Goal: Task Accomplishment & Management: Use online tool/utility

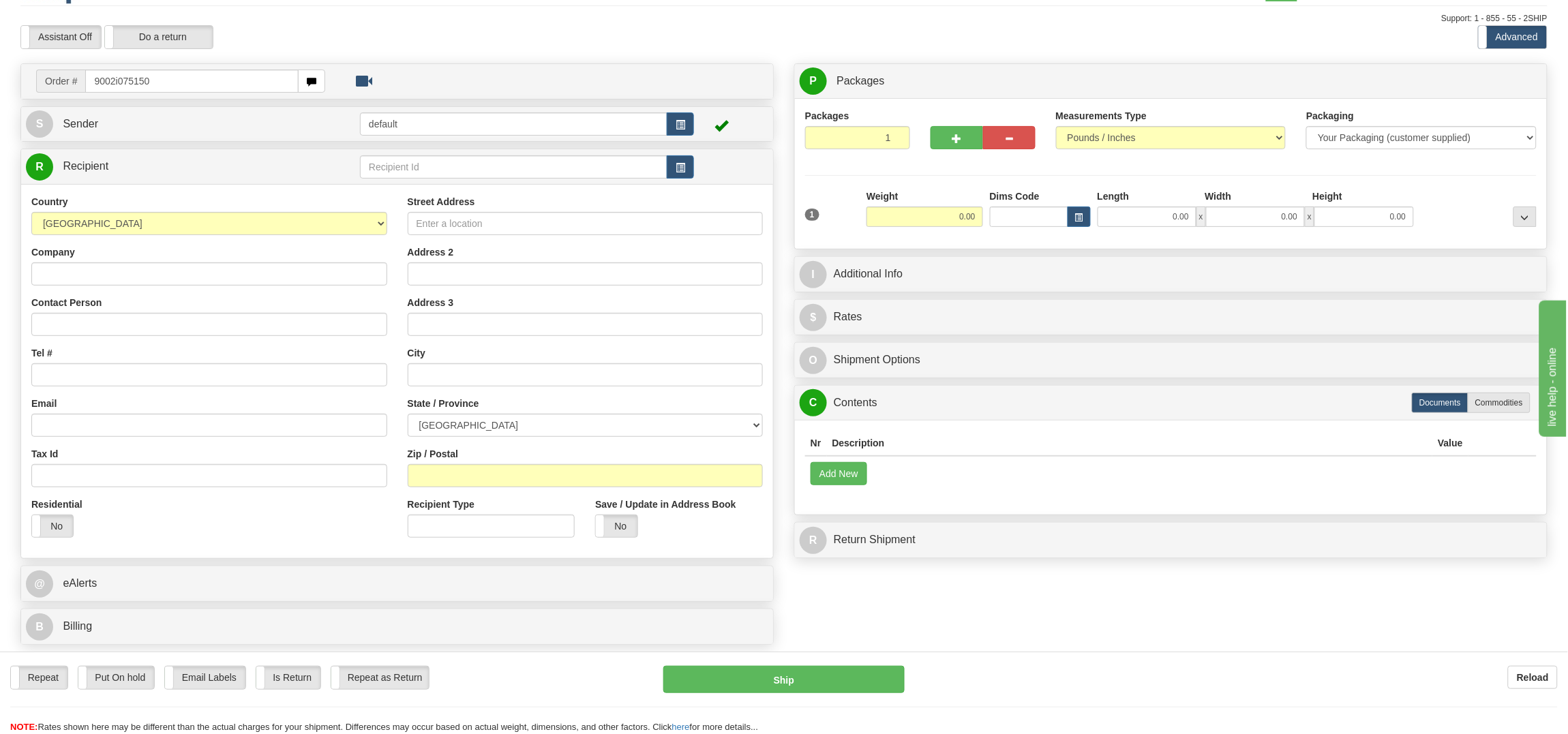
type input "9002i075150"
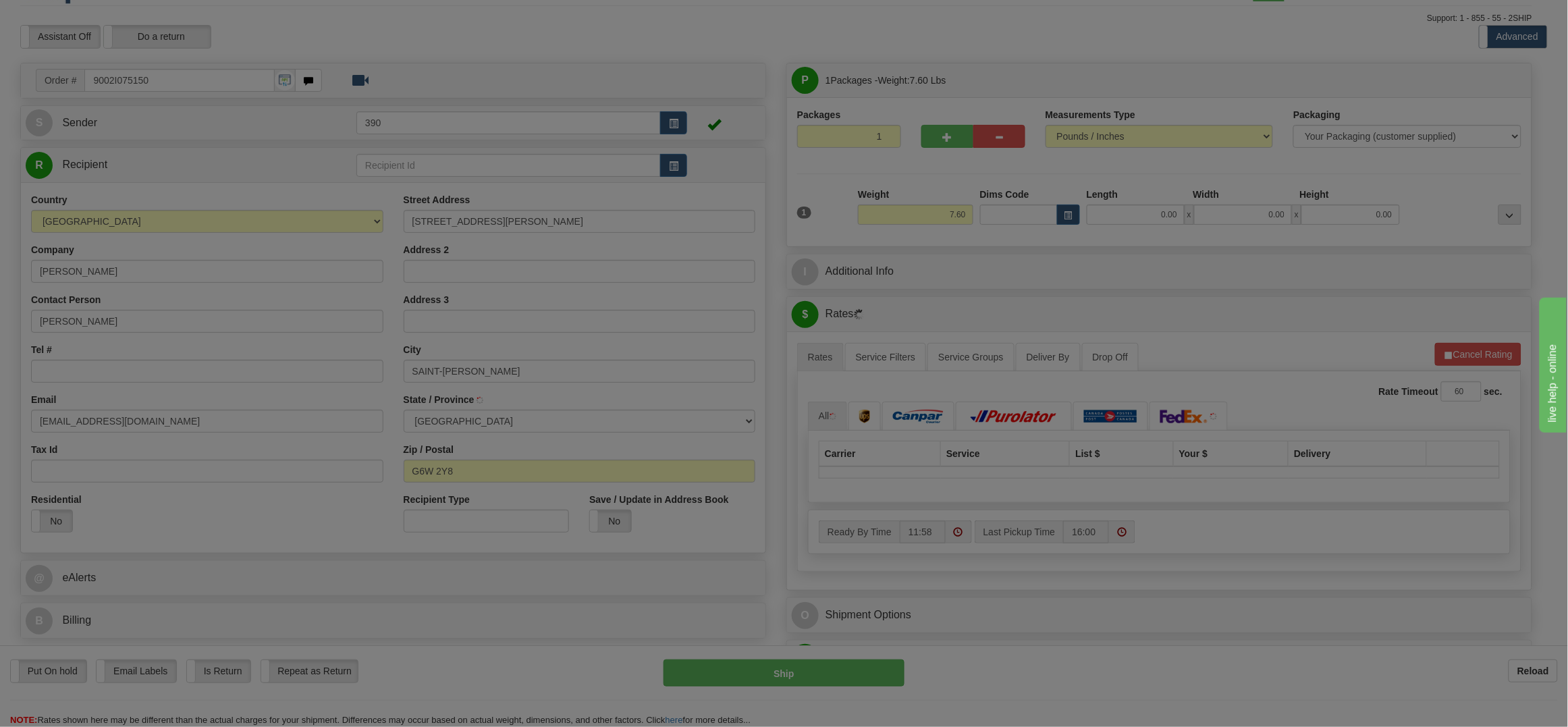
type input "LEVIS"
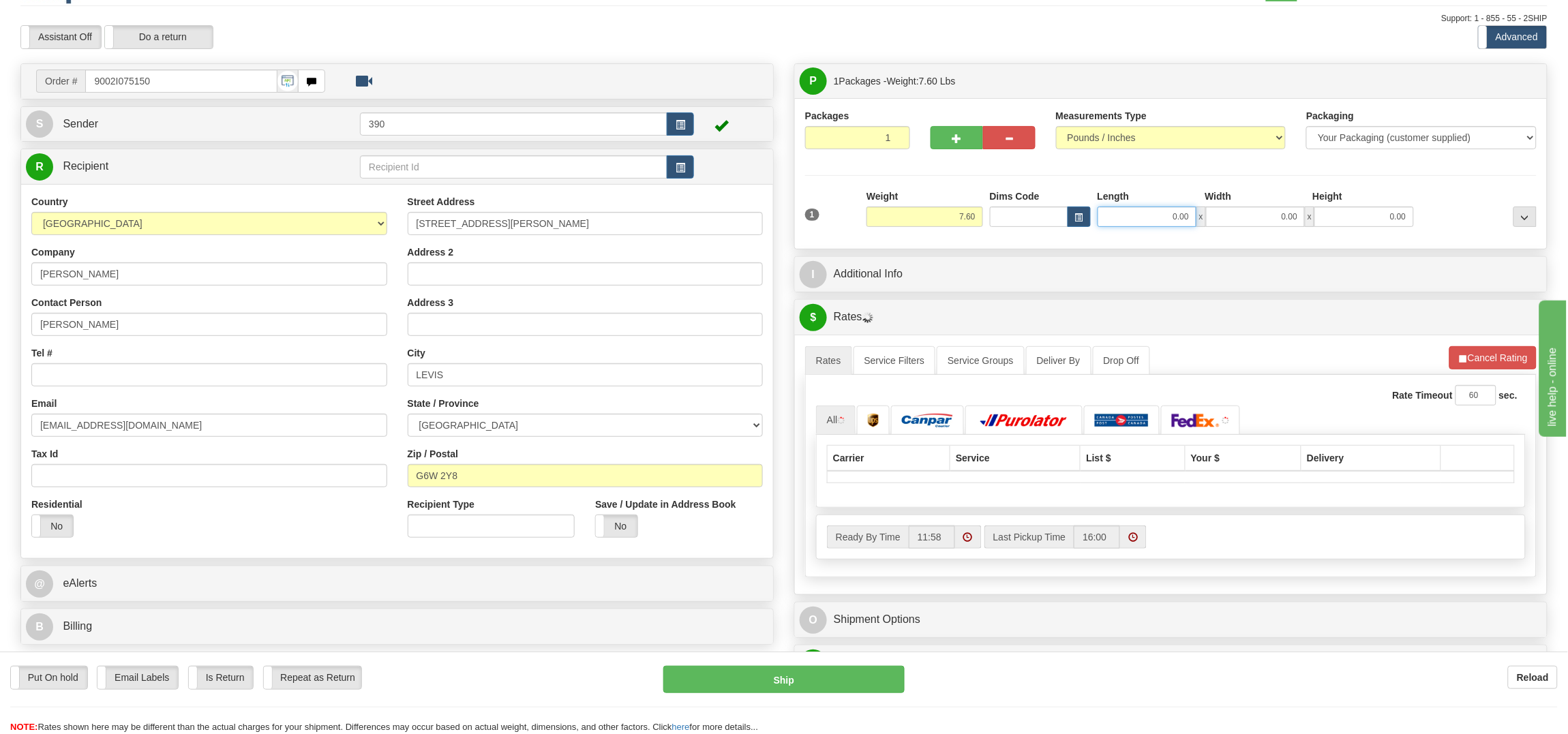
click at [1160, 215] on input "0.00" at bounding box center [1146, 217] width 99 height 20
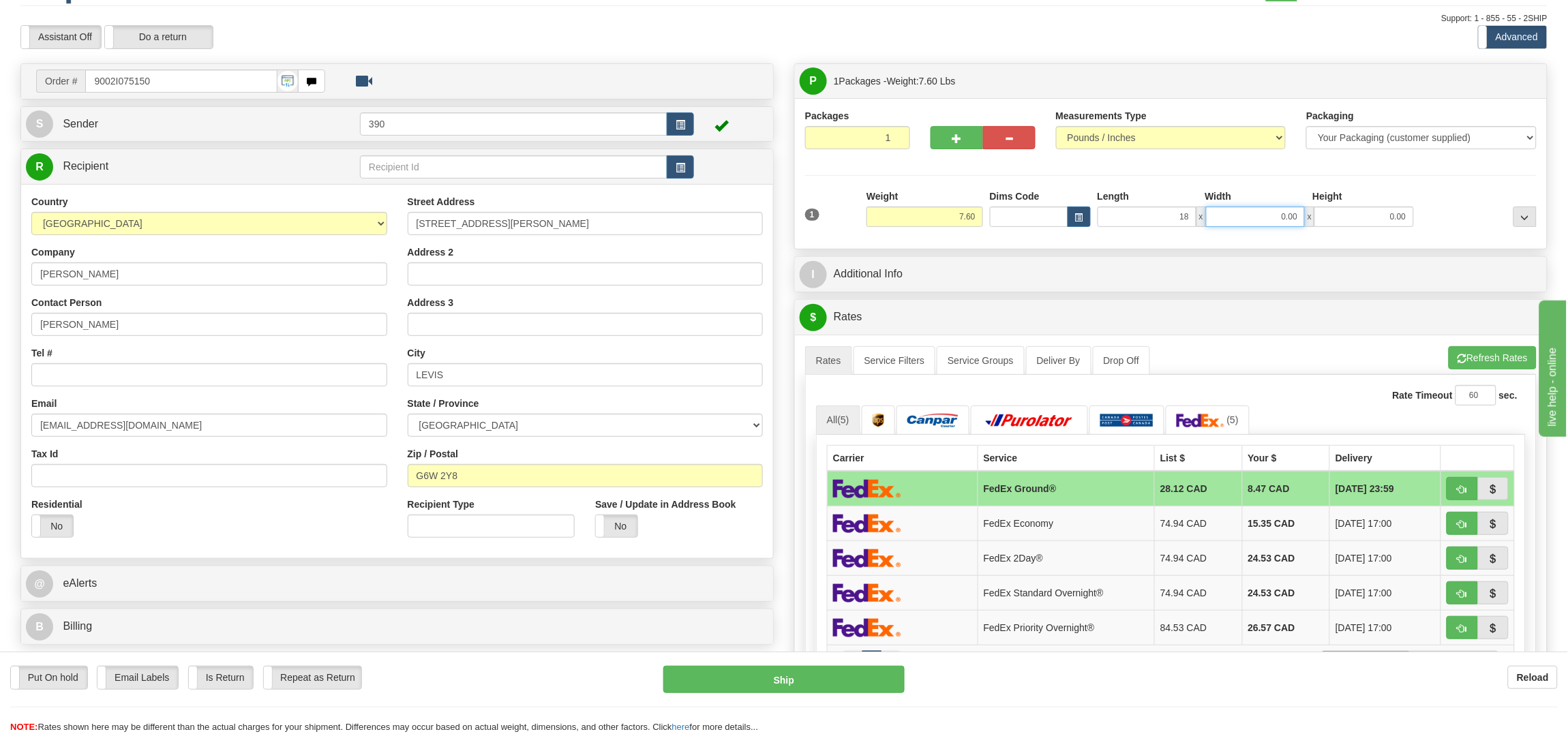
type input "18.00"
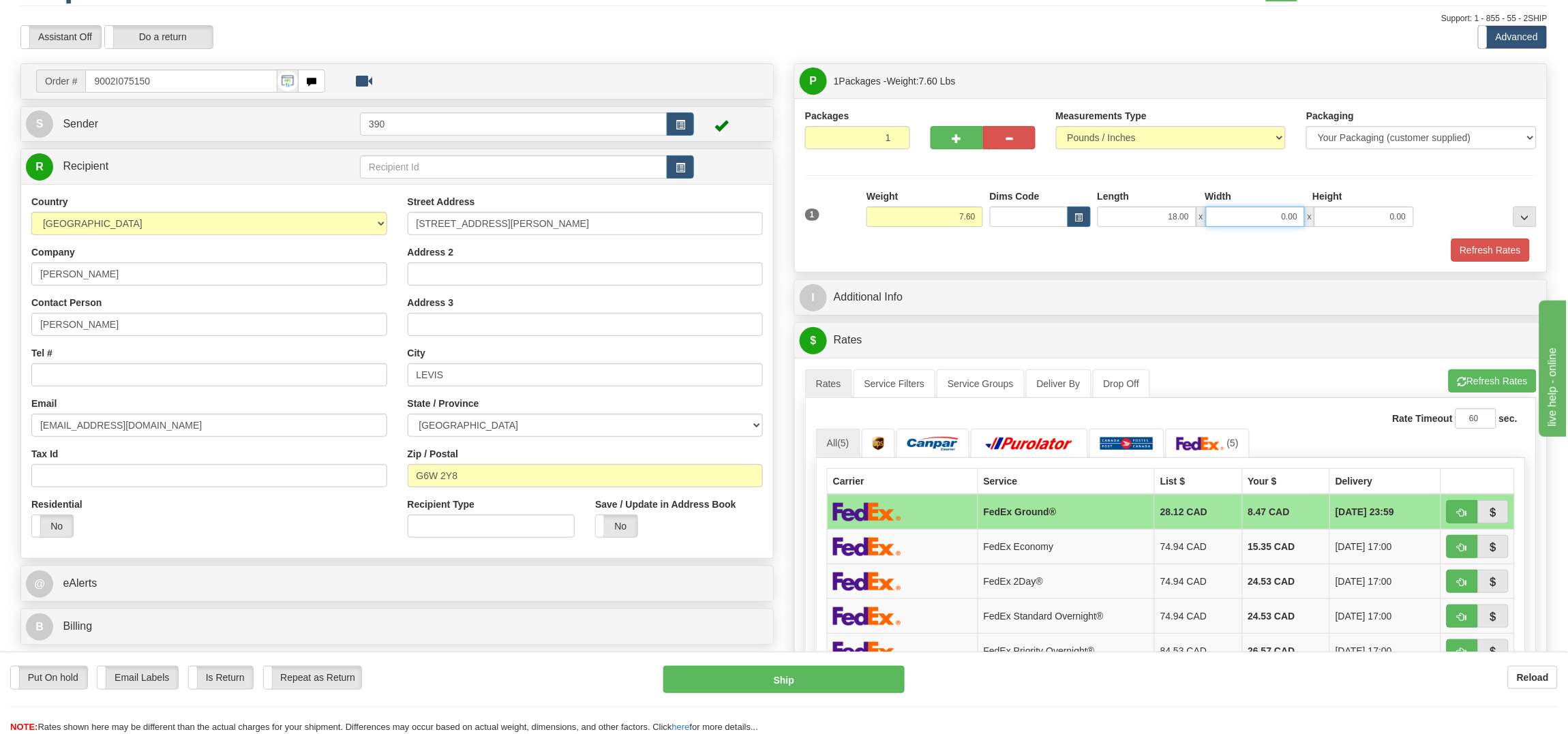
type input "1"
type input "8.00"
type input "4"
type input "14.00"
click at [1458, 249] on button "Refresh Rates" at bounding box center [1491, 250] width 78 height 23
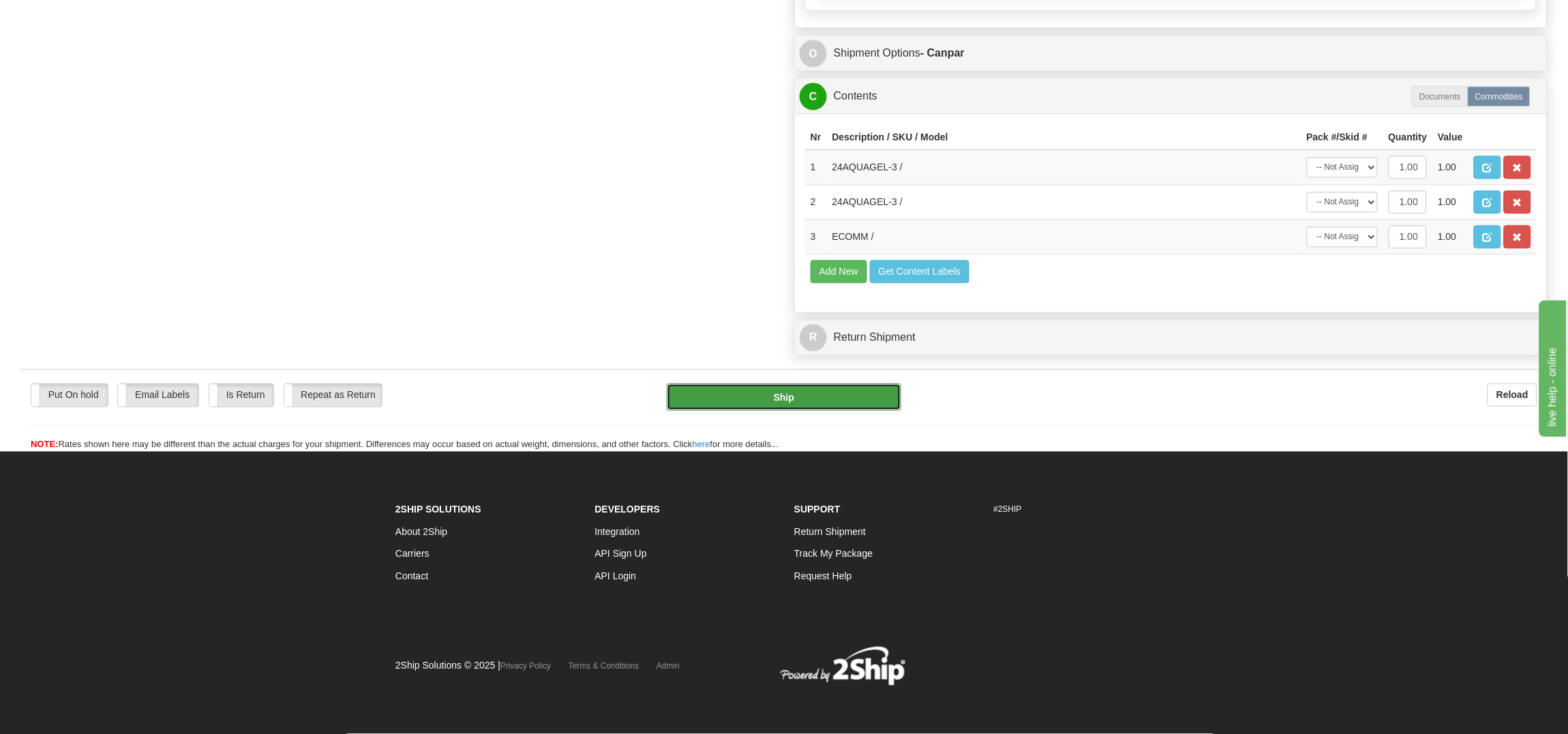
click at [762, 396] on button "Ship" at bounding box center [783, 398] width 234 height 27
type input "1"
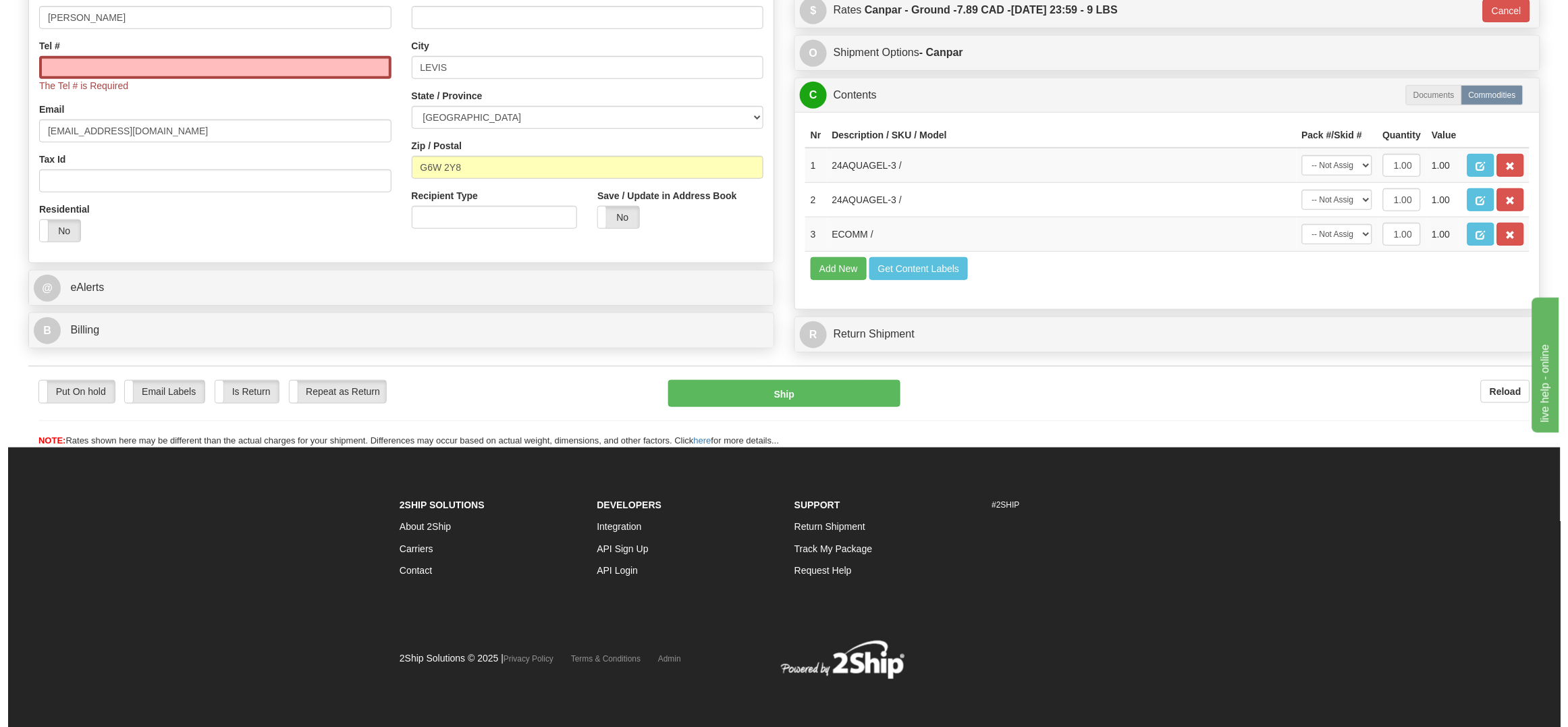
scroll to position [377, 0]
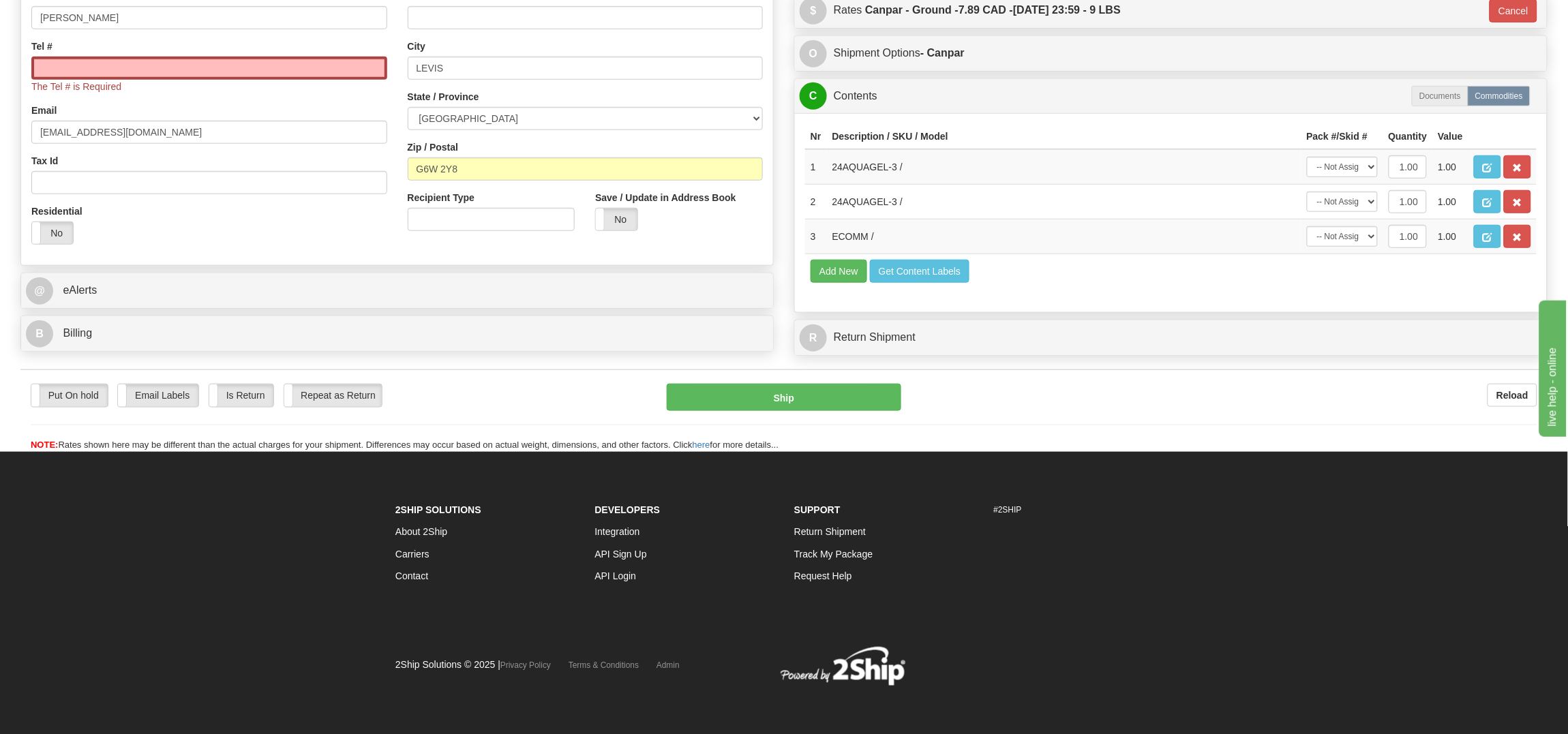
click at [73, 40] on div "Tel # The Tel # is Required" at bounding box center [209, 67] width 356 height 54
click at [73, 56] on input "Tel #" at bounding box center [209, 68] width 356 height 23
paste input "418 563-6677"
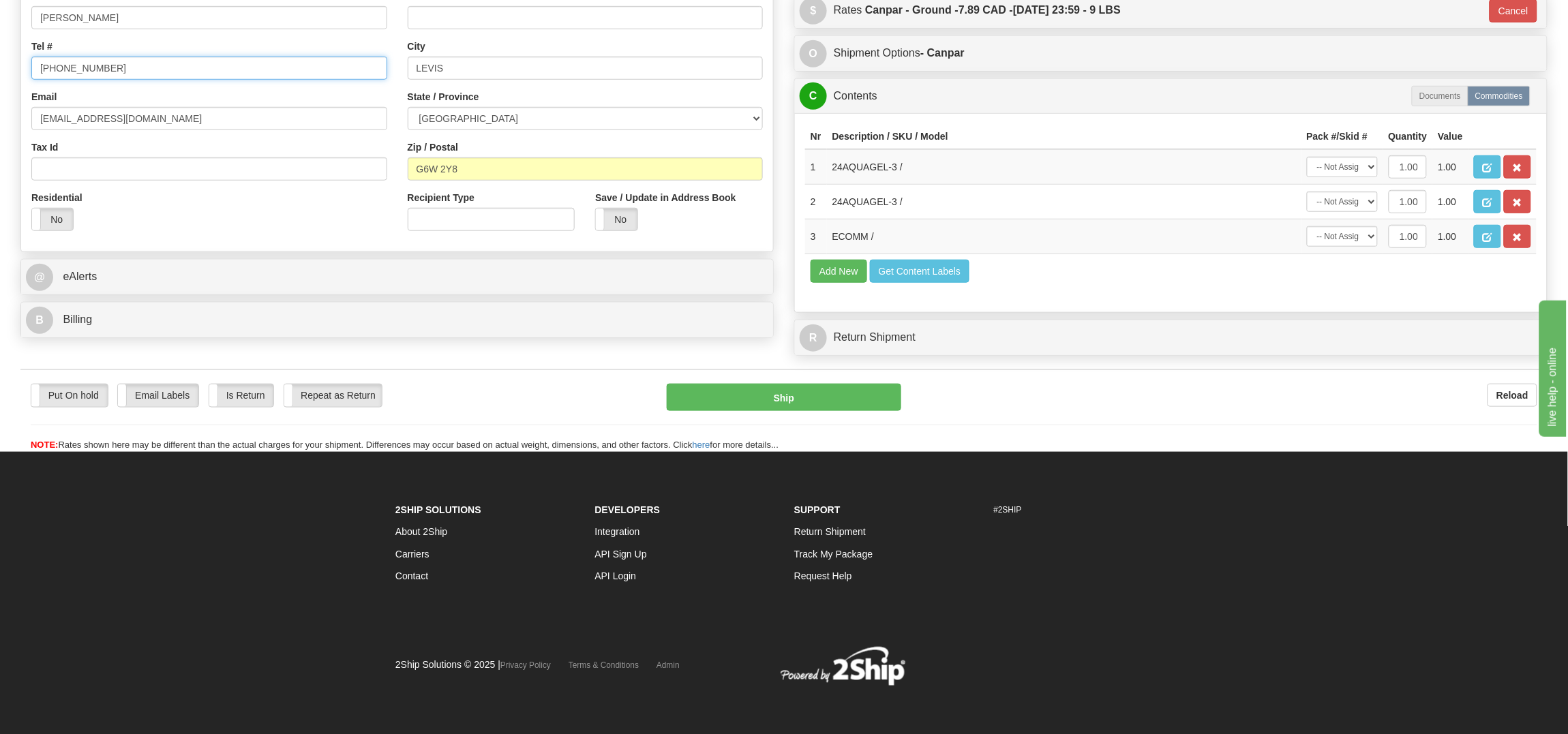
type input "418 563-6677"
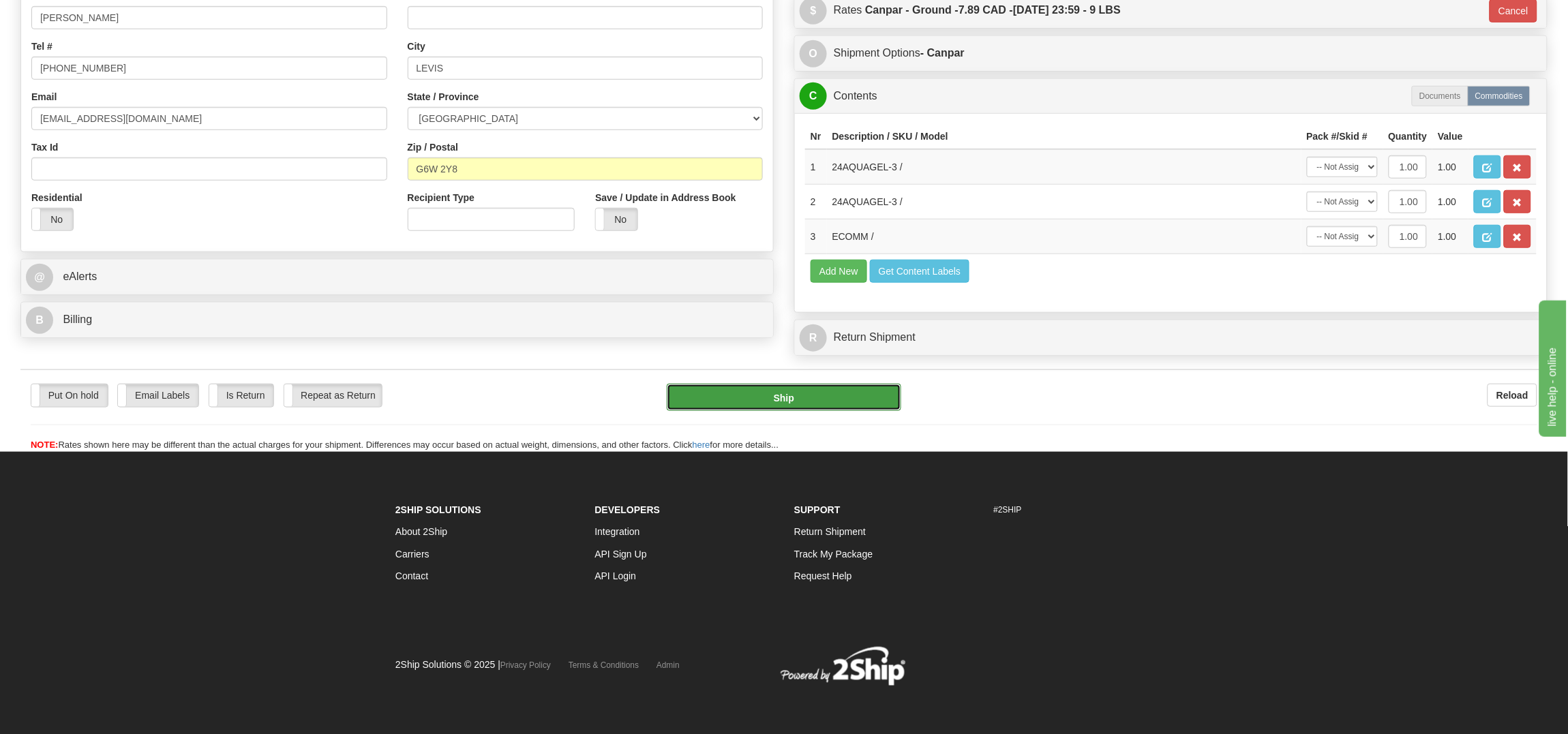
click at [797, 411] on button "Ship" at bounding box center [783, 398] width 234 height 27
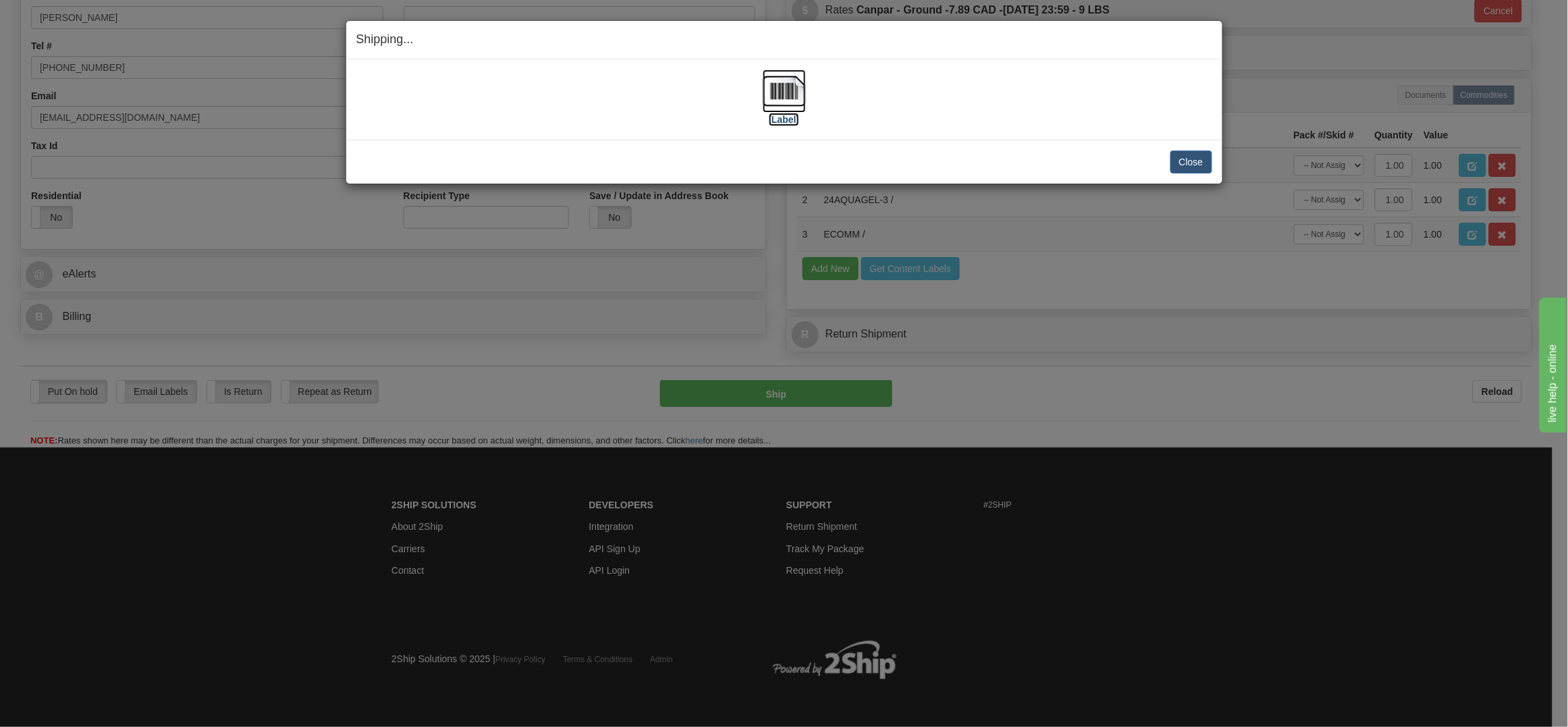
click at [784, 85] on img at bounding box center [784, 91] width 43 height 43
drag, startPoint x: 1181, startPoint y: 150, endPoint x: 1188, endPoint y: 160, distance: 12.2
click at [1186, 158] on div "Close Cancel Cancel Shipment and Quit Pickup Quit Pickup ONLY" at bounding box center [784, 161] width 876 height 44
click at [1189, 160] on button "Close" at bounding box center [1191, 162] width 42 height 23
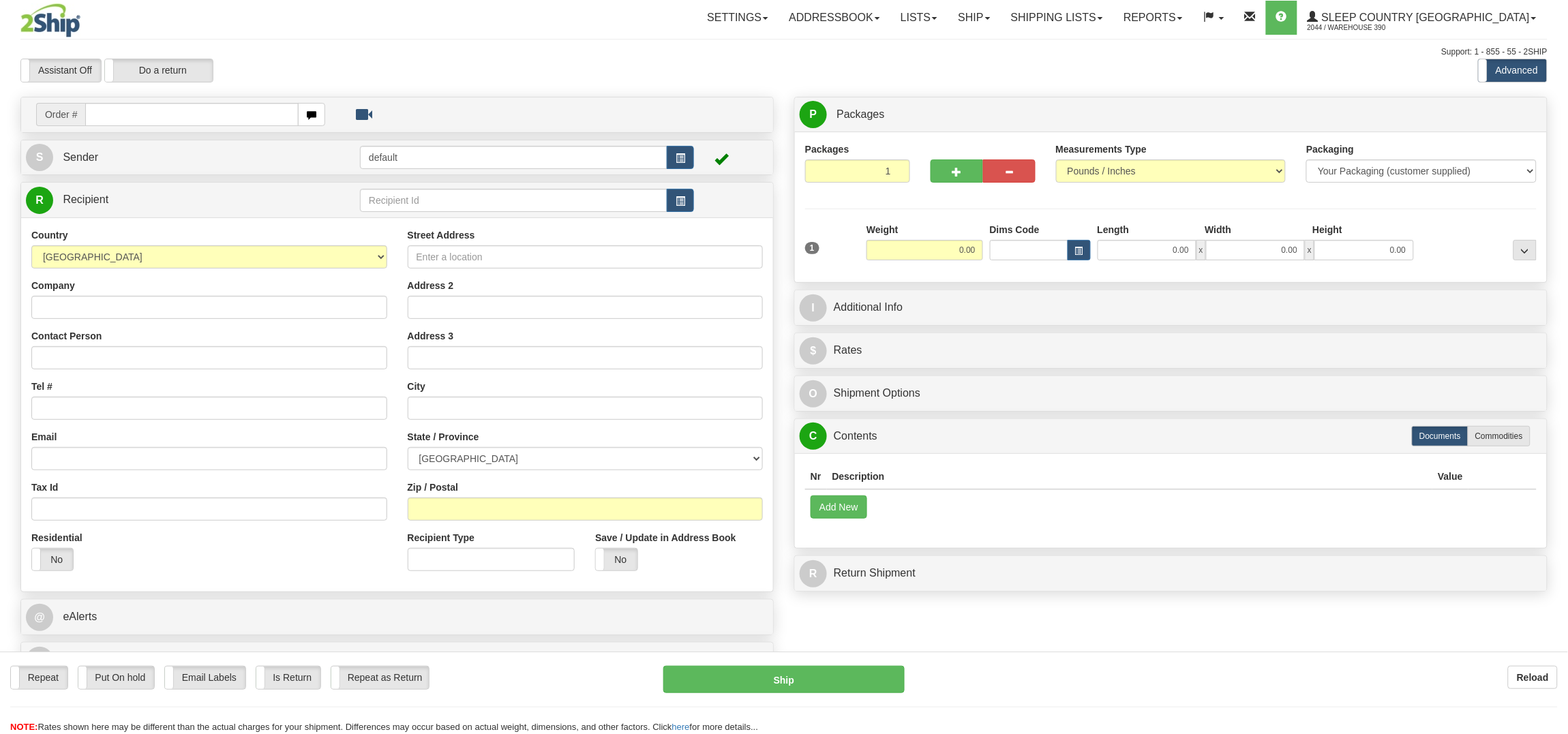
click at [136, 109] on input "text" at bounding box center [192, 114] width 213 height 23
type input "9002i076602"
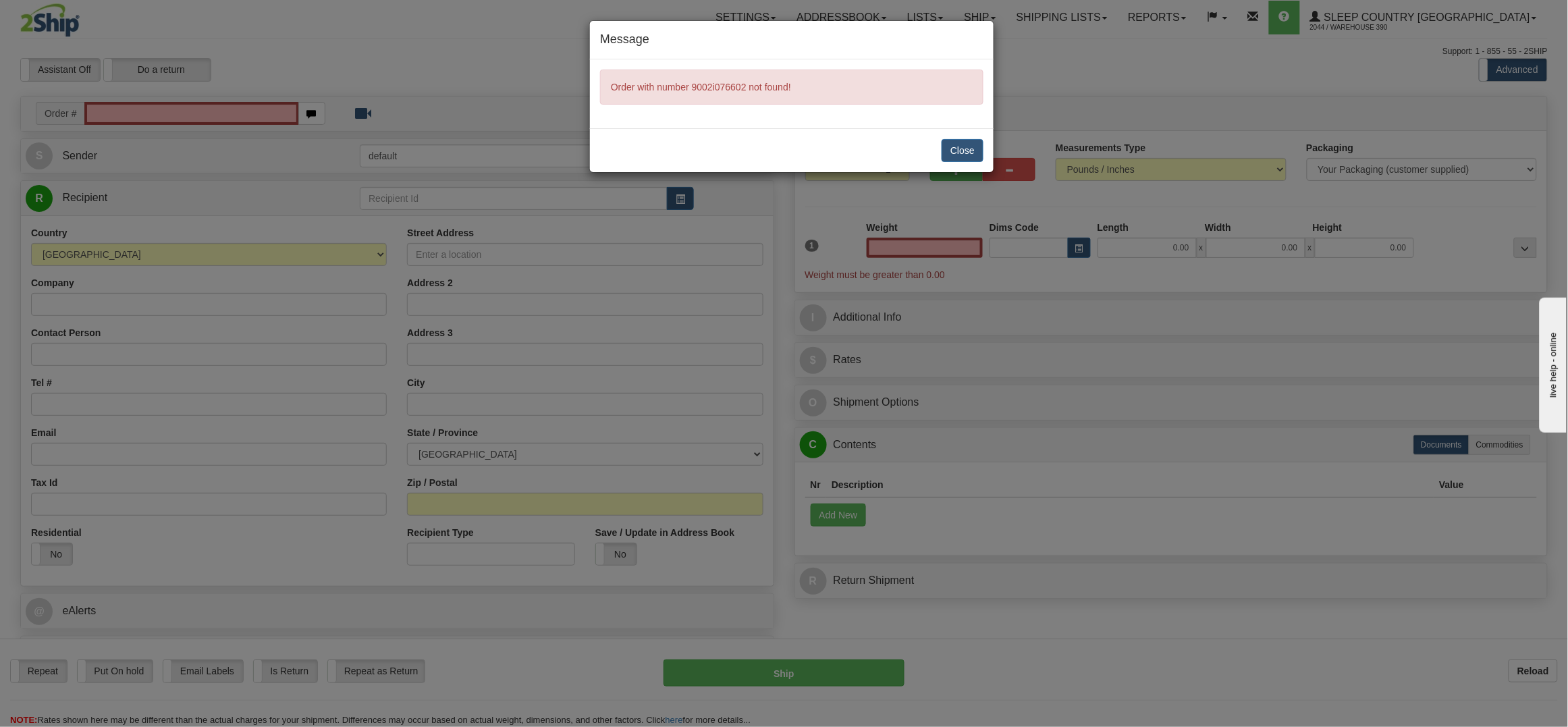
type input "0.00"
click at [970, 153] on button "Close" at bounding box center [963, 150] width 42 height 23
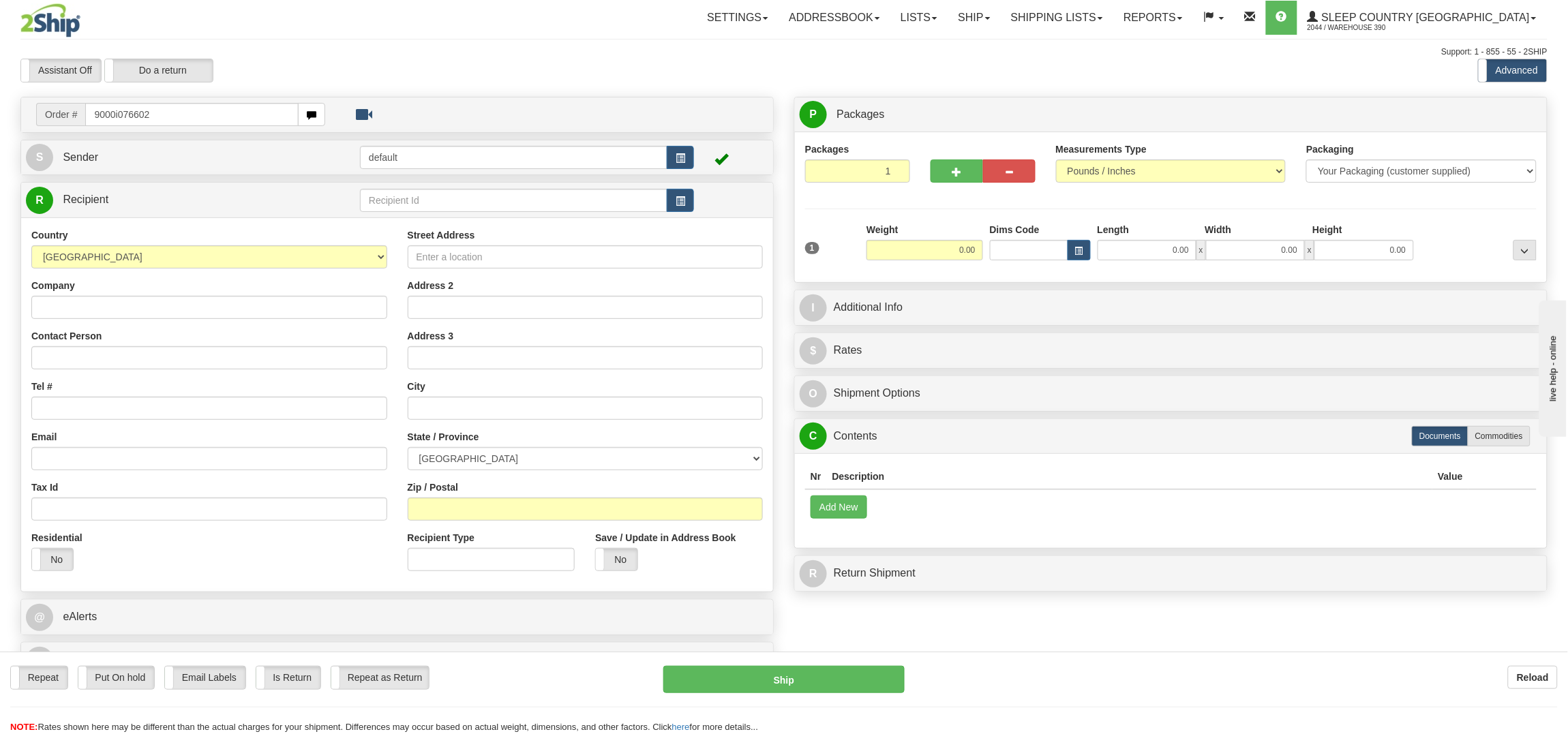
type input "9000i076602"
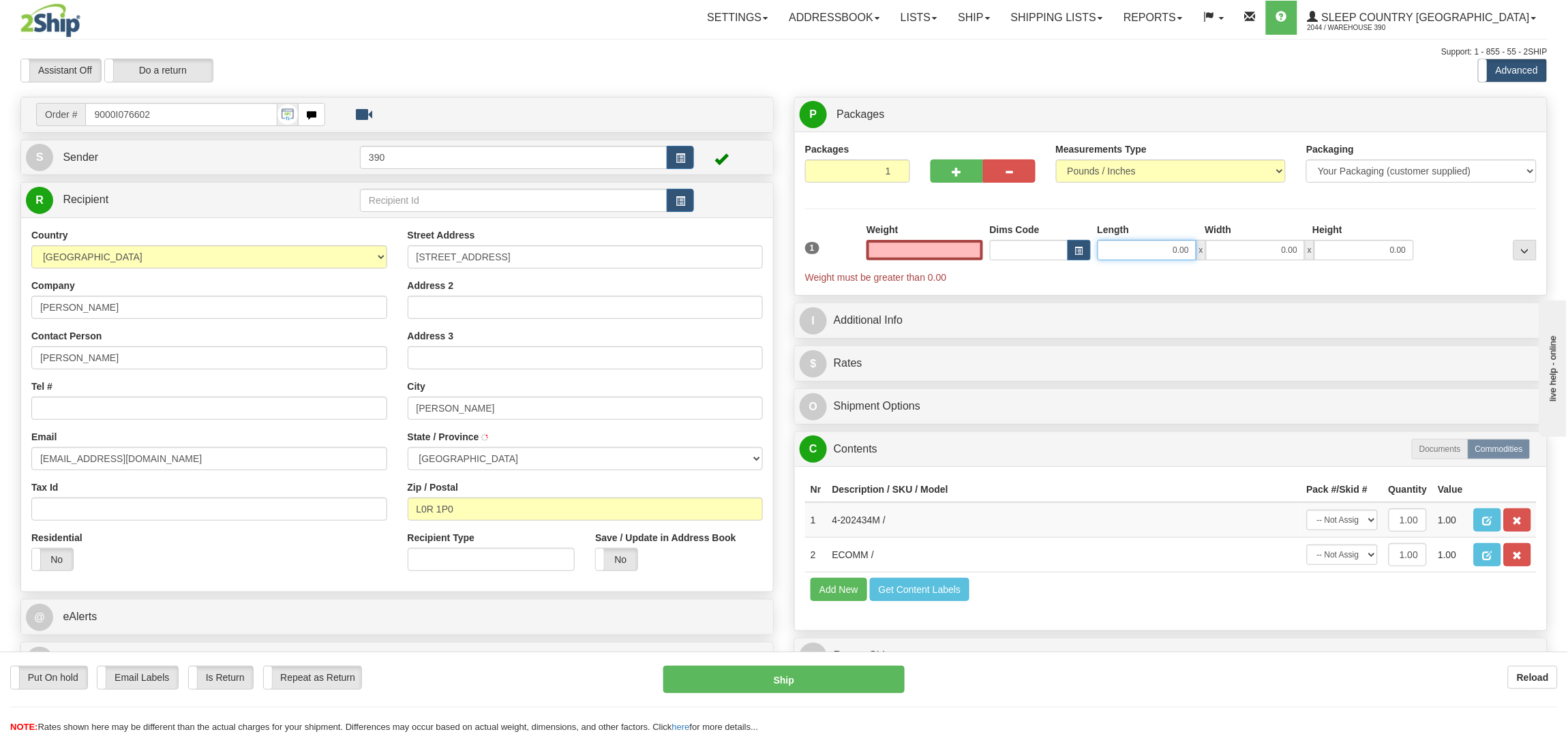
type input "0.00"
click at [1161, 258] on input "0.00" at bounding box center [1146, 250] width 99 height 20
type input "20.00"
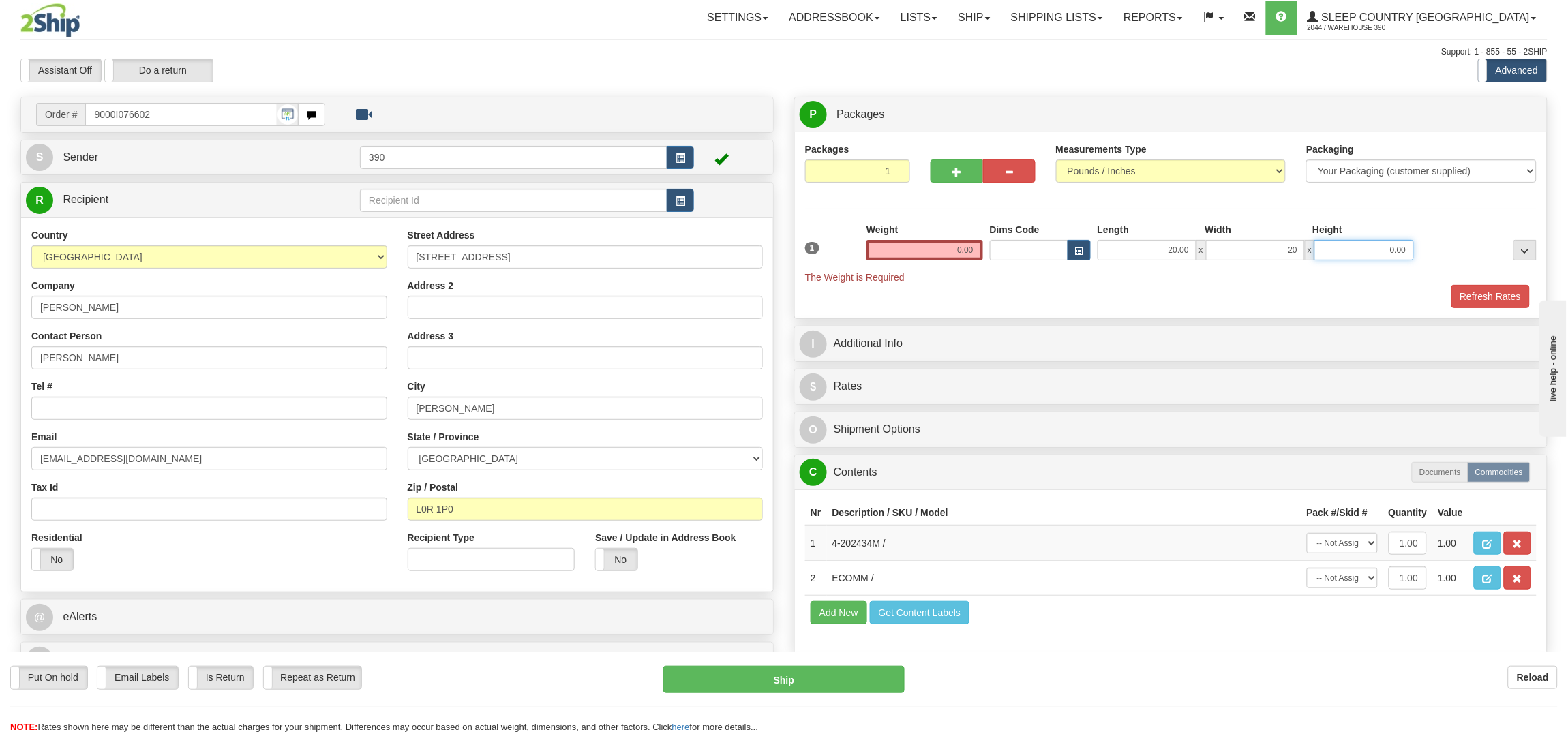
type input "20.00"
type input "40.00"
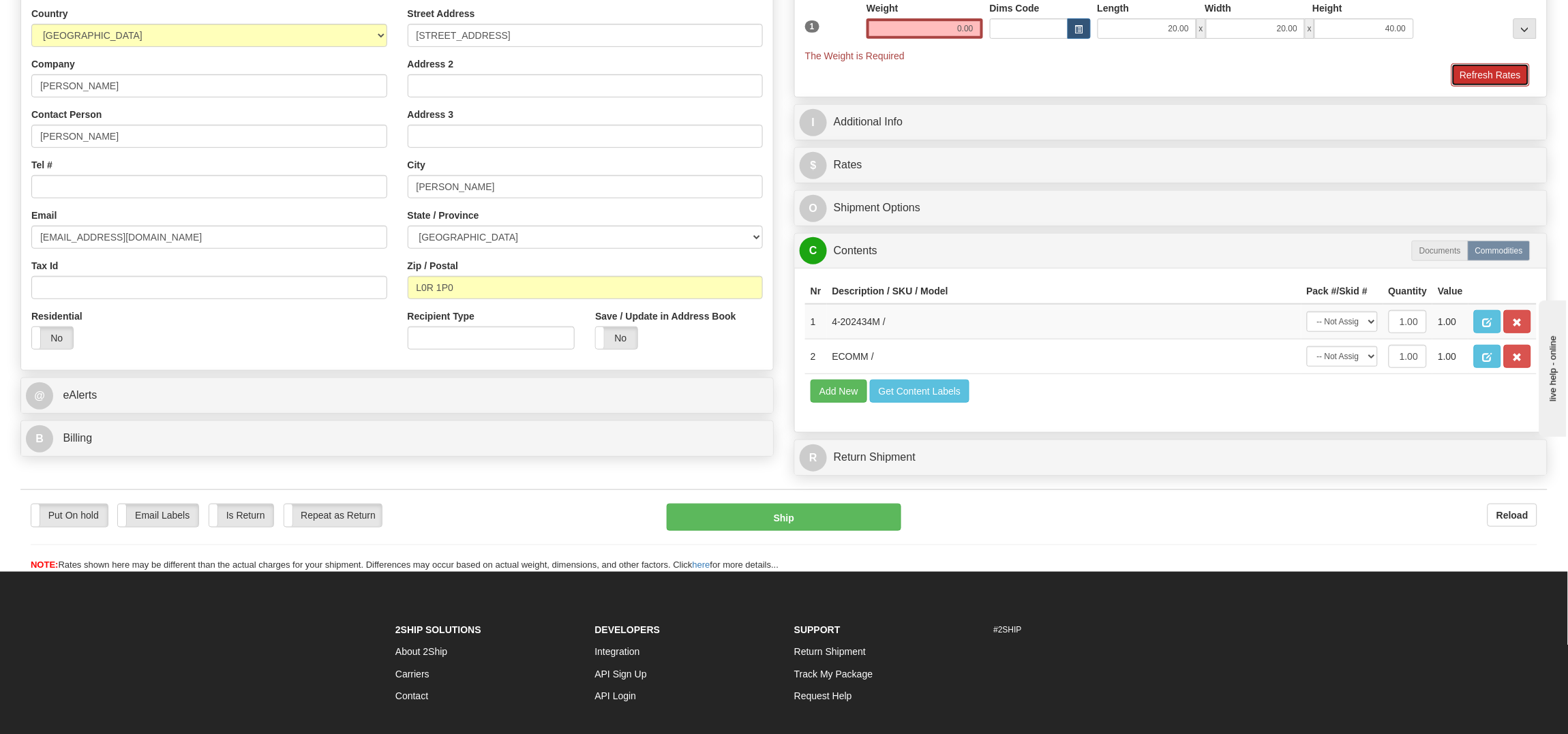
click at [1495, 77] on button "Refresh Rates" at bounding box center [1491, 75] width 78 height 23
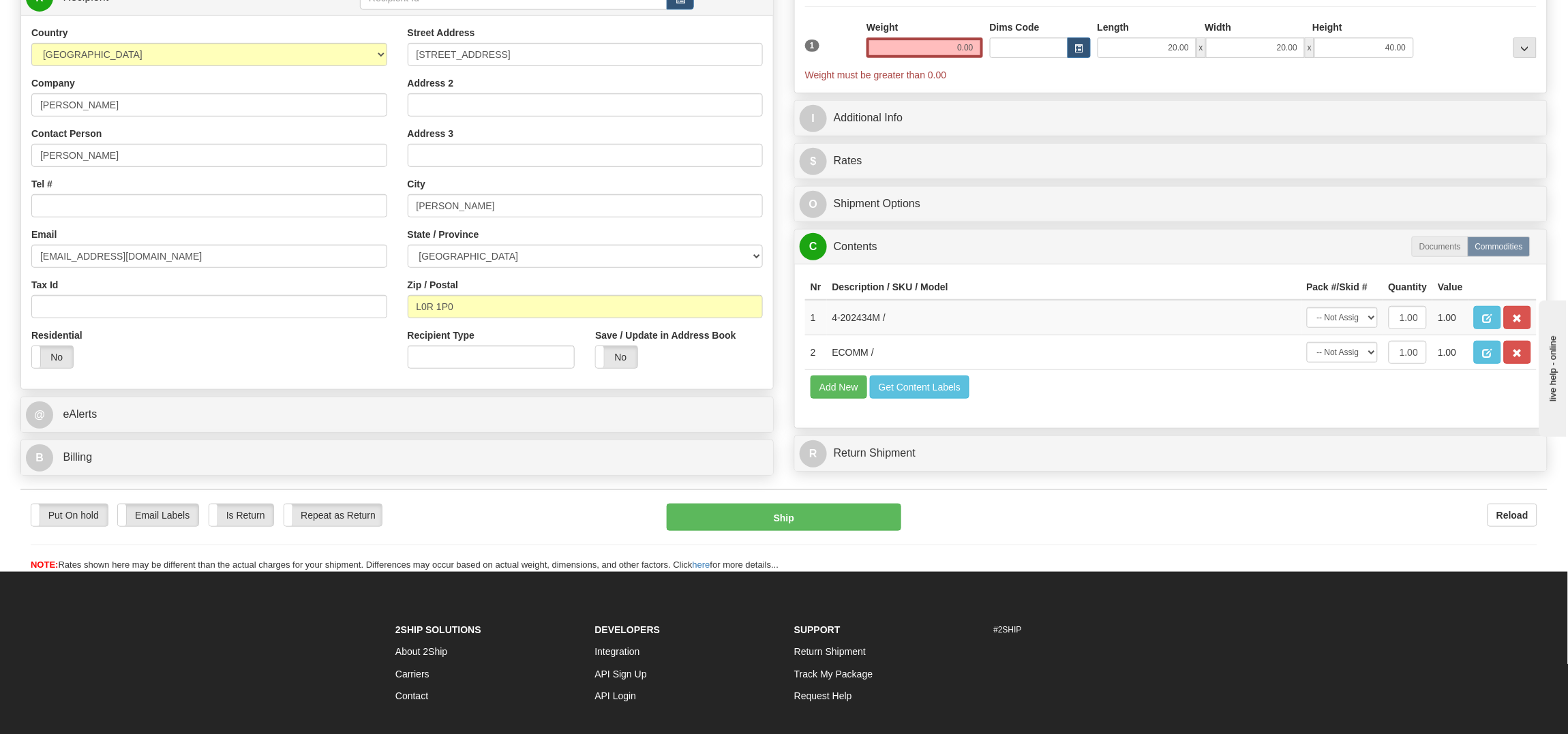
scroll to position [164, 0]
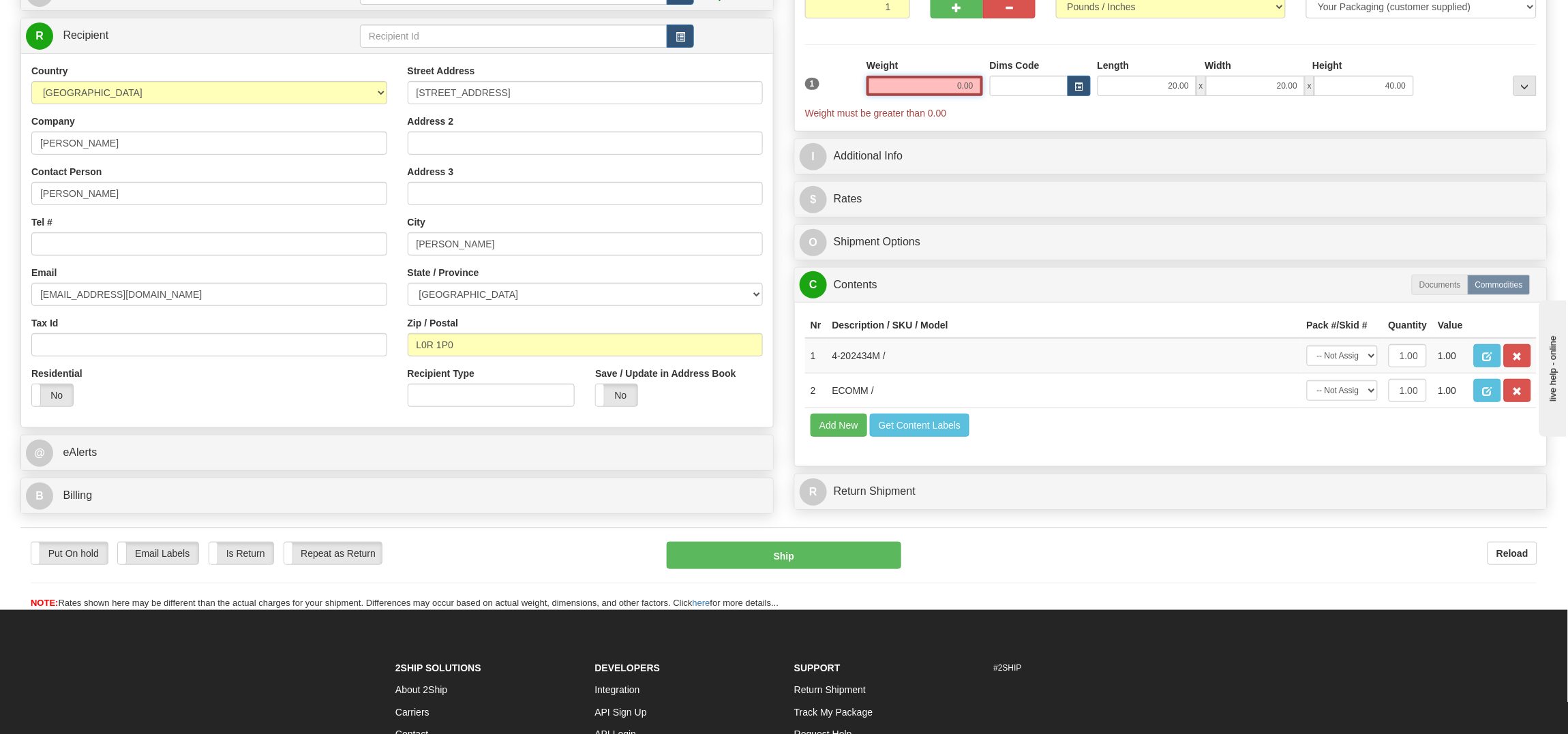
drag, startPoint x: 934, startPoint y: 82, endPoint x: 1063, endPoint y: 72, distance: 129.4
click at [1044, 72] on div "1 Weight 0.00 Dims Code x x" at bounding box center [1170, 89] width 738 height 61
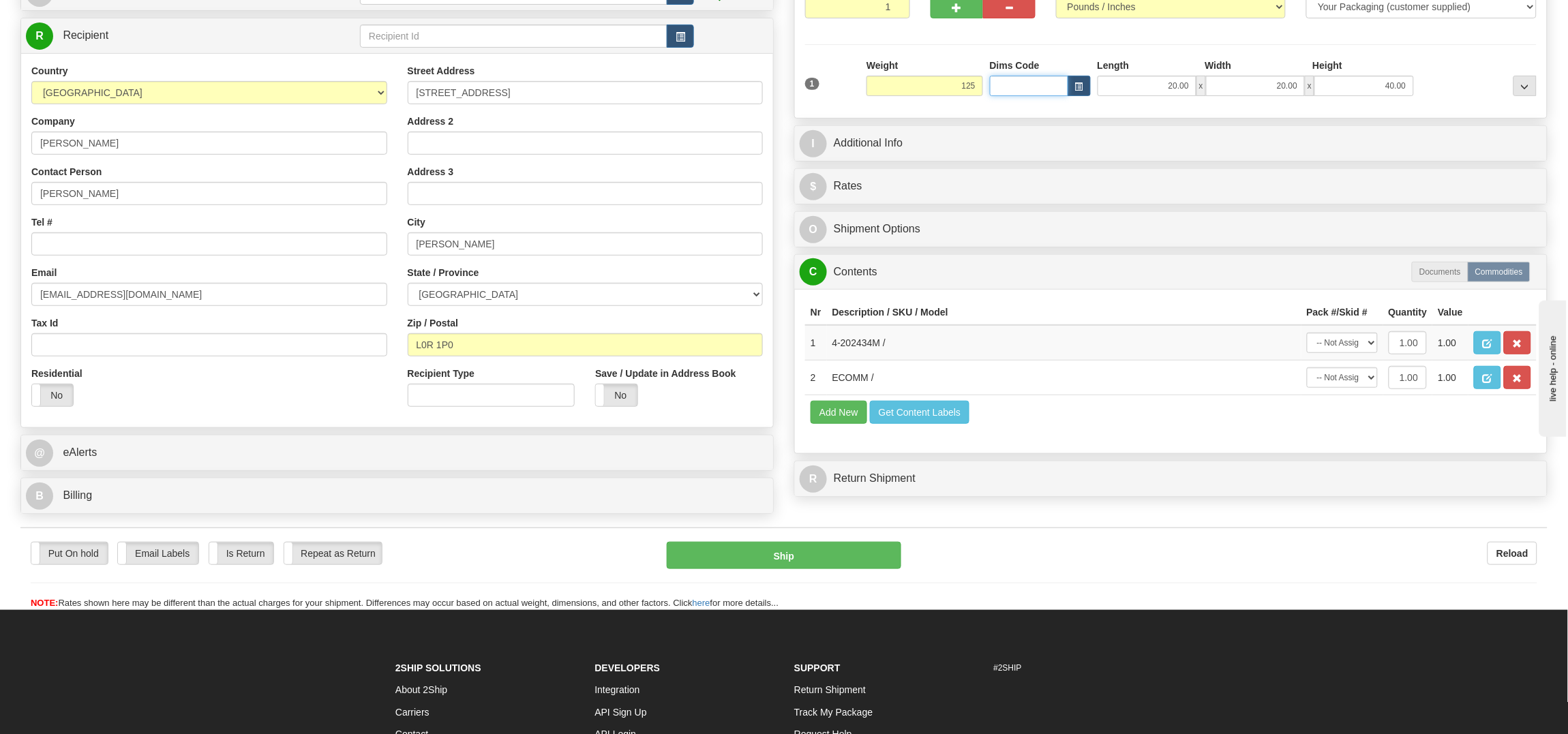
type input "125.00"
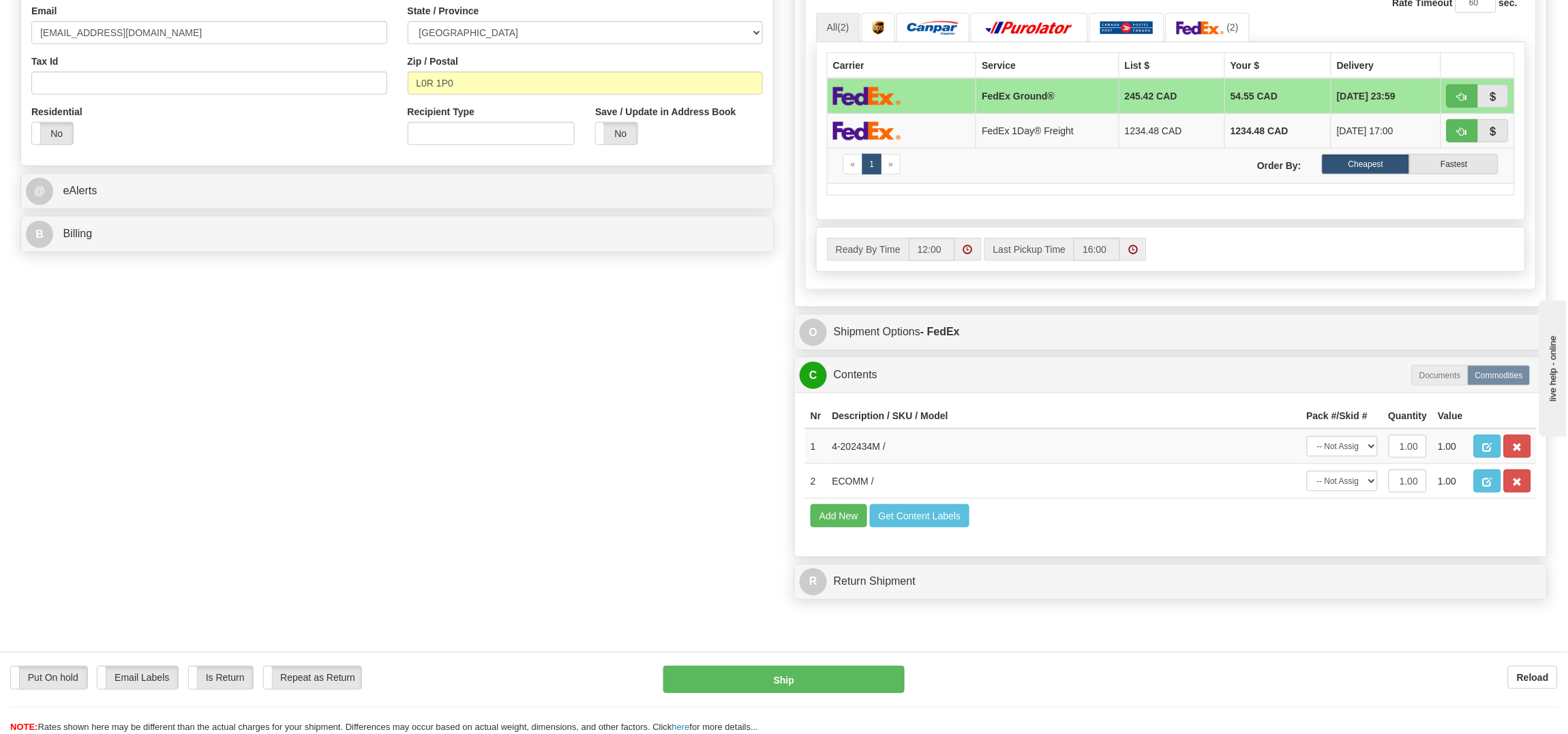
scroll to position [438, 0]
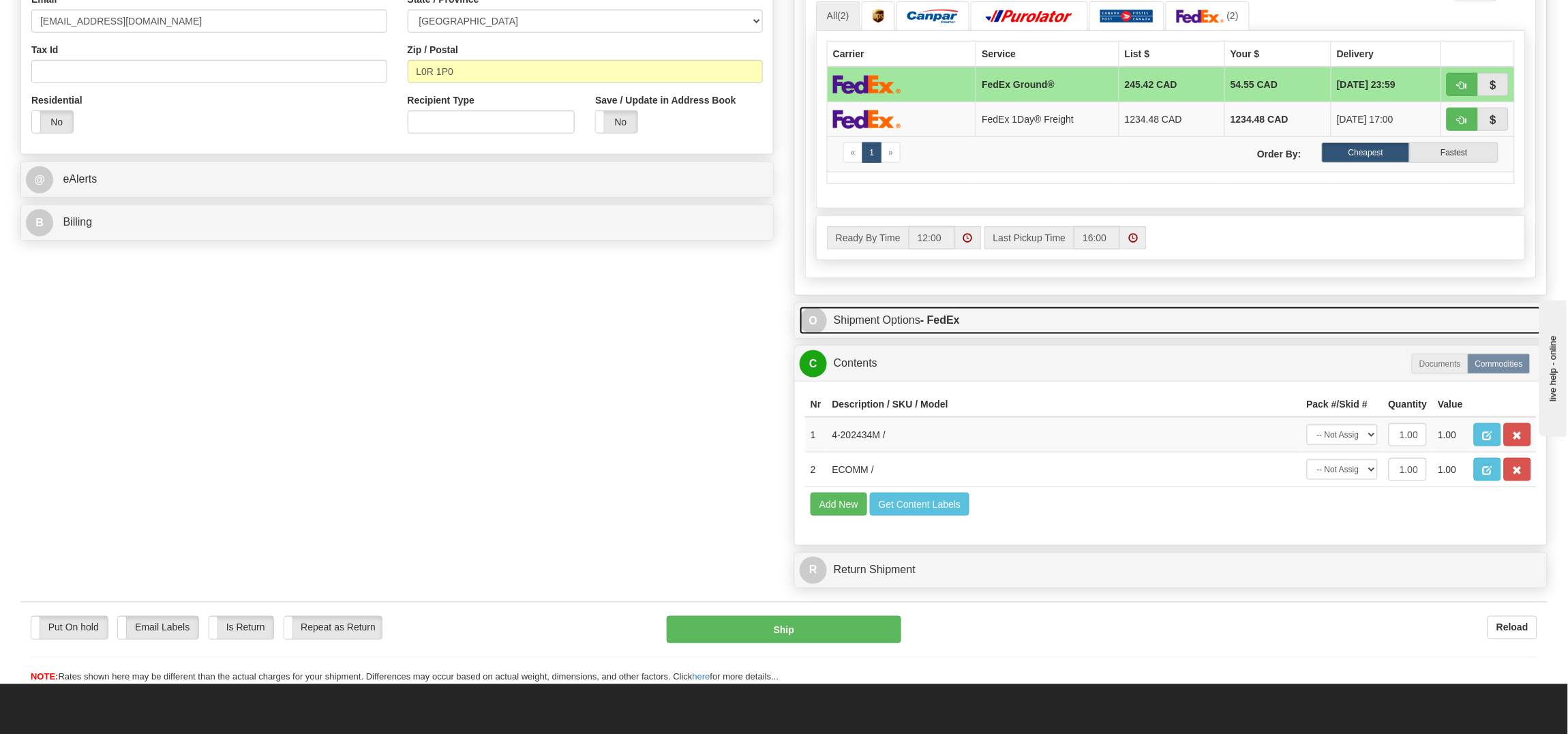
click at [1007, 320] on link "O Shipment Options - FedEx" at bounding box center [1171, 320] width 742 height 28
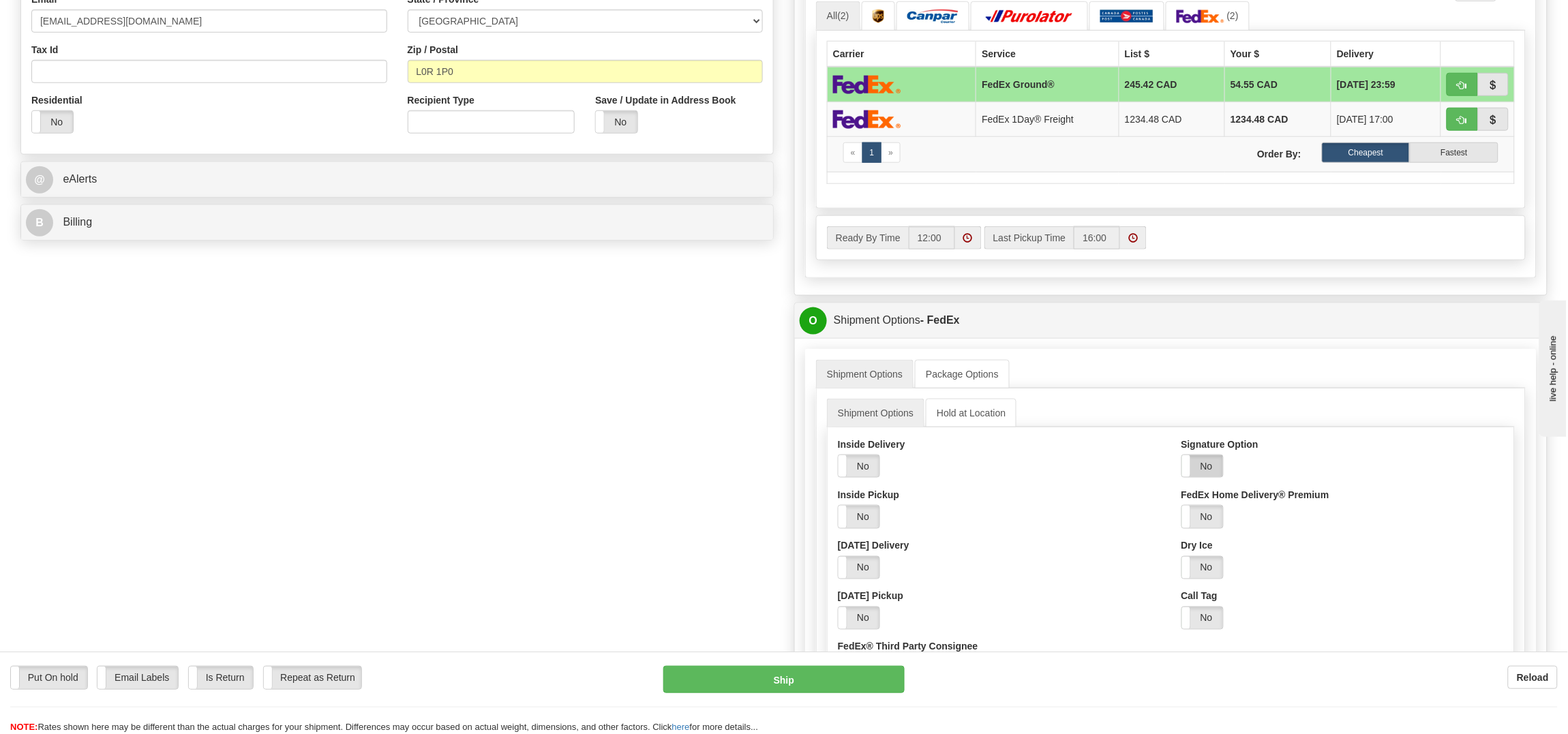
click at [1208, 471] on label "No" at bounding box center [1202, 466] width 41 height 22
click at [1211, 524] on select "Adult Direct Indirect No Signature Required Service Default" at bounding box center [1256, 516] width 151 height 23
select select "2"
click at [1181, 511] on select "Adult Direct Indirect No Signature Required Service Default" at bounding box center [1256, 516] width 151 height 23
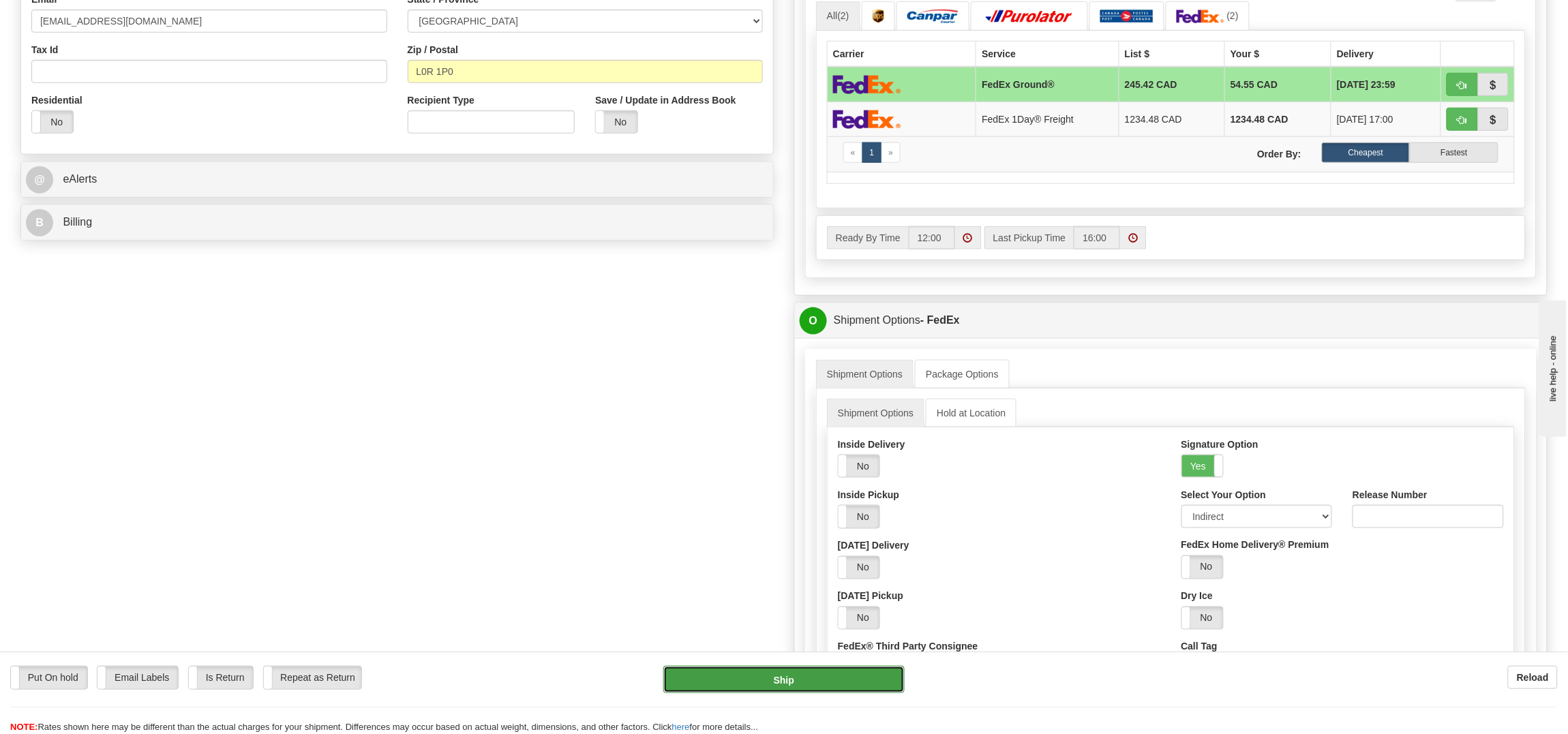
click at [791, 675] on button "Ship" at bounding box center [783, 680] width 241 height 27
type input "92"
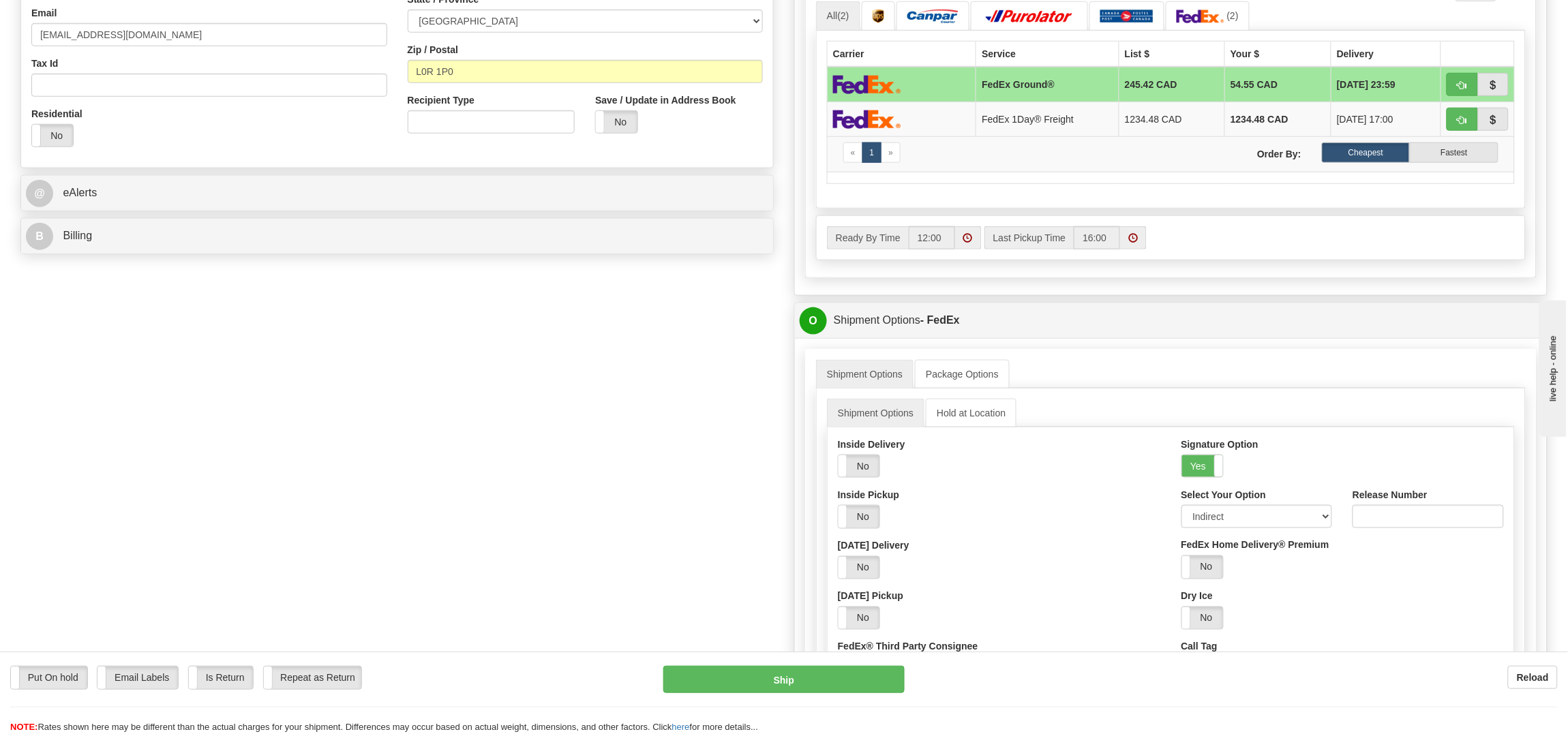
scroll to position [451, 0]
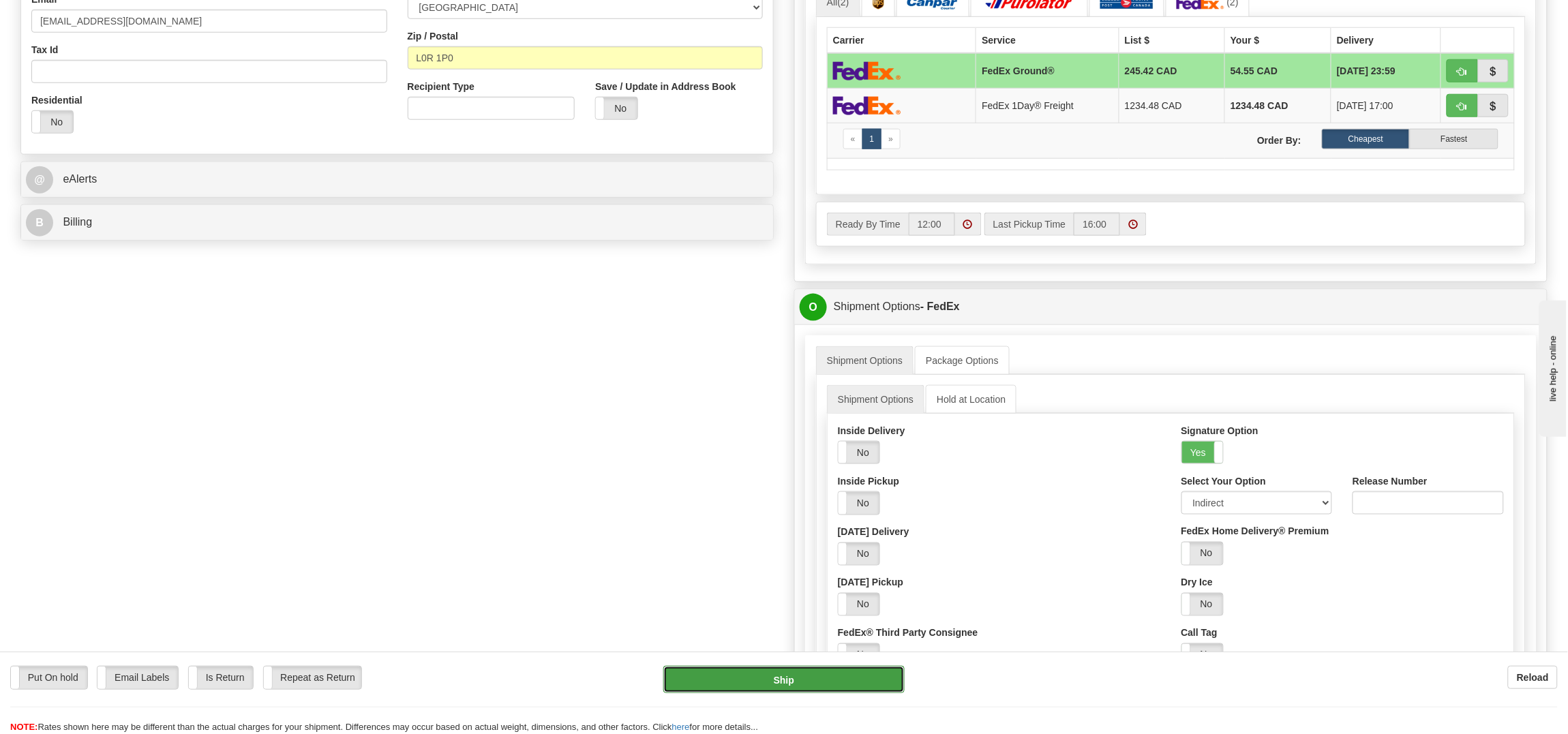
click at [787, 687] on button "Ship" at bounding box center [783, 680] width 241 height 27
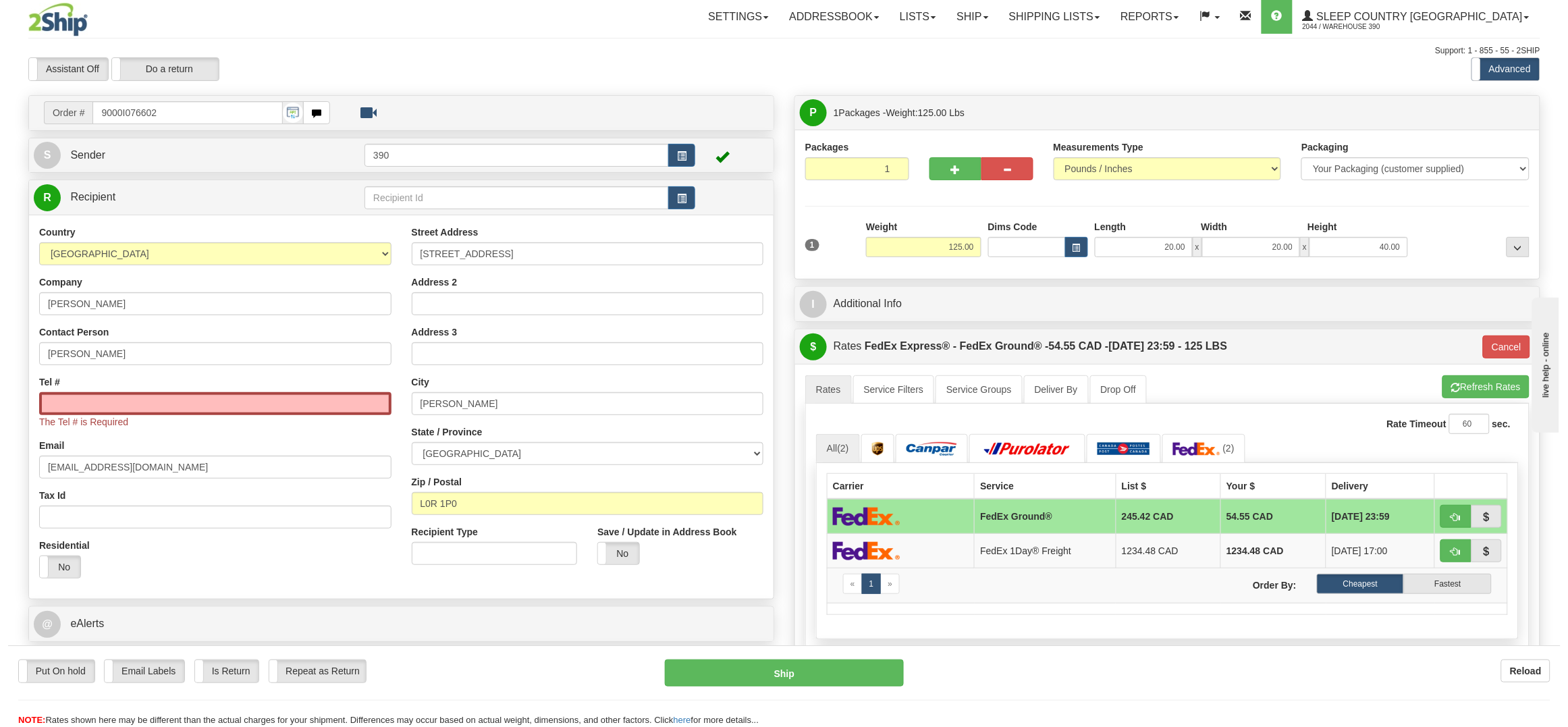
scroll to position [0, 0]
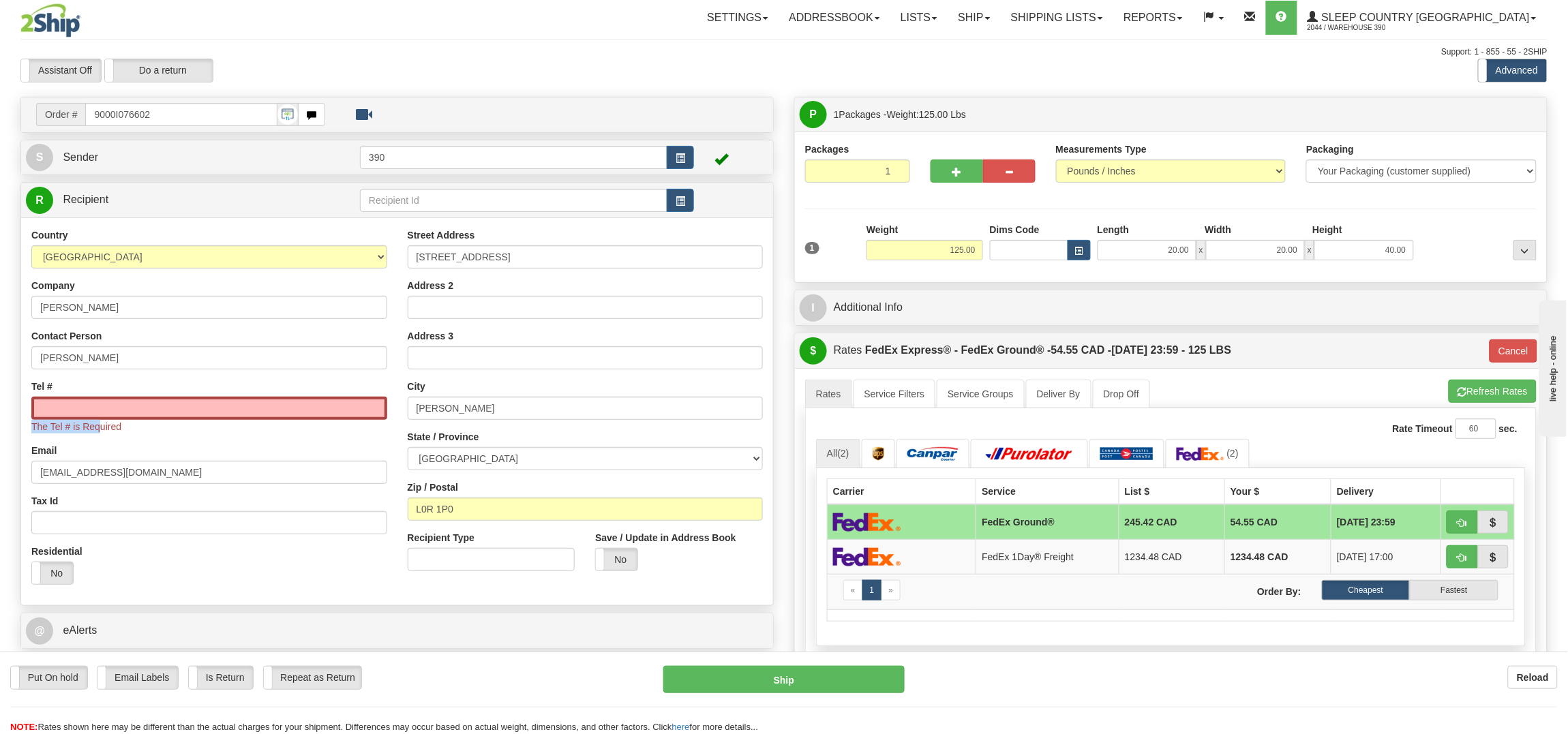
drag, startPoint x: 91, startPoint y: 423, endPoint x: 64, endPoint y: 414, distance: 28.5
click at [64, 414] on div "The Tel # is Required" at bounding box center [209, 415] width 356 height 37
click at [64, 410] on input "Tel #" at bounding box center [209, 409] width 356 height 23
paste input "905 317-7341"
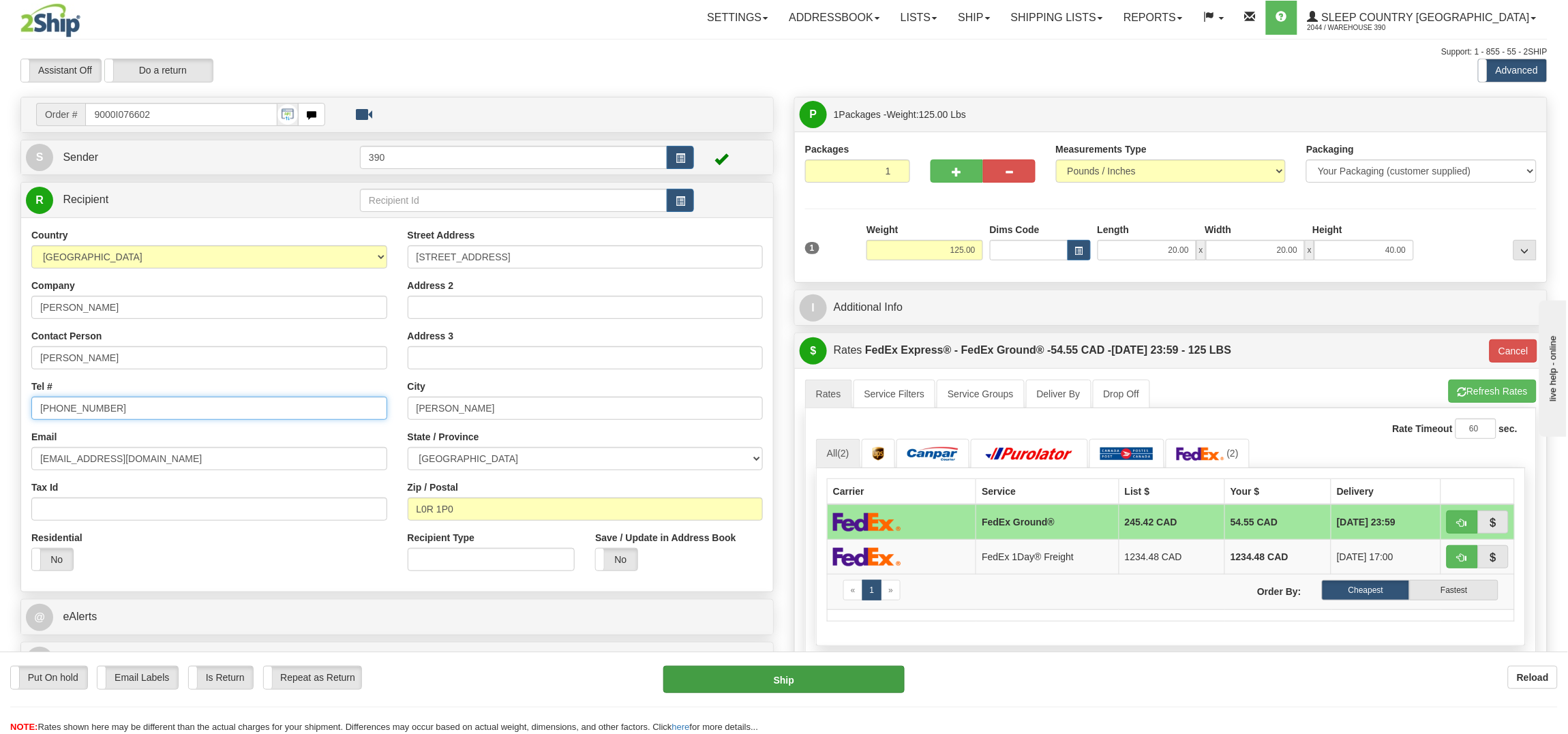
type input "905 317-7341"
click at [804, 680] on button "Ship" at bounding box center [783, 680] width 241 height 27
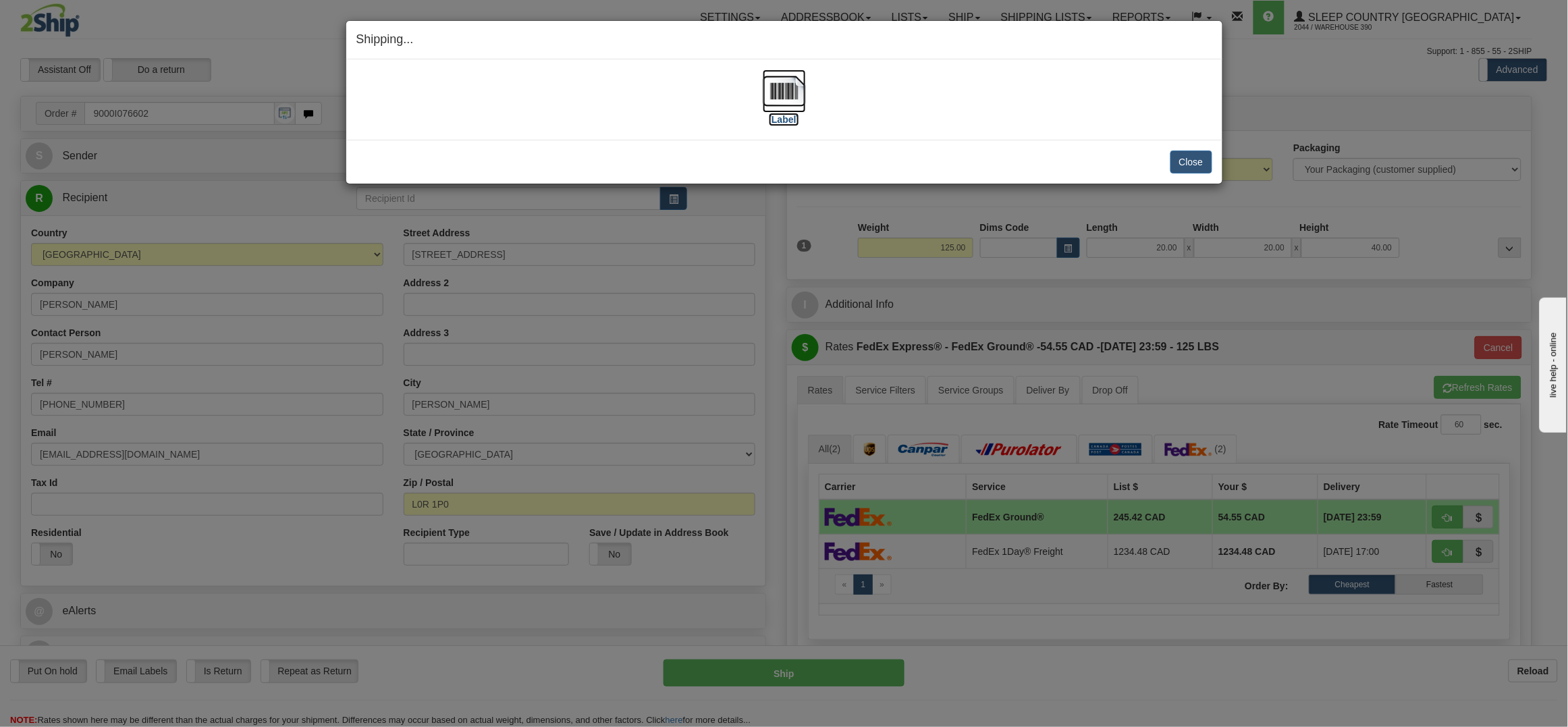
click at [785, 69] on img at bounding box center [784, 91] width 43 height 43
click at [1179, 168] on button "Close" at bounding box center [1191, 162] width 42 height 23
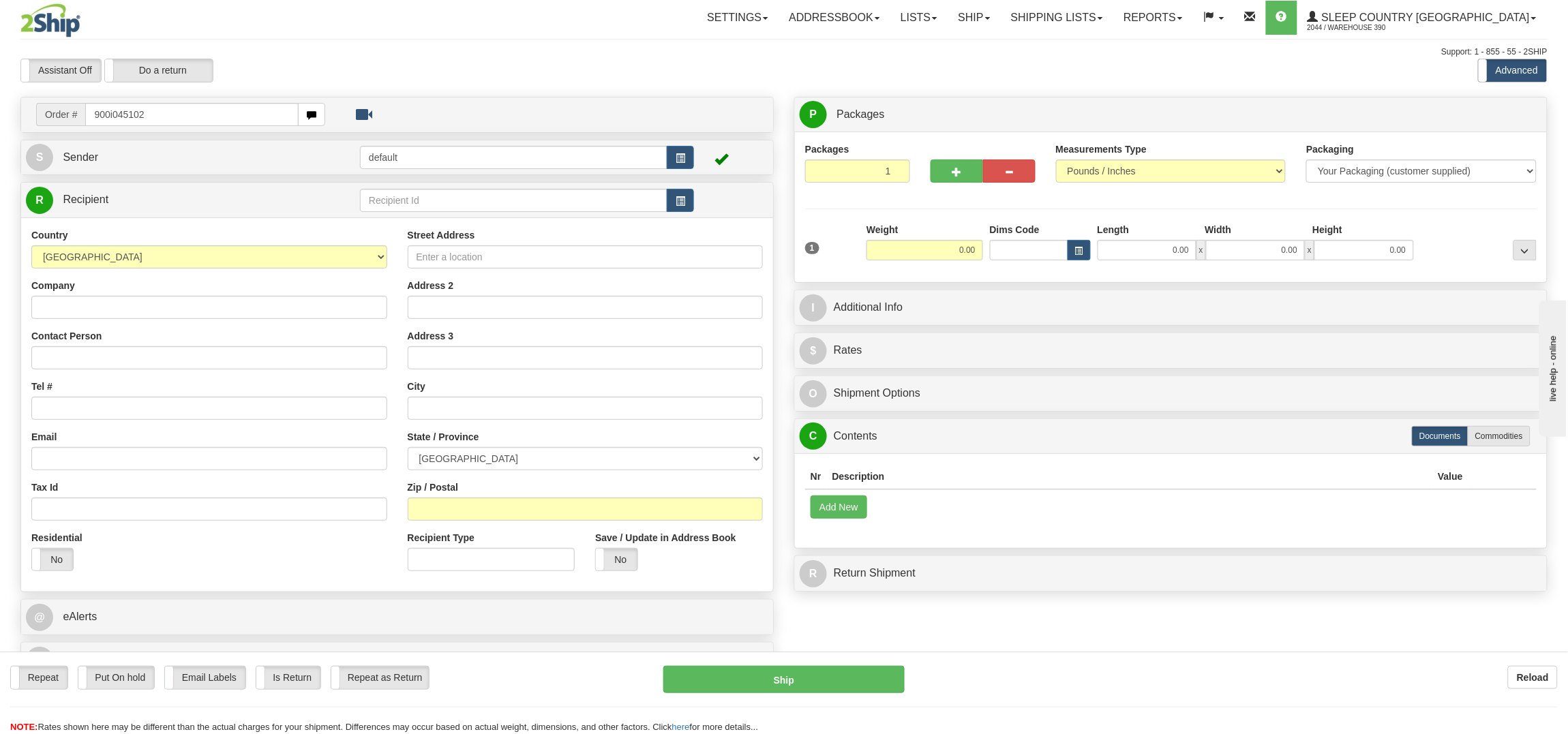
type input "900i045102"
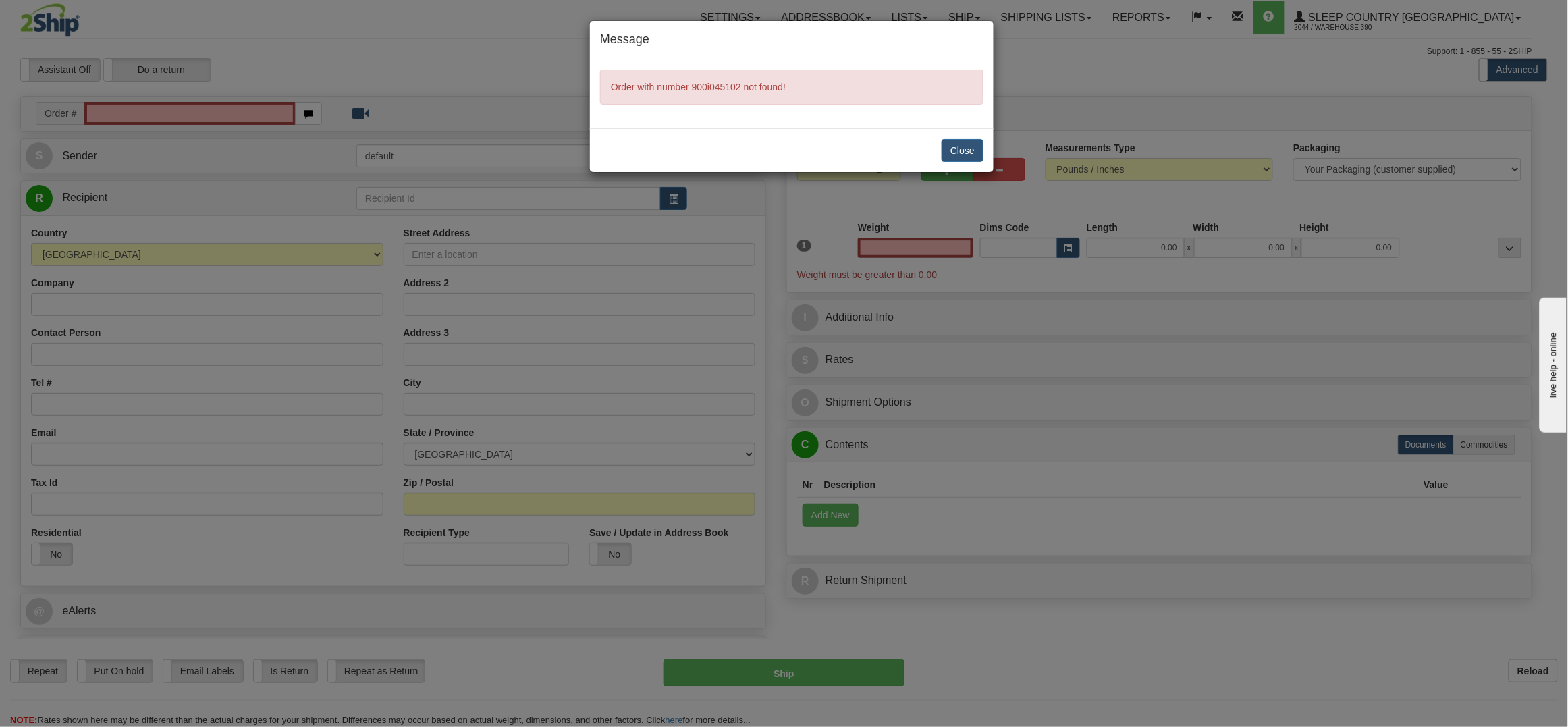
type input "0.00"
click at [968, 145] on button "Close" at bounding box center [963, 150] width 42 height 23
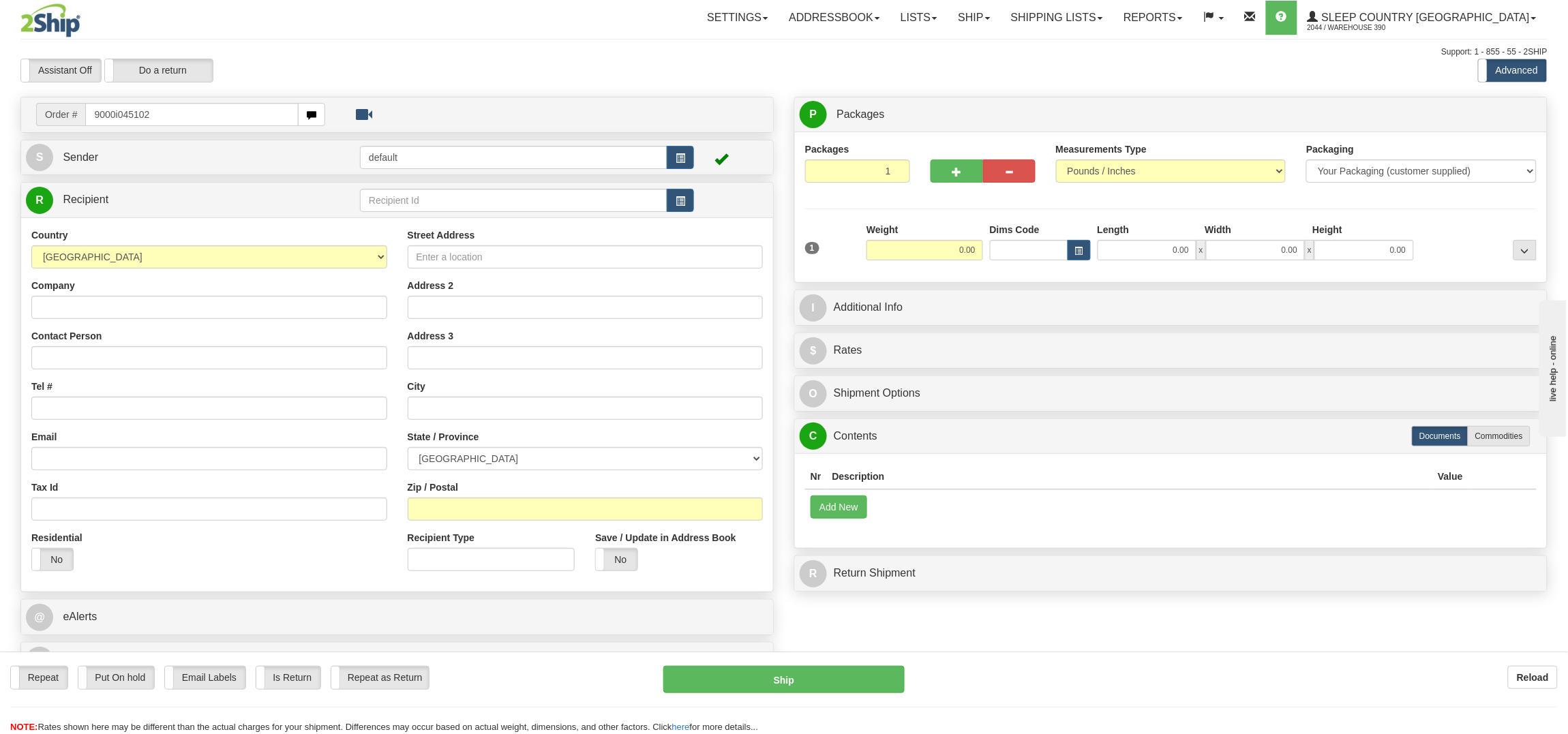
type input "9000i045102"
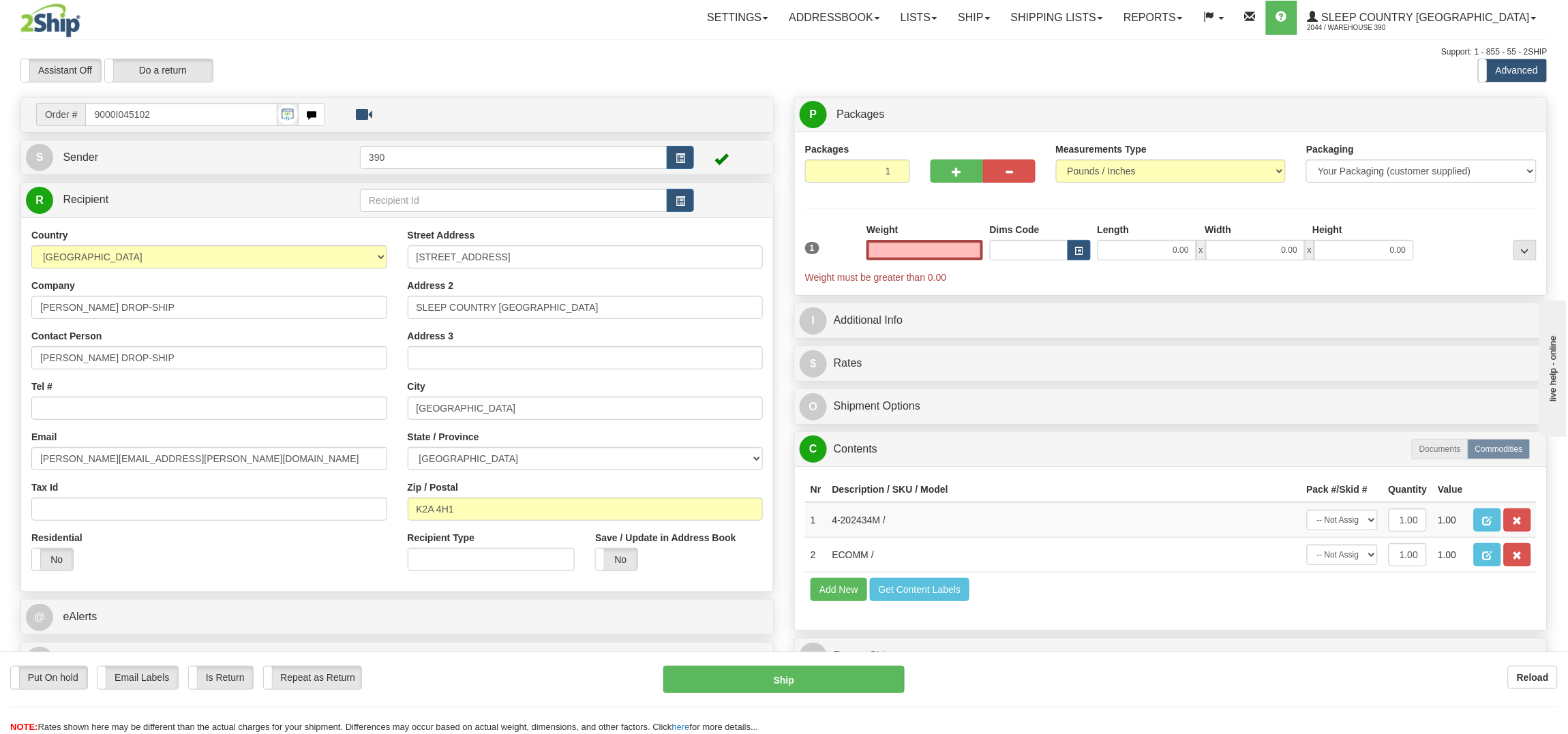
click at [934, 248] on input "text" at bounding box center [924, 250] width 116 height 20
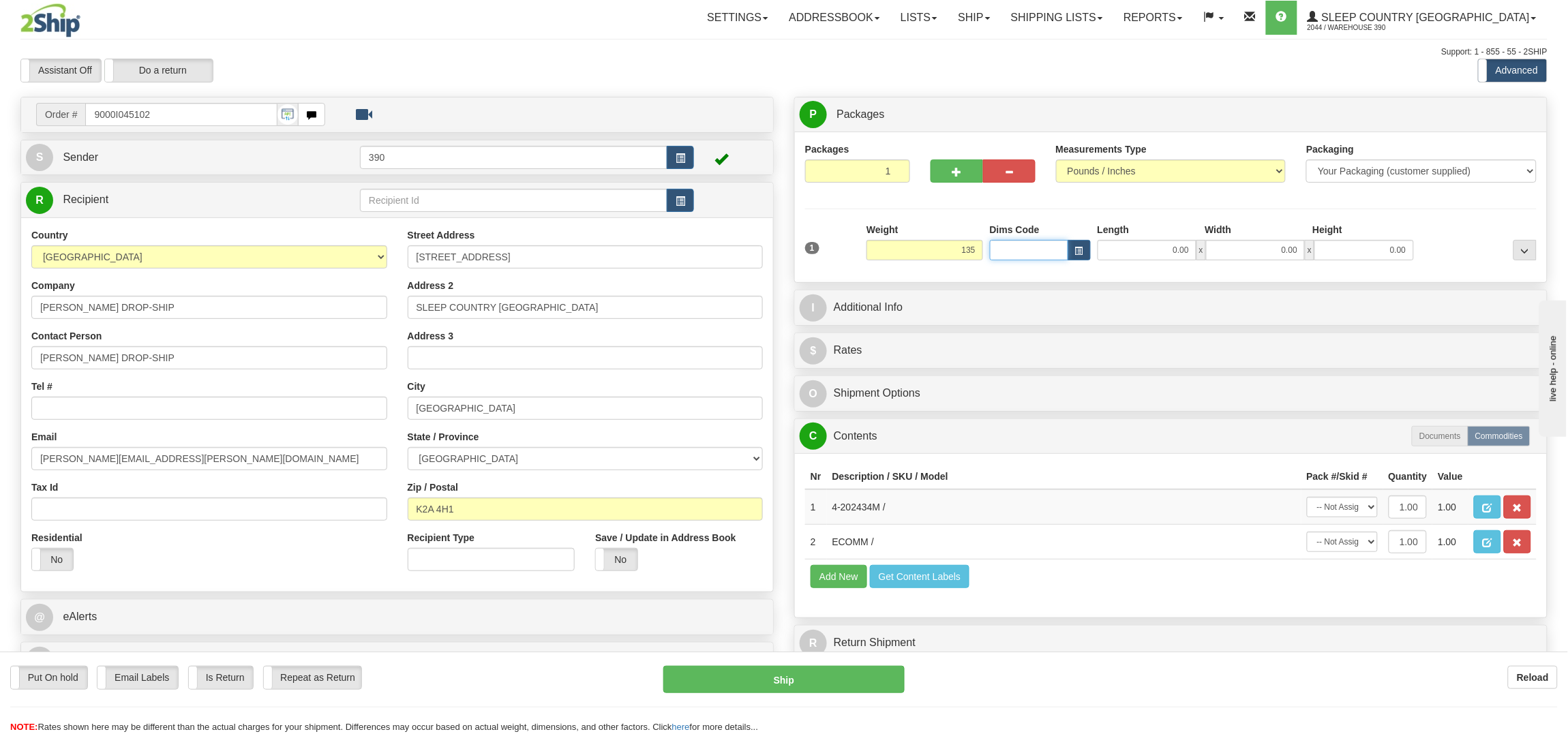
type input "135.00"
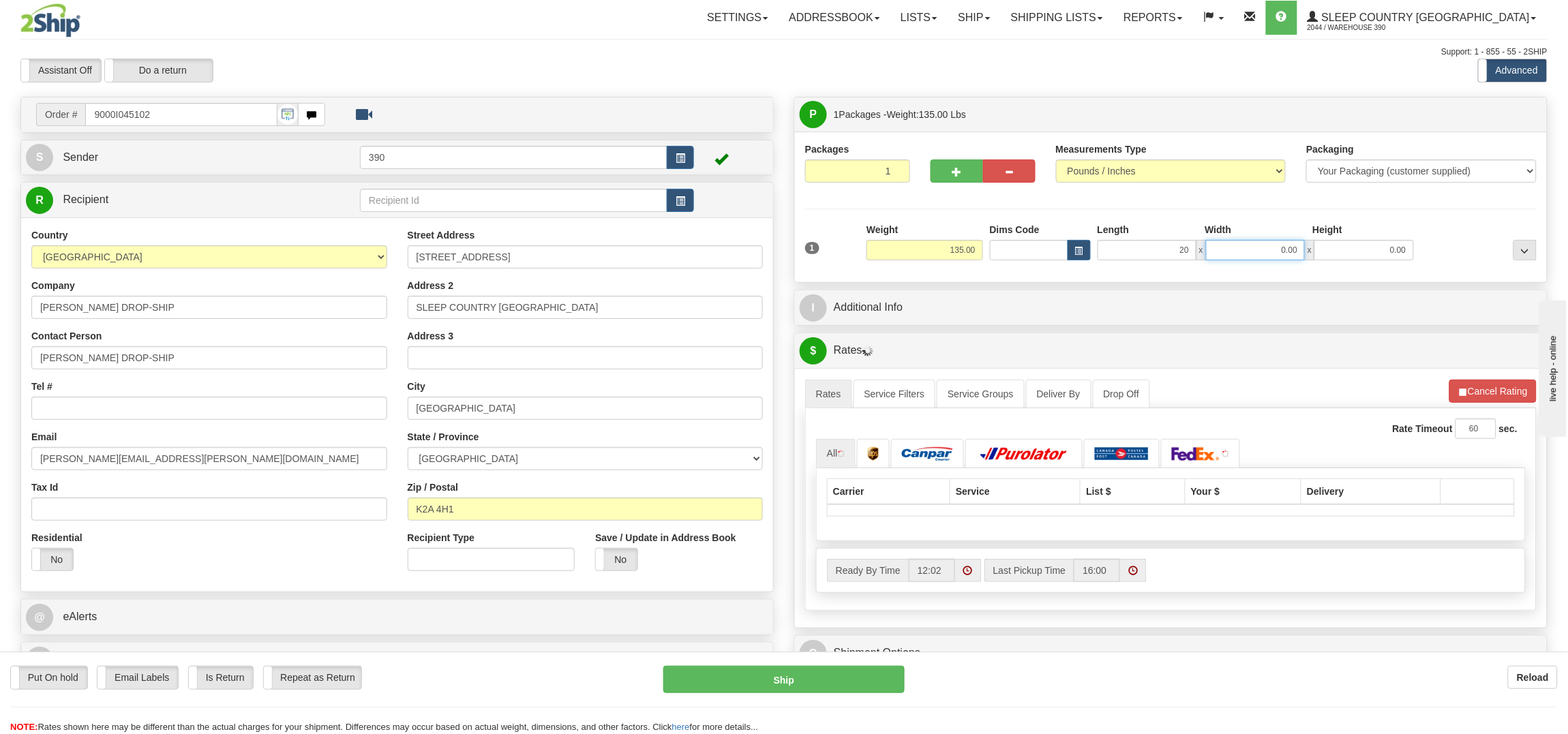
type input "20.00"
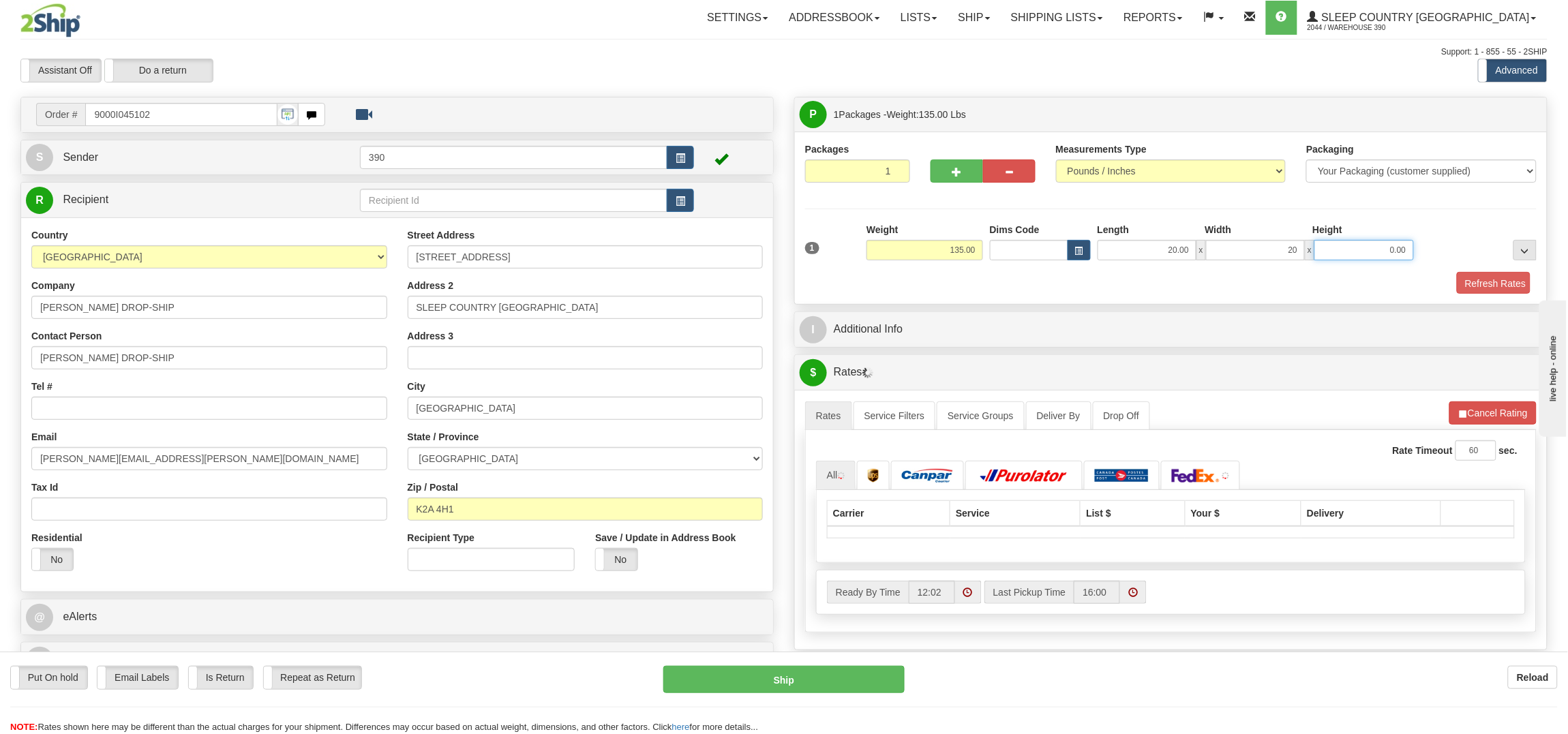
type input "20.00"
type input "40.00"
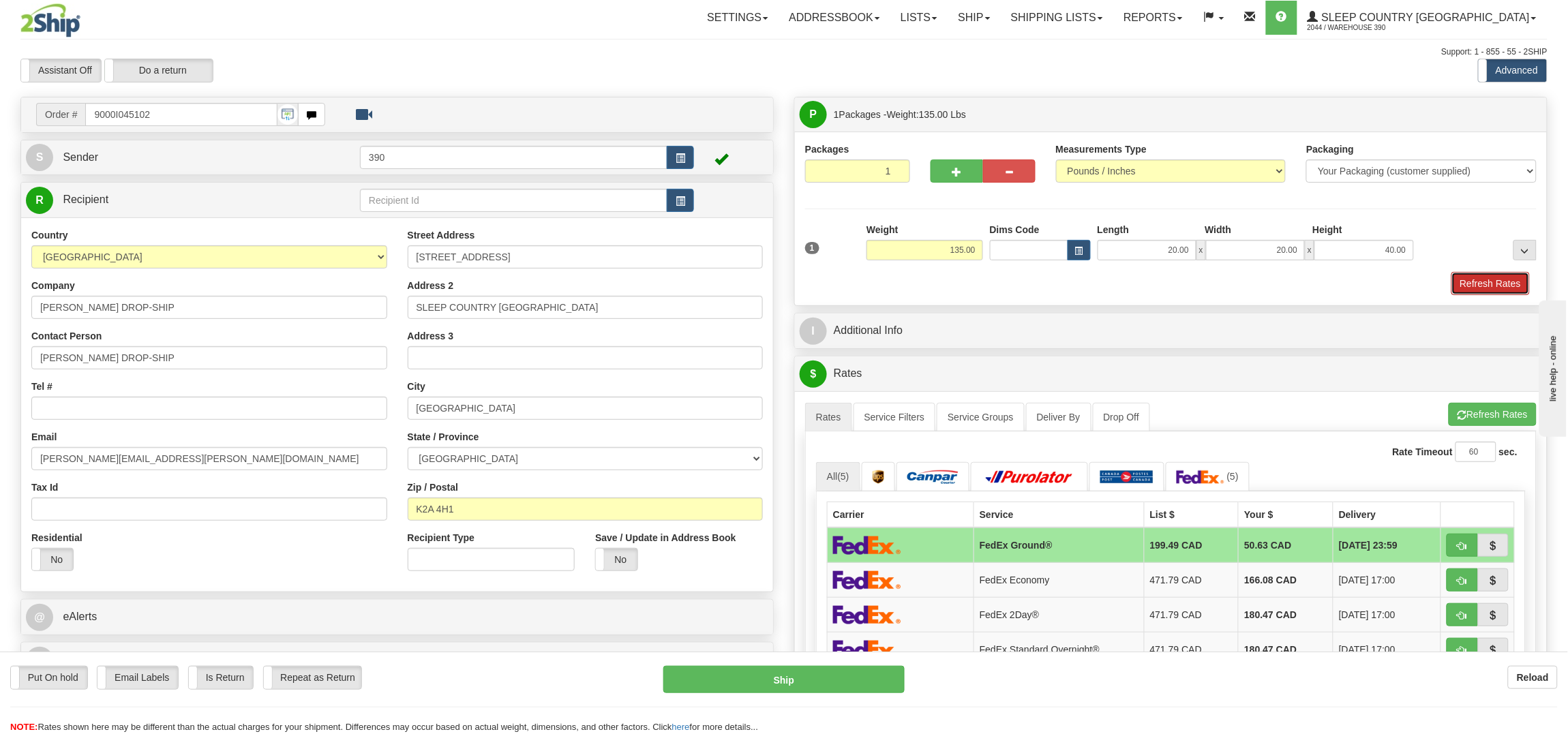
click at [1476, 273] on button "Refresh Rates" at bounding box center [1491, 283] width 78 height 23
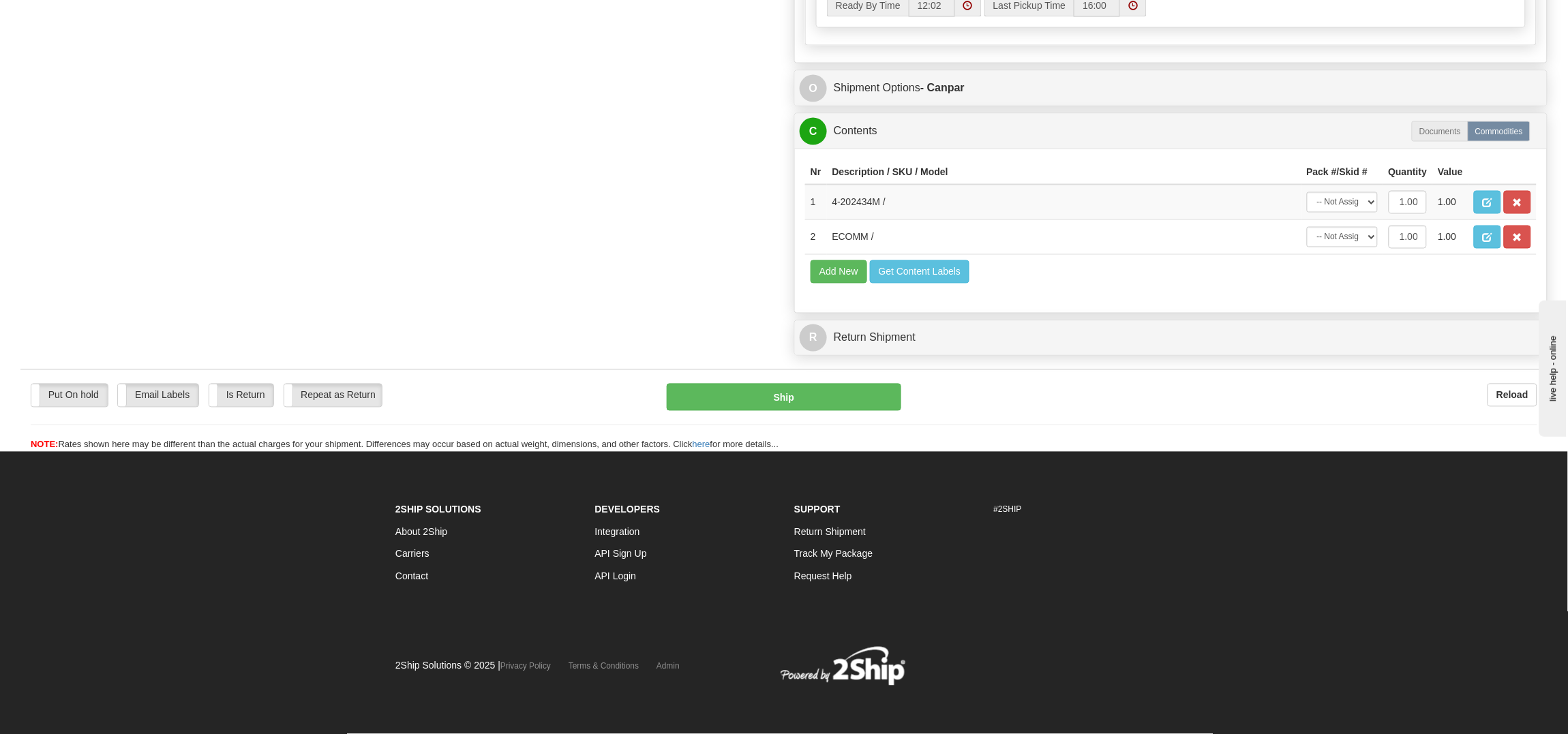
scroll to position [693, 0]
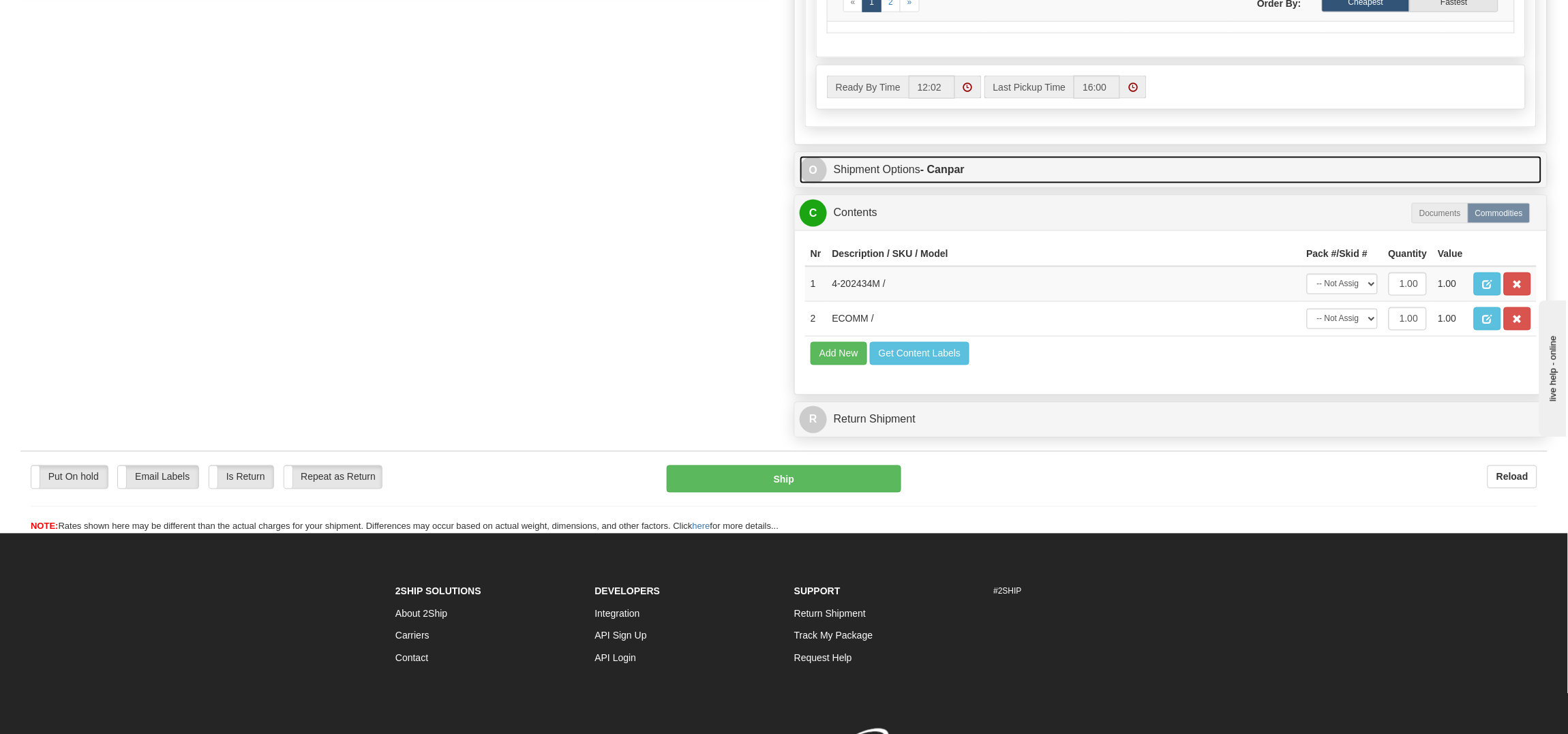
click at [962, 175] on strong "- Canpar" at bounding box center [942, 169] width 44 height 12
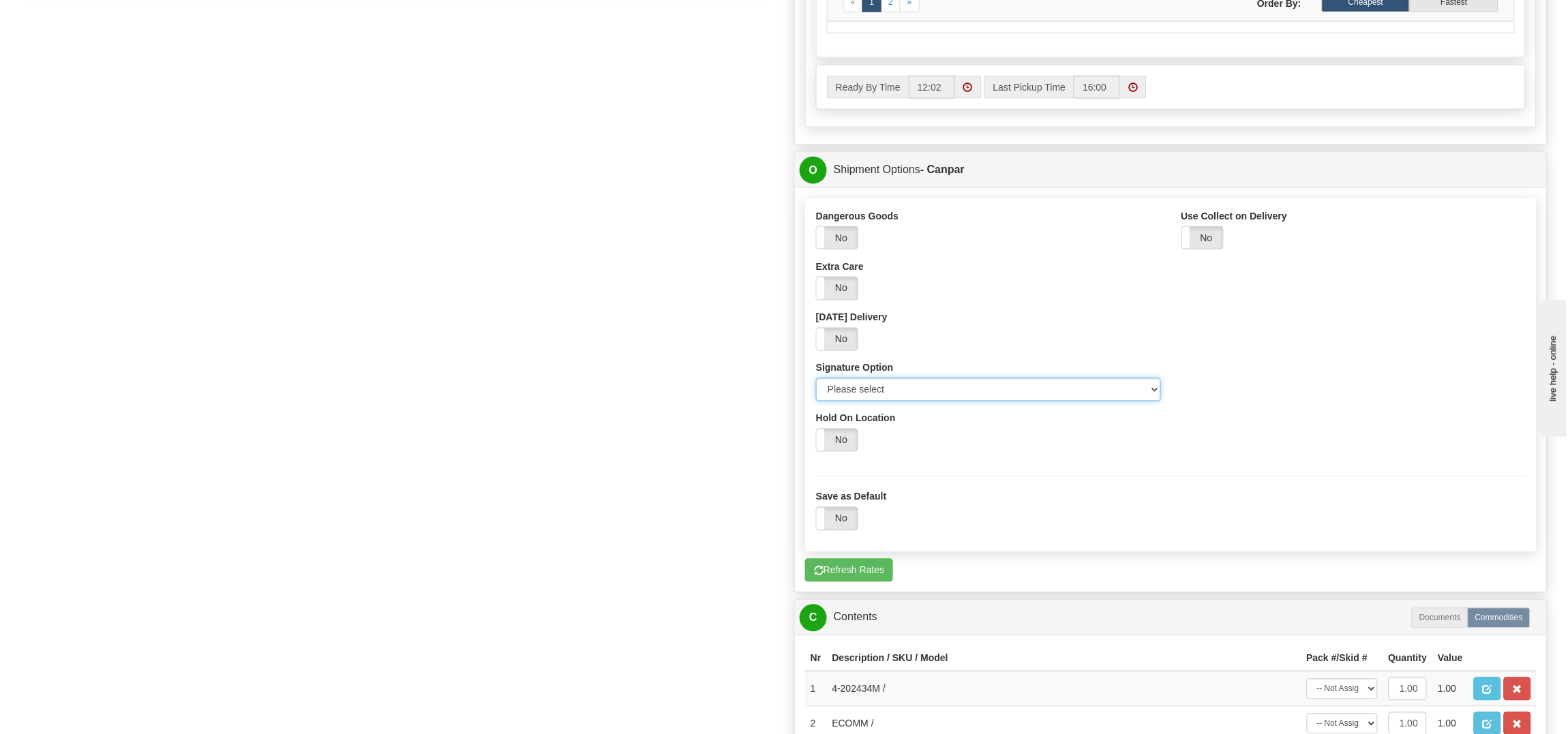
click at [852, 391] on select "Please select No Signature Required Signature Required Adult Signature" at bounding box center [988, 390] width 345 height 23
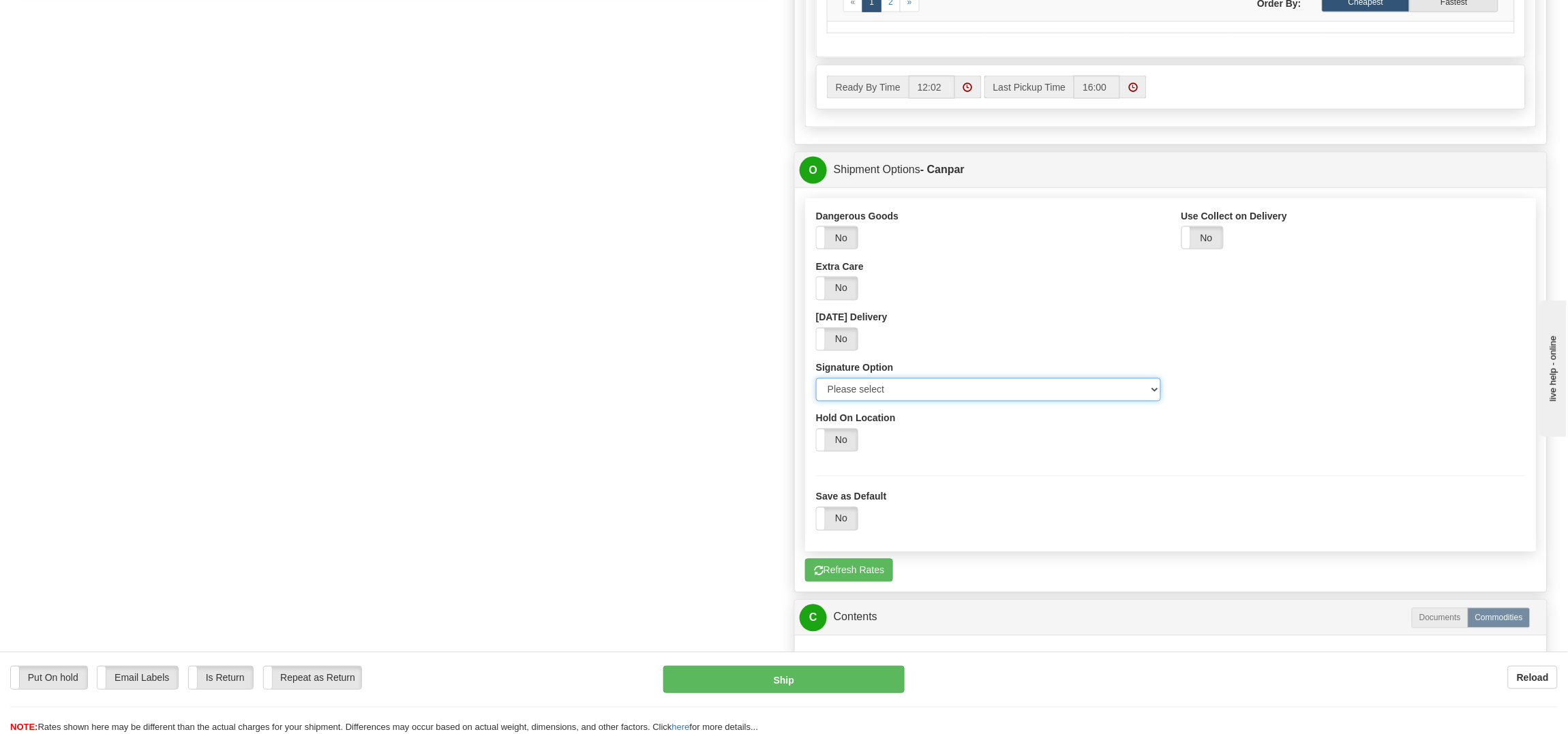
select select "2"
click at [816, 385] on select "Please select No Signature Required Signature Required Adult Signature" at bounding box center [988, 390] width 345 height 23
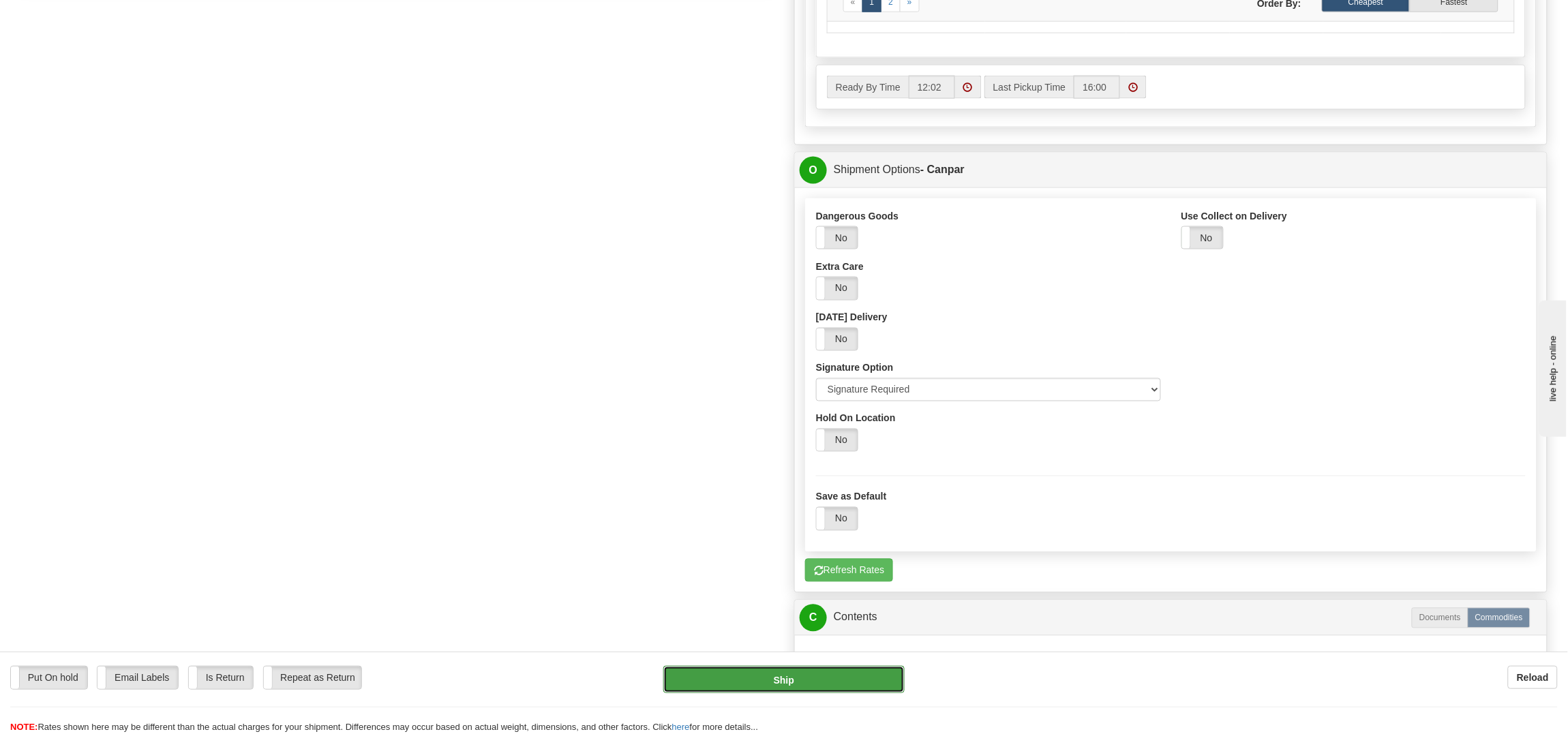
click at [785, 678] on button "Ship" at bounding box center [783, 680] width 241 height 27
type input "1"
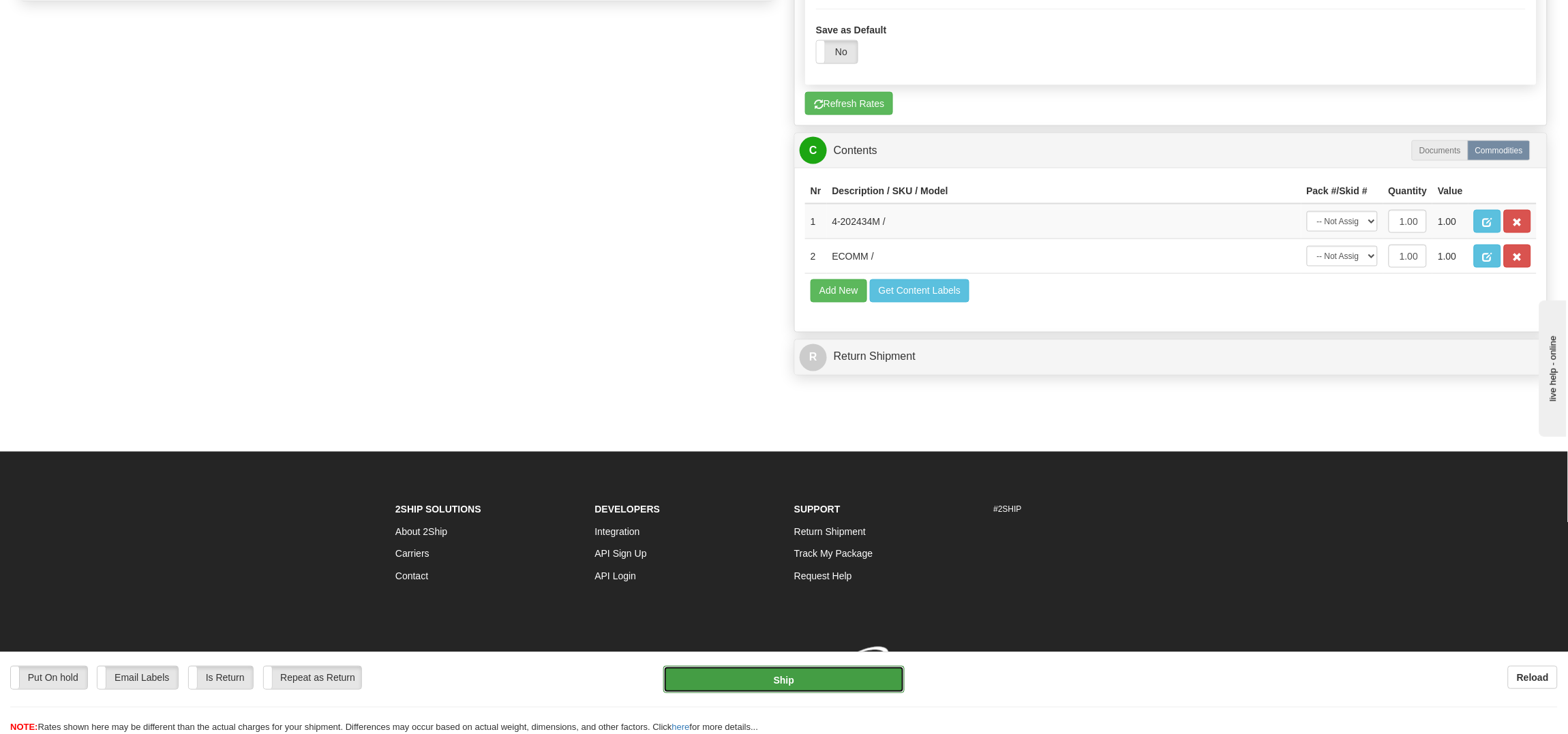
click at [785, 682] on button "Ship" at bounding box center [783, 680] width 241 height 27
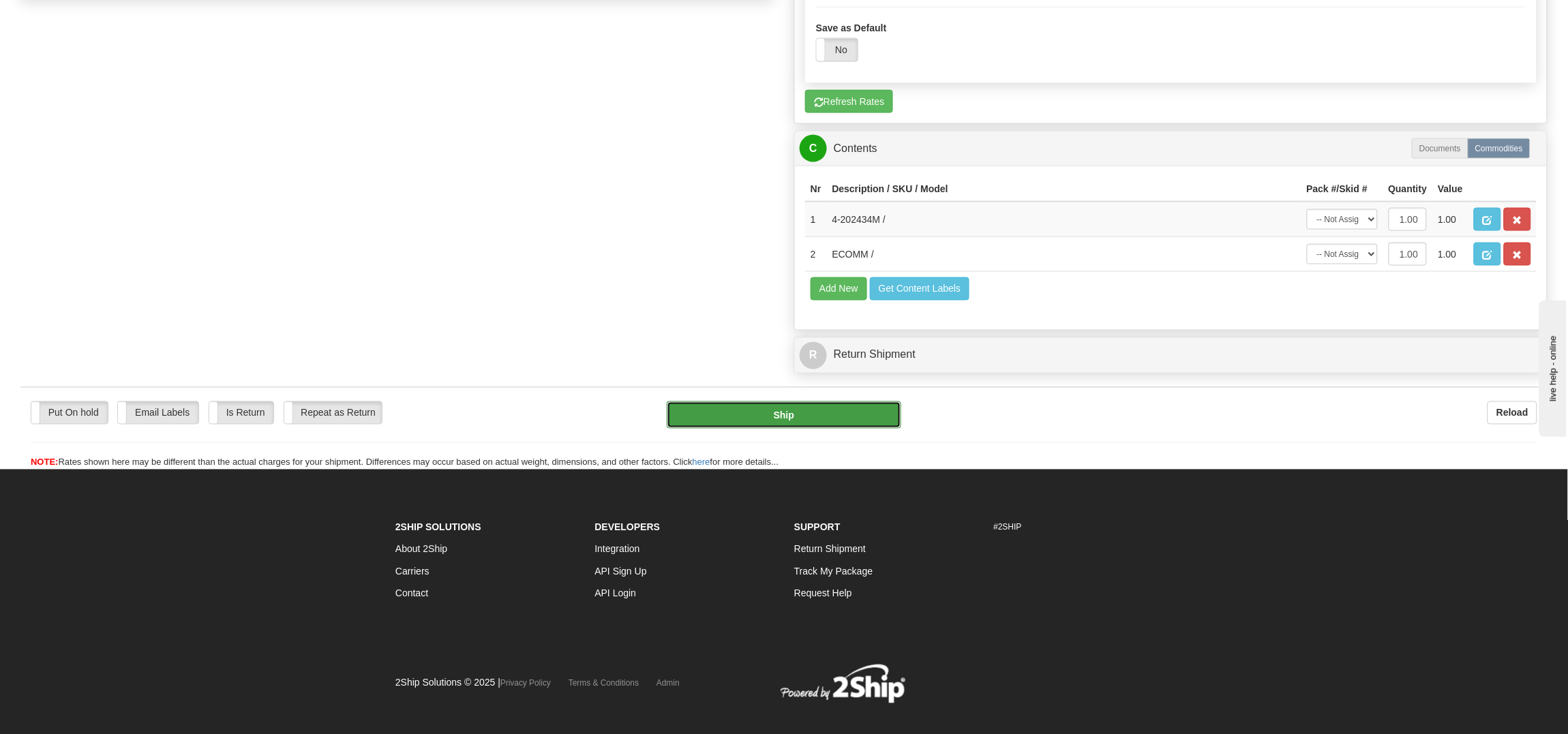
click at [780, 429] on button "Ship" at bounding box center [783, 415] width 234 height 27
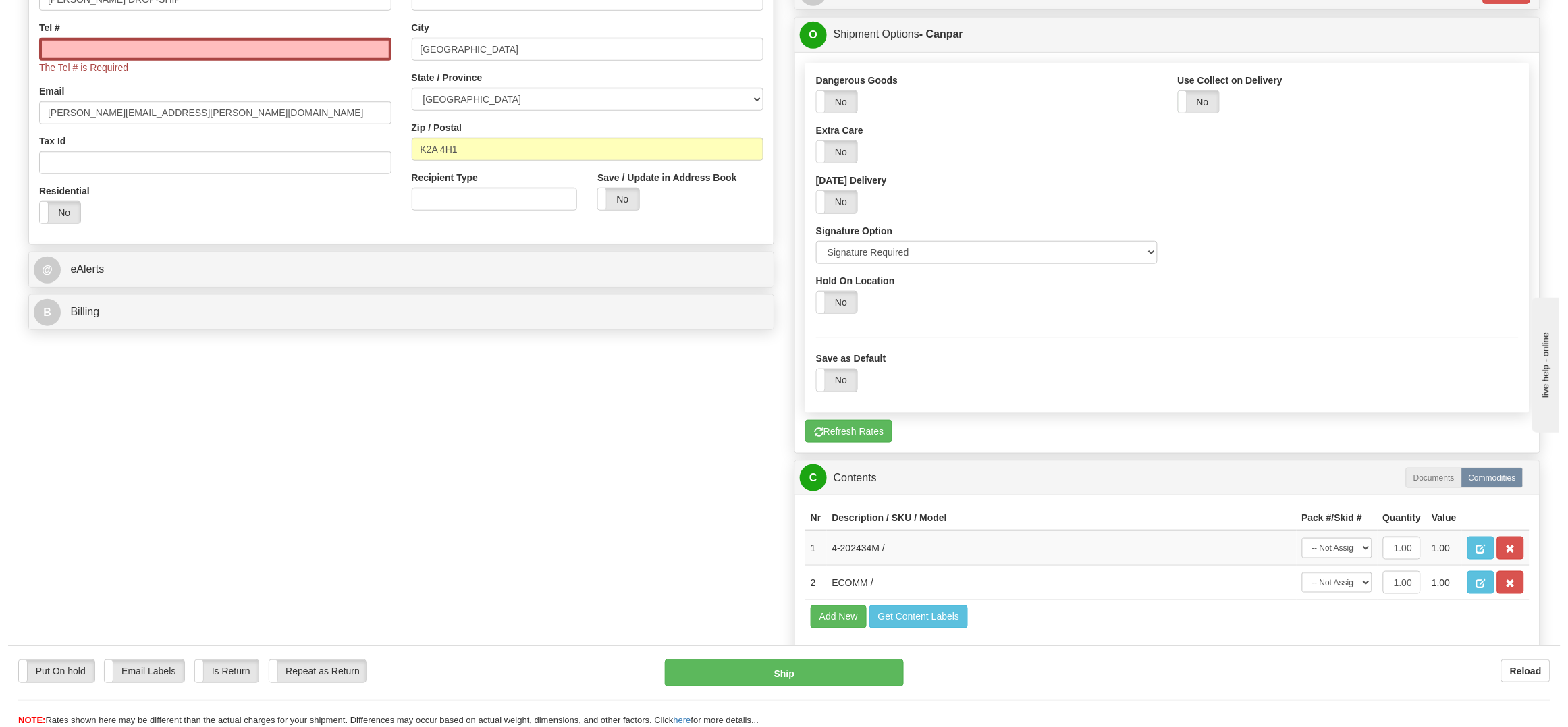
scroll to position [314, 0]
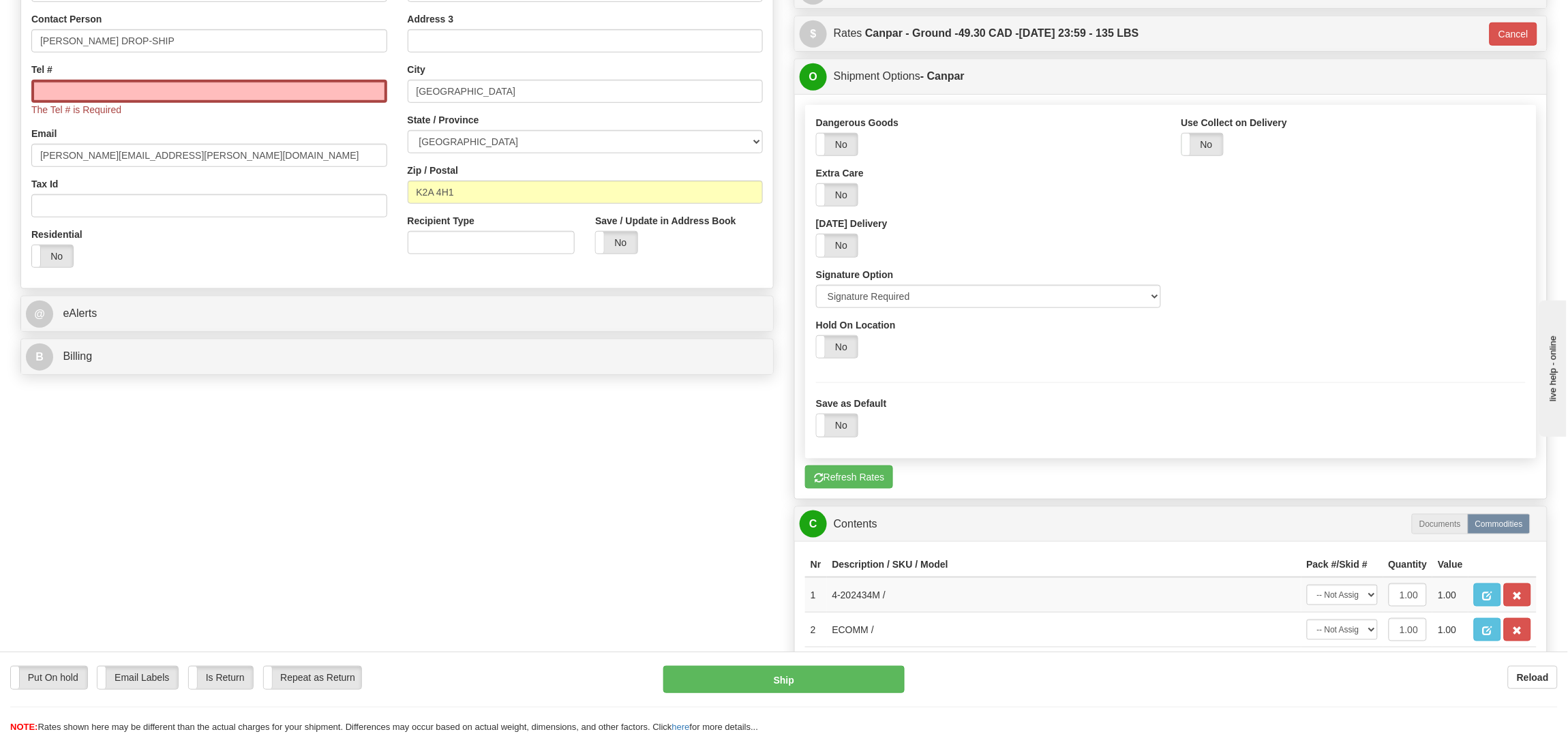
click at [114, 80] on div "Tel # The Tel # is Required" at bounding box center [209, 90] width 356 height 54
drag, startPoint x: 114, startPoint y: 80, endPoint x: 111, endPoint y: 88, distance: 8.5
click at [111, 88] on input "Tel #" at bounding box center [209, 91] width 356 height 23
paste input "613 627-2279"
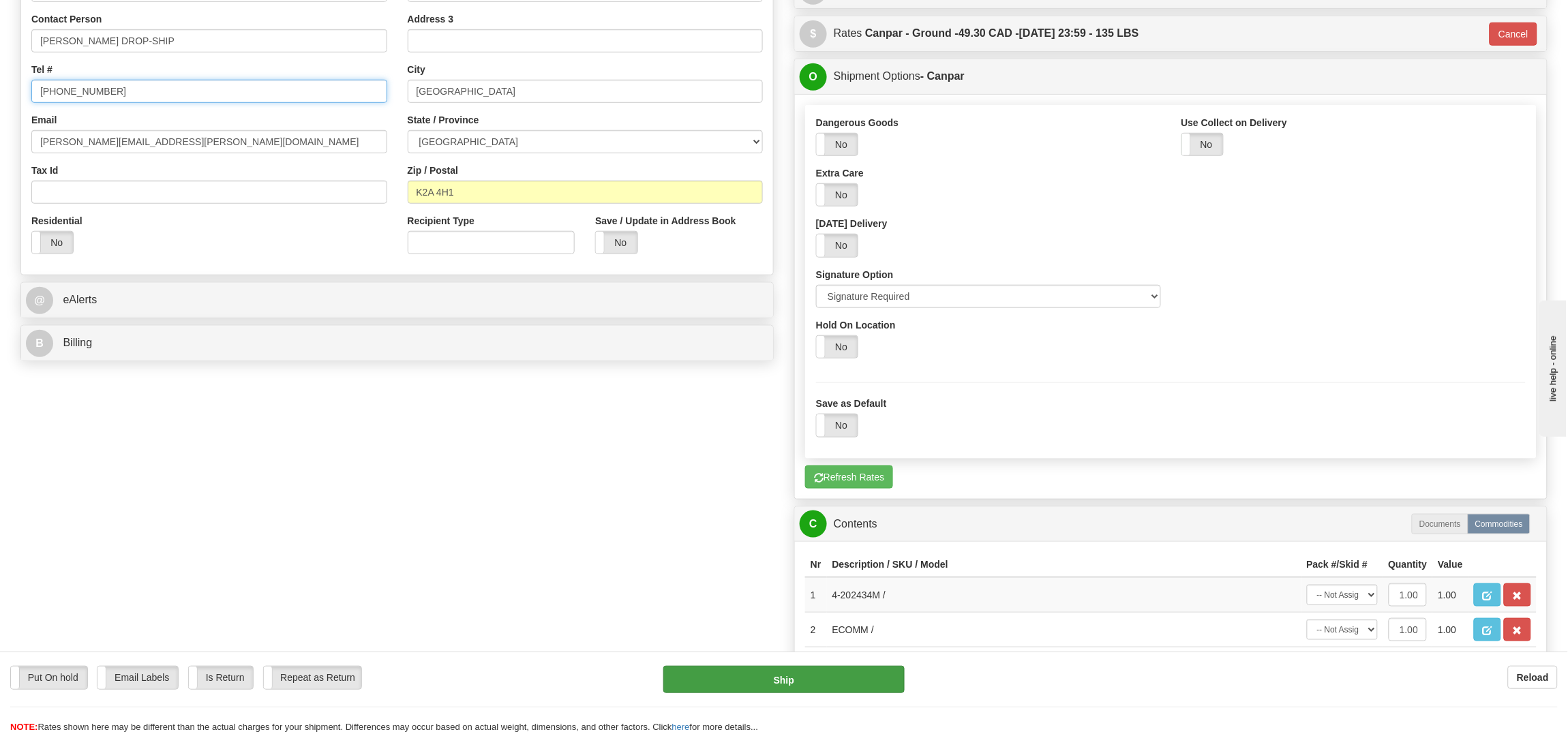
type input "613 627-2279"
click at [809, 685] on button "Ship" at bounding box center [783, 680] width 241 height 27
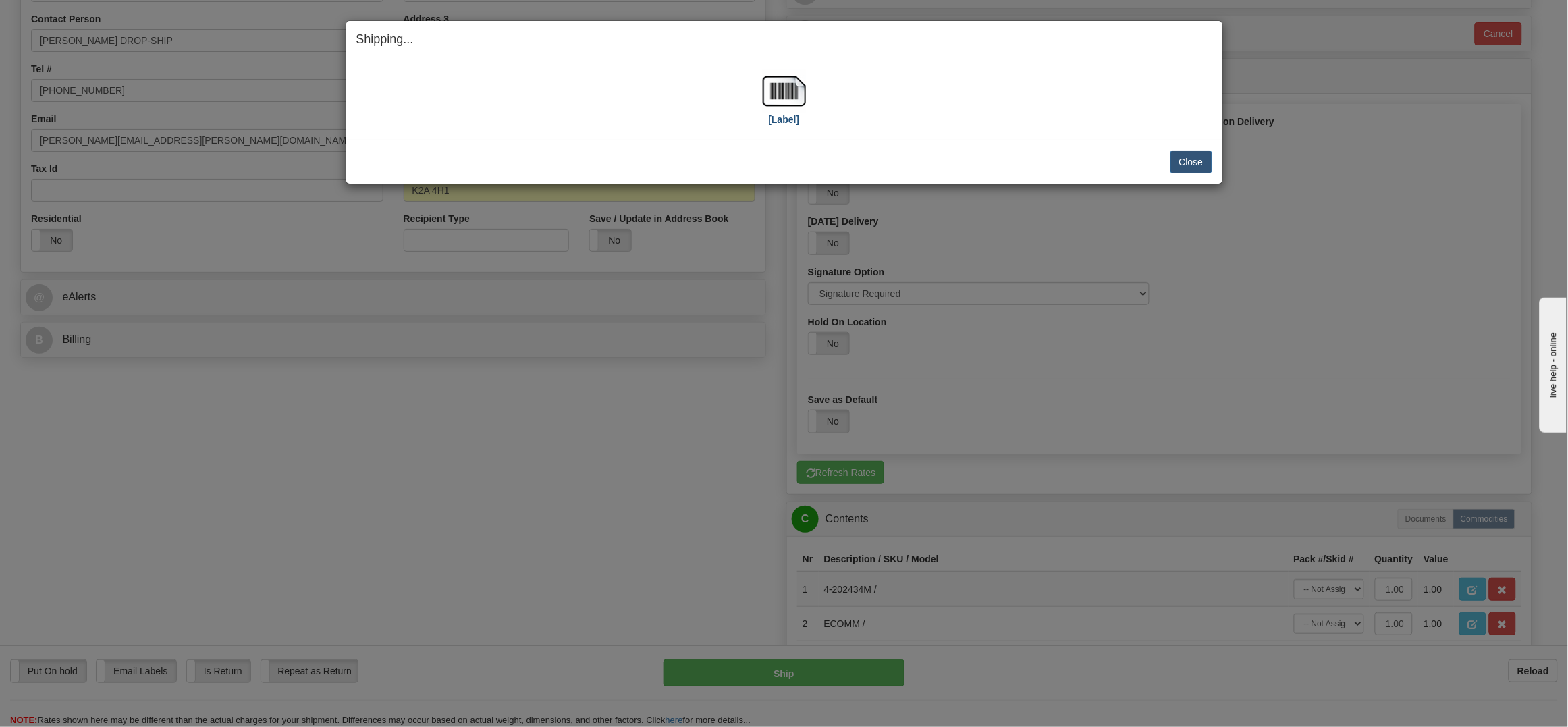
click at [762, 80] on div "[Label]" at bounding box center [784, 100] width 856 height 60
click at [783, 87] on img at bounding box center [784, 91] width 43 height 43
drag, startPoint x: 1201, startPoint y: 173, endPoint x: 1198, endPoint y: 165, distance: 8.5
click at [1201, 169] on button "Close" at bounding box center [1191, 162] width 42 height 23
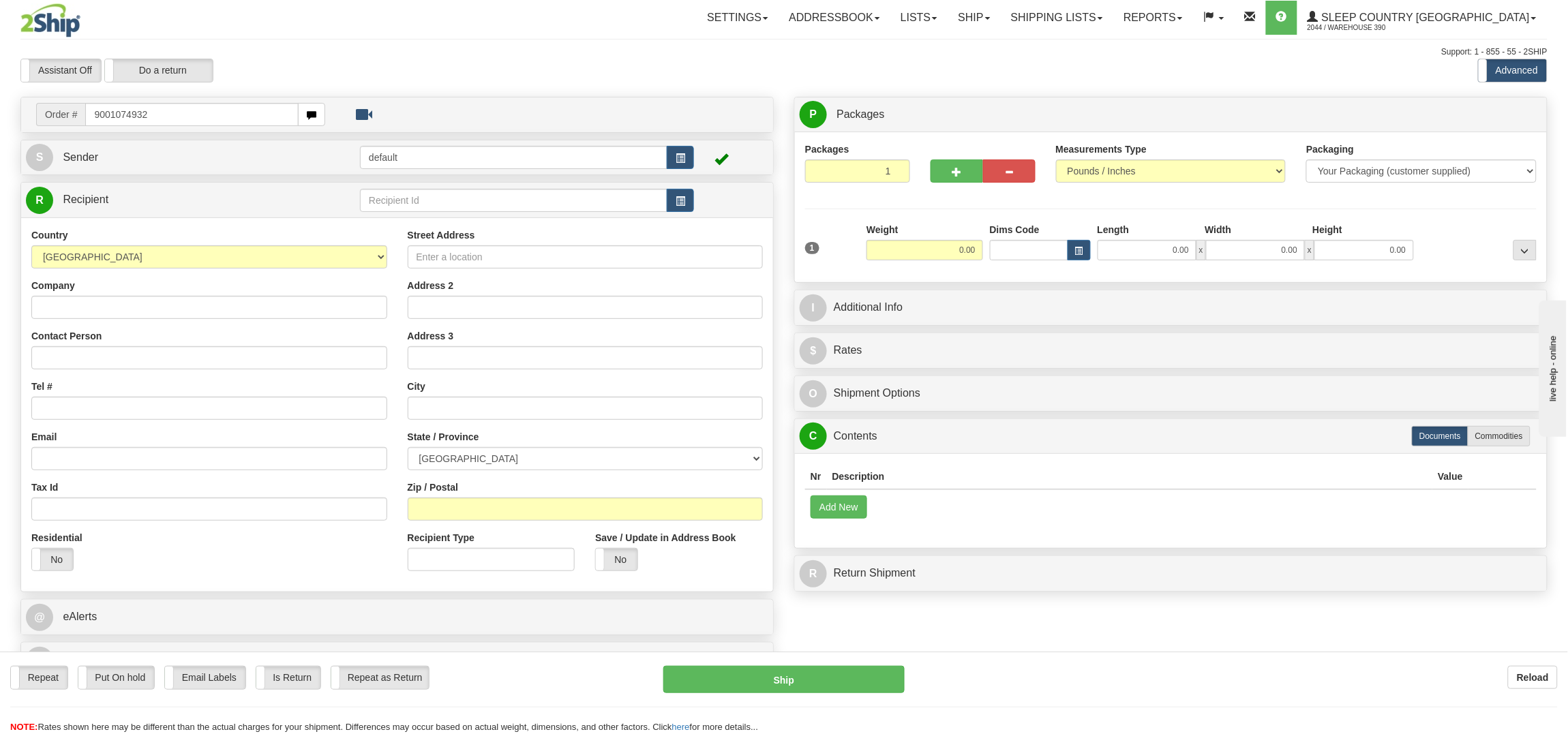
type input "9001074932"
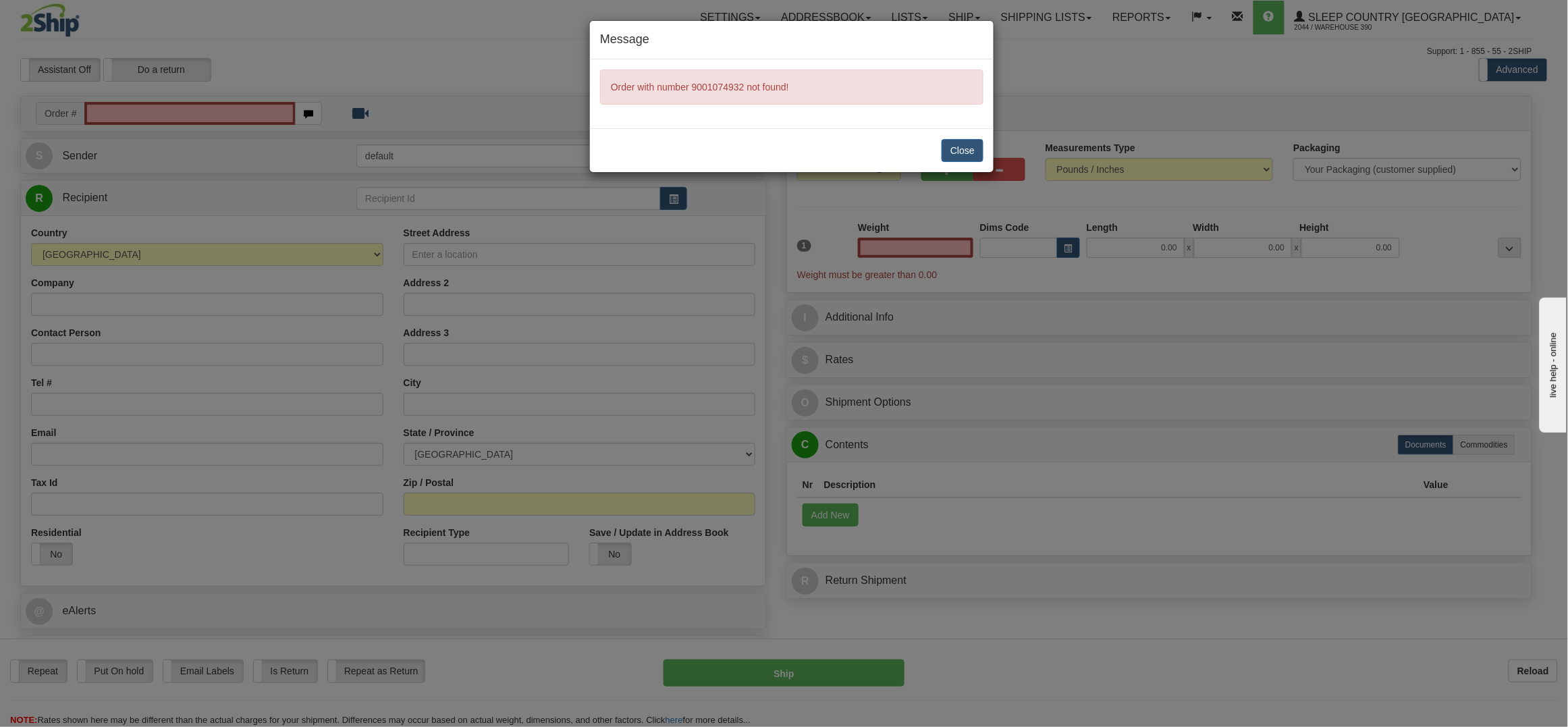
type input "0.00"
drag, startPoint x: 968, startPoint y: 135, endPoint x: 972, endPoint y: 143, distance: 8.9
click at [968, 140] on div "Close" at bounding box center [792, 150] width 404 height 44
click at [977, 147] on button "Close" at bounding box center [963, 150] width 42 height 23
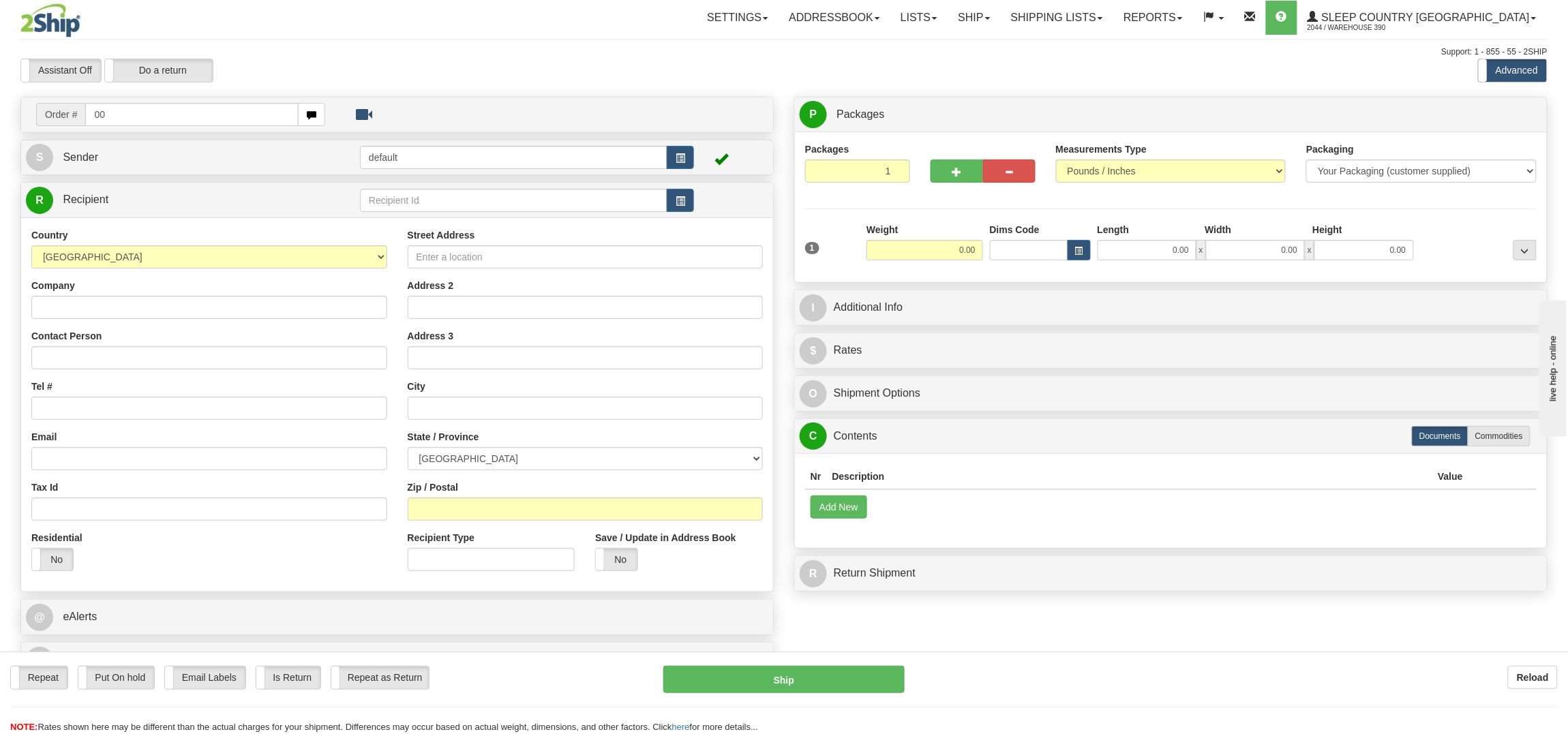
type input "0"
type input "9000i074932"
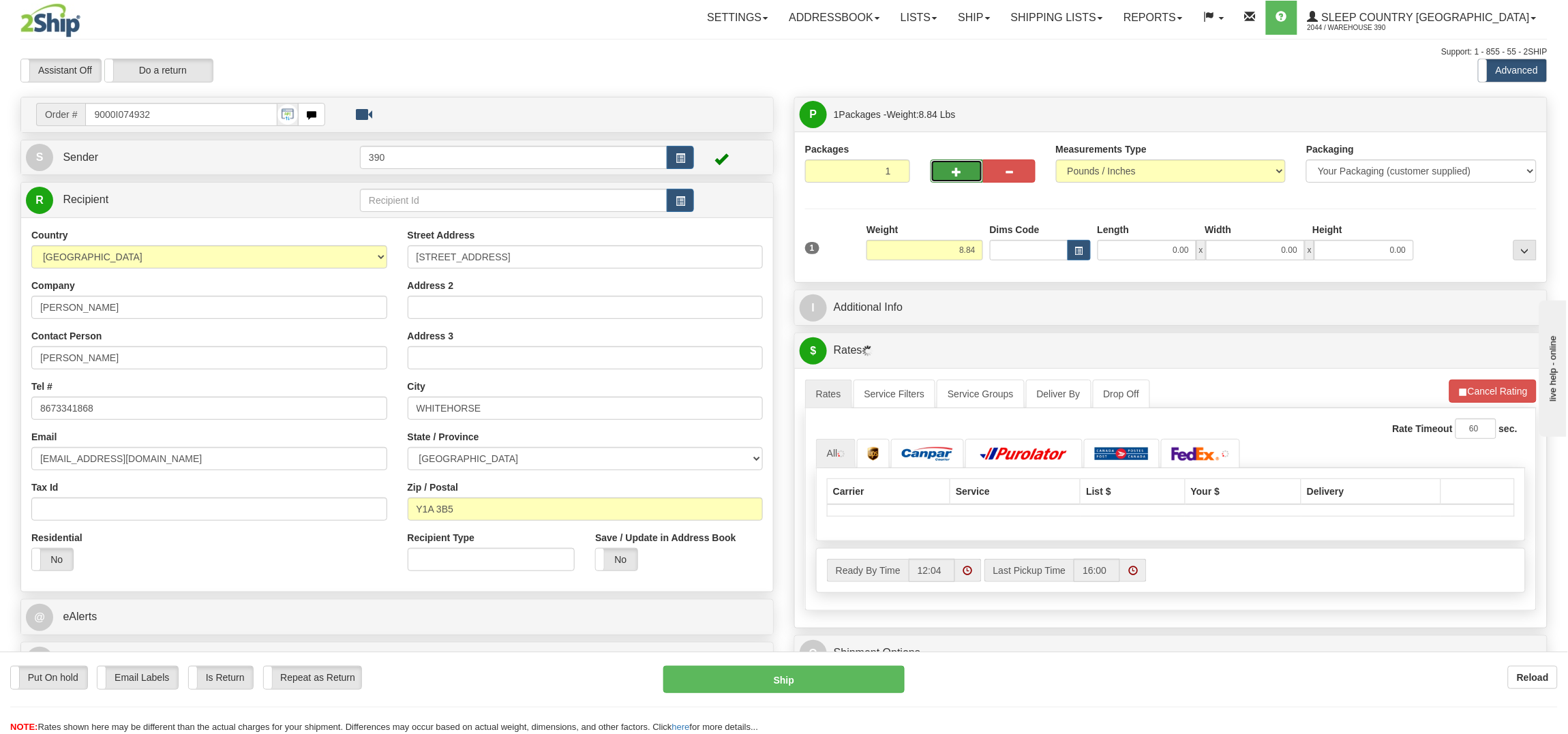
click at [960, 172] on span "button" at bounding box center [956, 172] width 9 height 9
radio input "true"
type input "2"
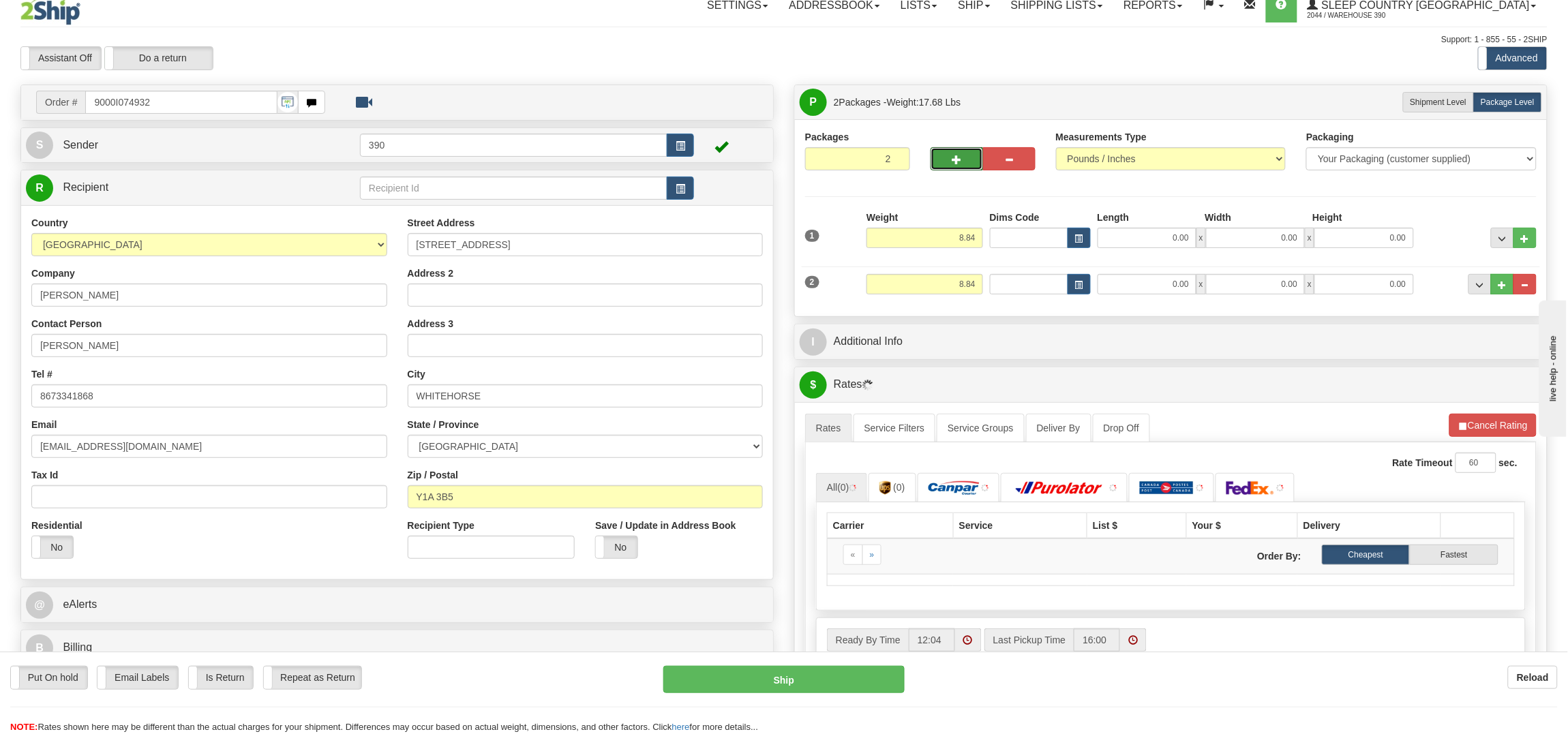
scroll to position [33, 0]
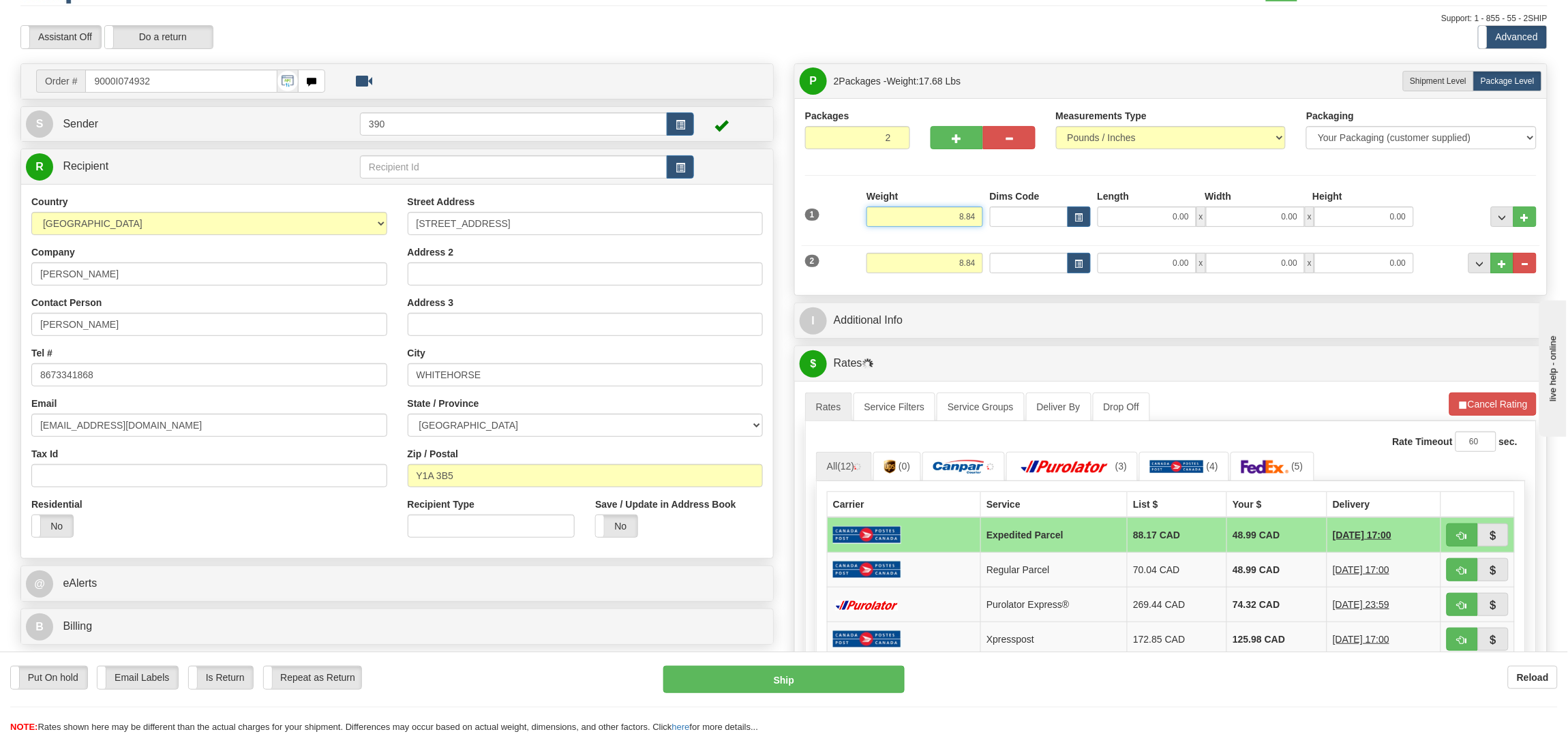
drag, startPoint x: 906, startPoint y: 213, endPoint x: 1198, endPoint y: 223, distance: 292.2
click at [1180, 226] on div "1 Weight 8.84 Dims Code 0.00" at bounding box center [1170, 213] width 738 height 48
type input "125.00"
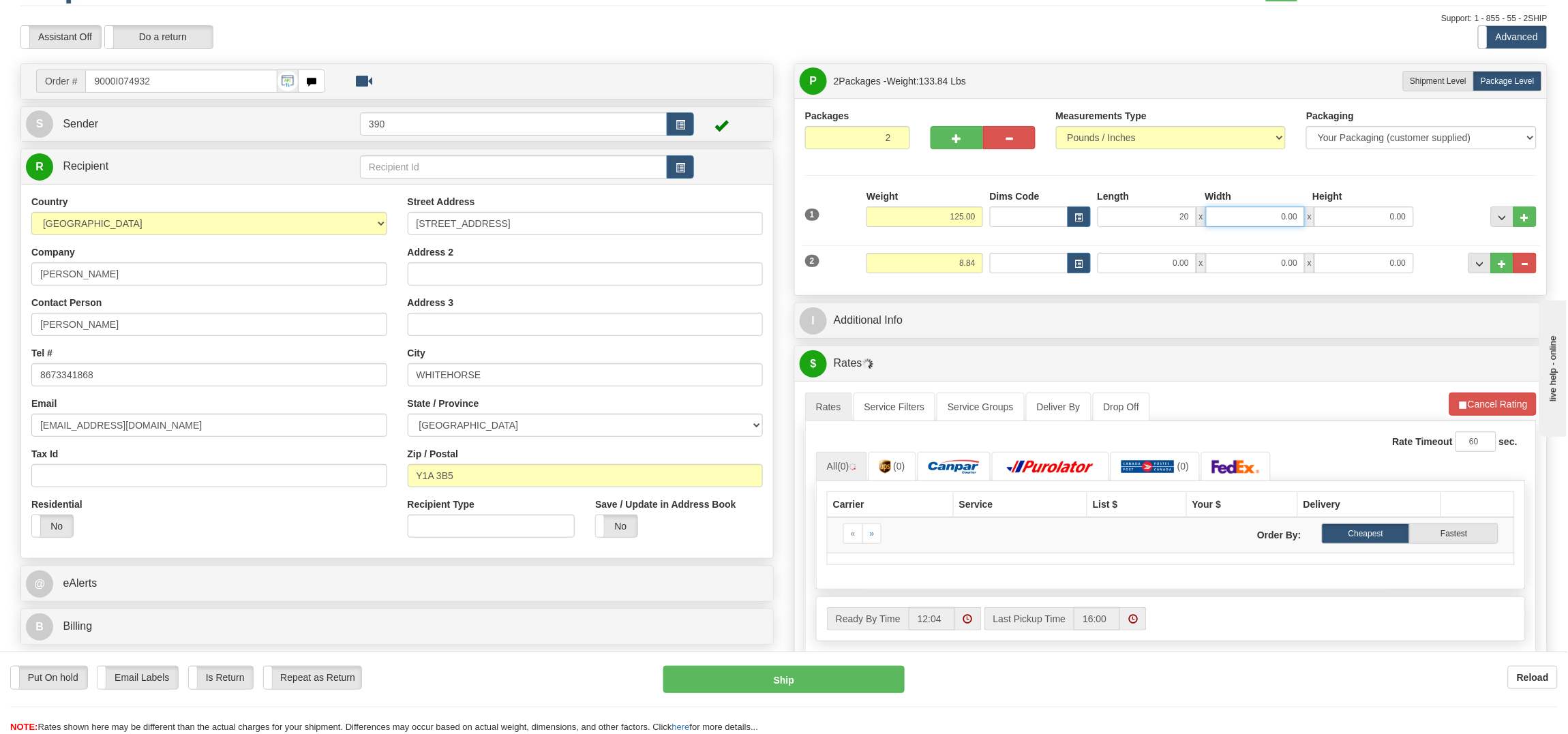
type input "20.00"
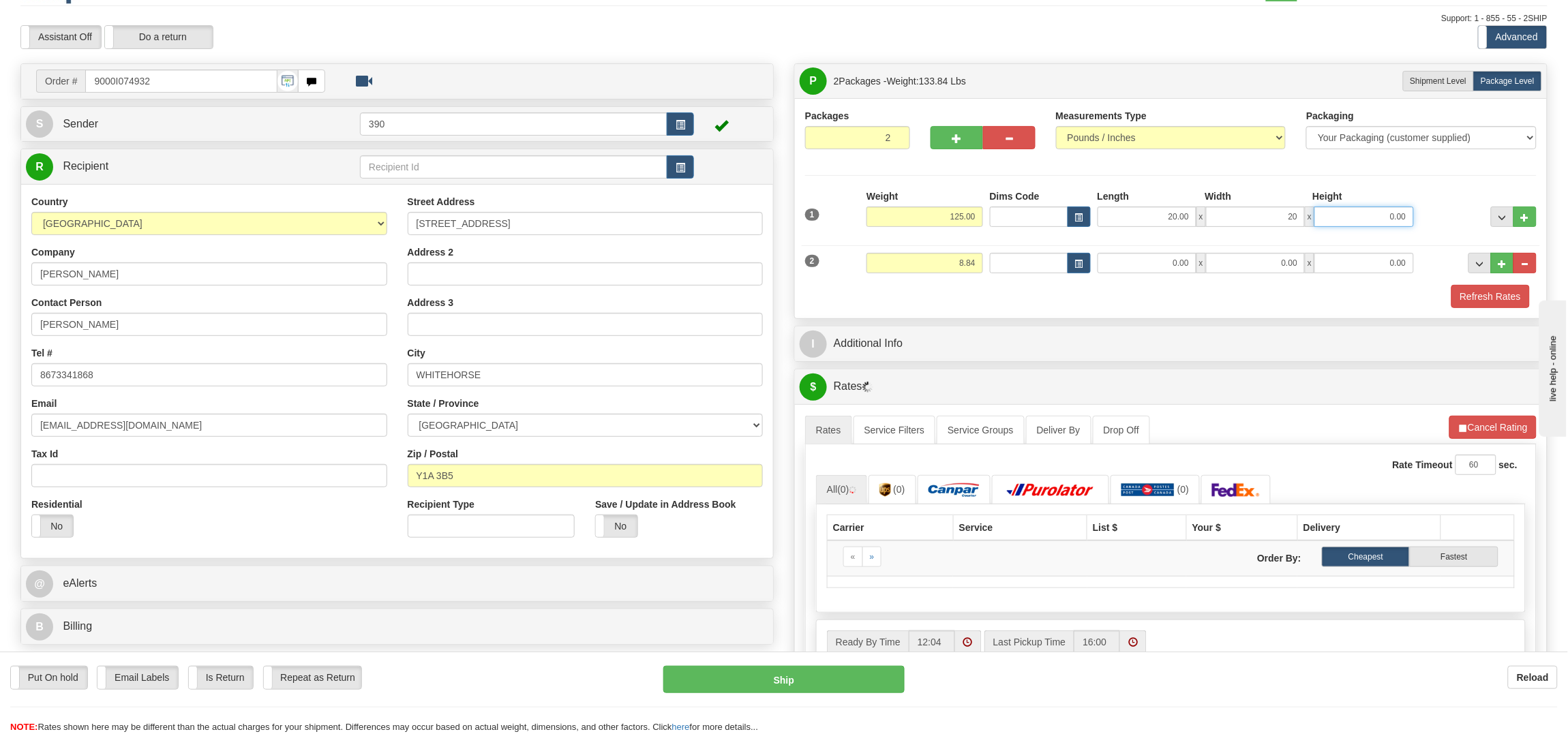
type input "20.00"
type input "40"
type input "40.00"
type input "8.00"
type input "10.00"
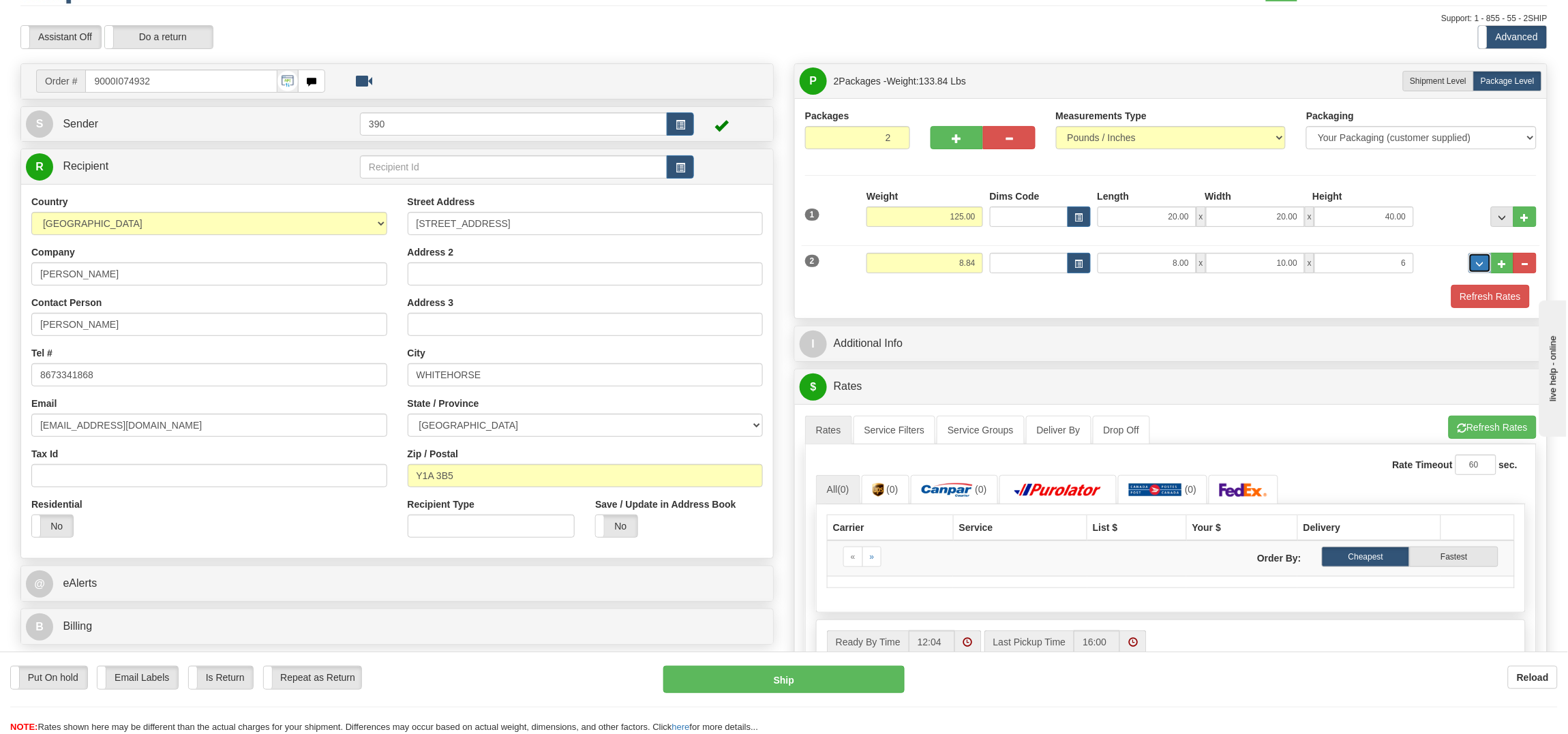
type input "6.00"
click at [1488, 296] on button "Refresh Rates" at bounding box center [1491, 296] width 78 height 23
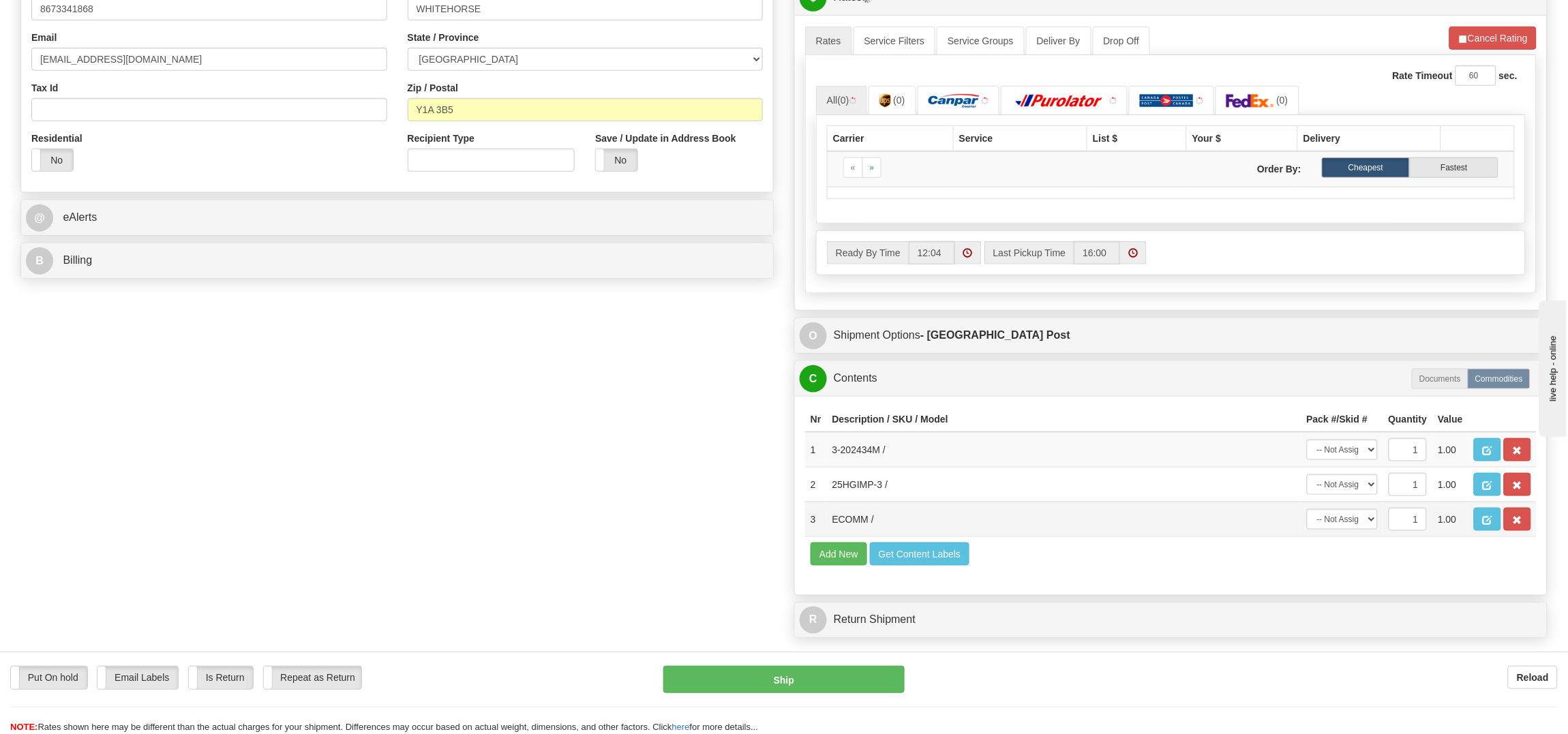
scroll to position [409, 0]
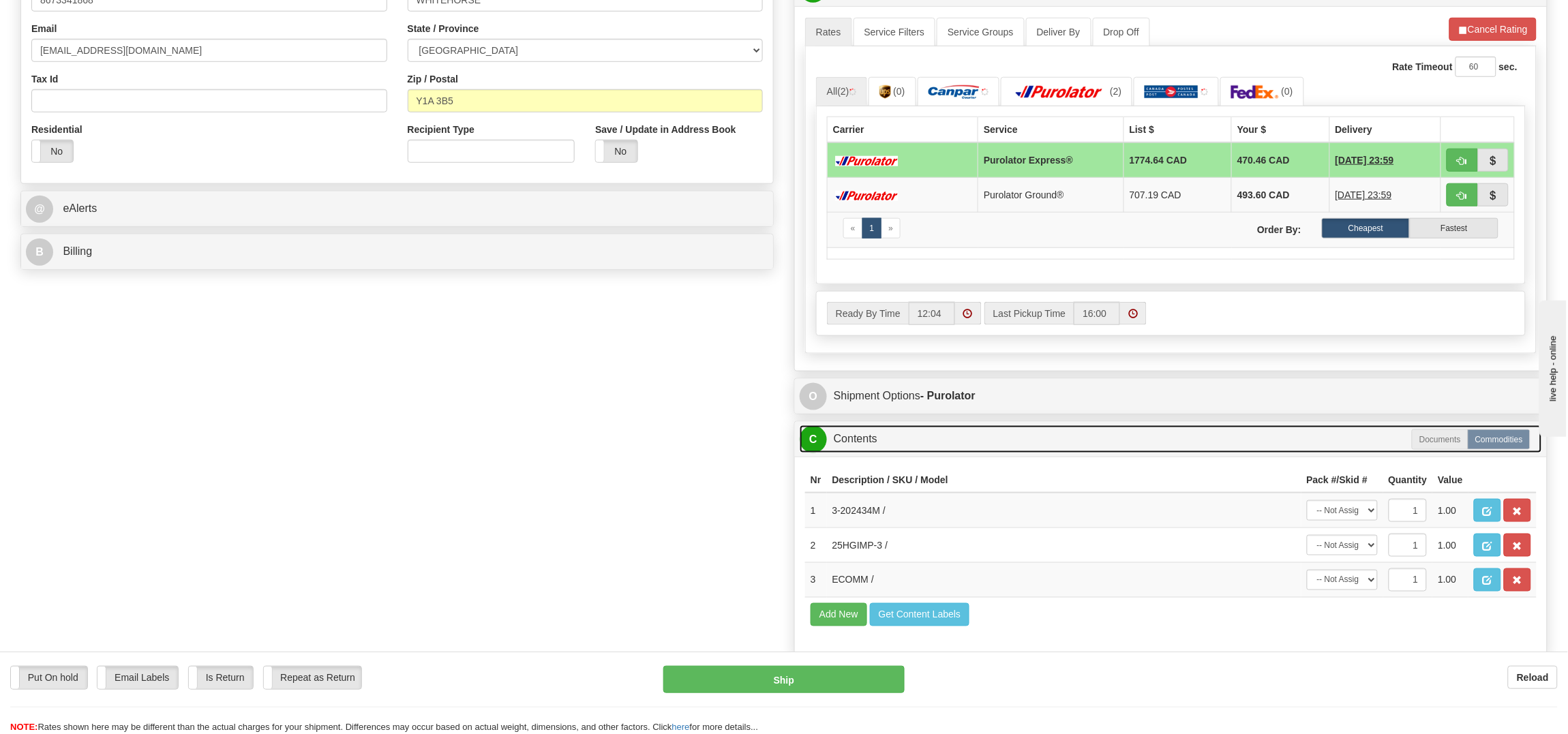
drag, startPoint x: 1335, startPoint y: 456, endPoint x: 1337, endPoint y: 474, distance: 18.1
click at [1335, 453] on link "C Contents" at bounding box center [1171, 439] width 742 height 28
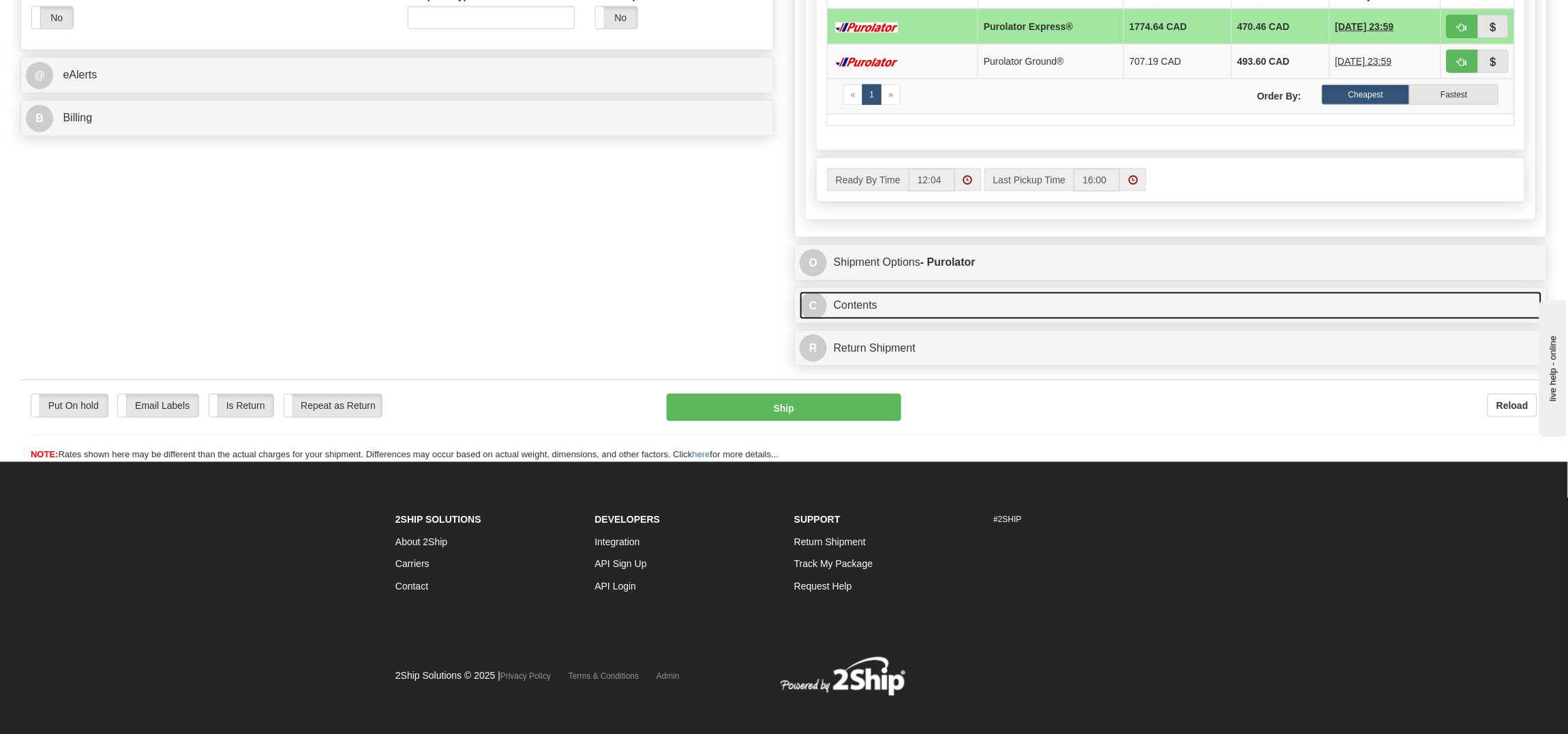
scroll to position [545, 0]
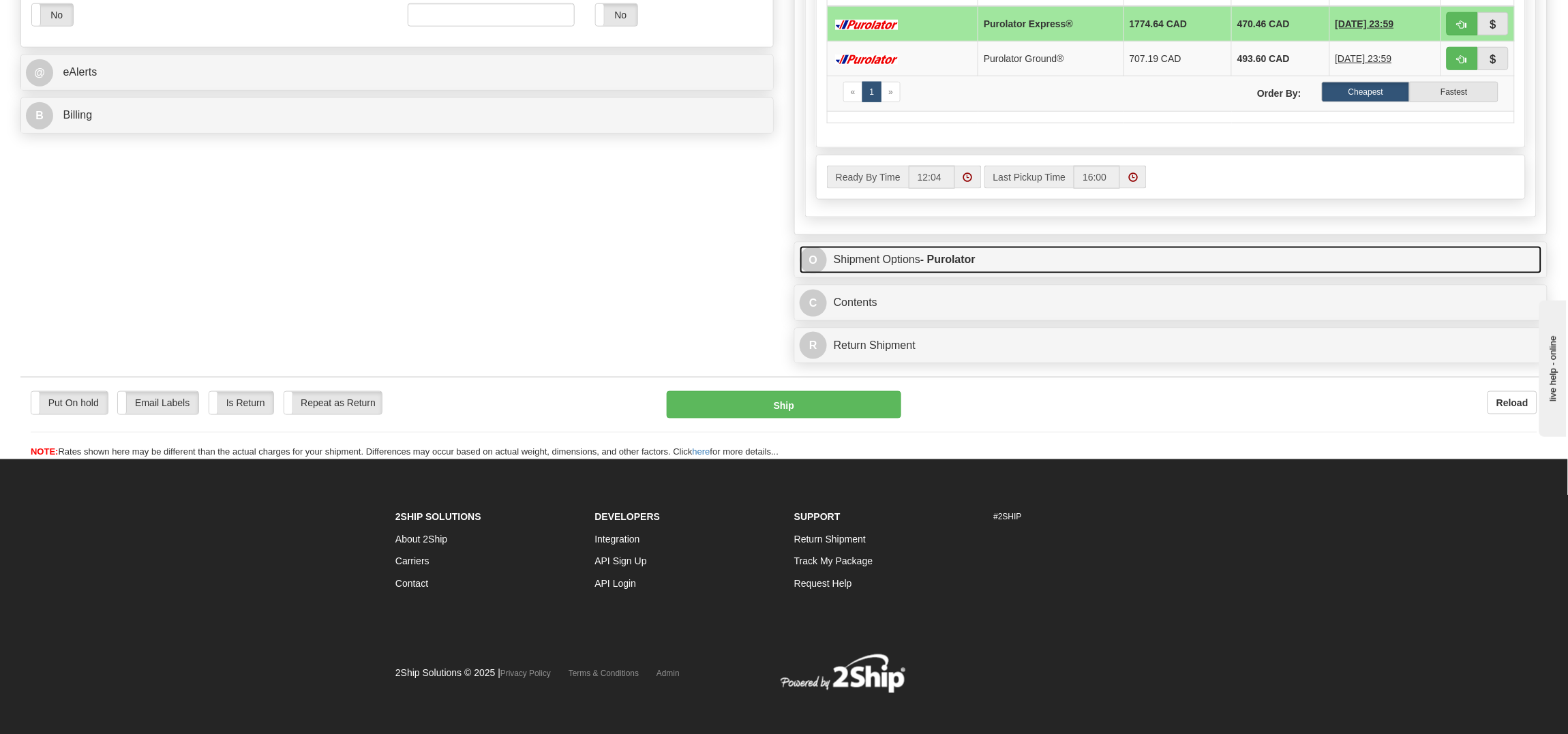
click at [946, 265] on strong "- Purolator" at bounding box center [947, 260] width 55 height 12
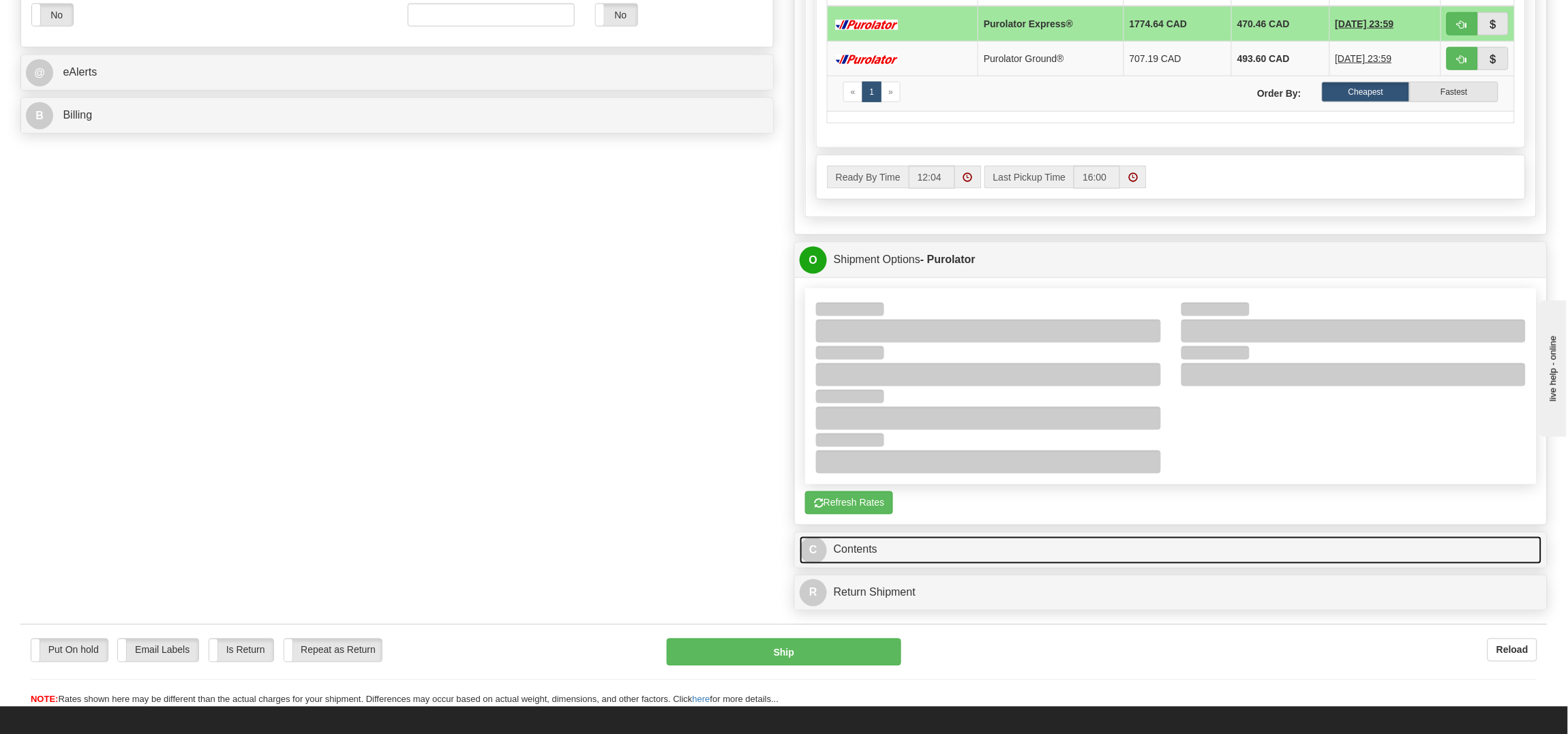
click at [903, 557] on link "C Contents" at bounding box center [1171, 550] width 742 height 28
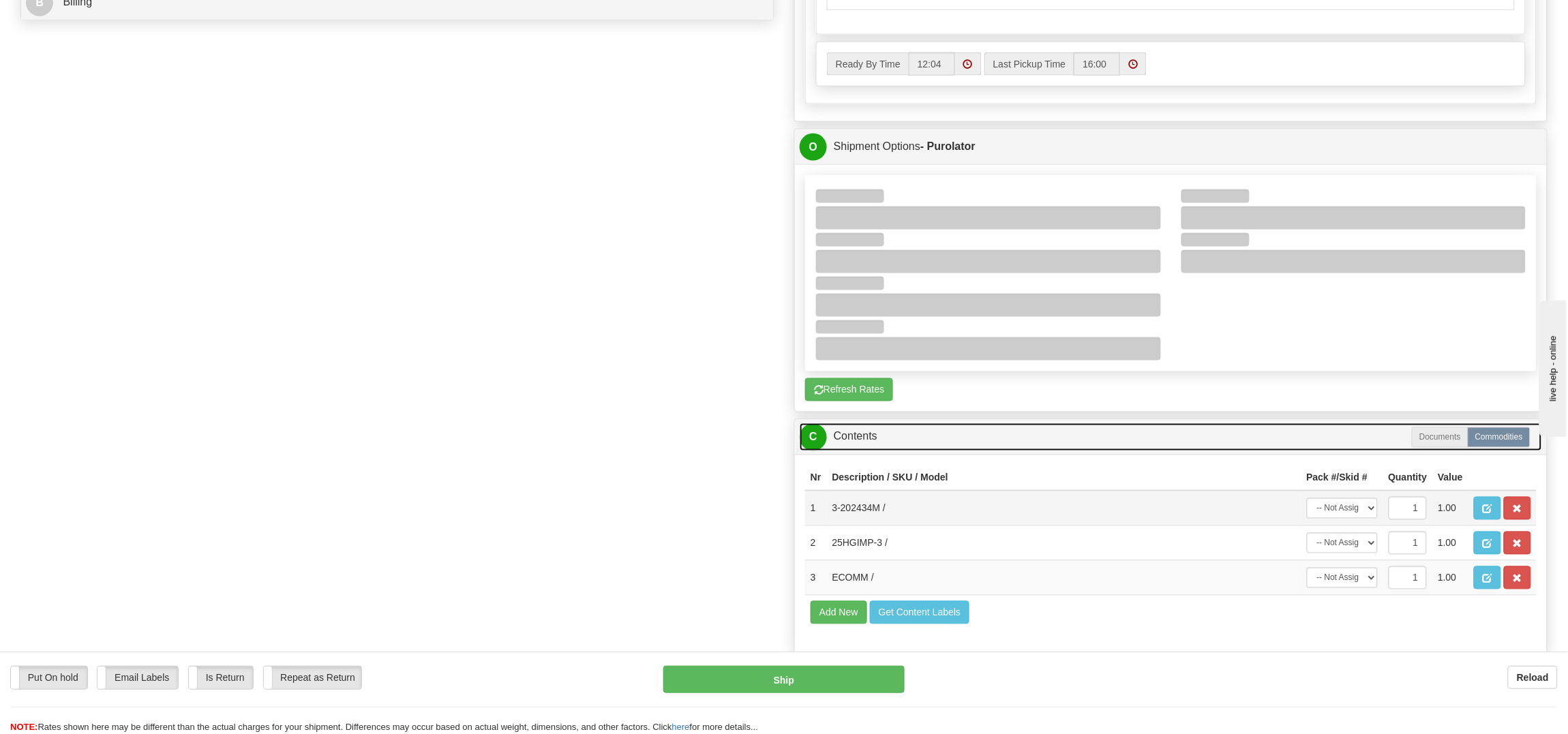
scroll to position [681, 0]
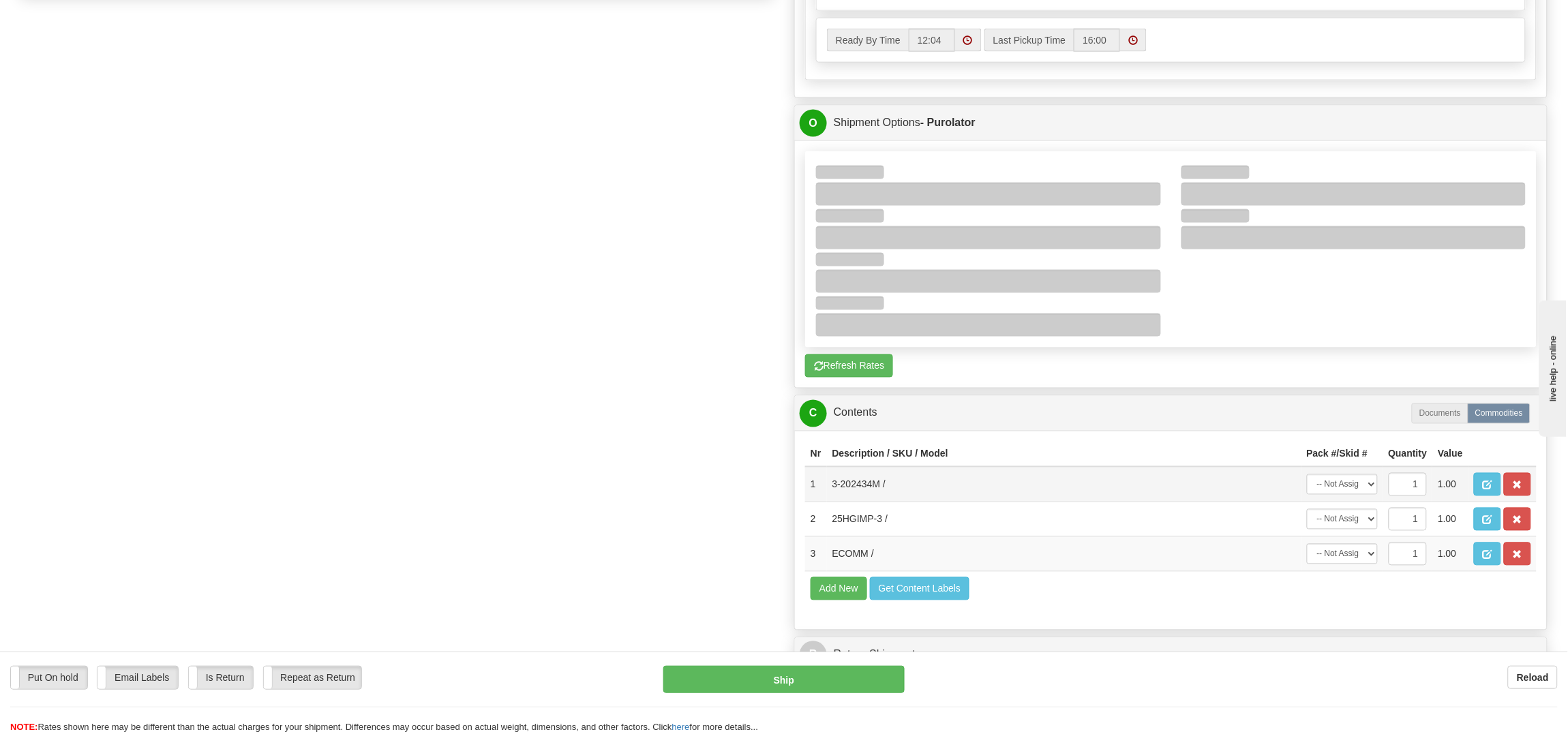
click at [1320, 503] on td "-- Not Assigned -- Package 1 Package 2" at bounding box center [1342, 485] width 82 height 35
click at [1335, 495] on select "-- Not Assigned -- Package 1 Package 2" at bounding box center [1342, 485] width 71 height 20
select select "0"
click at [1307, 492] on select "-- Not Assigned -- Package 1 Package 2" at bounding box center [1342, 485] width 71 height 20
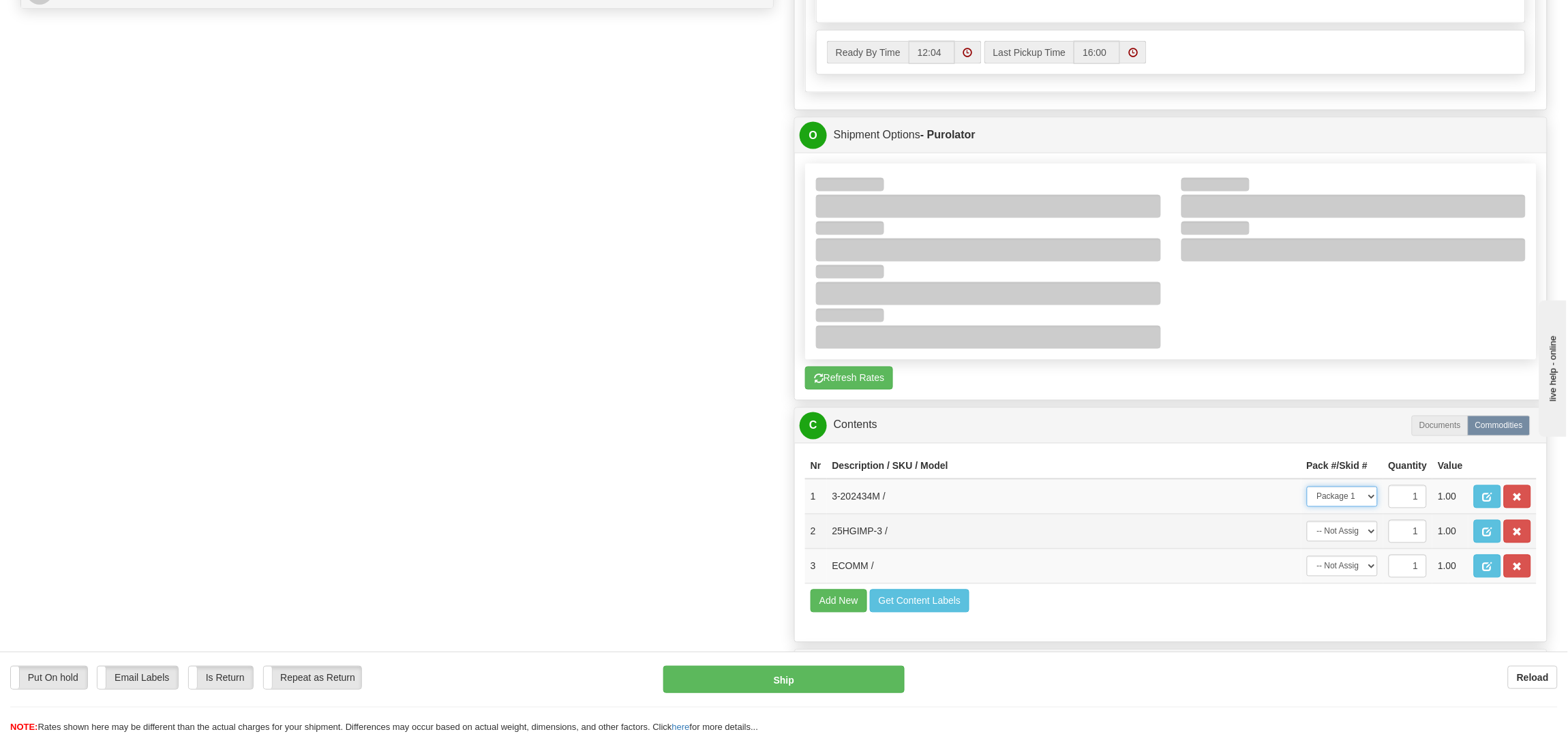
scroll to position [716, 0]
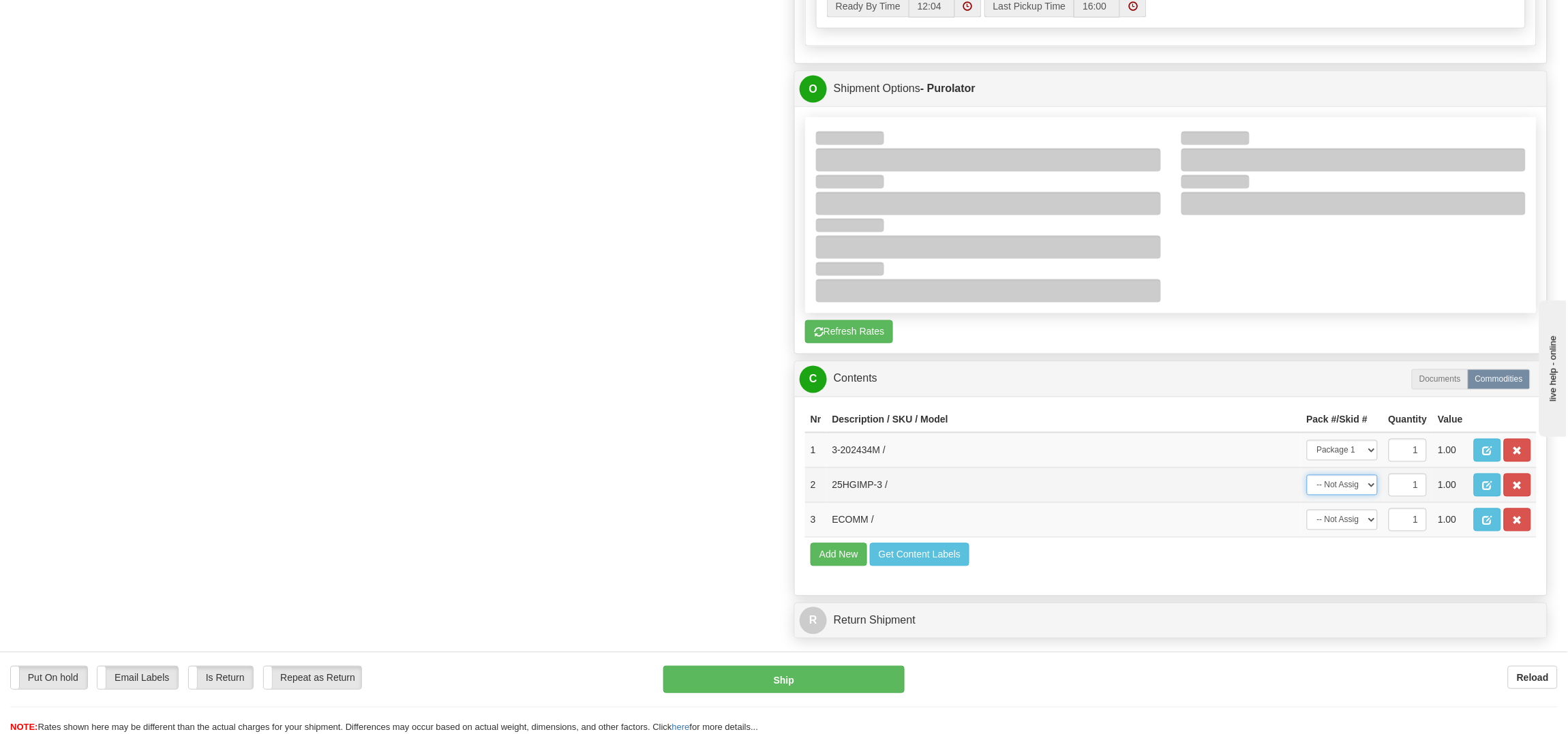
click at [1344, 495] on select "-- Not Assigned -- Package 1 Package 2" at bounding box center [1342, 485] width 71 height 20
select select "1"
click at [1307, 495] on select "-- Not Assigned -- Package 1 Package 2" at bounding box center [1342, 485] width 71 height 20
click at [1520, 526] on span "button" at bounding box center [1517, 521] width 9 height 9
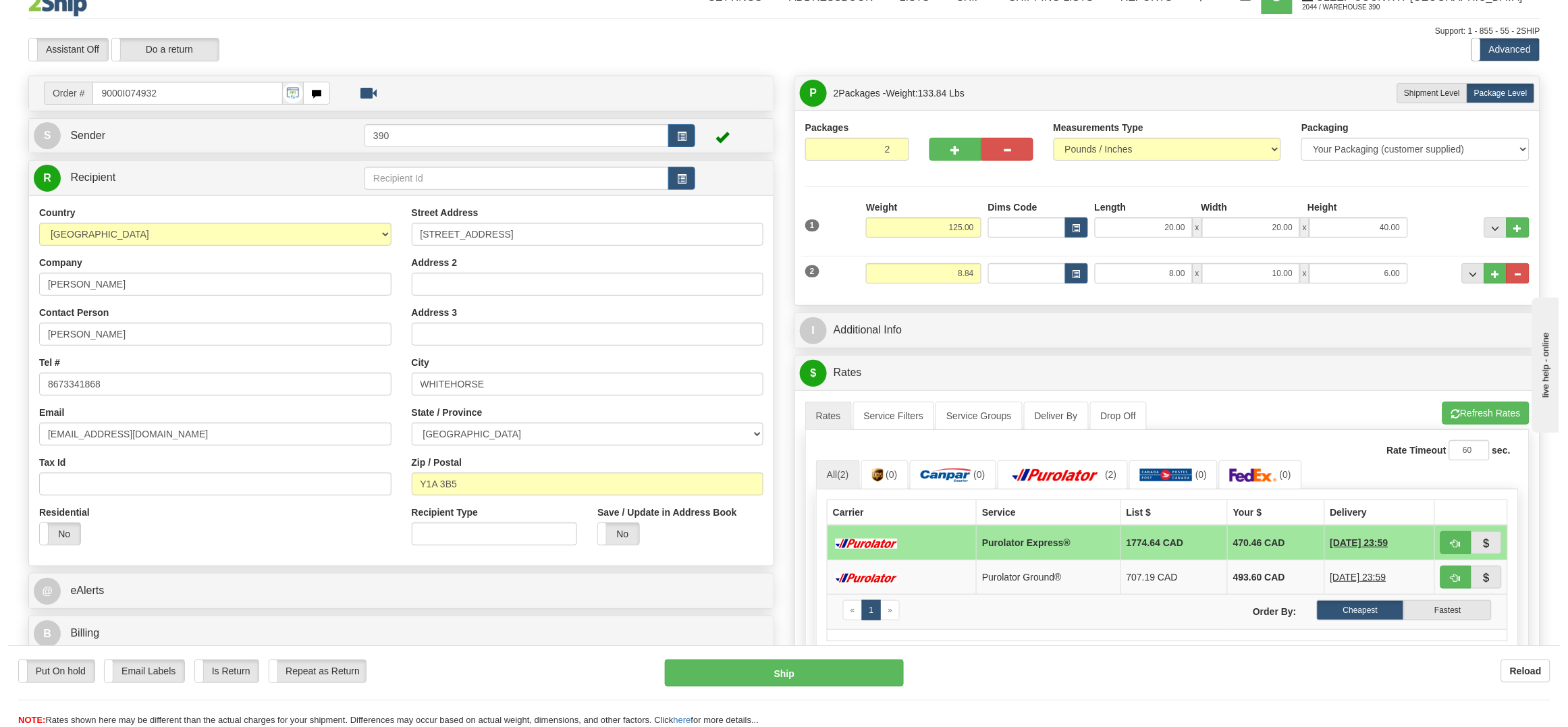
scroll to position [33, 0]
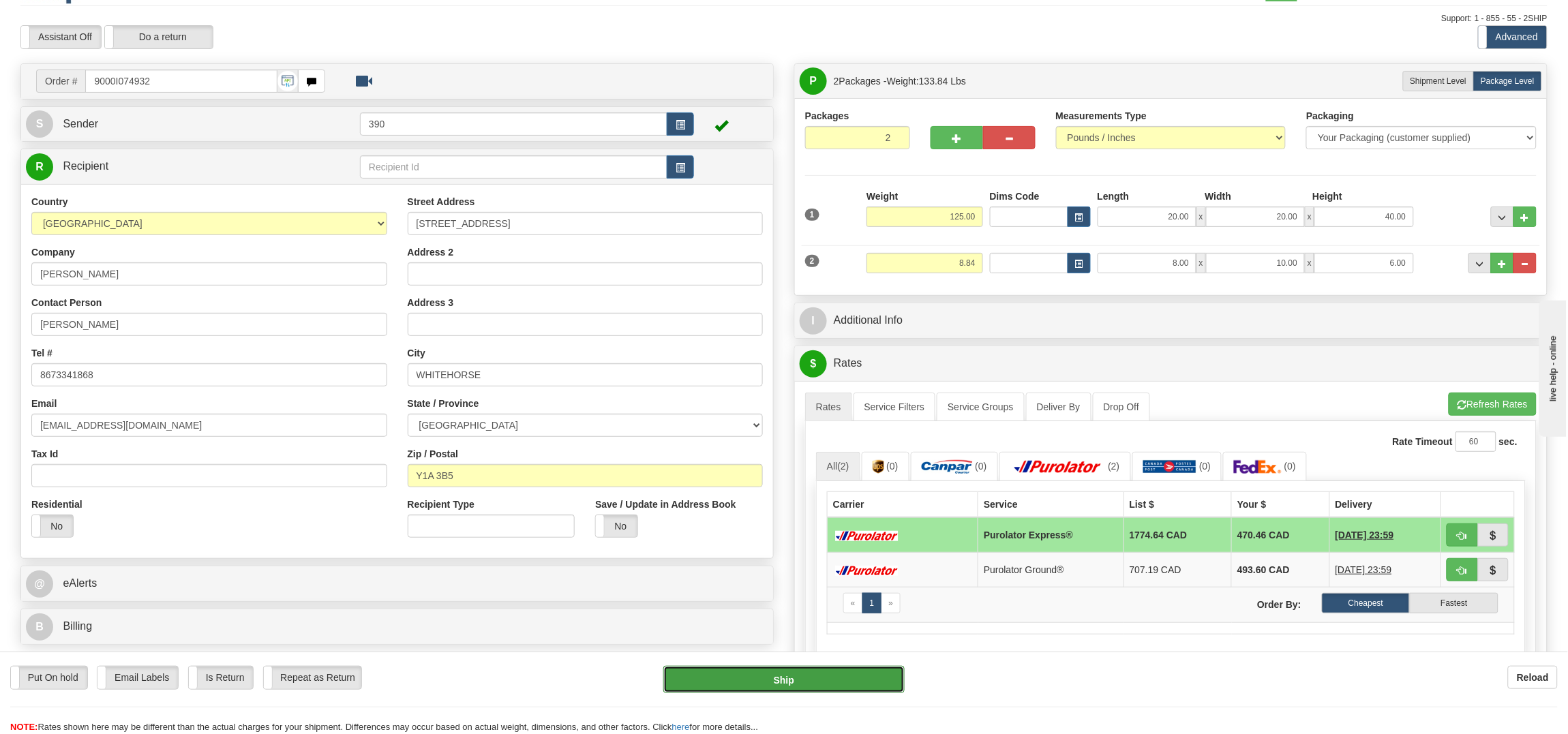
click at [743, 673] on button "Ship" at bounding box center [783, 680] width 241 height 27
type input "202"
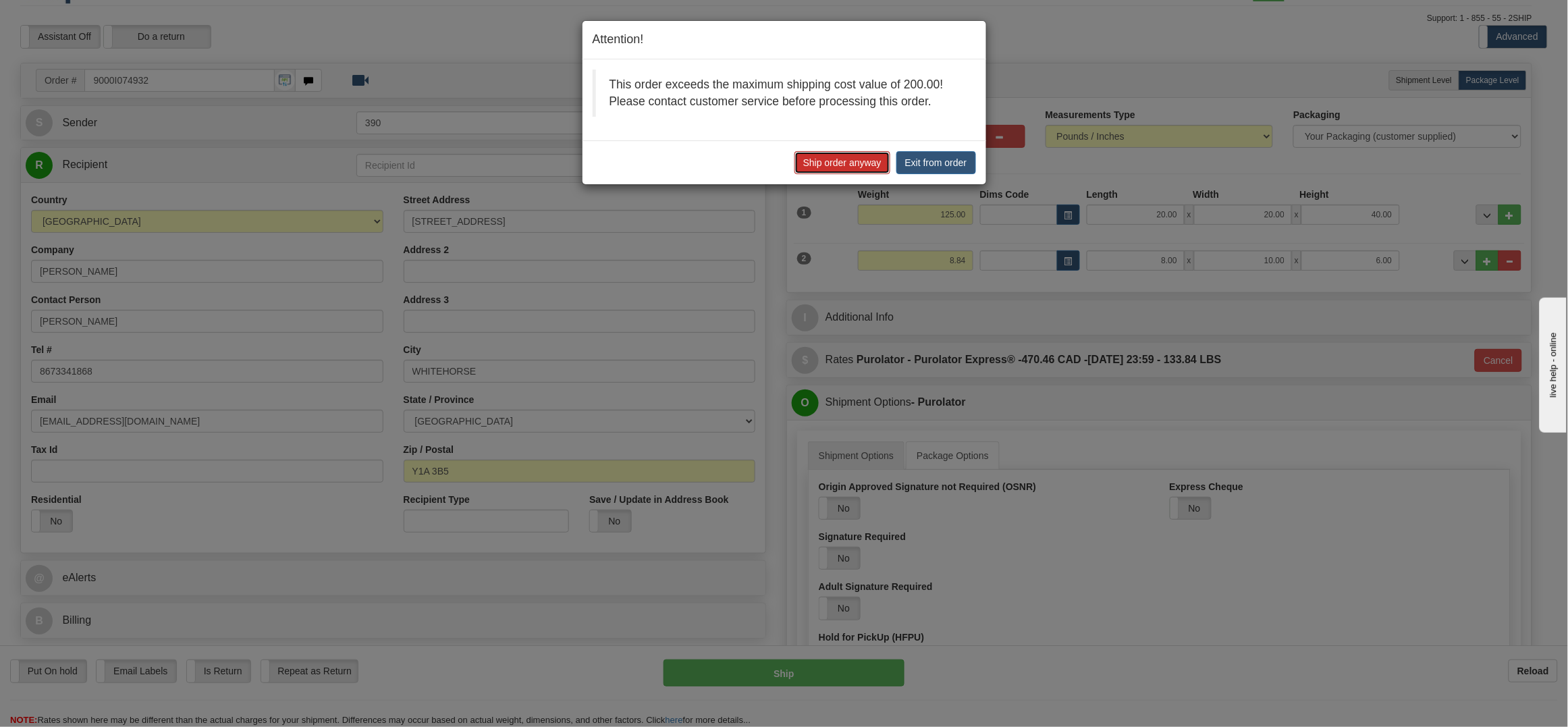
click at [848, 156] on button "Ship order anyway" at bounding box center [842, 163] width 96 height 23
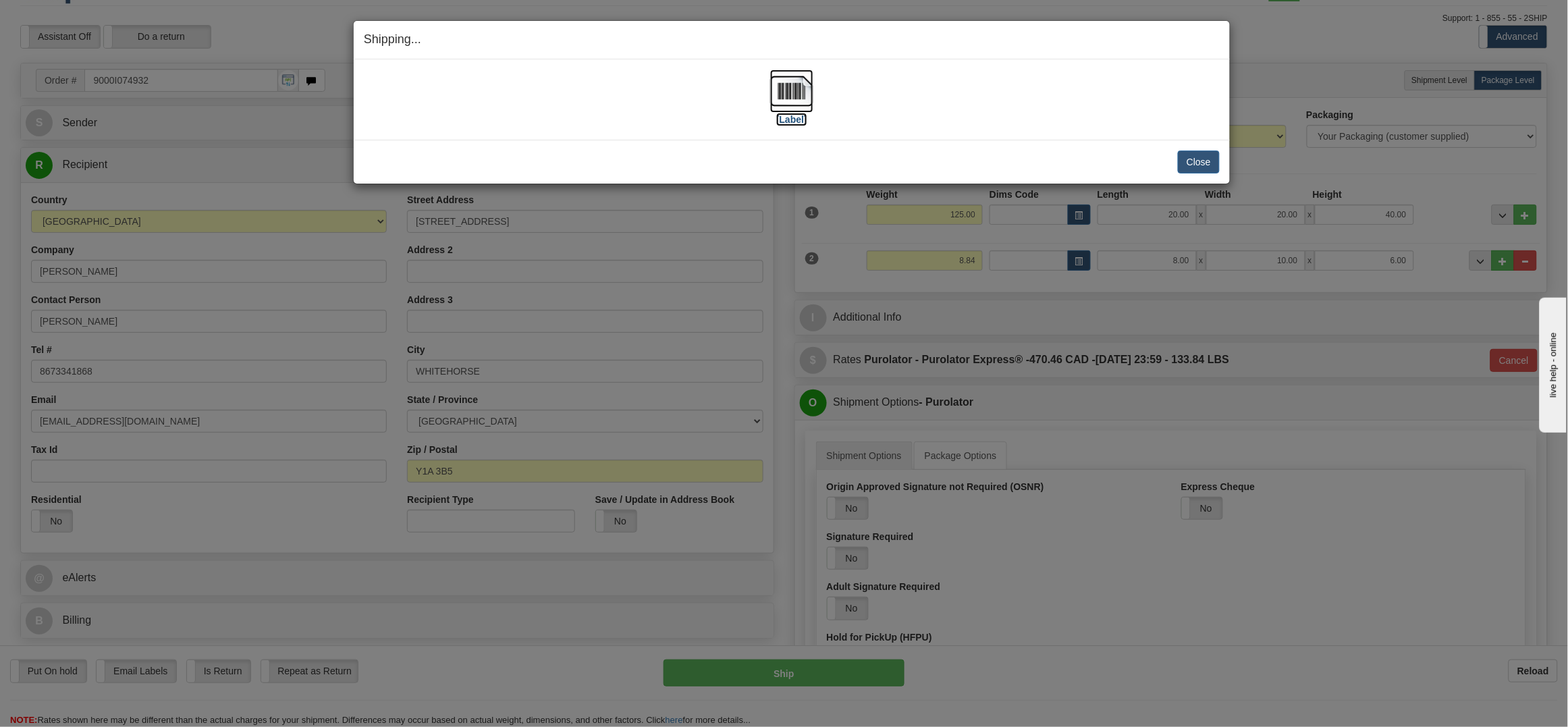
click at [804, 98] on img at bounding box center [792, 91] width 43 height 43
click at [1195, 164] on button "Close" at bounding box center [1199, 162] width 42 height 23
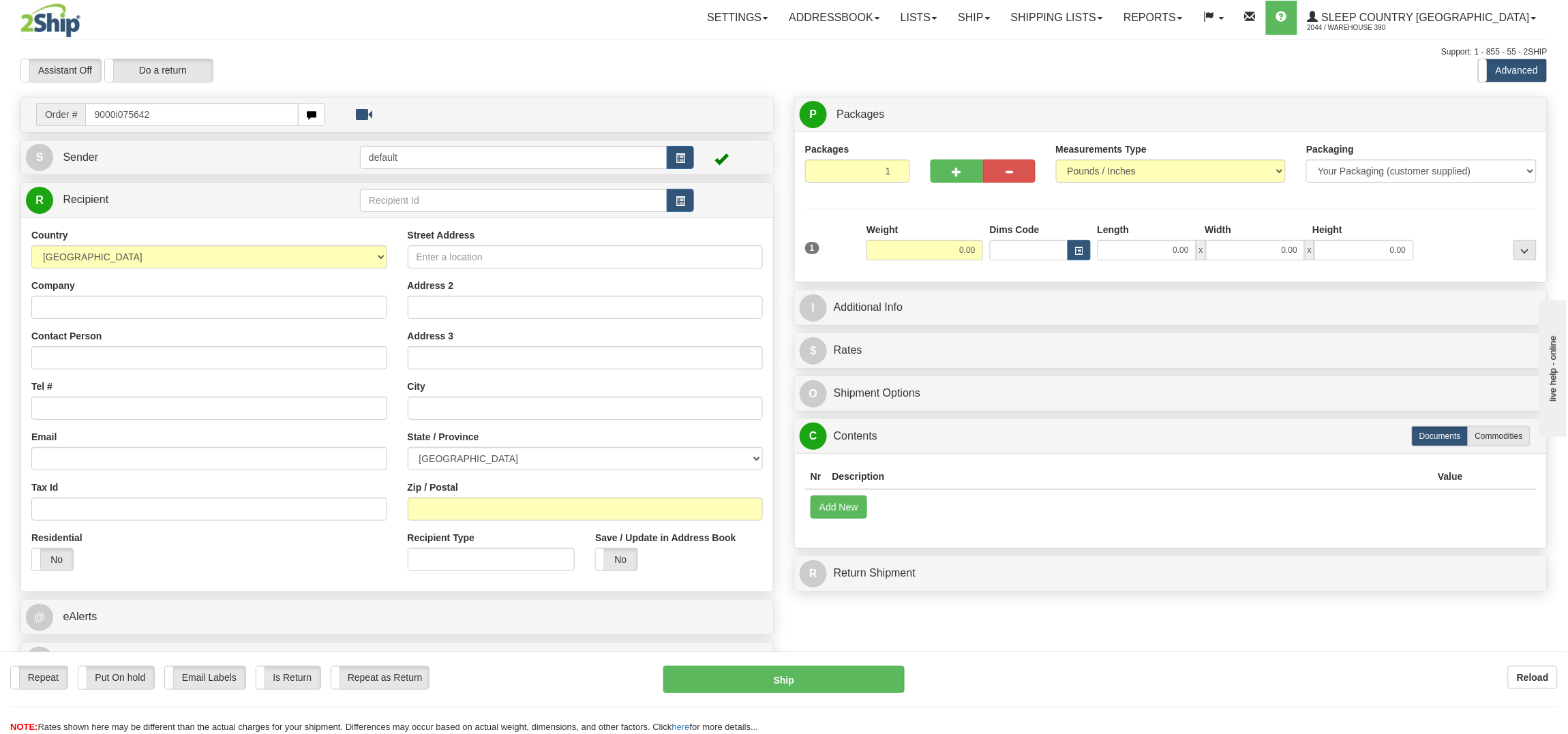
type input "9000i075642"
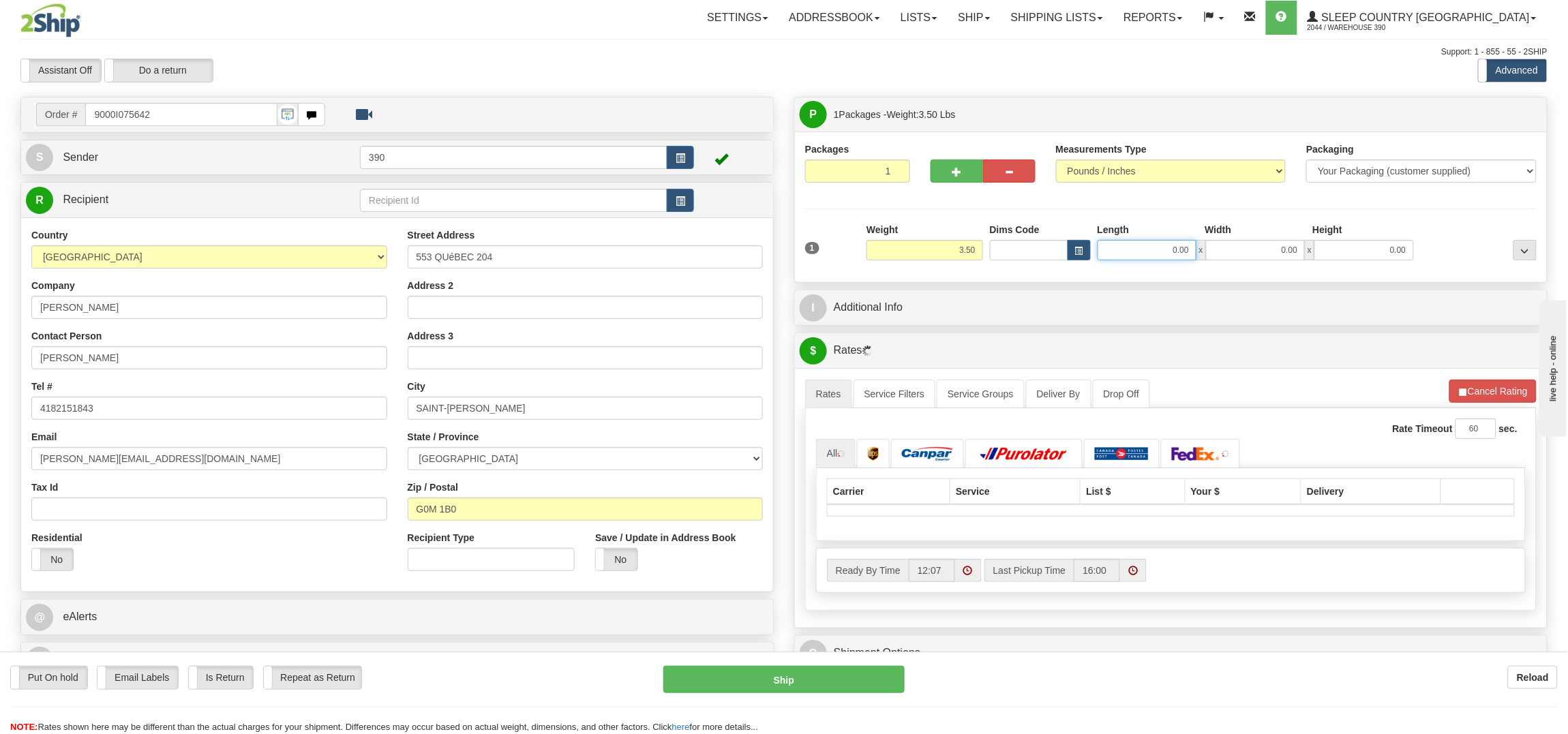
click at [1154, 249] on input "0.00" at bounding box center [1146, 250] width 99 height 20
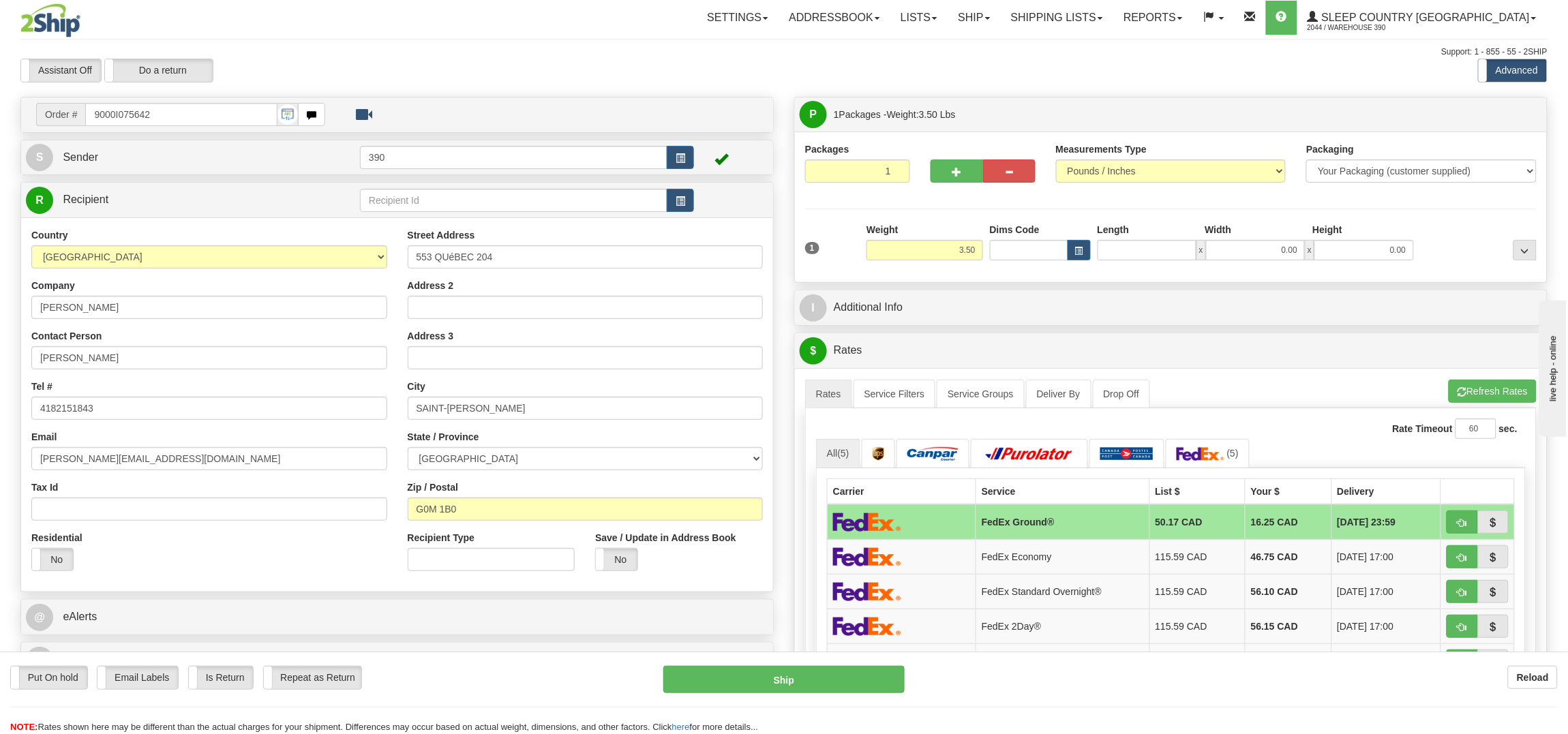
type input "0.00"
click at [1157, 248] on input "0.00" at bounding box center [1146, 250] width 99 height 20
type input "6.00"
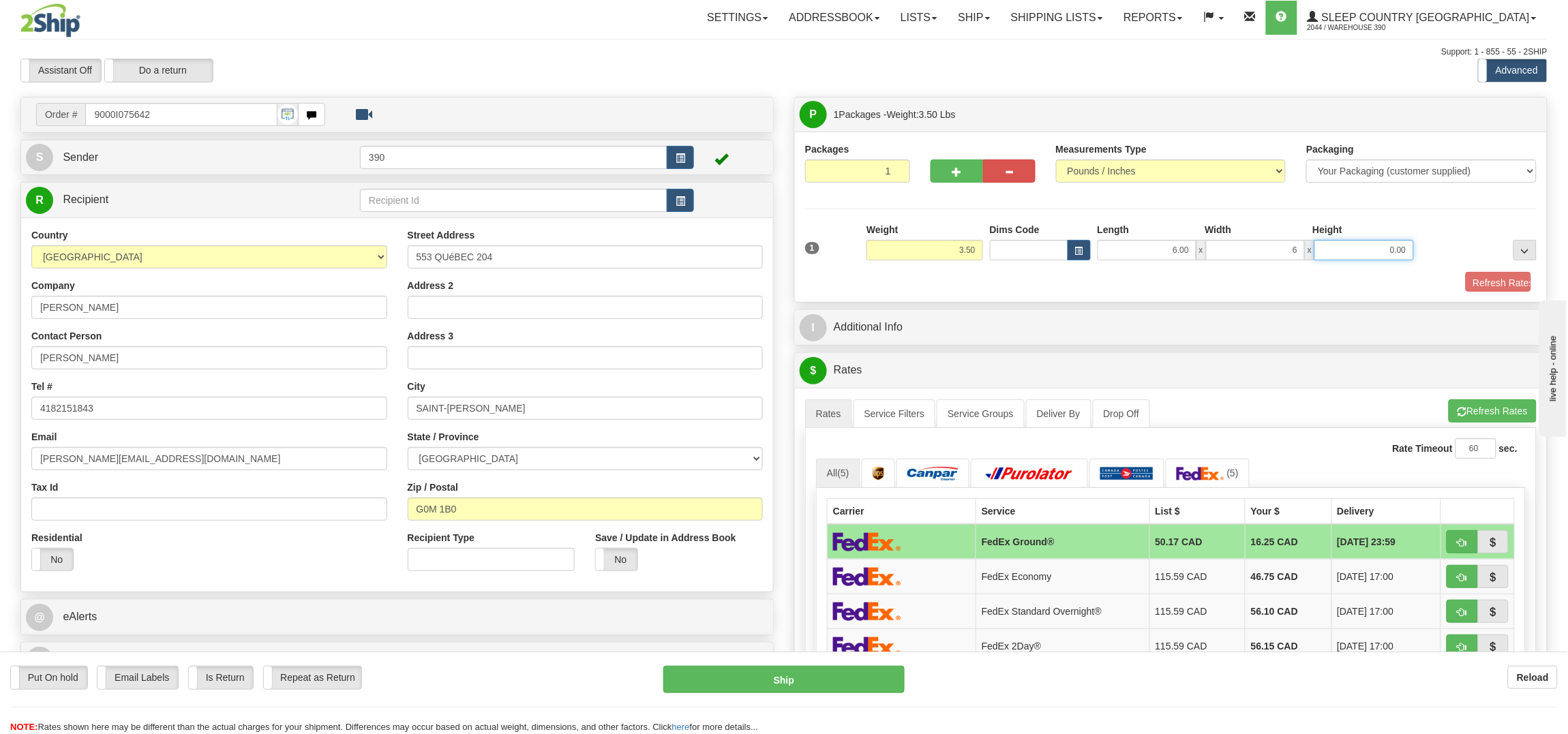
type input "6.00"
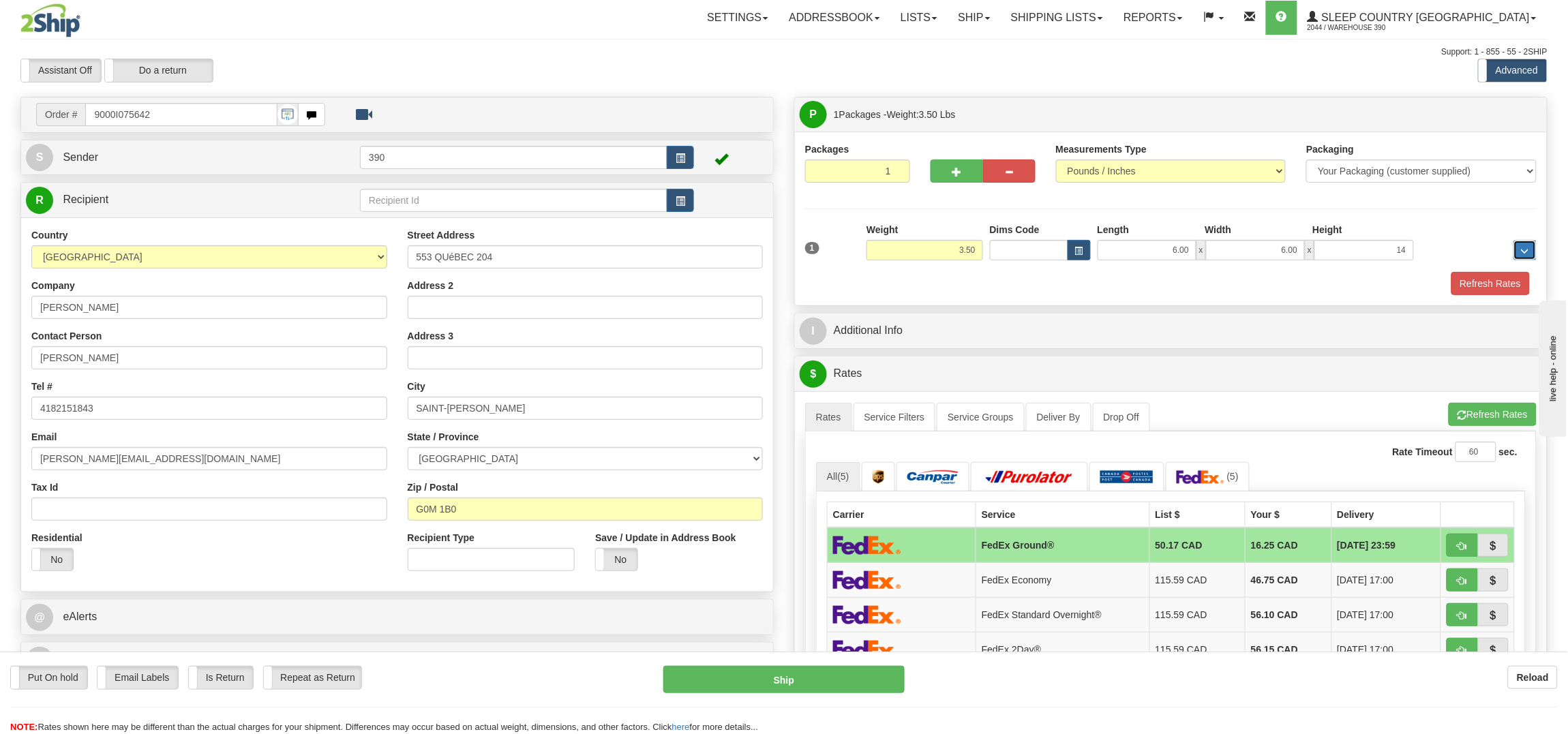
type input "14.00"
click at [1480, 284] on button "Refresh Rates" at bounding box center [1491, 283] width 78 height 23
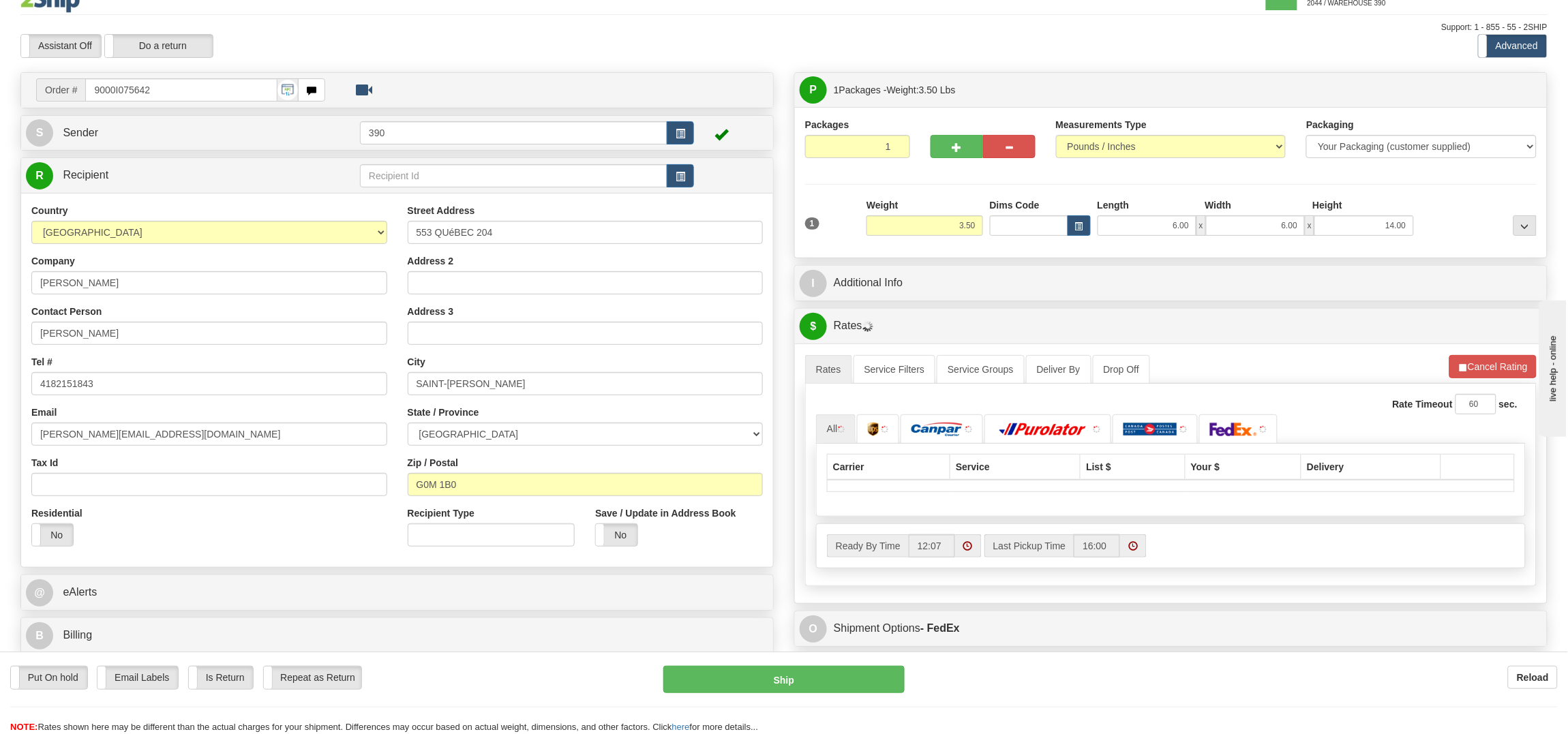
scroll to position [33, 0]
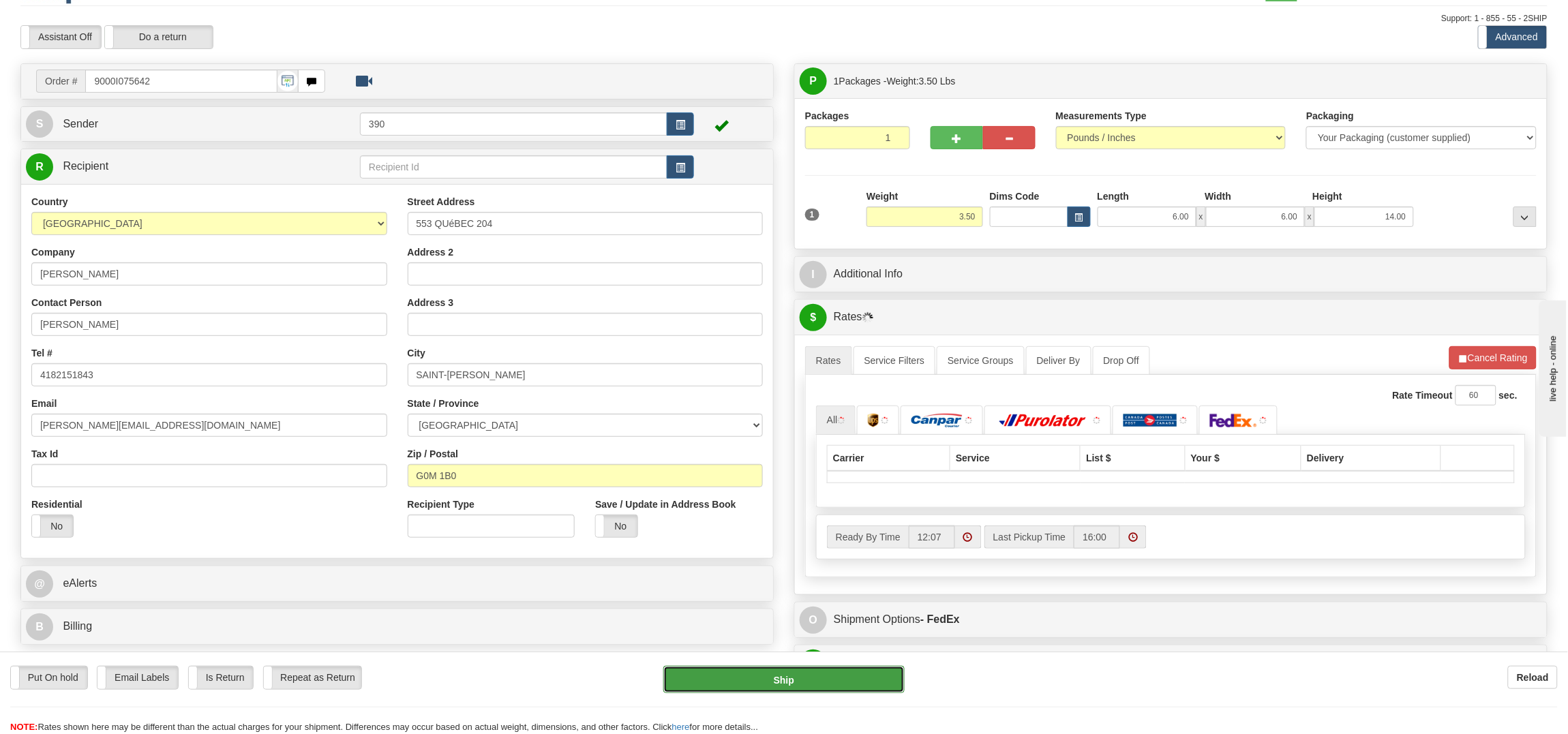
click at [774, 688] on button "Ship" at bounding box center [783, 680] width 241 height 27
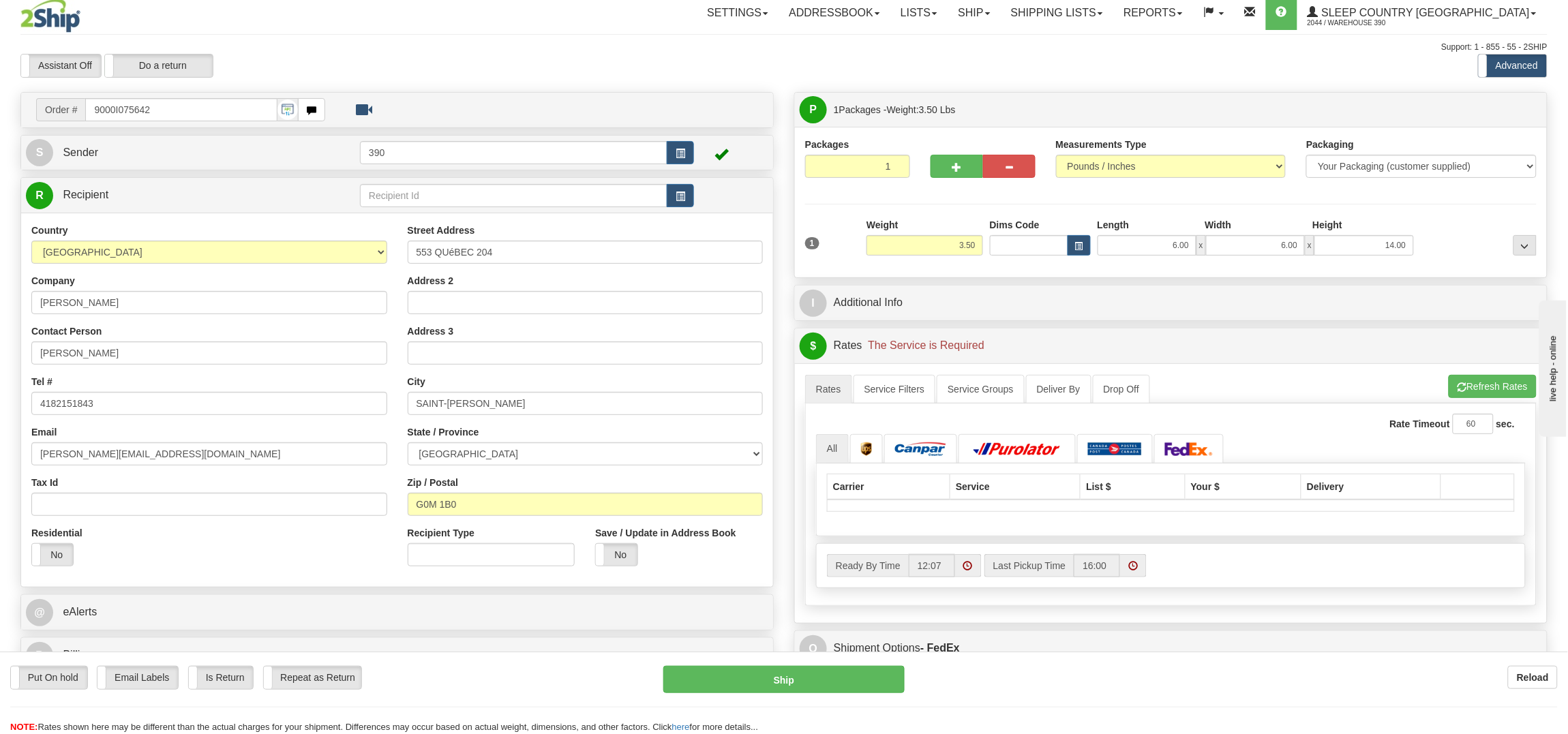
scroll to position [0, 0]
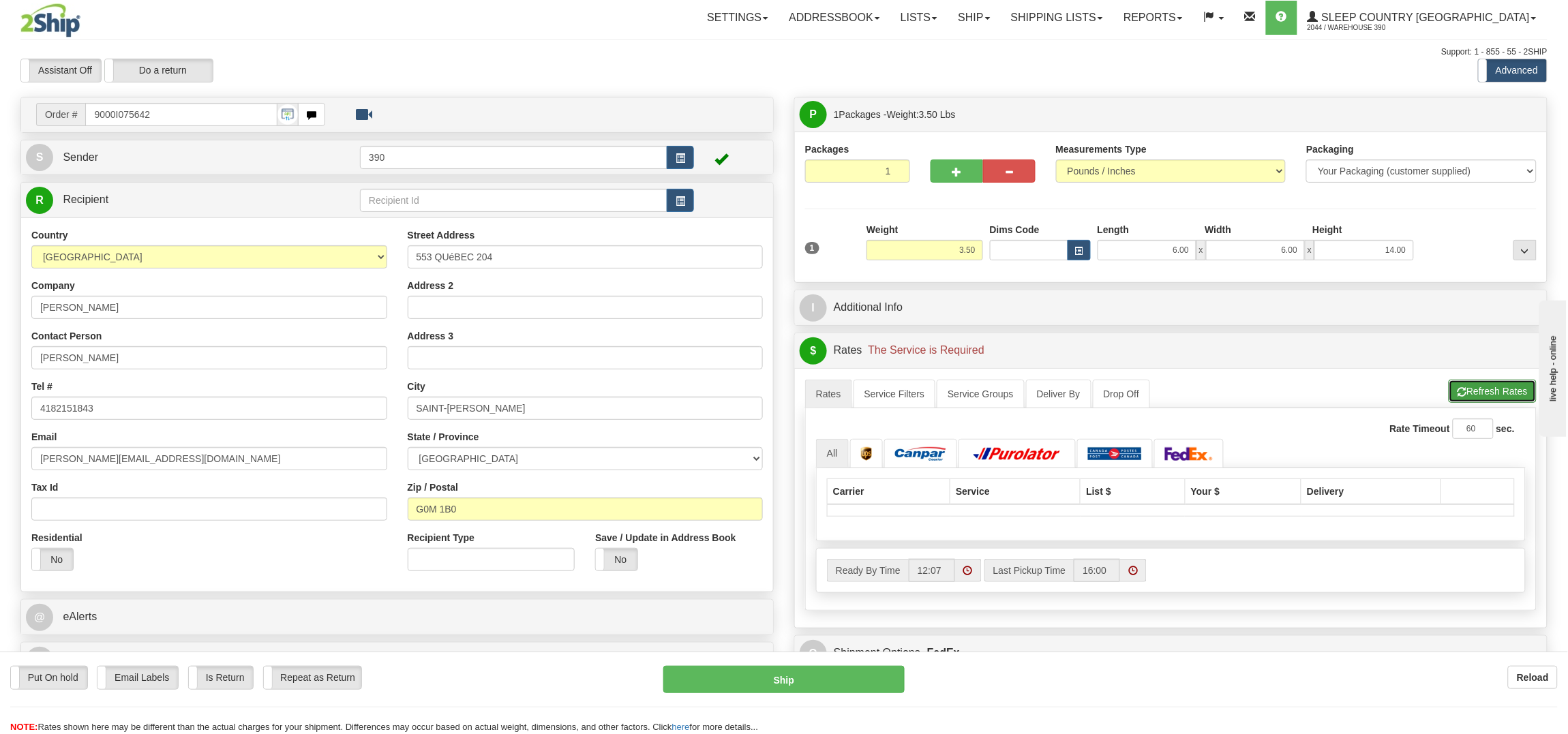
click at [1464, 393] on span "button" at bounding box center [1462, 392] width 9 height 9
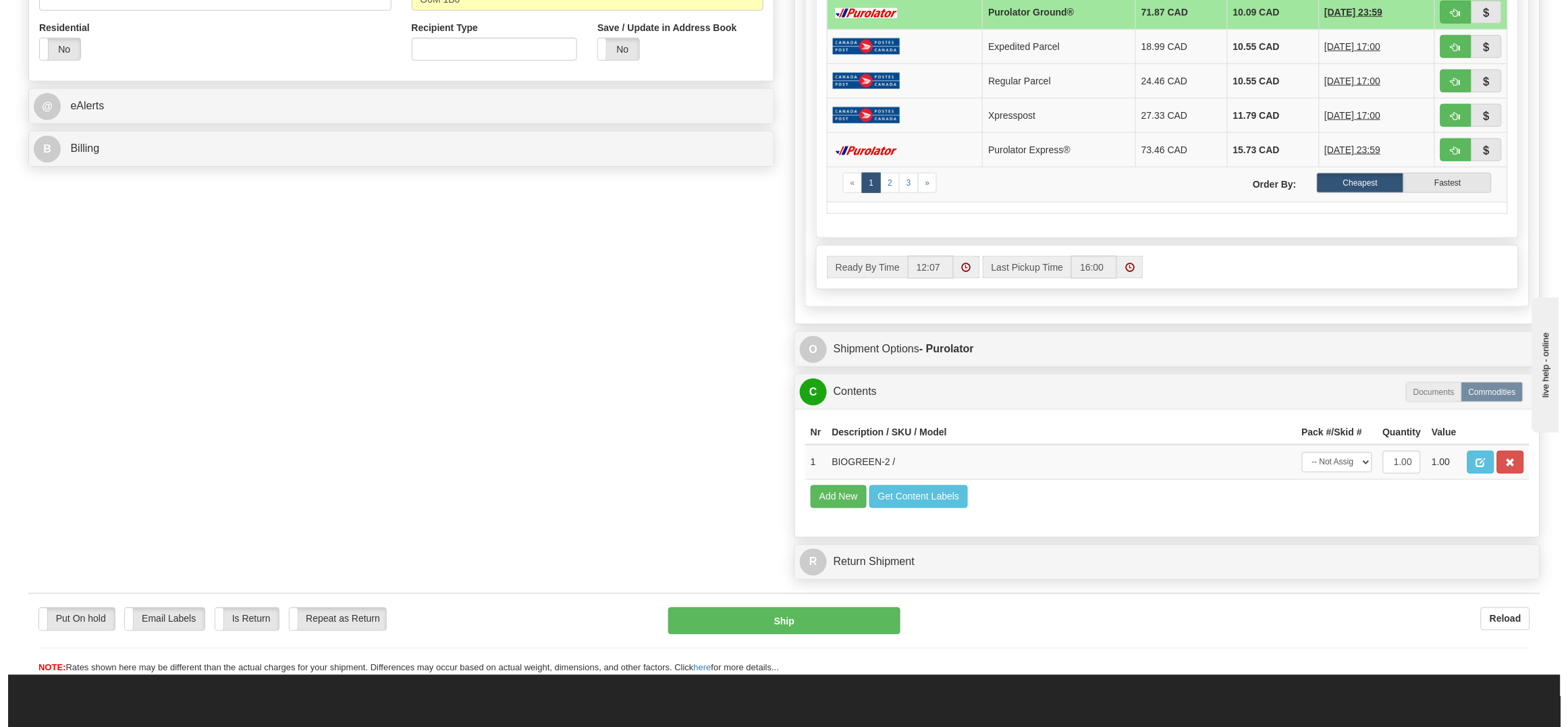
scroll to position [506, 0]
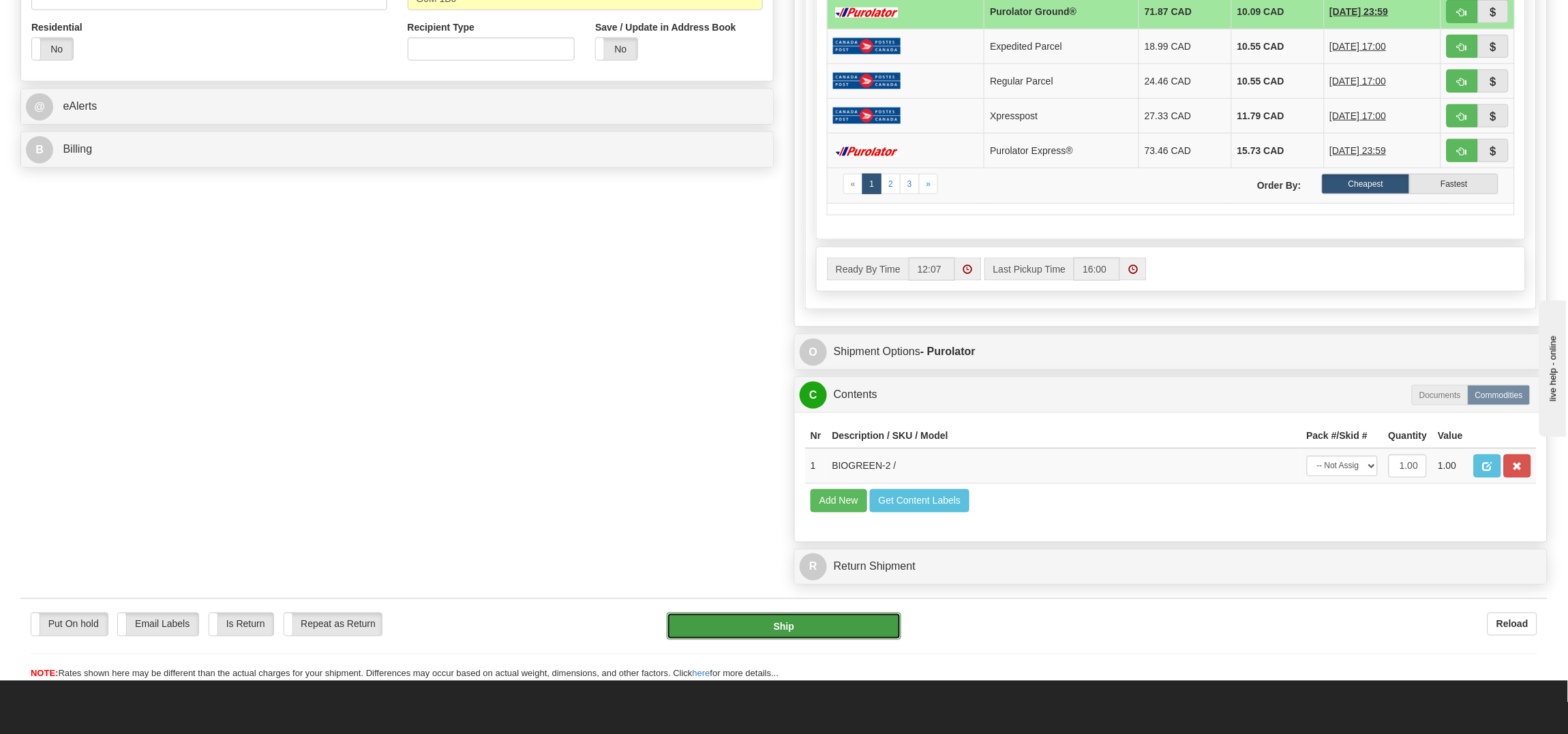
click at [779, 640] on button "Ship" at bounding box center [783, 626] width 234 height 27
type input "260"
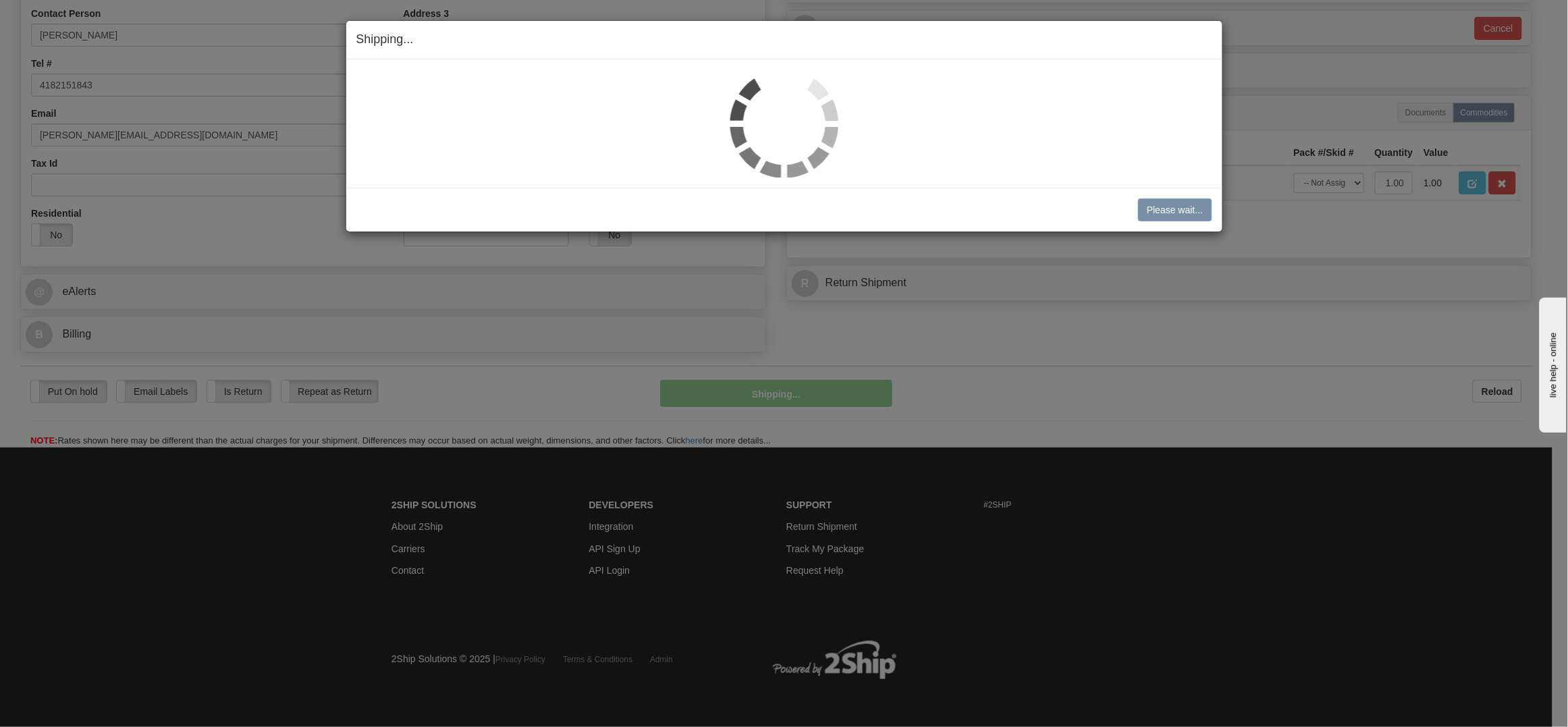
scroll to position [321, 0]
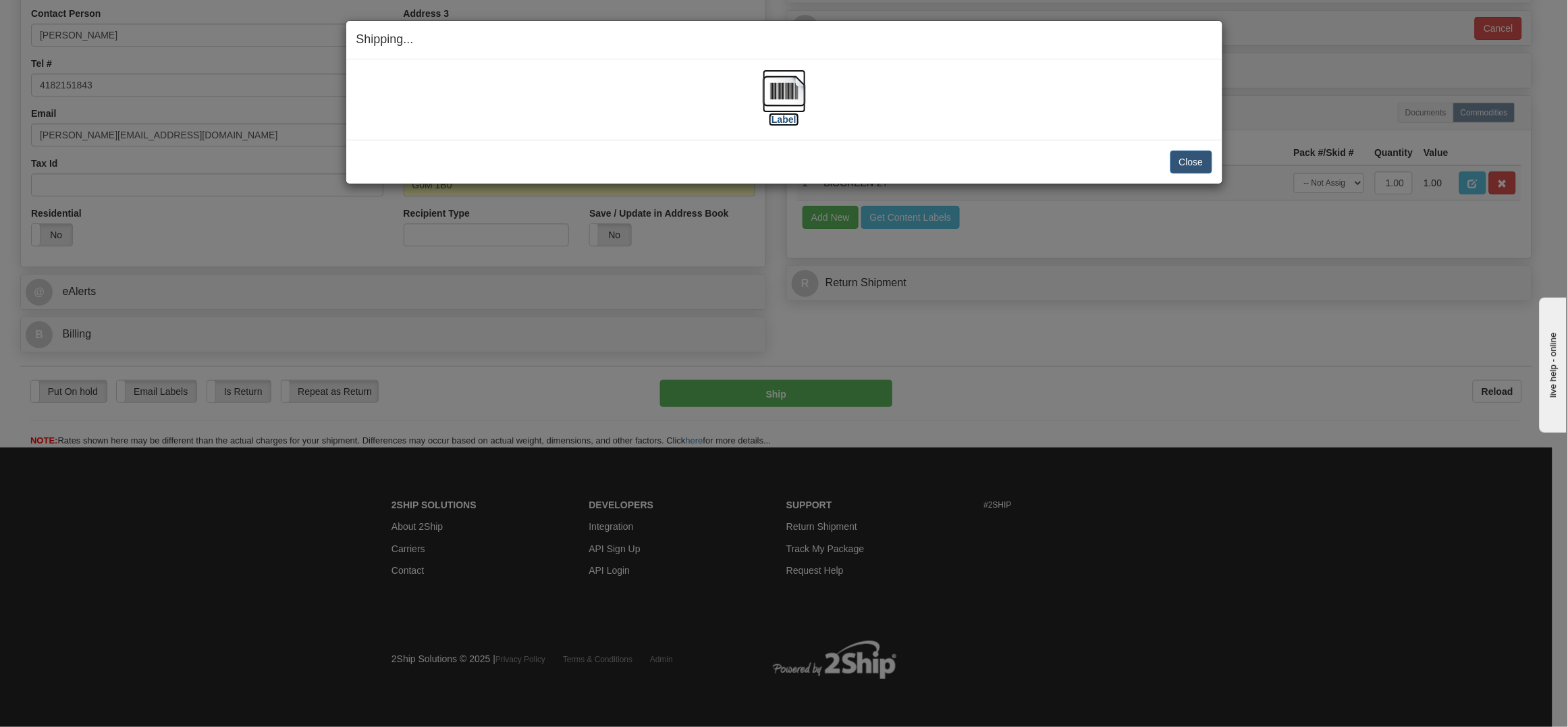
click at [792, 81] on img at bounding box center [784, 91] width 43 height 43
click at [1201, 156] on button "Close" at bounding box center [1191, 162] width 42 height 23
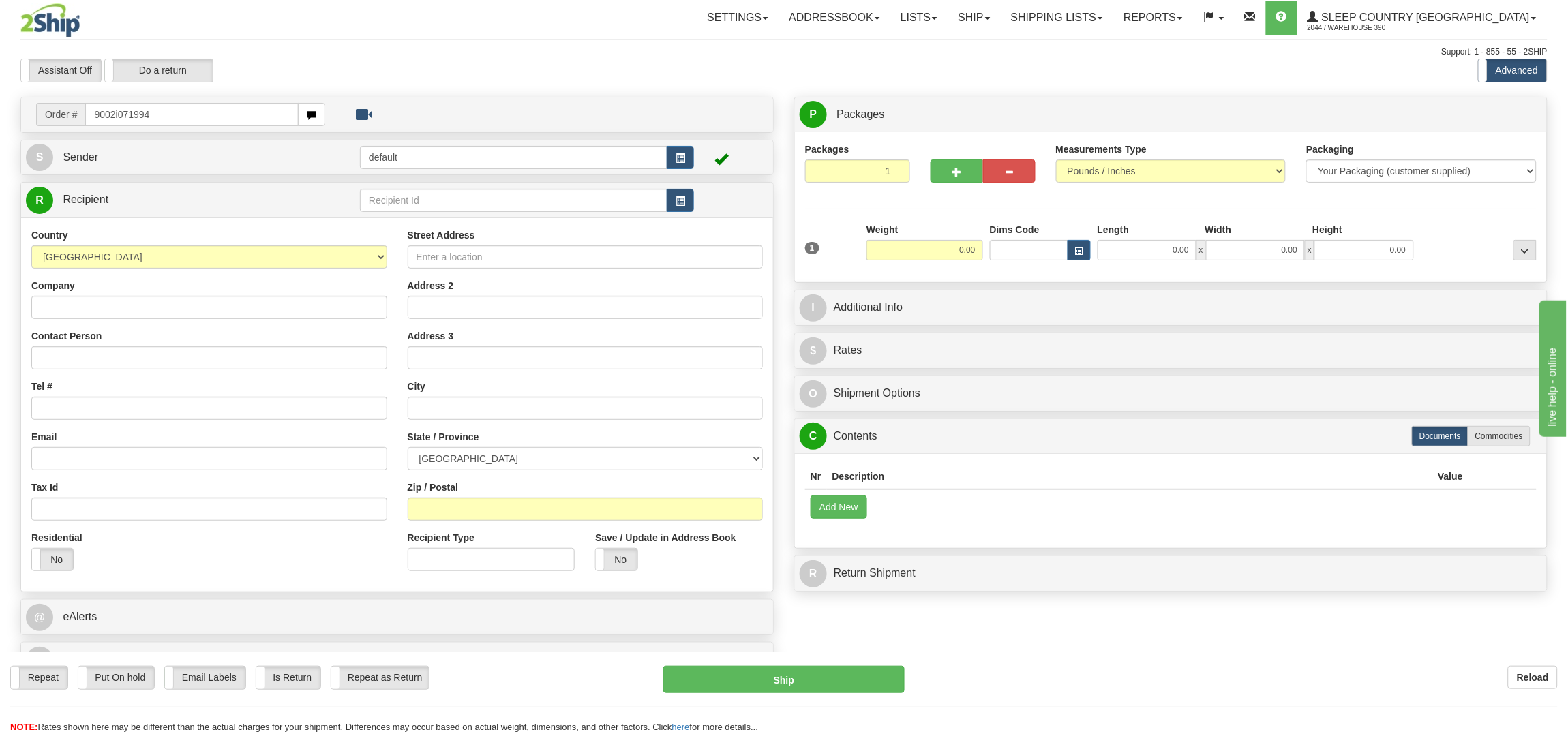
type input "9002i071994"
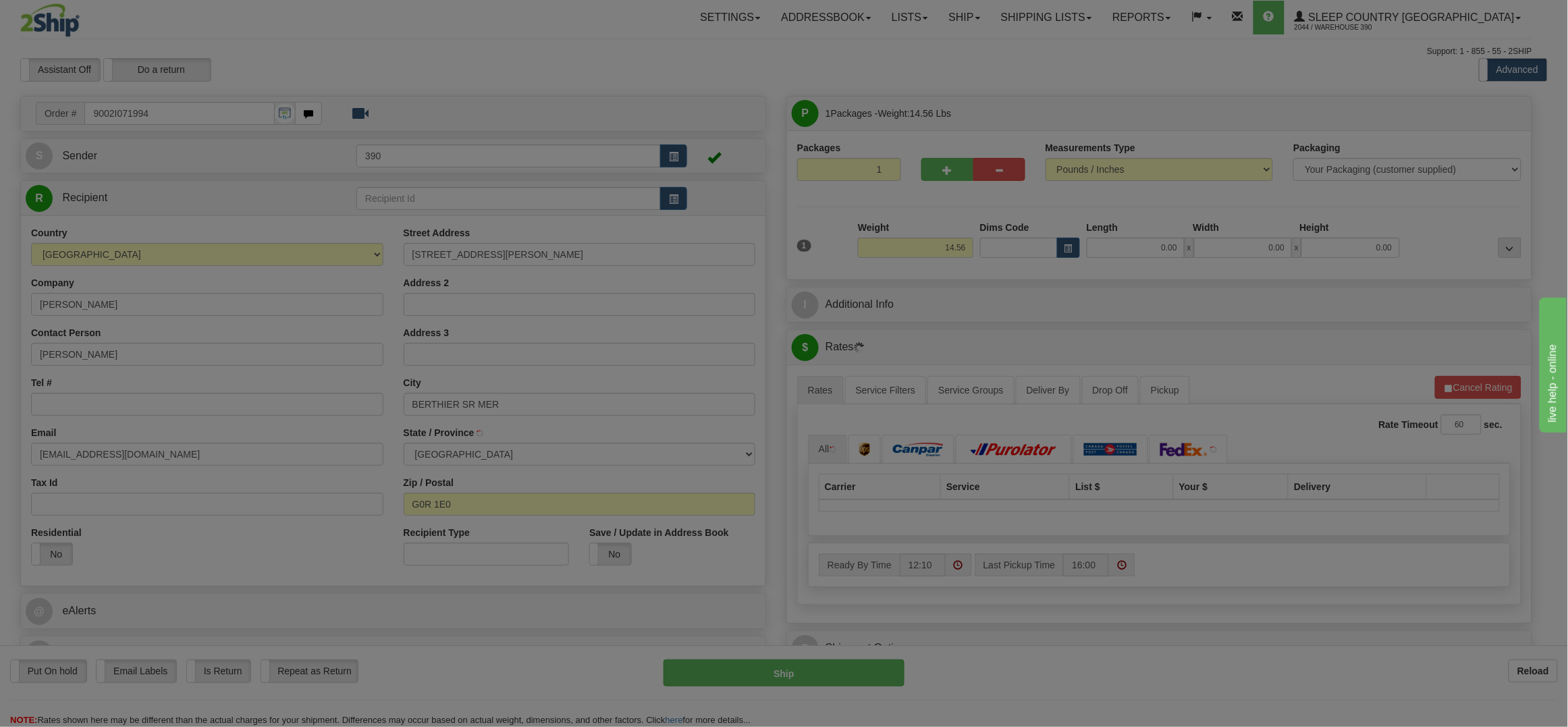
type input "BERTHIER-SUR-MER"
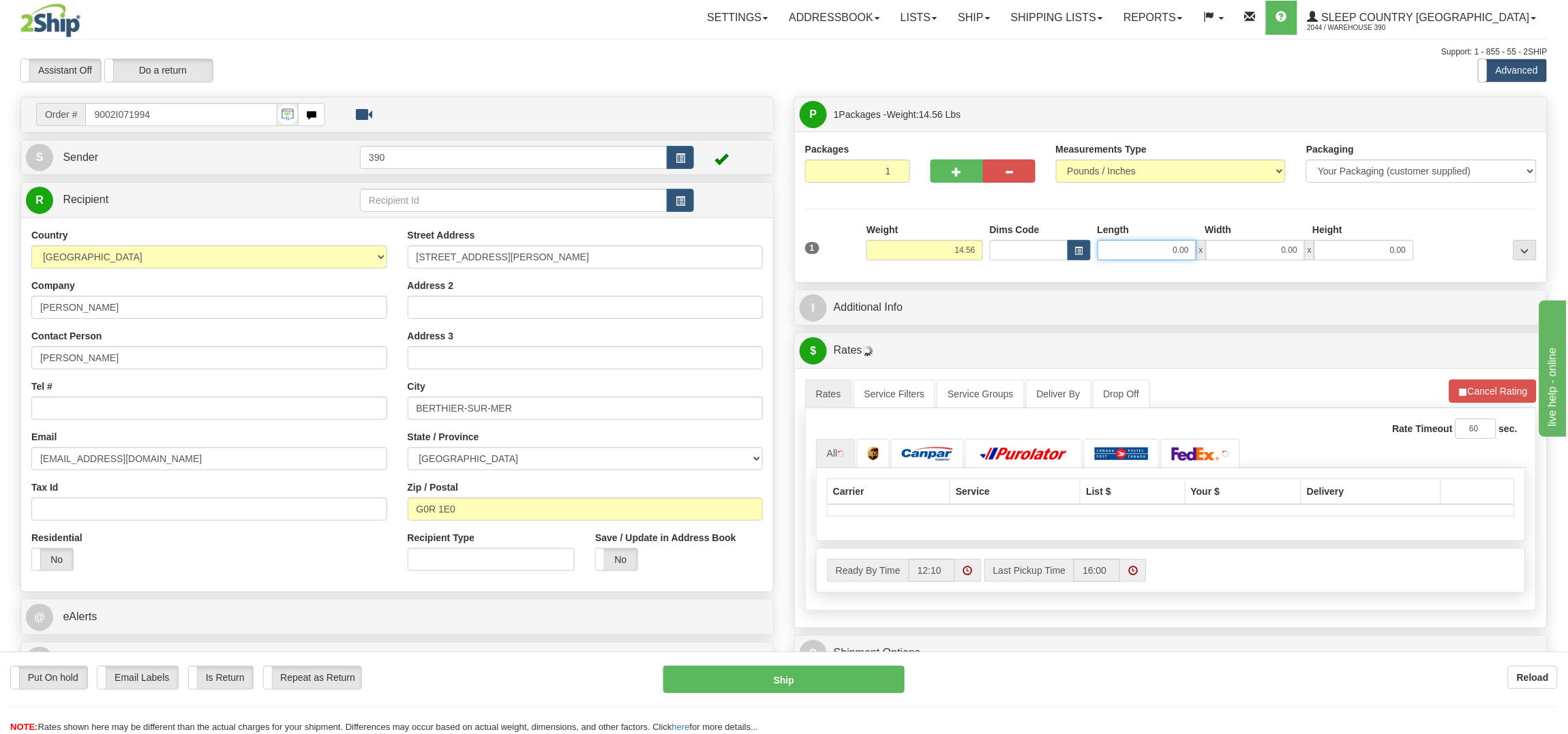
click at [1164, 247] on input "0.00" at bounding box center [1146, 250] width 99 height 20
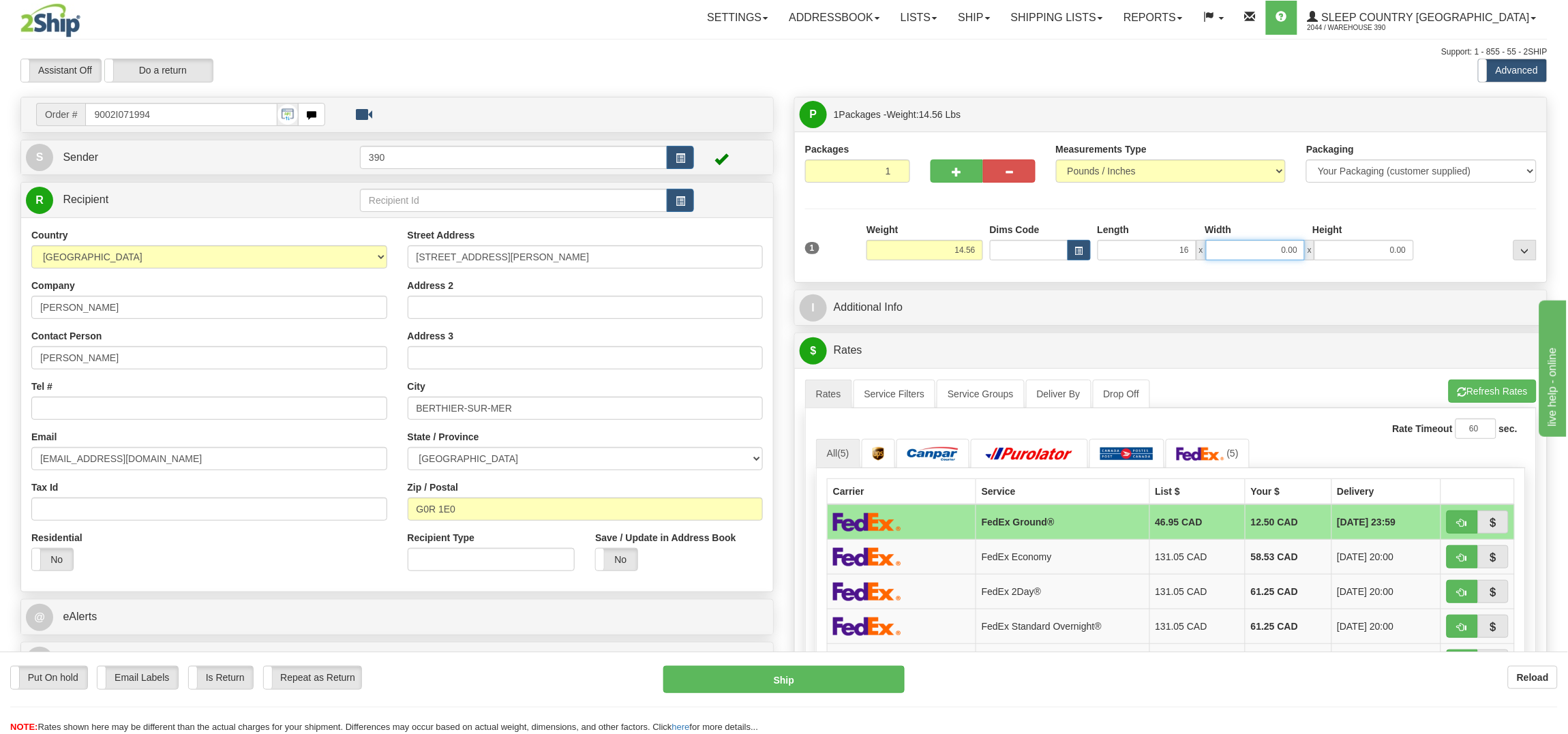
type input "16.00"
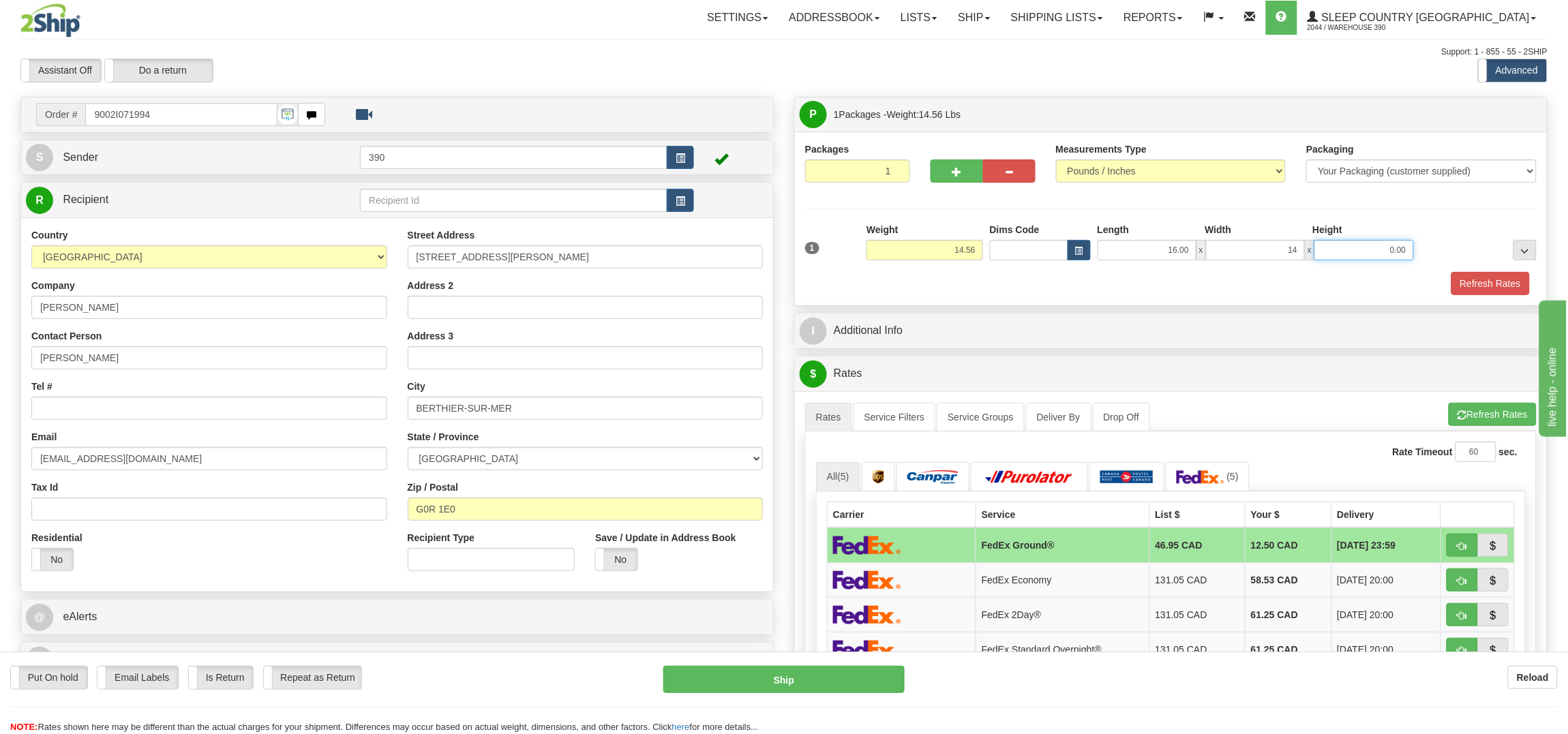
type input "14.00"
type input "8.00"
click at [1457, 278] on button "Refresh Rates" at bounding box center [1491, 283] width 78 height 23
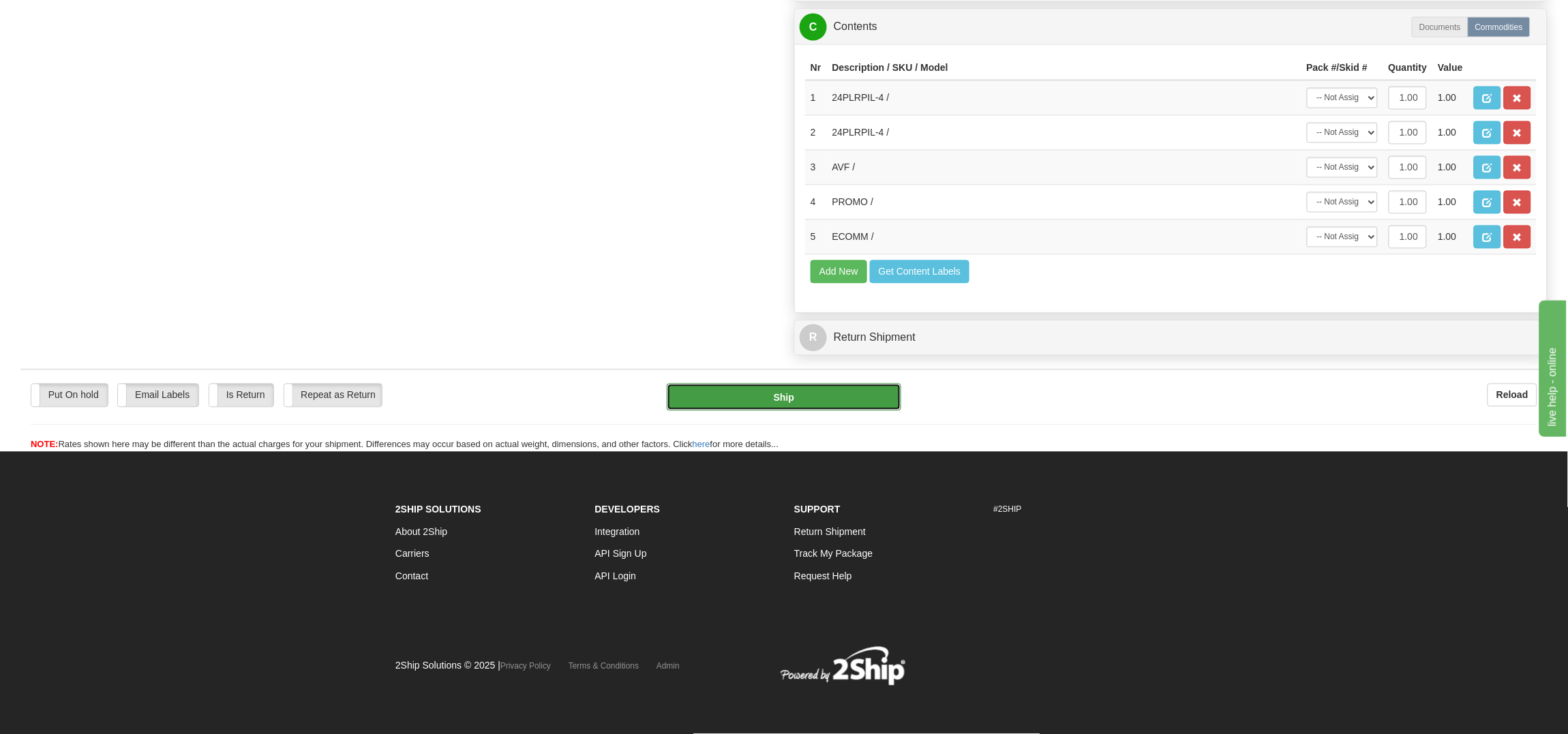
click at [773, 397] on button "Ship" at bounding box center [783, 398] width 234 height 27
type input "1"
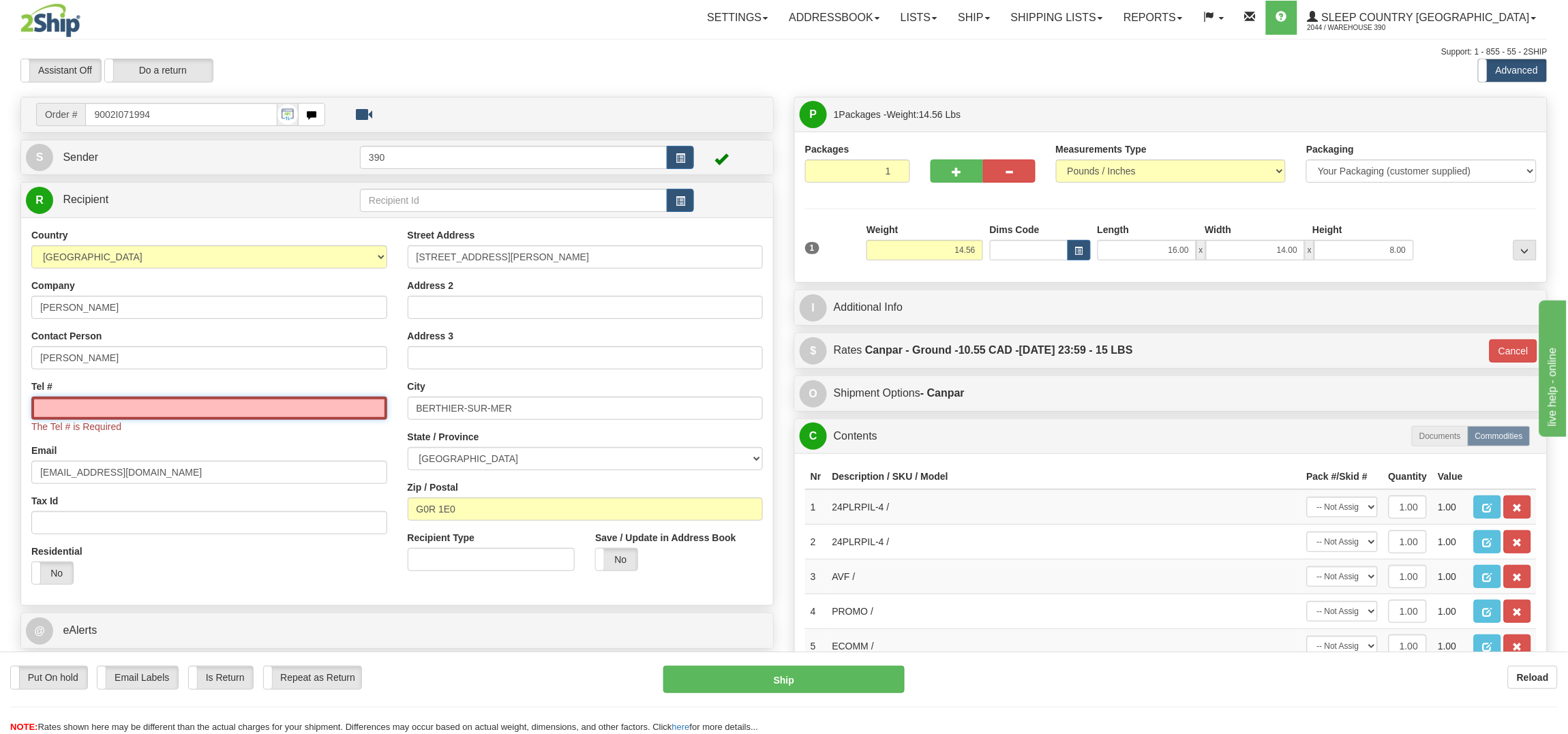
click at [48, 411] on input "Tel #" at bounding box center [209, 409] width 356 height 23
paste input "418 720-0727"
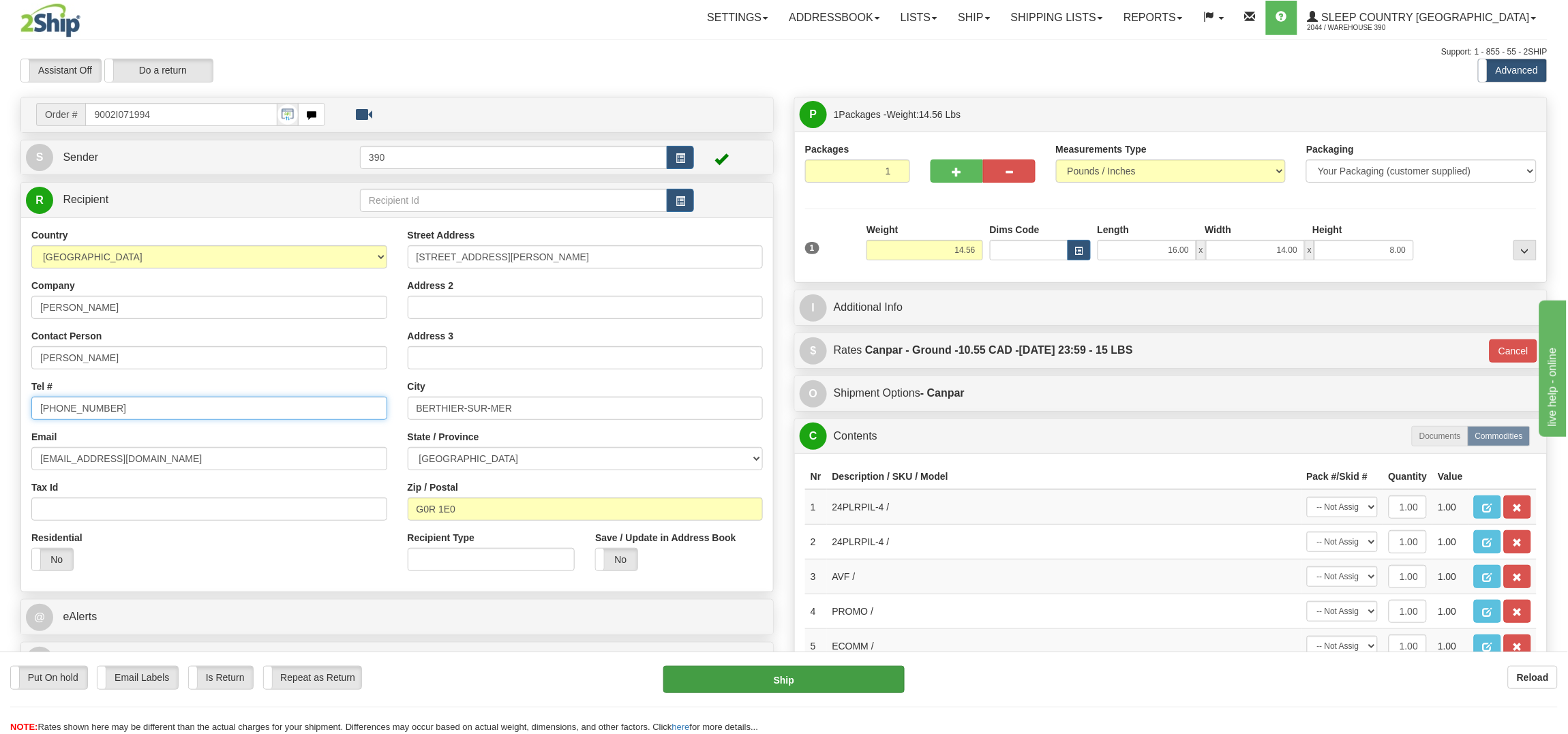
type input "418 720-0727"
click at [803, 683] on button "Ship" at bounding box center [783, 680] width 241 height 27
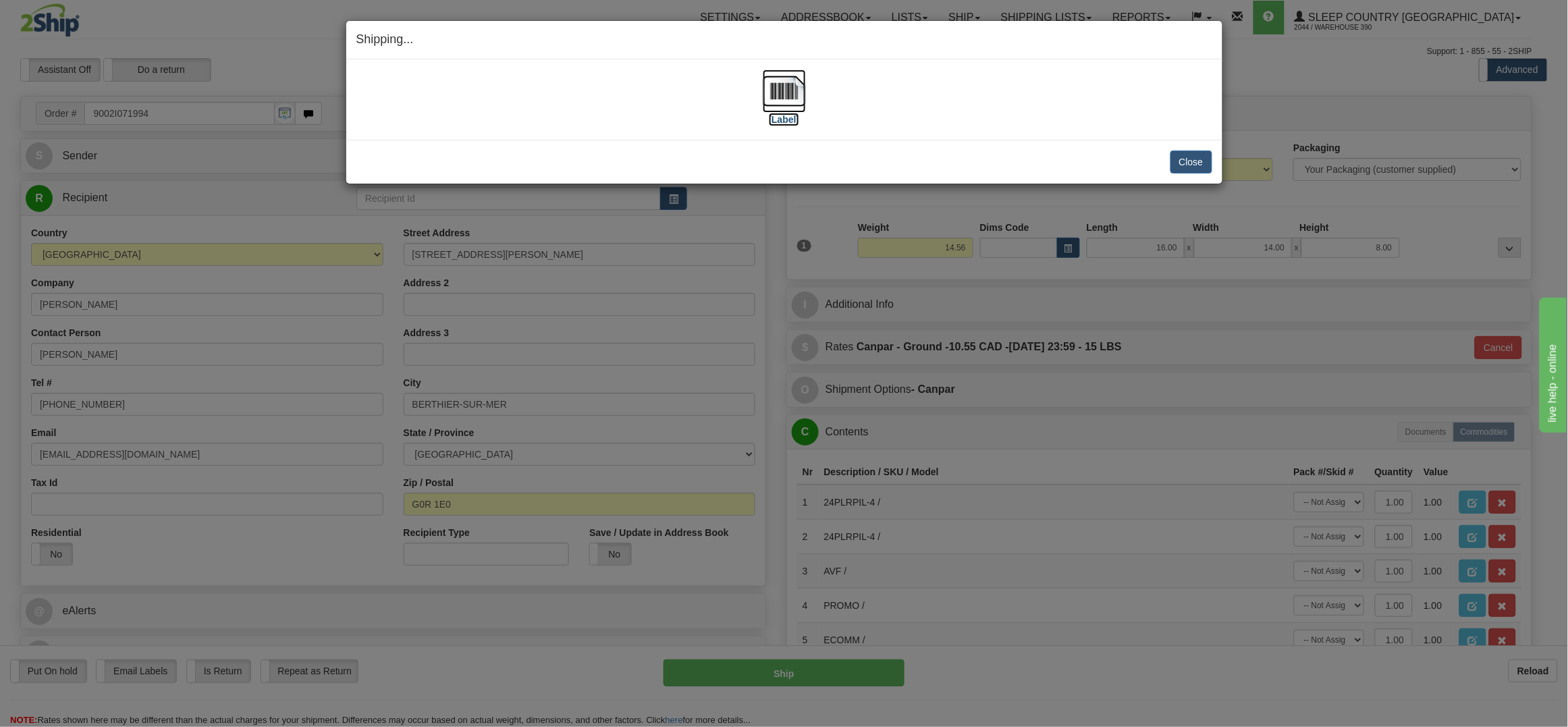
click at [786, 90] on img at bounding box center [784, 91] width 43 height 43
click at [1183, 160] on button "Close" at bounding box center [1191, 162] width 42 height 23
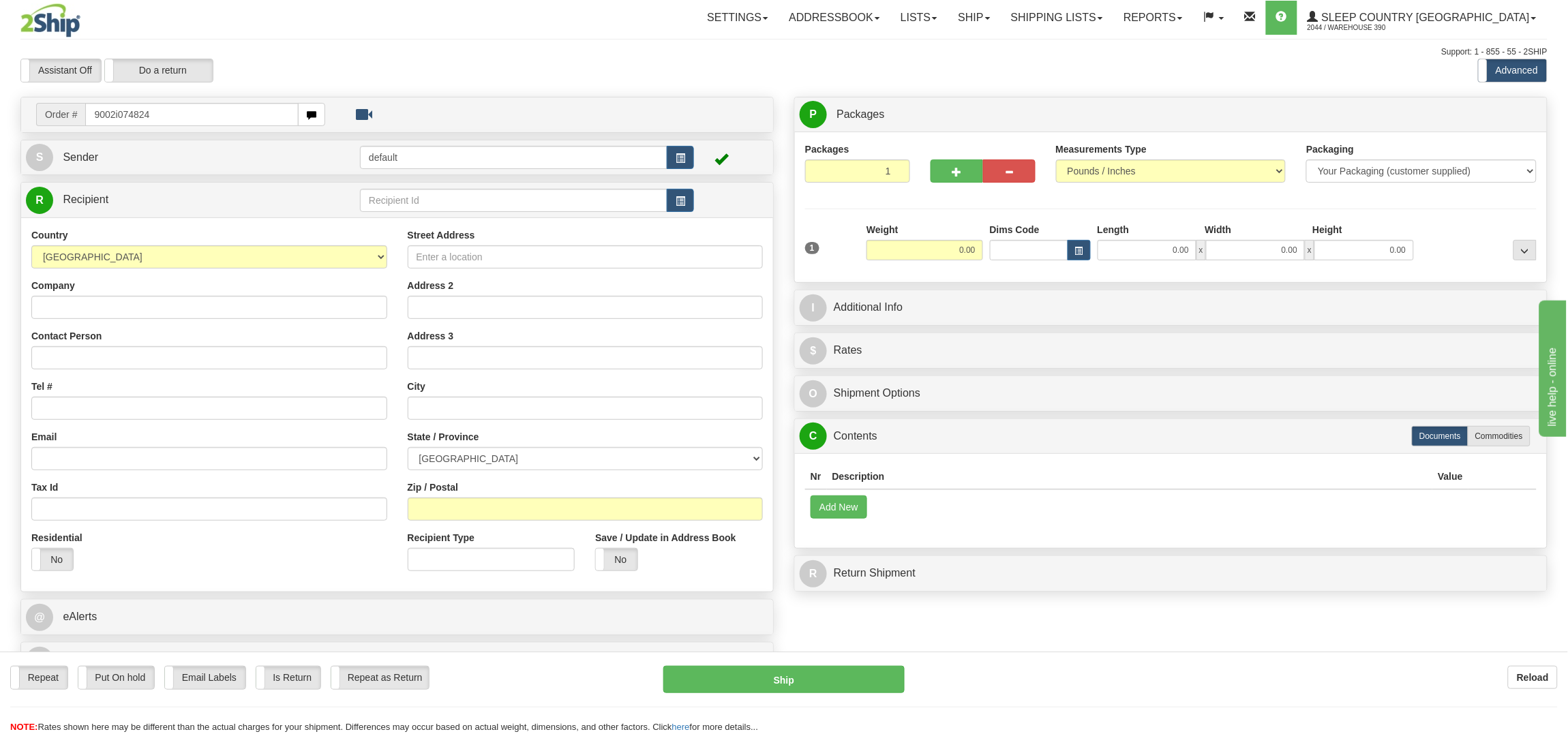
type input "9002i074824"
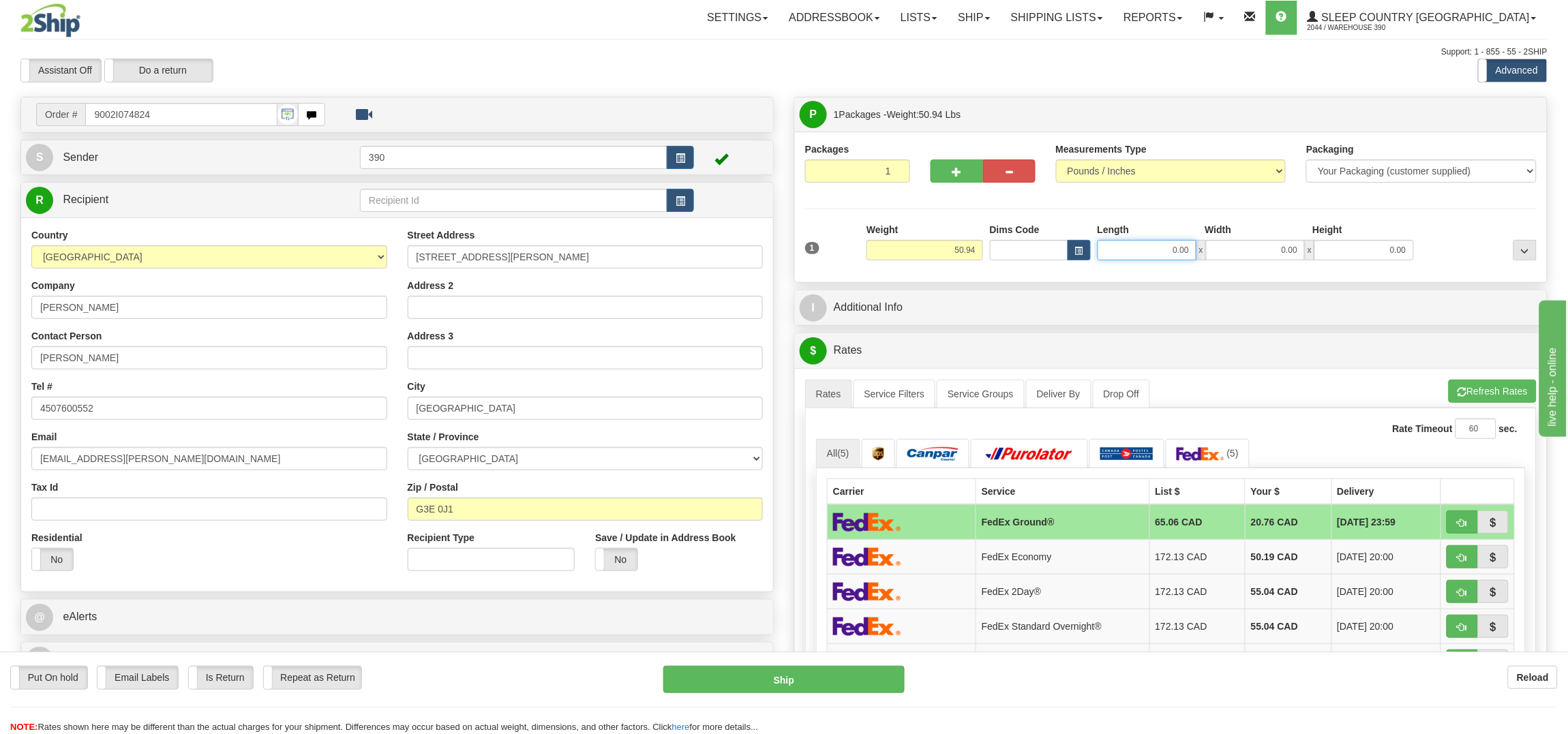
click at [1163, 252] on input "0.00" at bounding box center [1146, 250] width 99 height 20
type input "20.00"
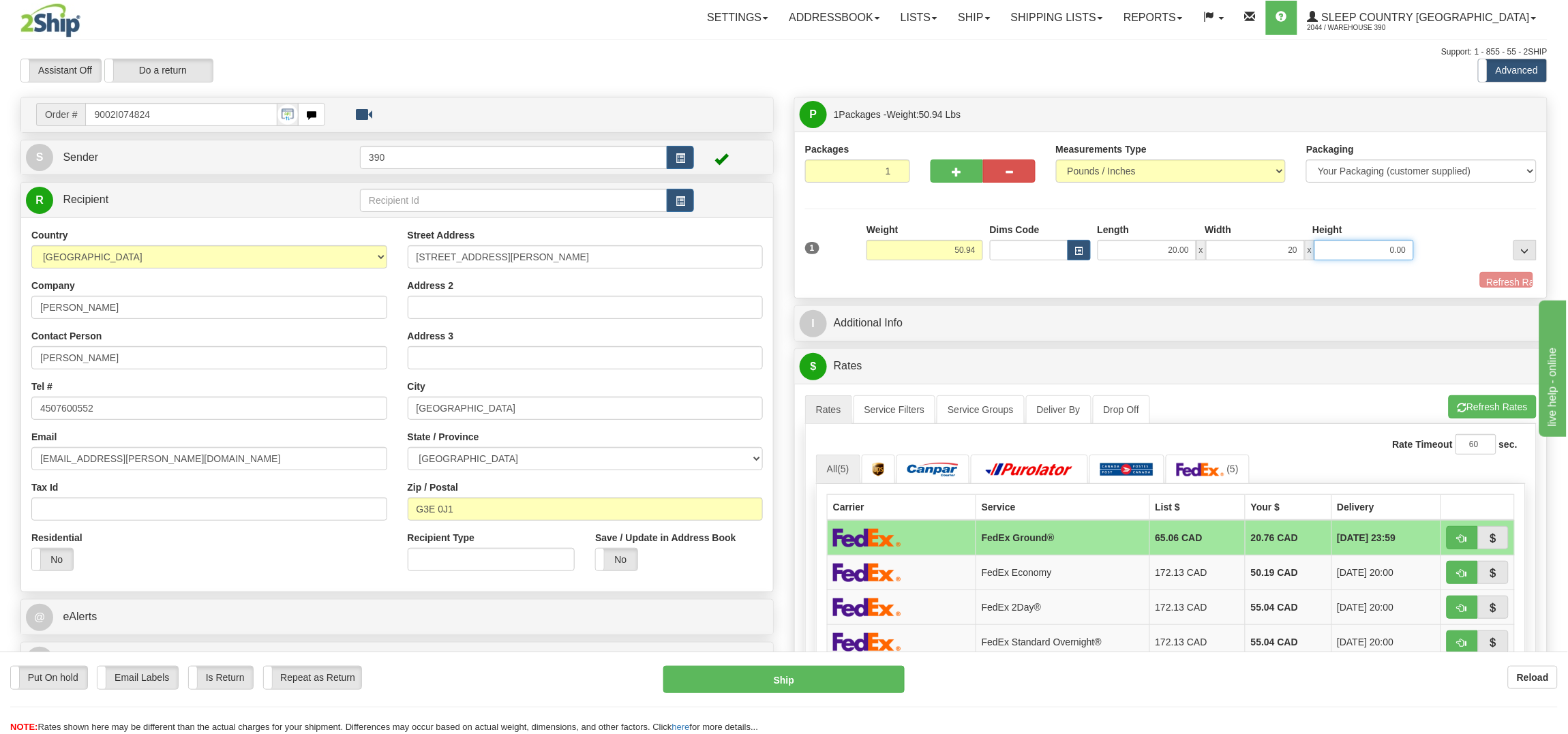
type input "20.00"
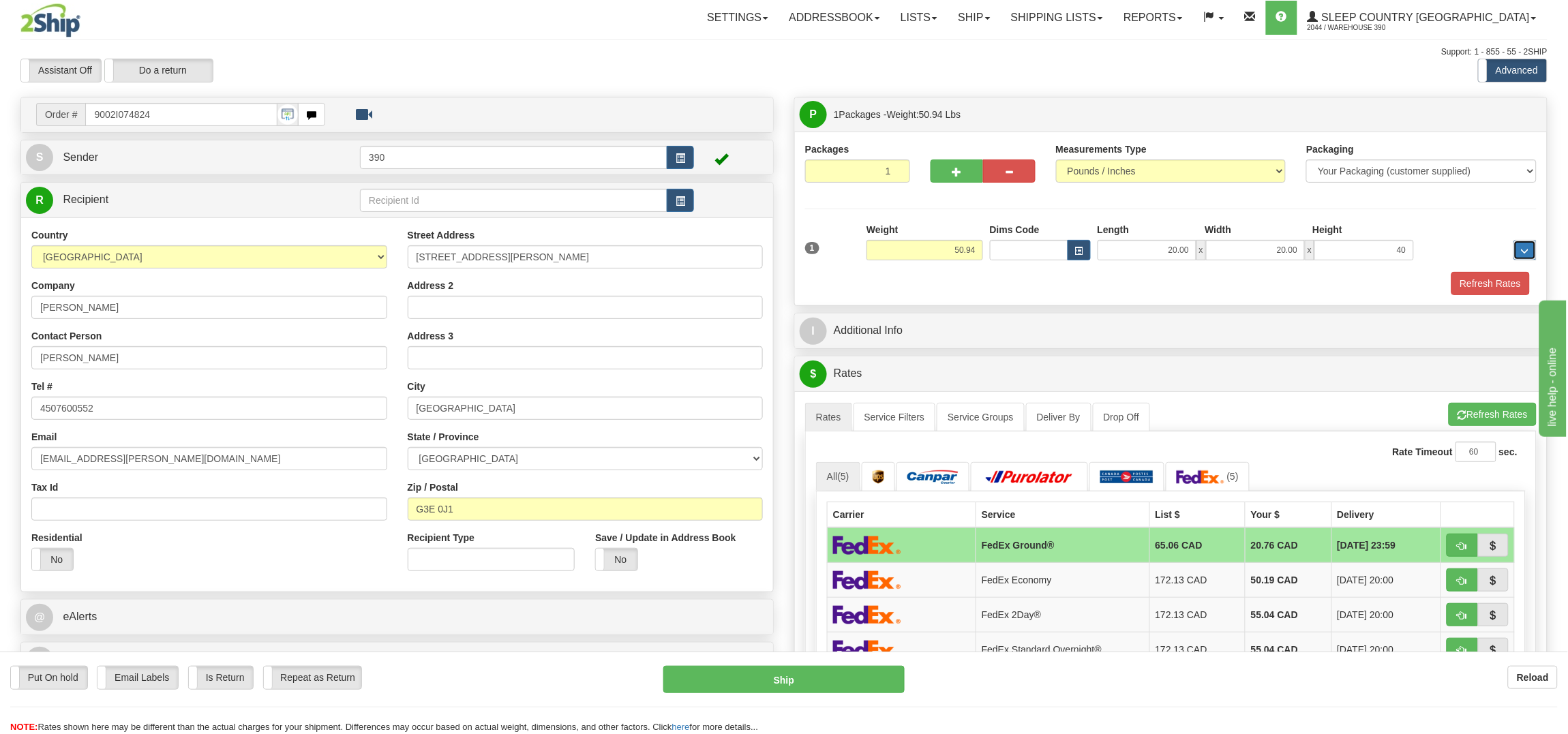
type input "40.00"
click at [1473, 280] on button "Refresh Rates" at bounding box center [1491, 283] width 78 height 23
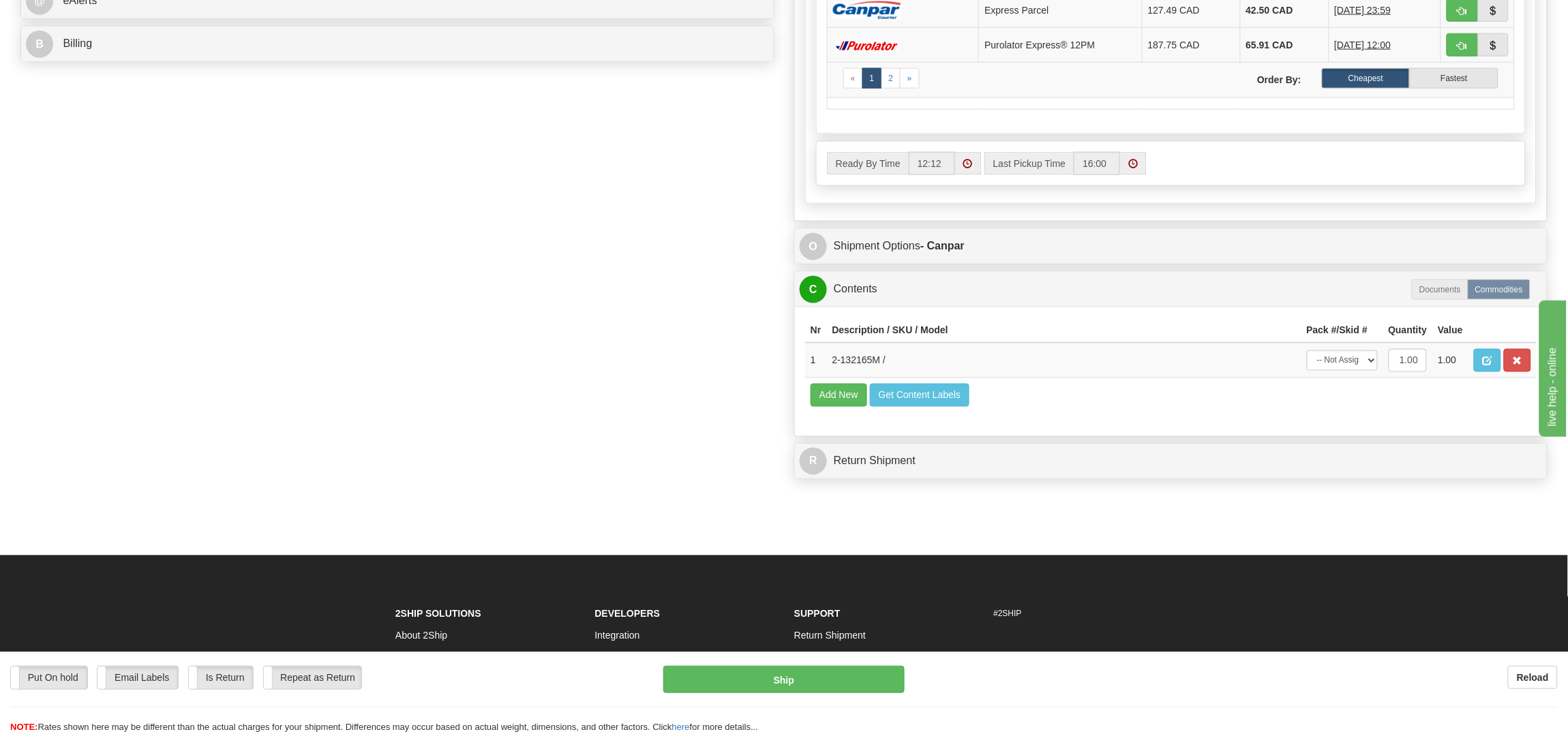
scroll to position [769, 0]
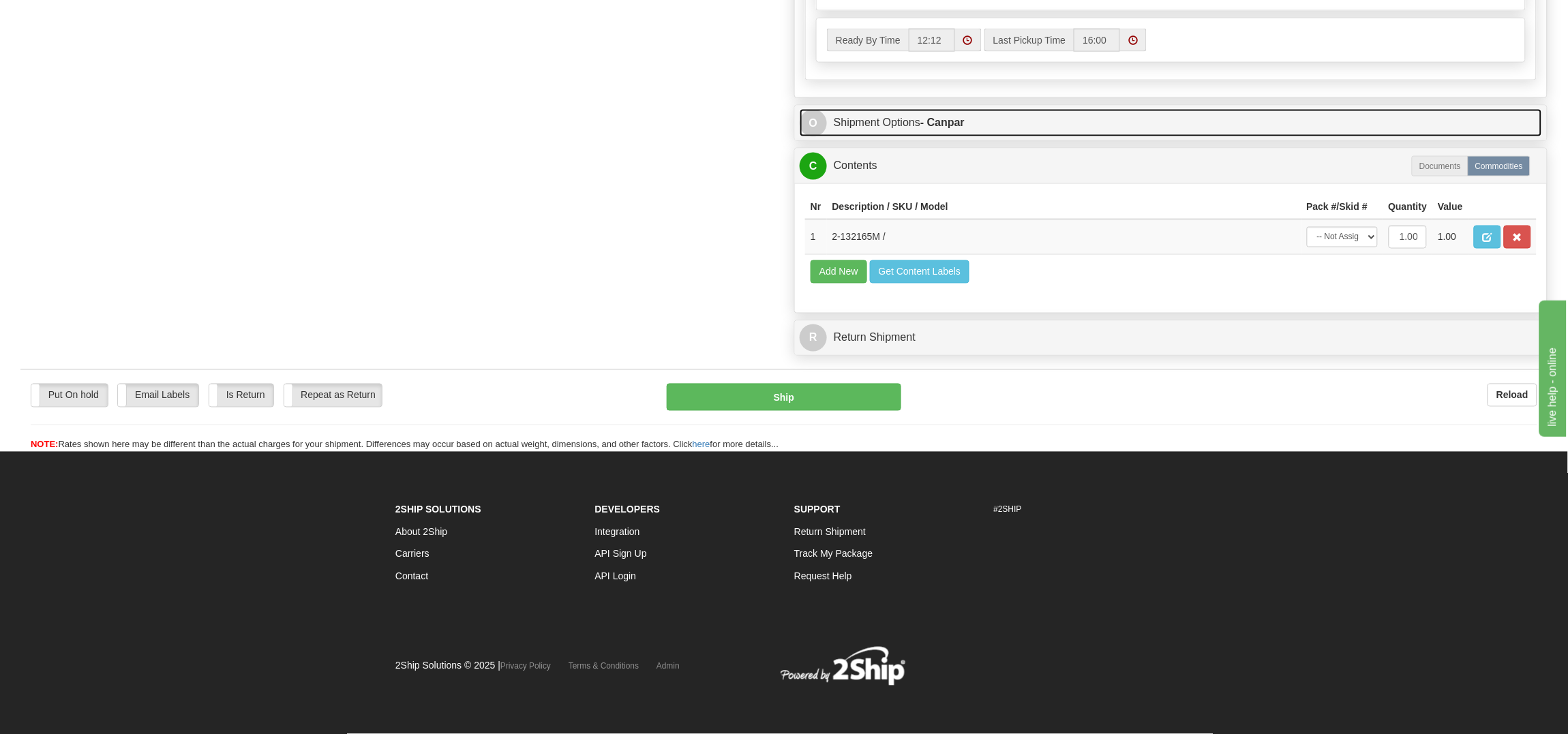
click at [940, 116] on strong "- Canpar" at bounding box center [942, 122] width 44 height 12
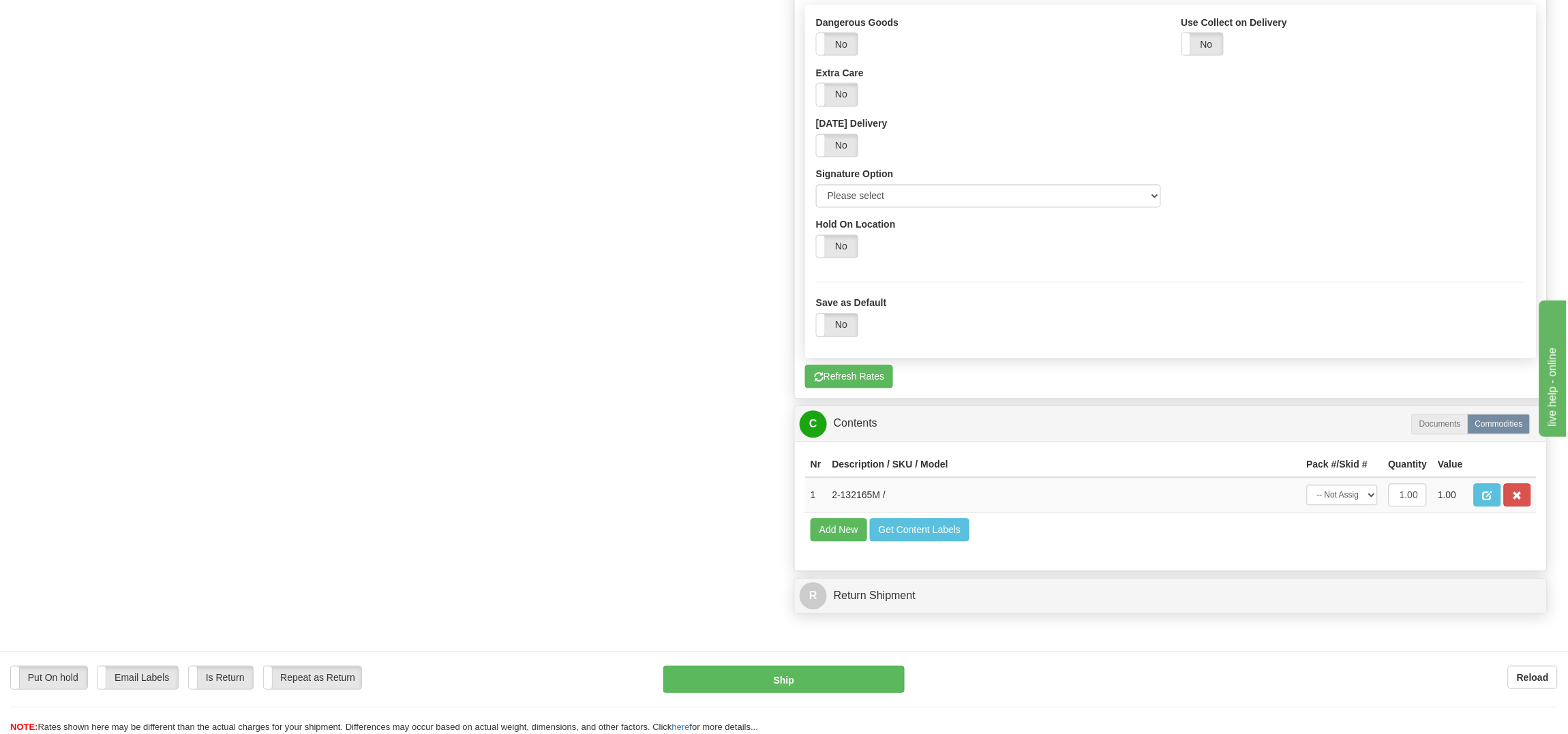
scroll to position [877, 0]
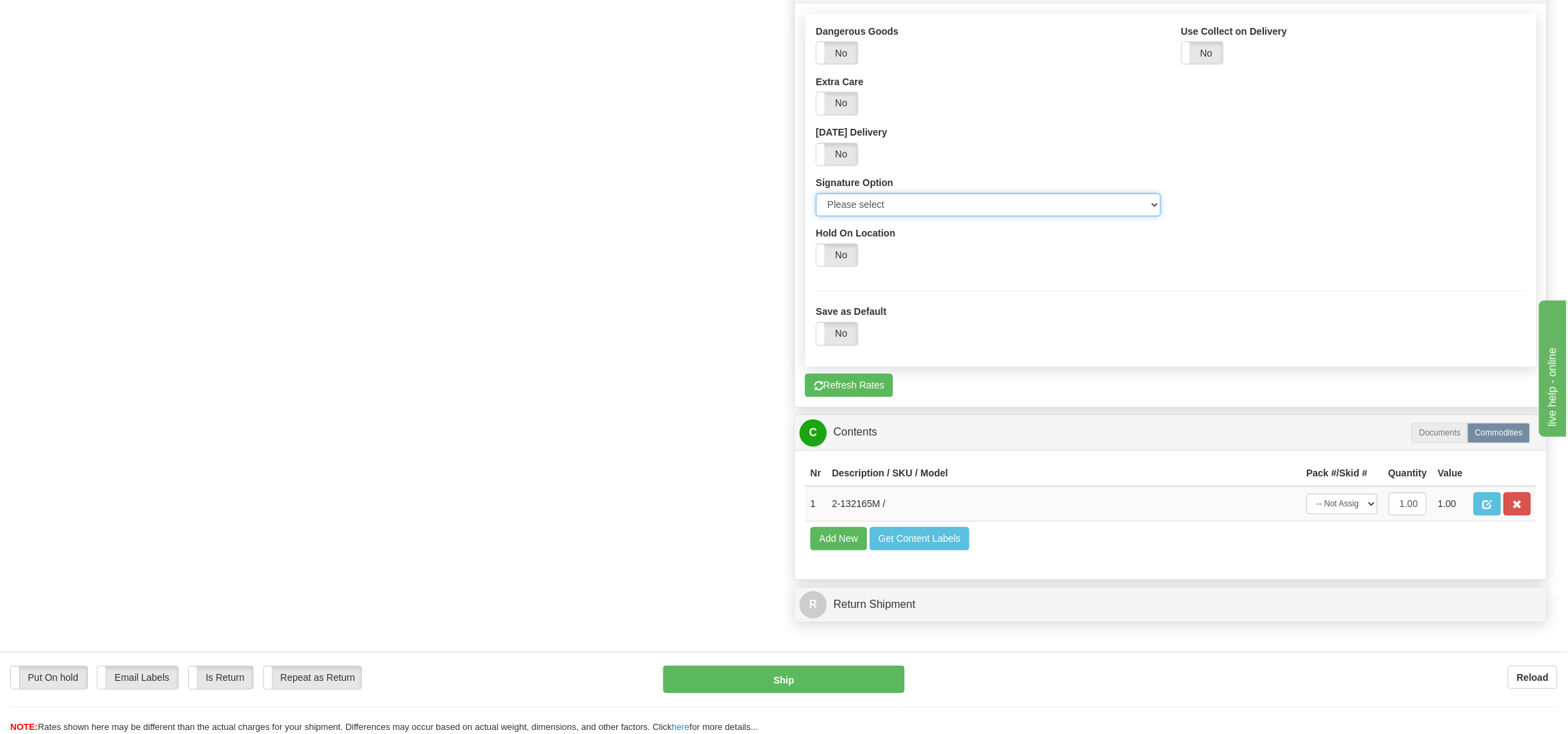
click at [1150, 210] on select "Please select No Signature Required Signature Required Adult Signature" at bounding box center [988, 205] width 345 height 23
select select "2"
click at [816, 200] on select "Please select No Signature Required Signature Required Adult Signature" at bounding box center [988, 205] width 345 height 23
click at [795, 683] on button "Ship" at bounding box center [783, 680] width 241 height 27
type input "1"
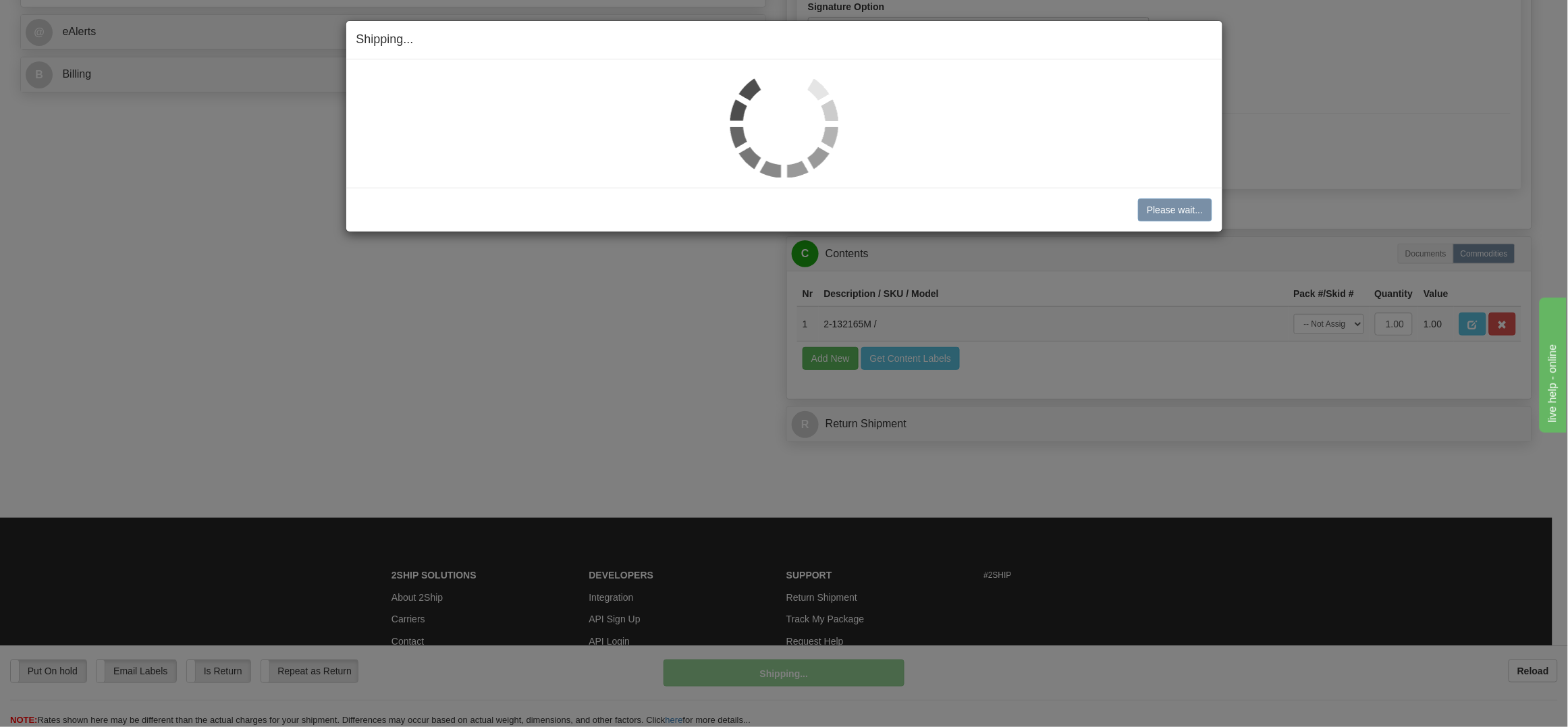
scroll to position [400, 0]
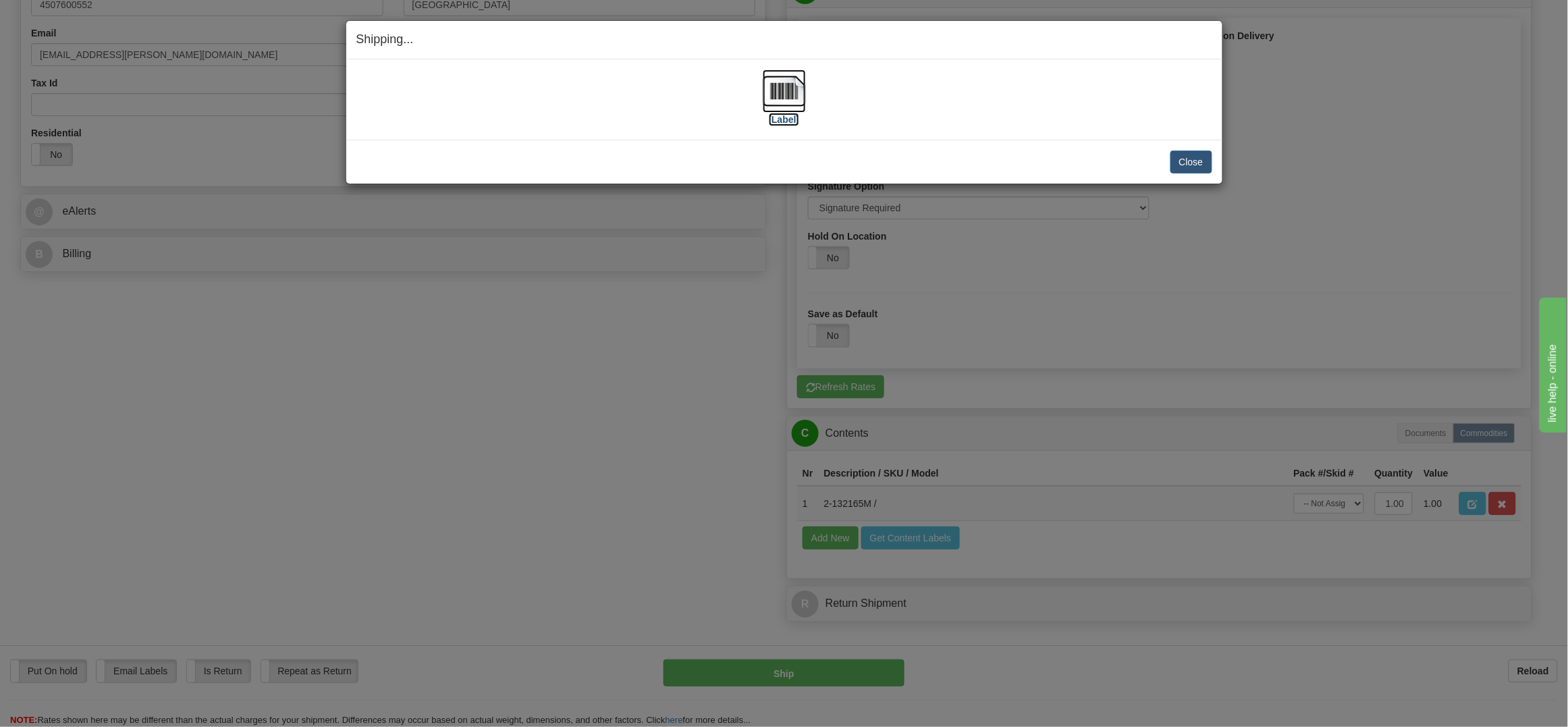
click at [784, 84] on img at bounding box center [784, 91] width 43 height 43
click at [1193, 163] on button "Close" at bounding box center [1191, 162] width 42 height 23
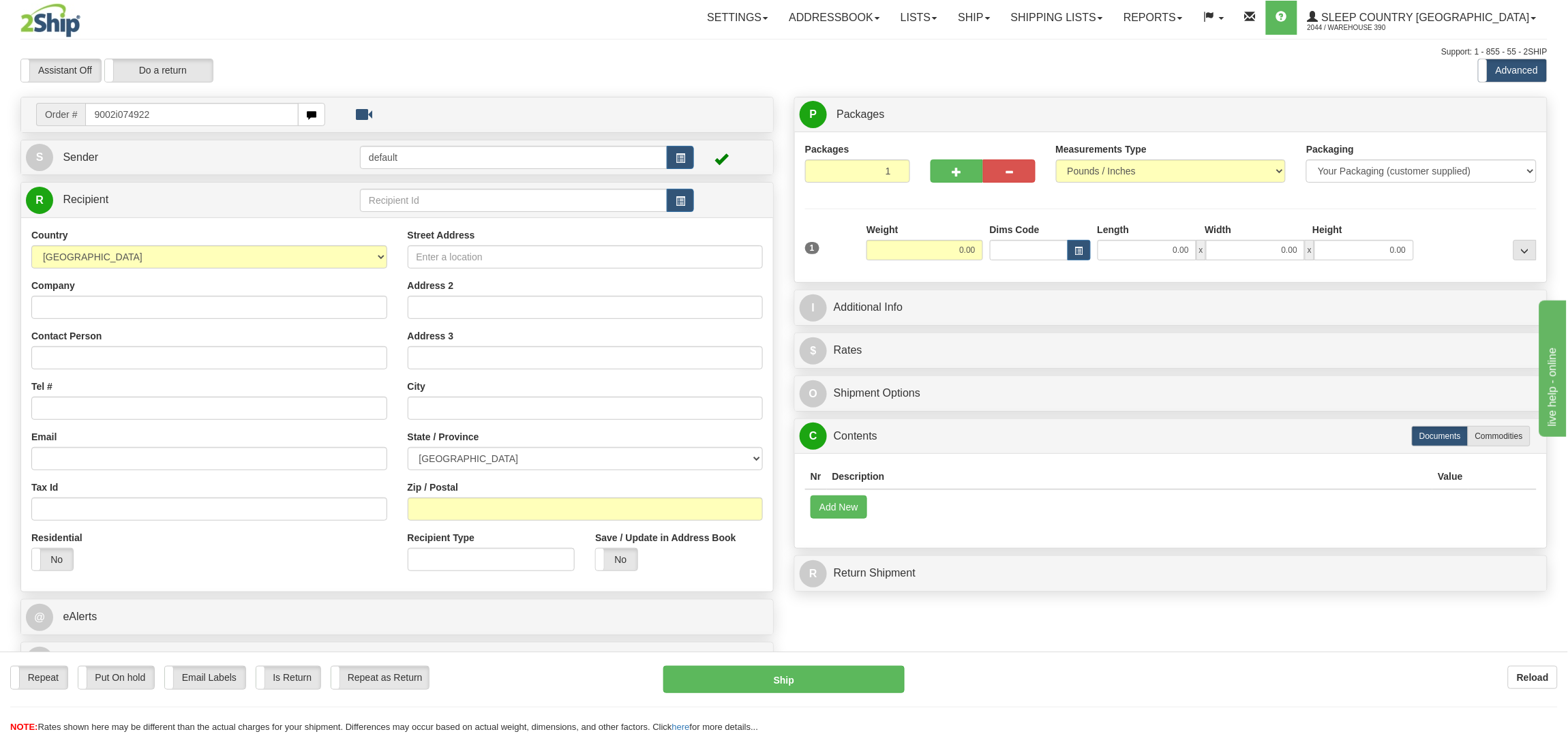
type input "9002i074922"
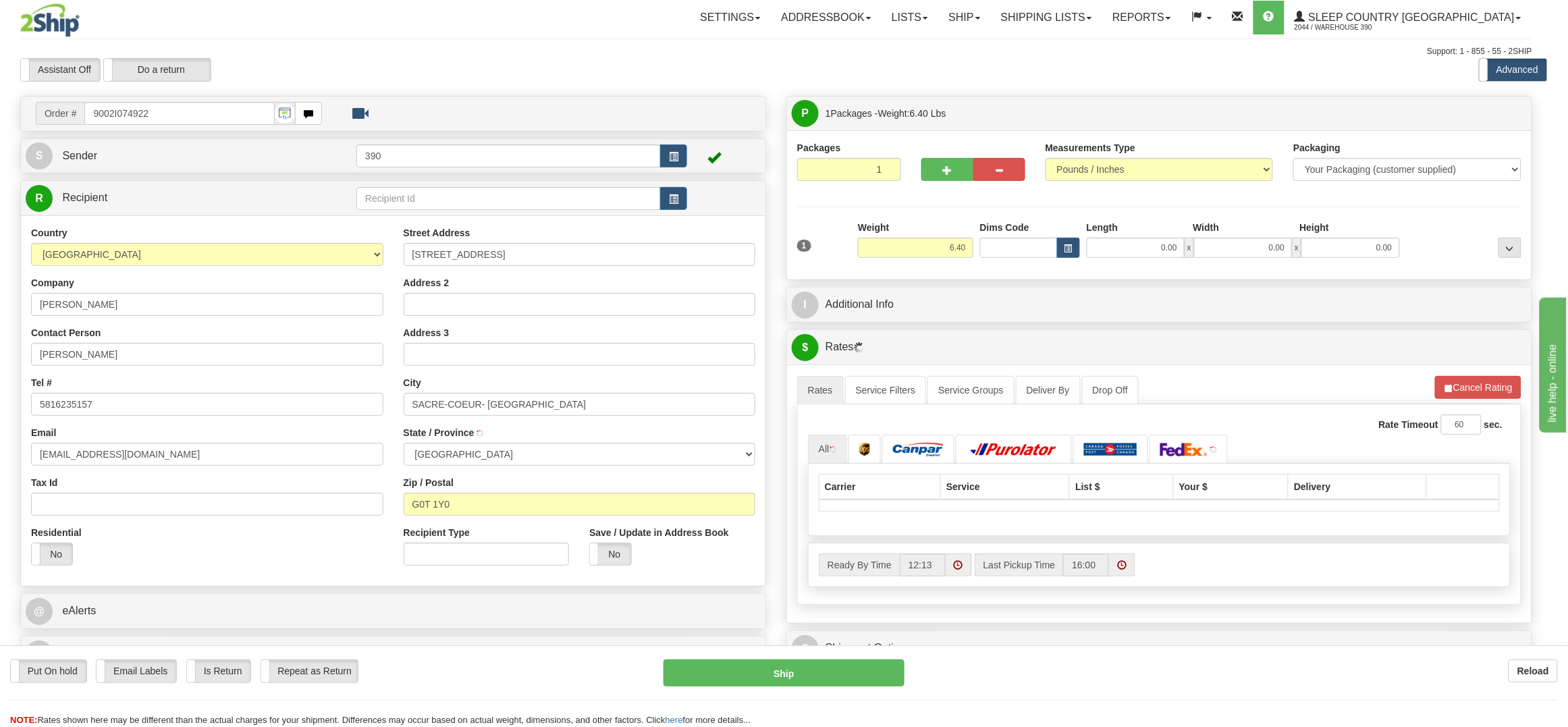
type input "SACRE-COEUR-[GEOGRAPHIC_DATA]"
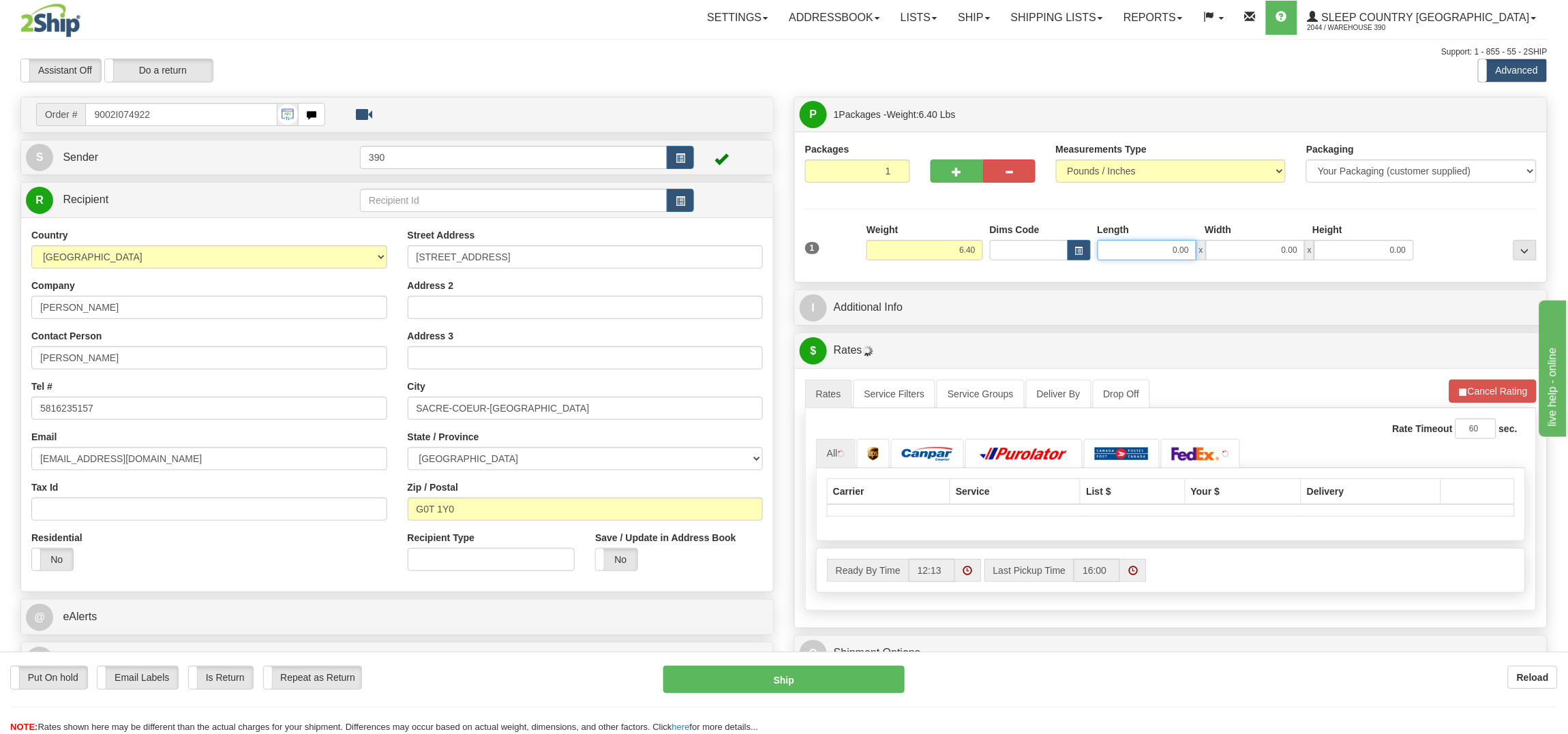
click at [1168, 259] on input "0.00" at bounding box center [1146, 250] width 99 height 20
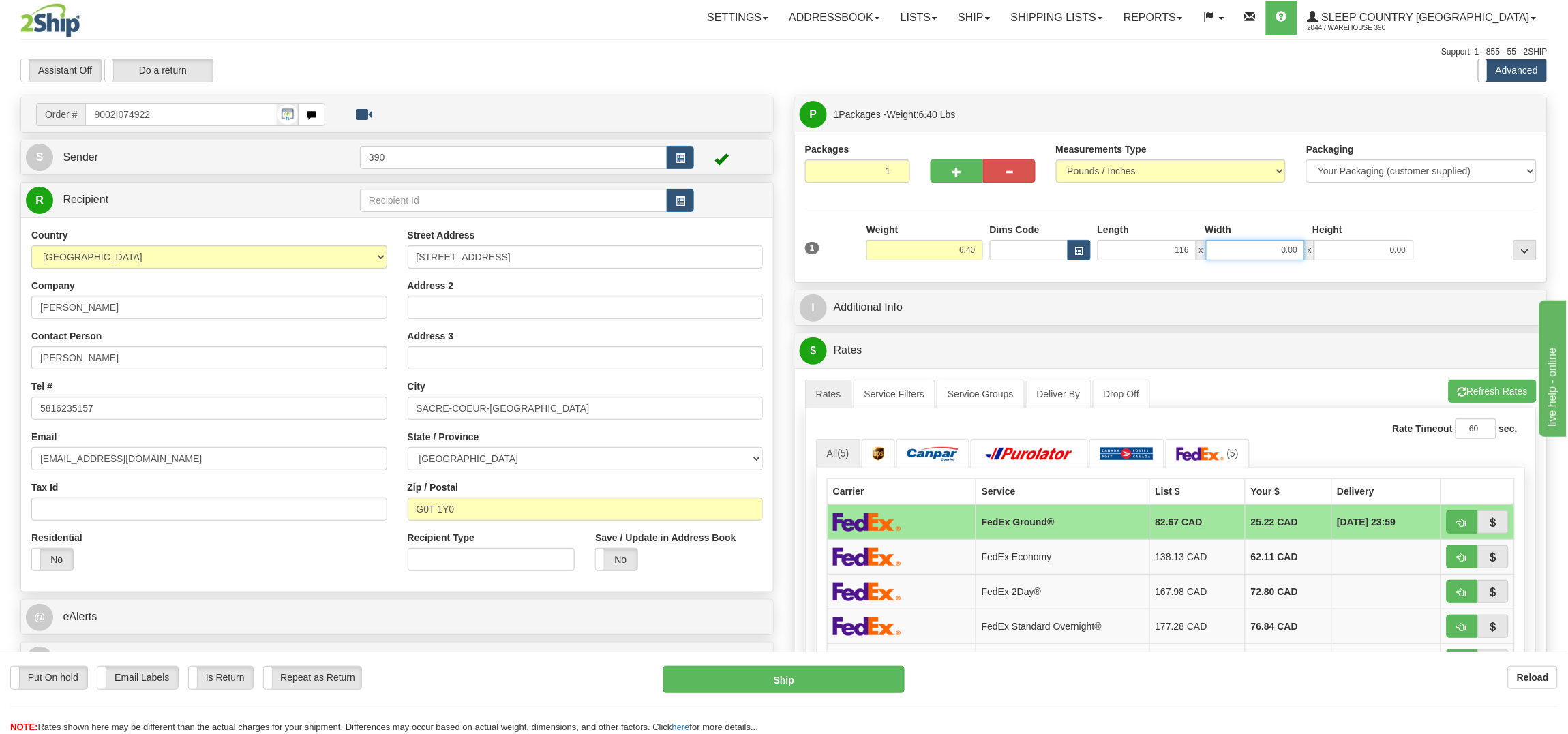
type input "116.00"
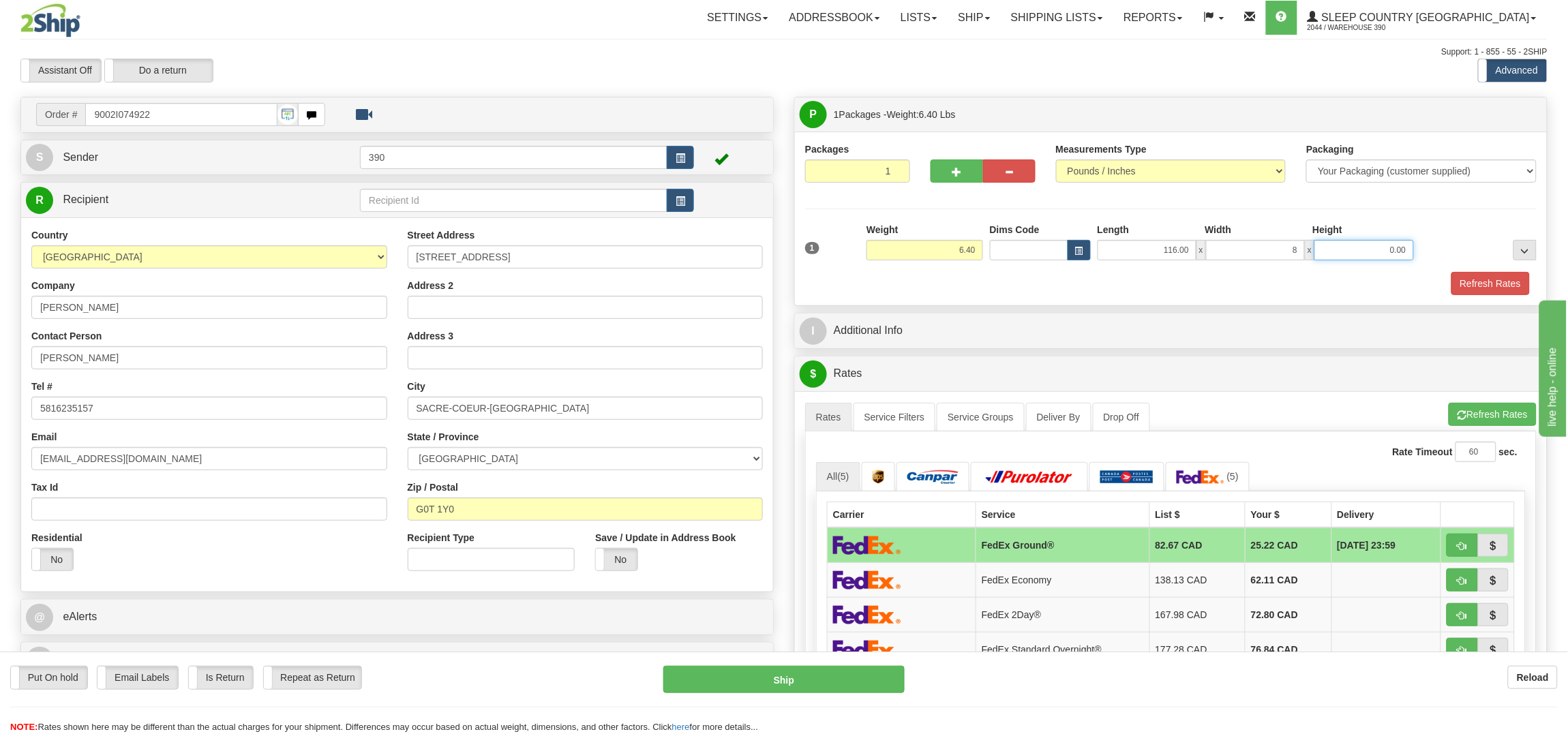
type input "8.00"
type input "14"
type input "14.00"
click at [1512, 279] on button "Refresh Rates" at bounding box center [1491, 283] width 78 height 23
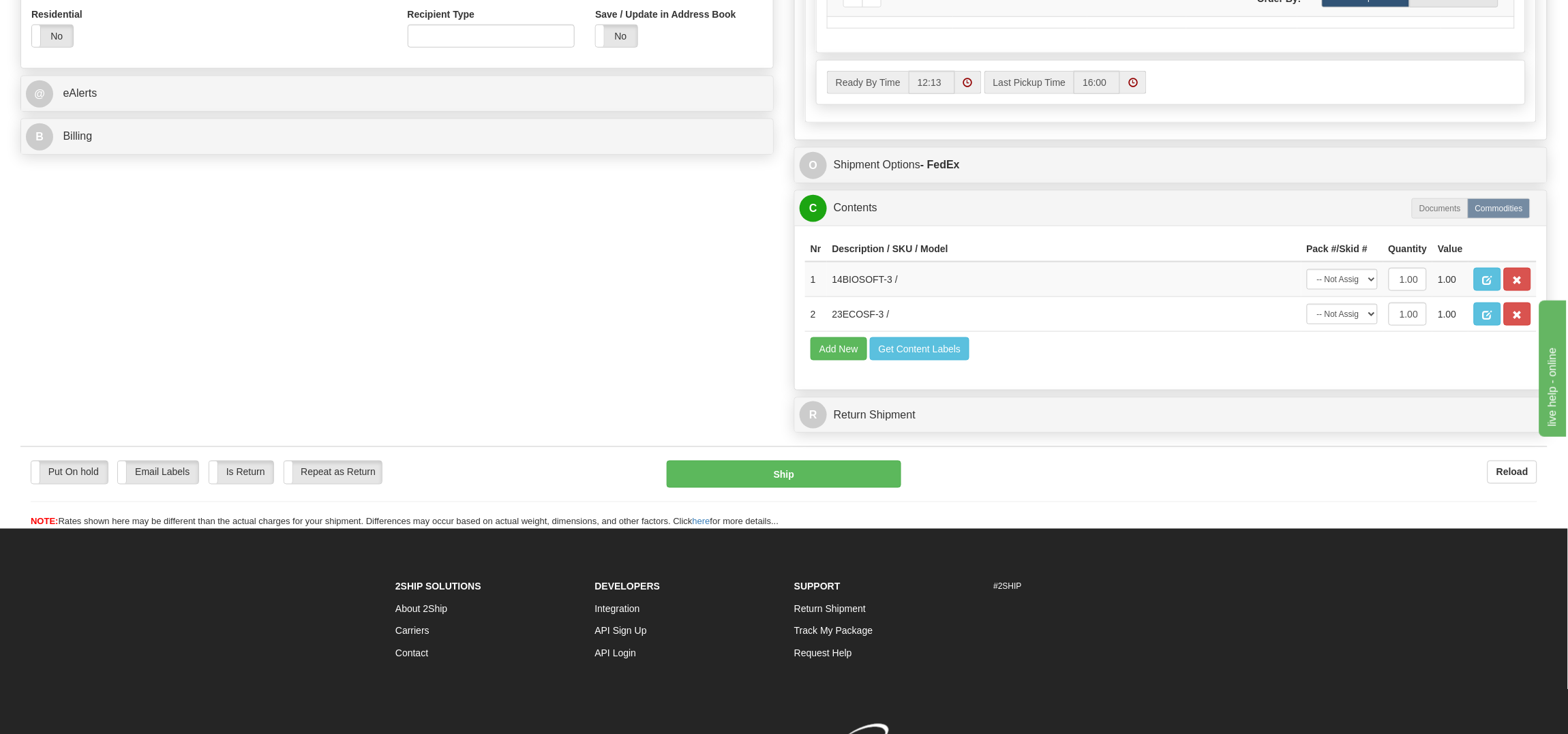
scroll to position [653, 0]
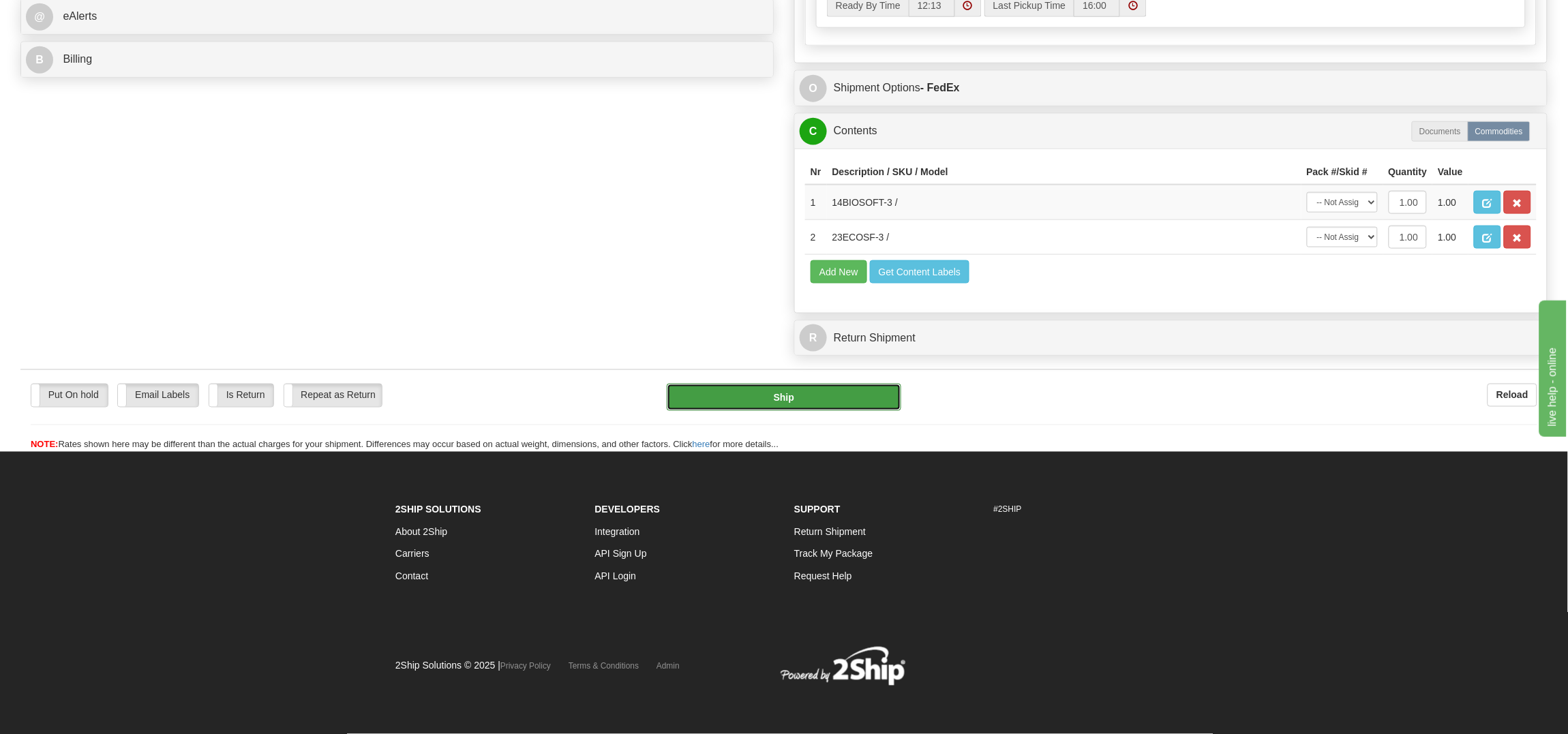
click at [791, 399] on button "Ship" at bounding box center [783, 398] width 234 height 27
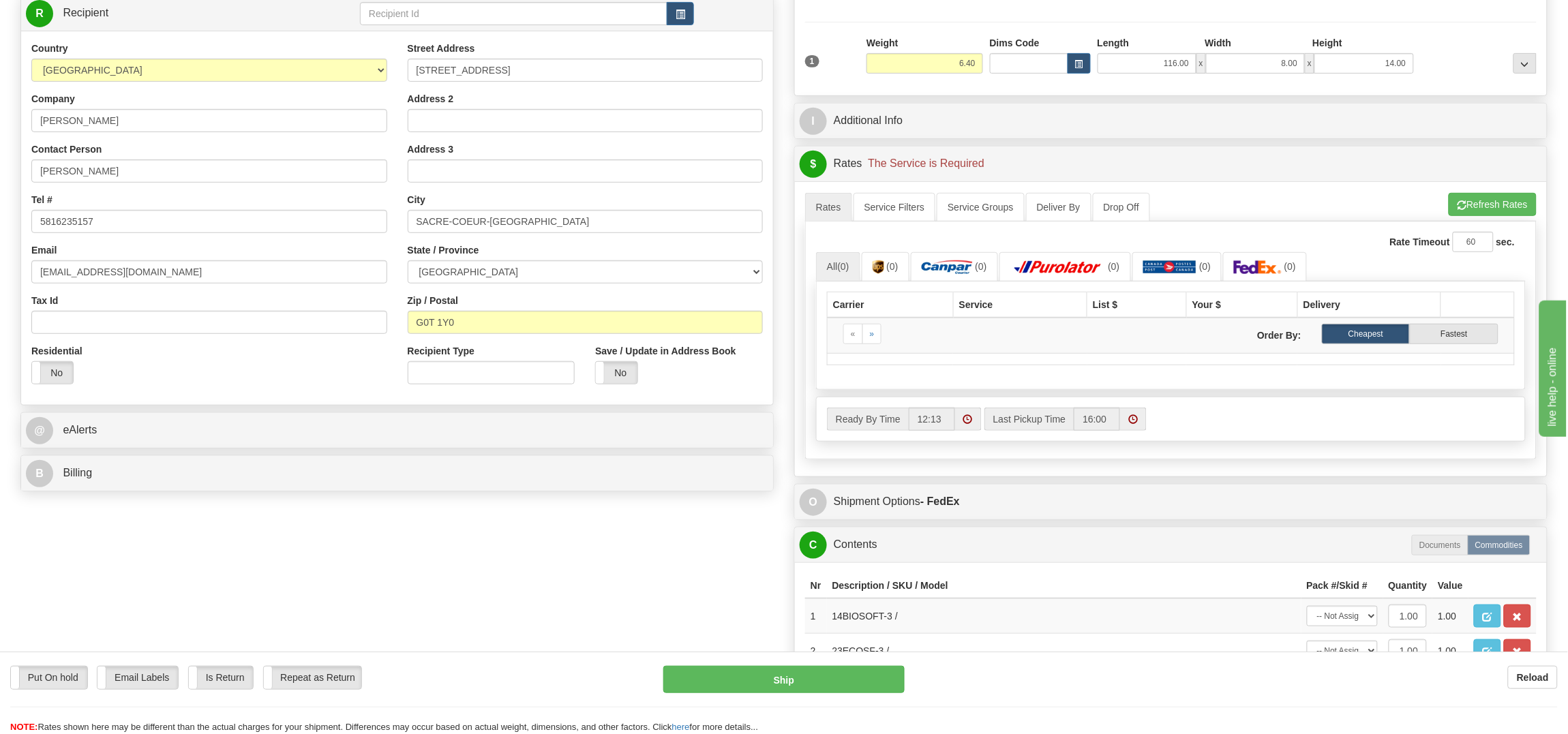
scroll to position [73, 0]
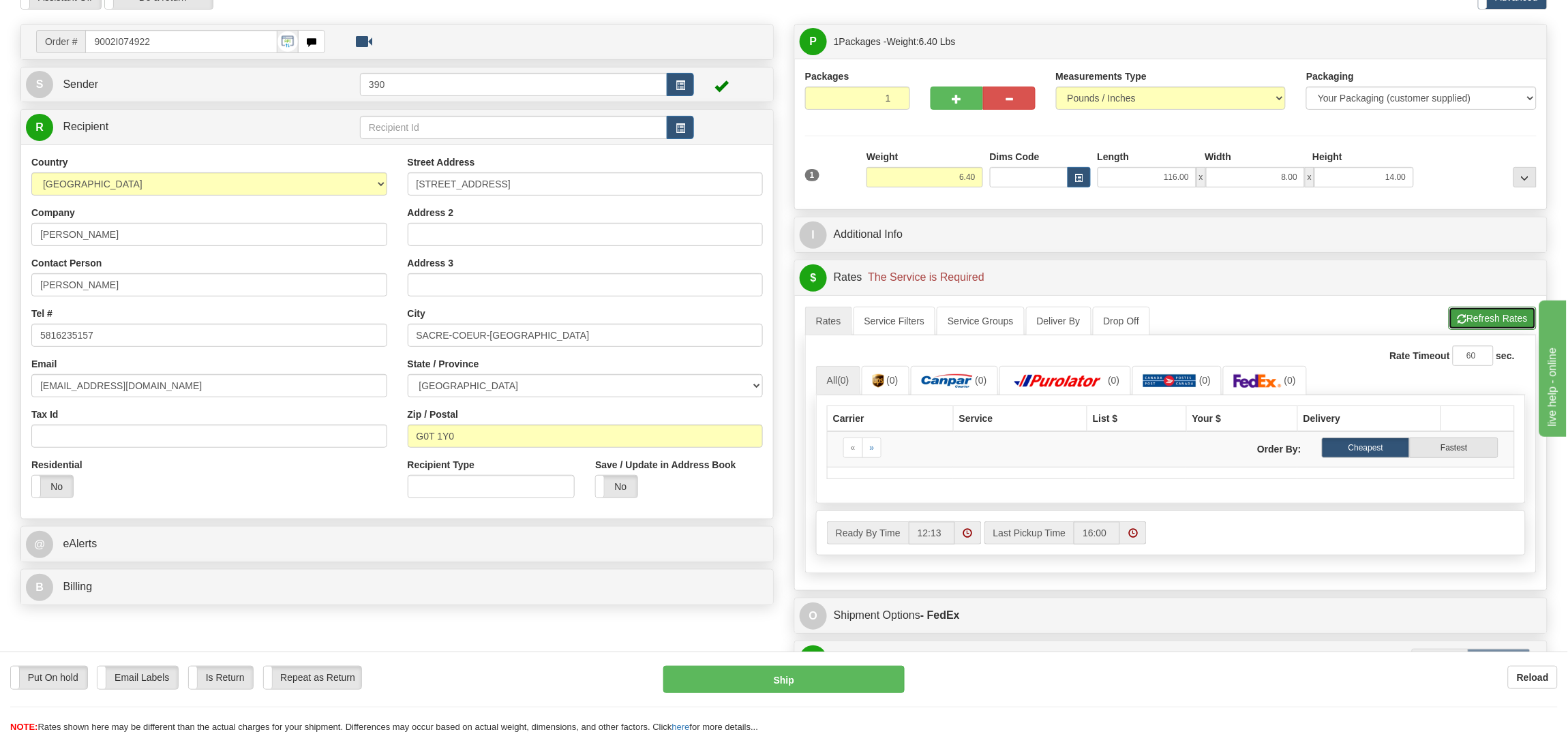
click at [1464, 316] on span "button" at bounding box center [1462, 319] width 9 height 9
drag, startPoint x: 1153, startPoint y: 178, endPoint x: 1288, endPoint y: 160, distance: 136.2
click at [1193, 175] on input "116.00" at bounding box center [1146, 177] width 99 height 20
type input "16.00"
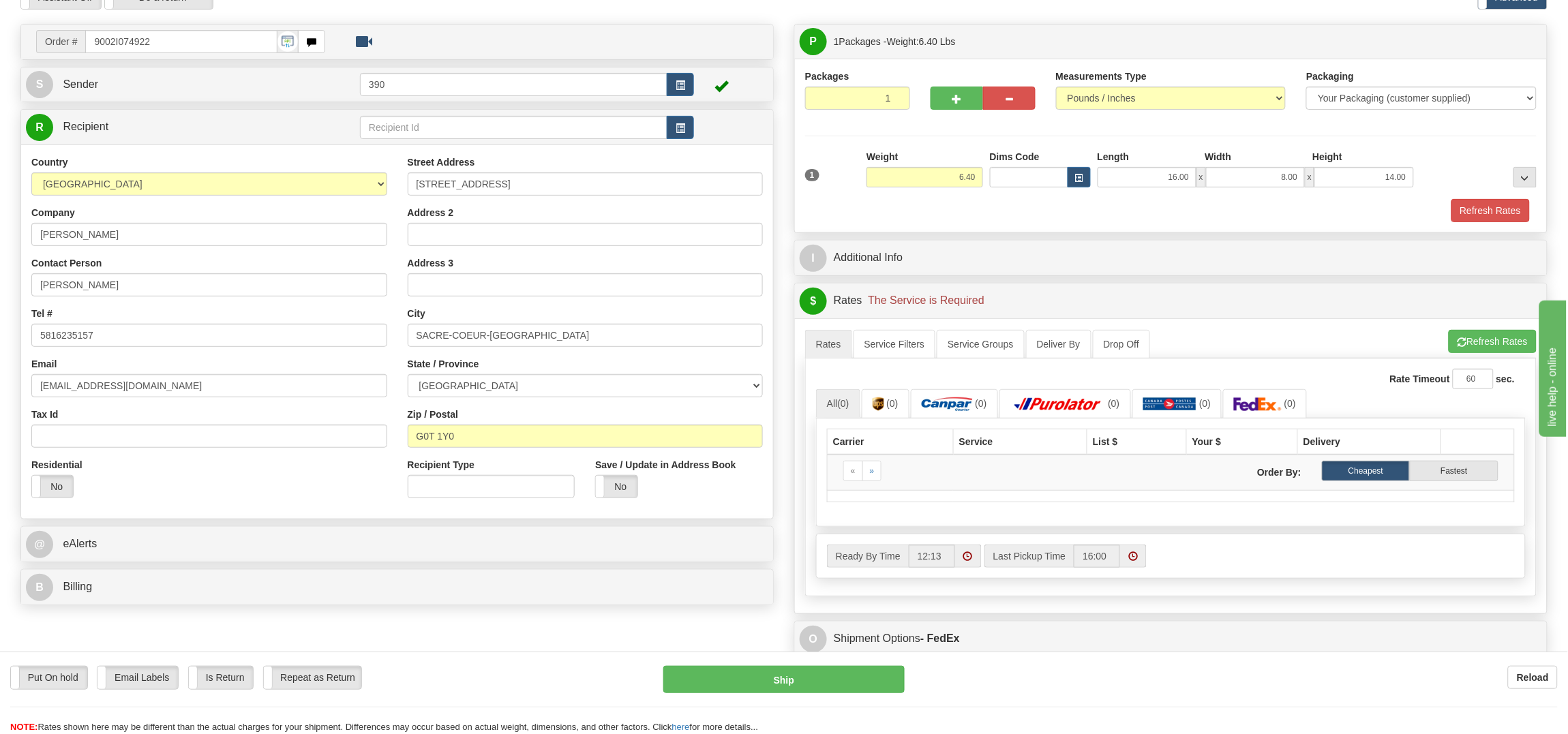
click at [1473, 195] on div "1 Weight 6.40 Dims Code x x" at bounding box center [1170, 174] width 738 height 48
click at [1479, 206] on button "Refresh Rates" at bounding box center [1491, 210] width 78 height 23
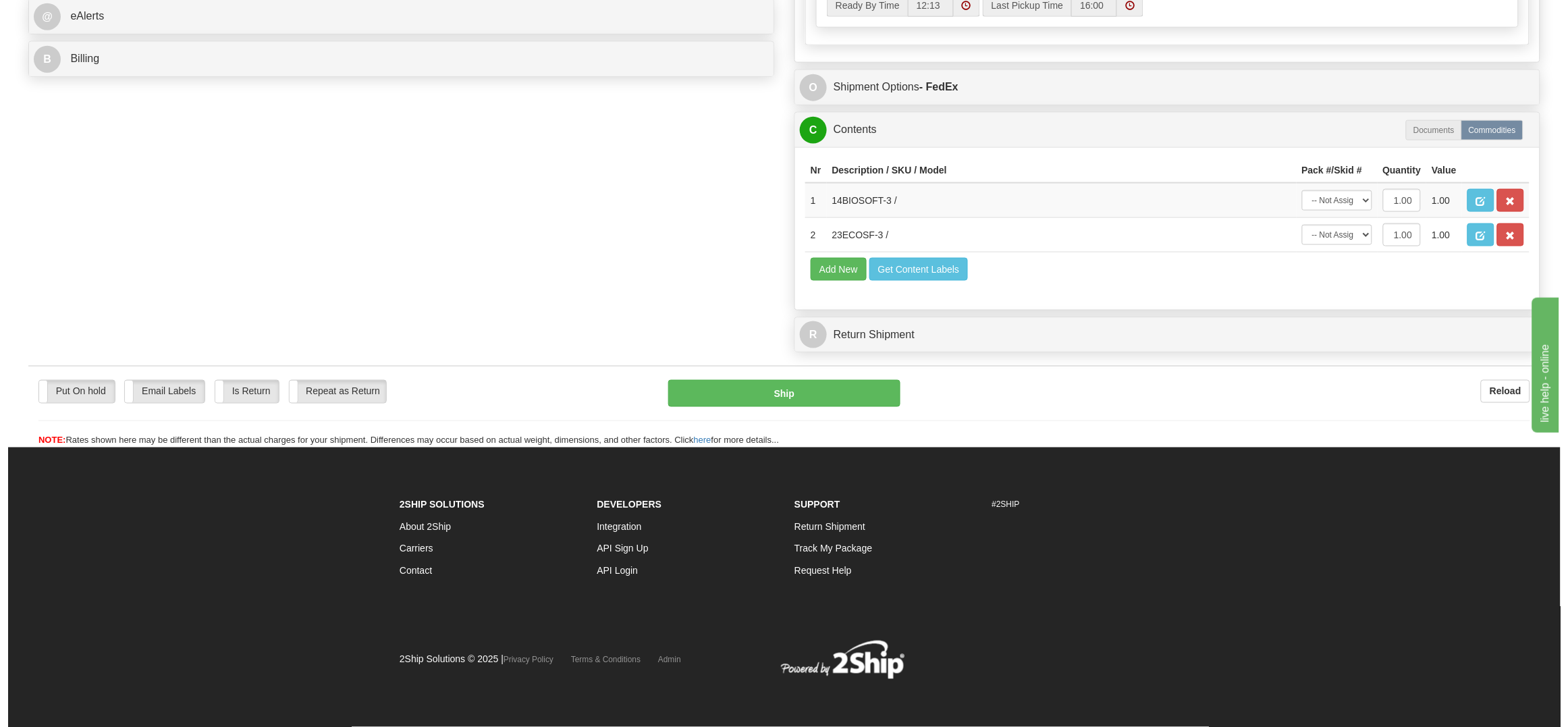
scroll to position [647, 0]
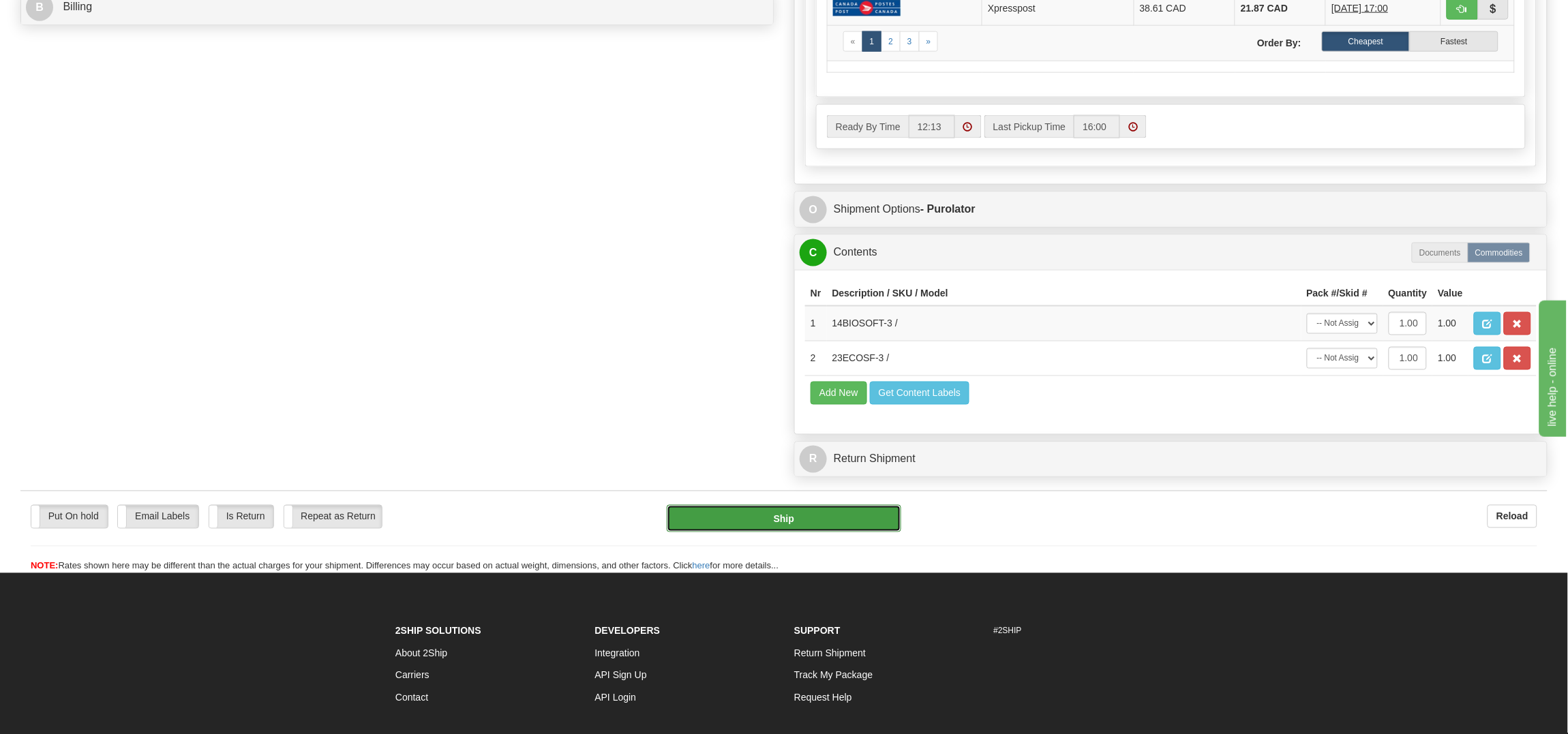
click at [811, 532] on button "Ship" at bounding box center [783, 519] width 234 height 27
type input "260"
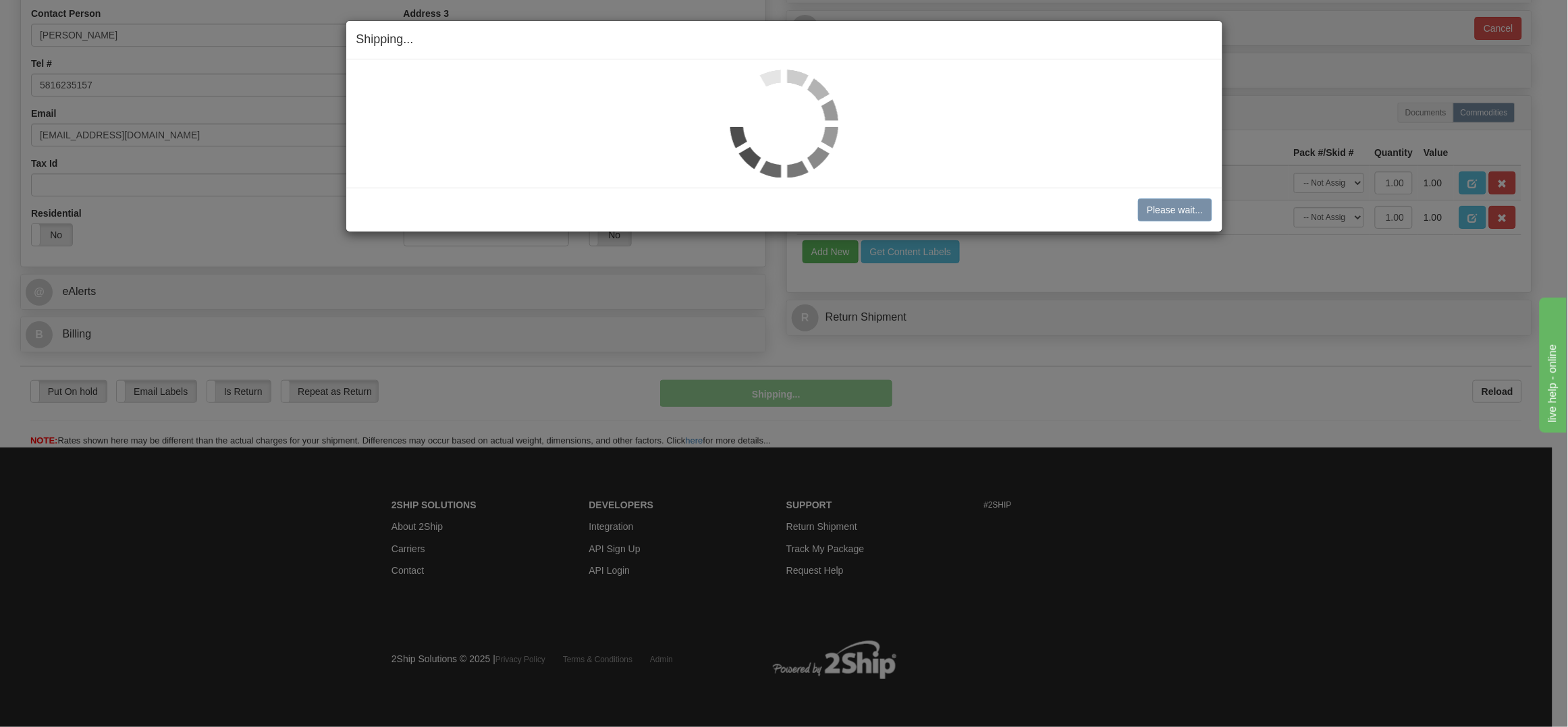
scroll to position [352, 0]
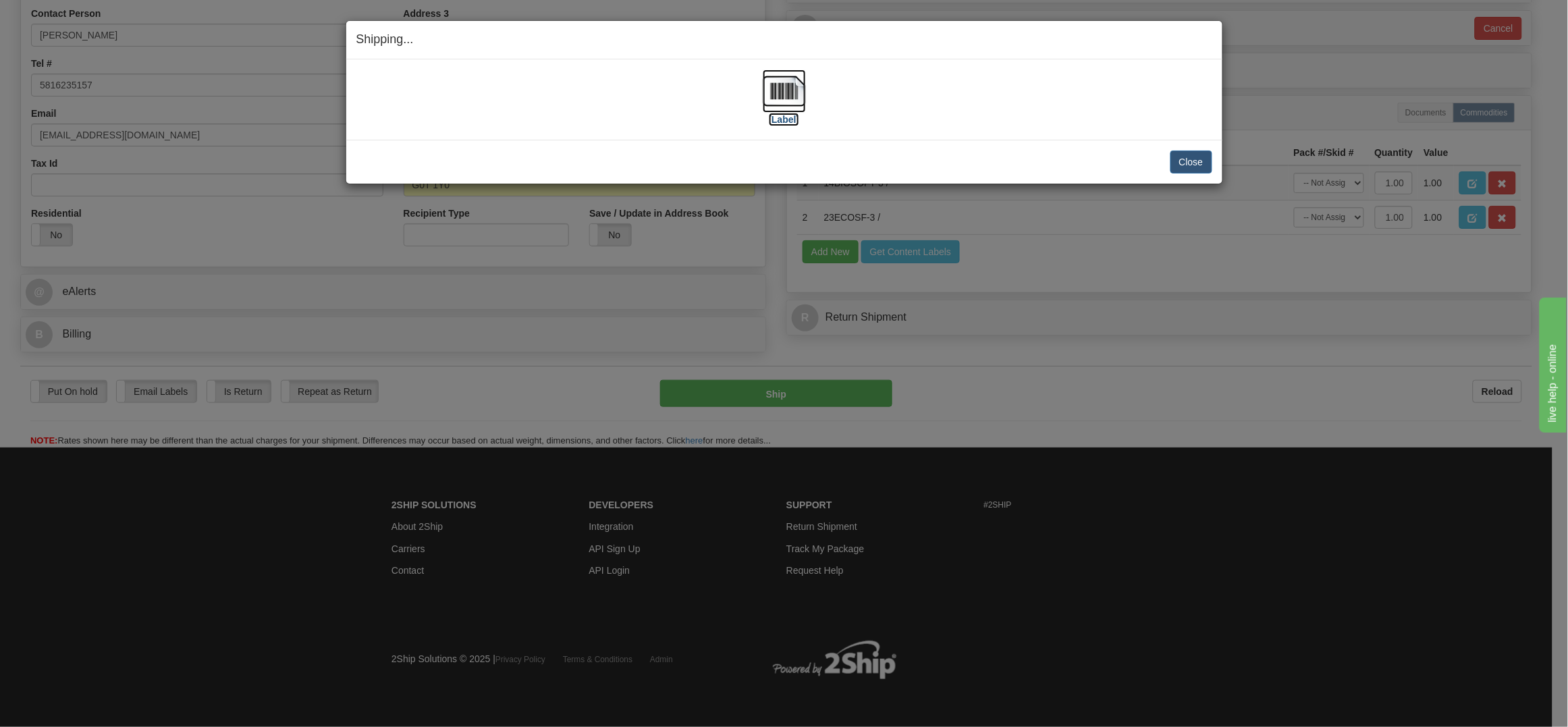
click at [781, 91] on img at bounding box center [784, 91] width 43 height 43
click at [1198, 154] on button "Close" at bounding box center [1191, 162] width 42 height 23
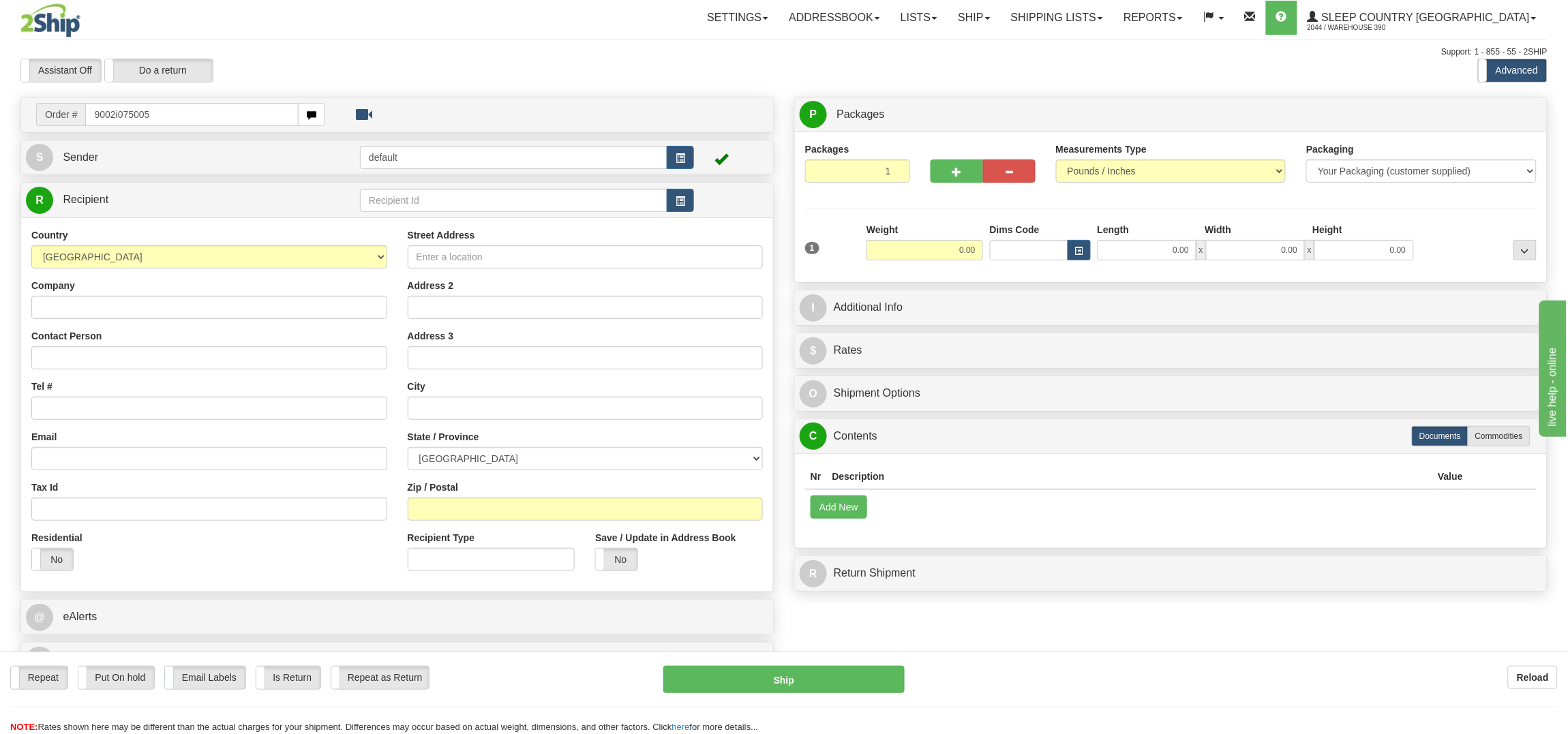
type input "9002i075005"
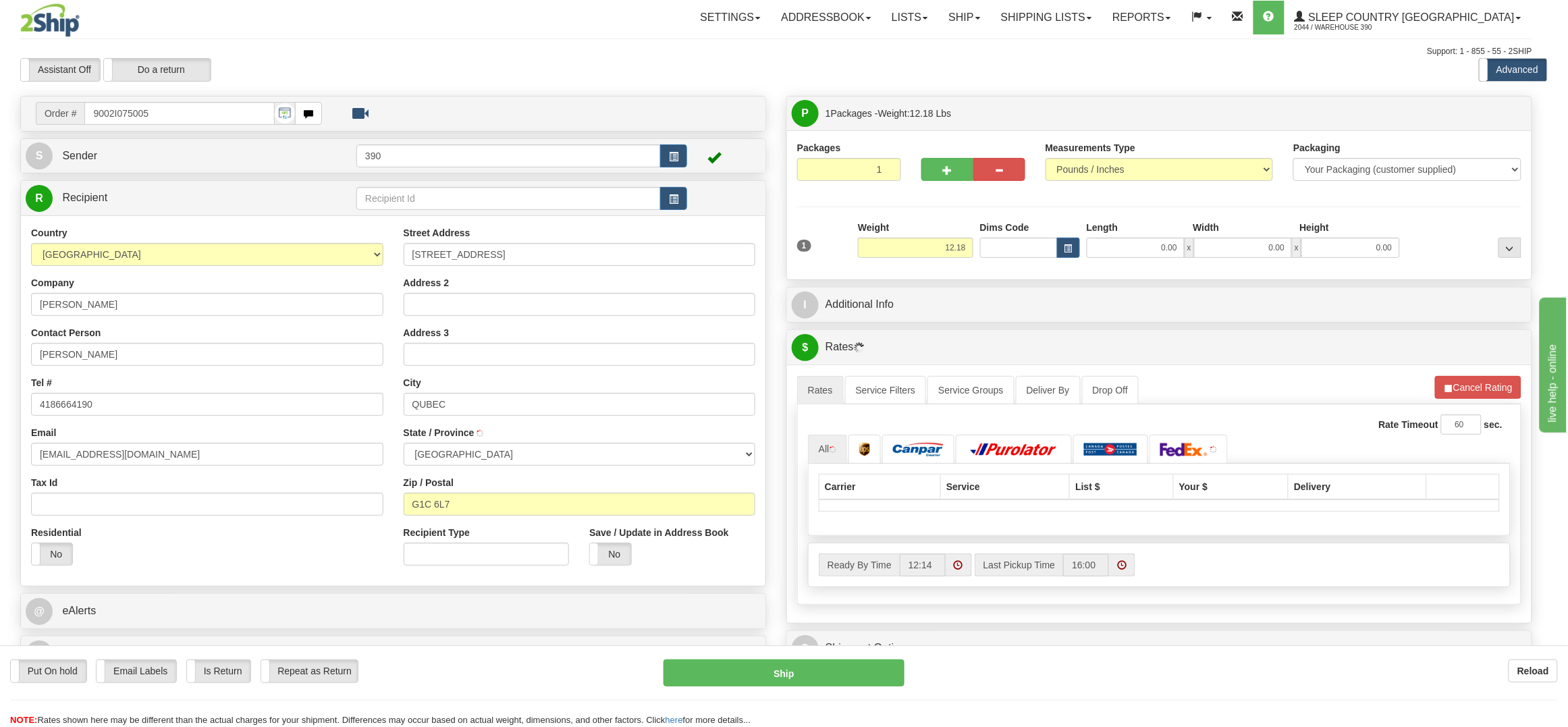
type input "[GEOGRAPHIC_DATA]"
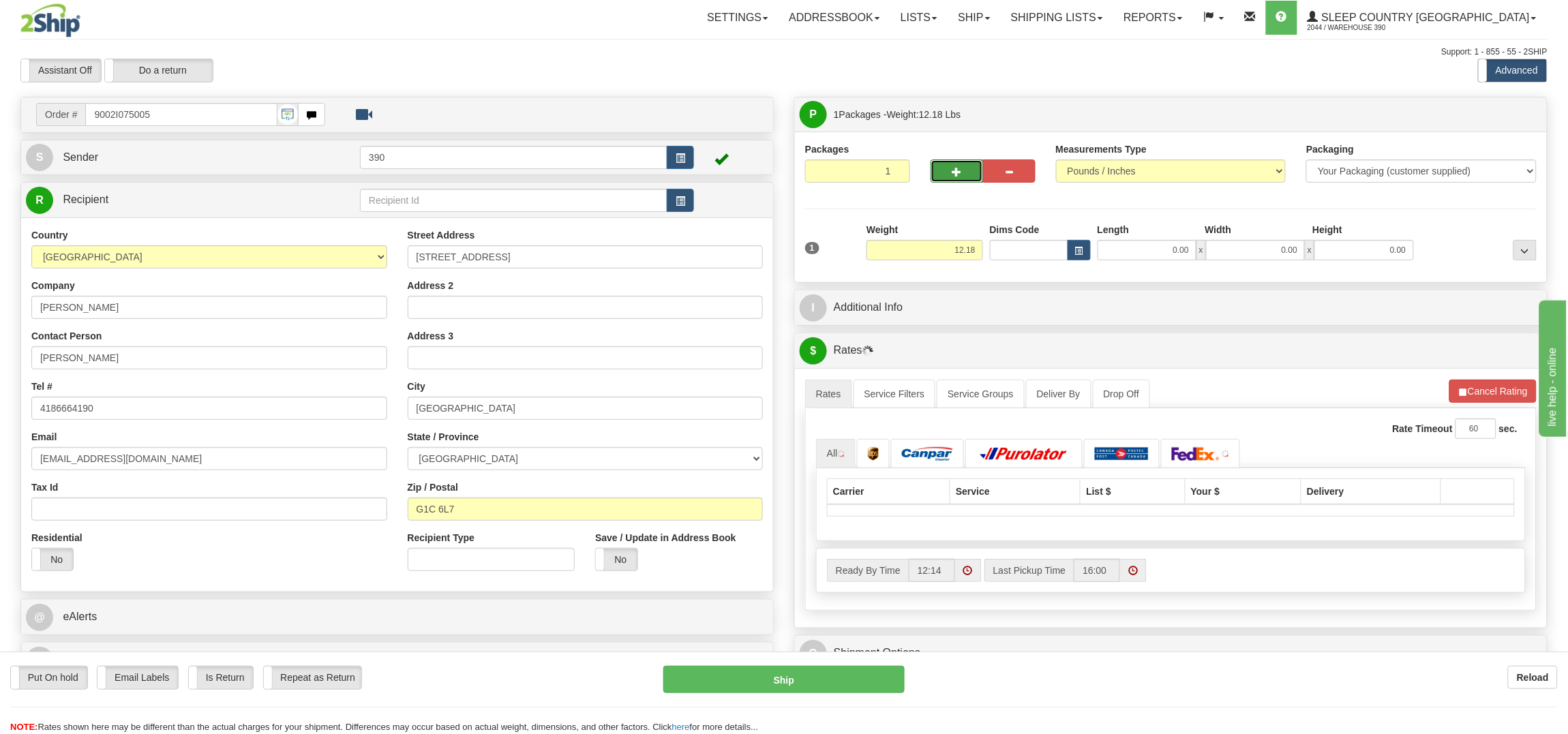
click at [952, 171] on span "button" at bounding box center [956, 172] width 9 height 9
radio input "true"
type input "2"
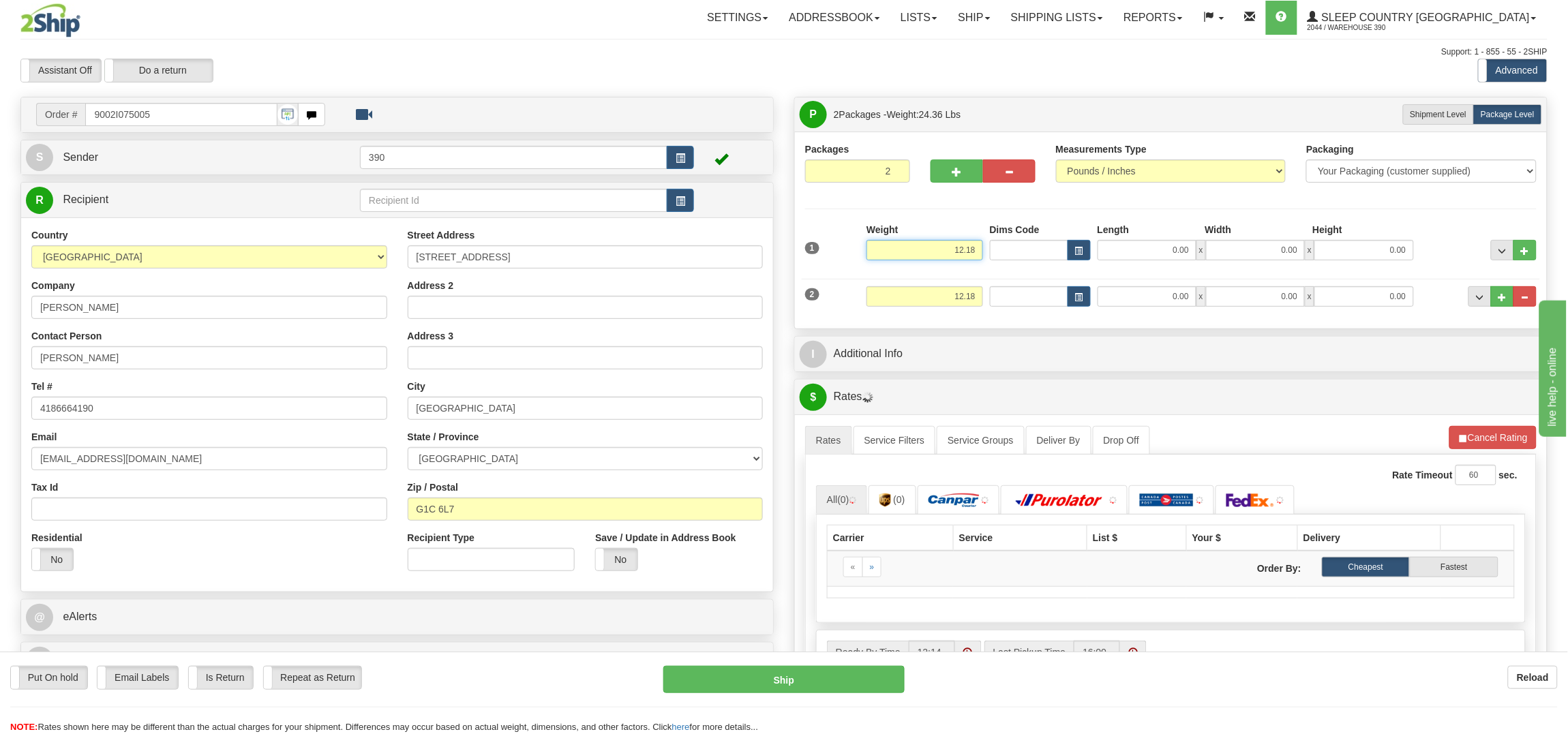
drag, startPoint x: 926, startPoint y: 260, endPoint x: 1020, endPoint y: 261, distance: 94.0
click at [1018, 261] on div "1 Weight 12.18 Dims Code x x" at bounding box center [1170, 247] width 738 height 48
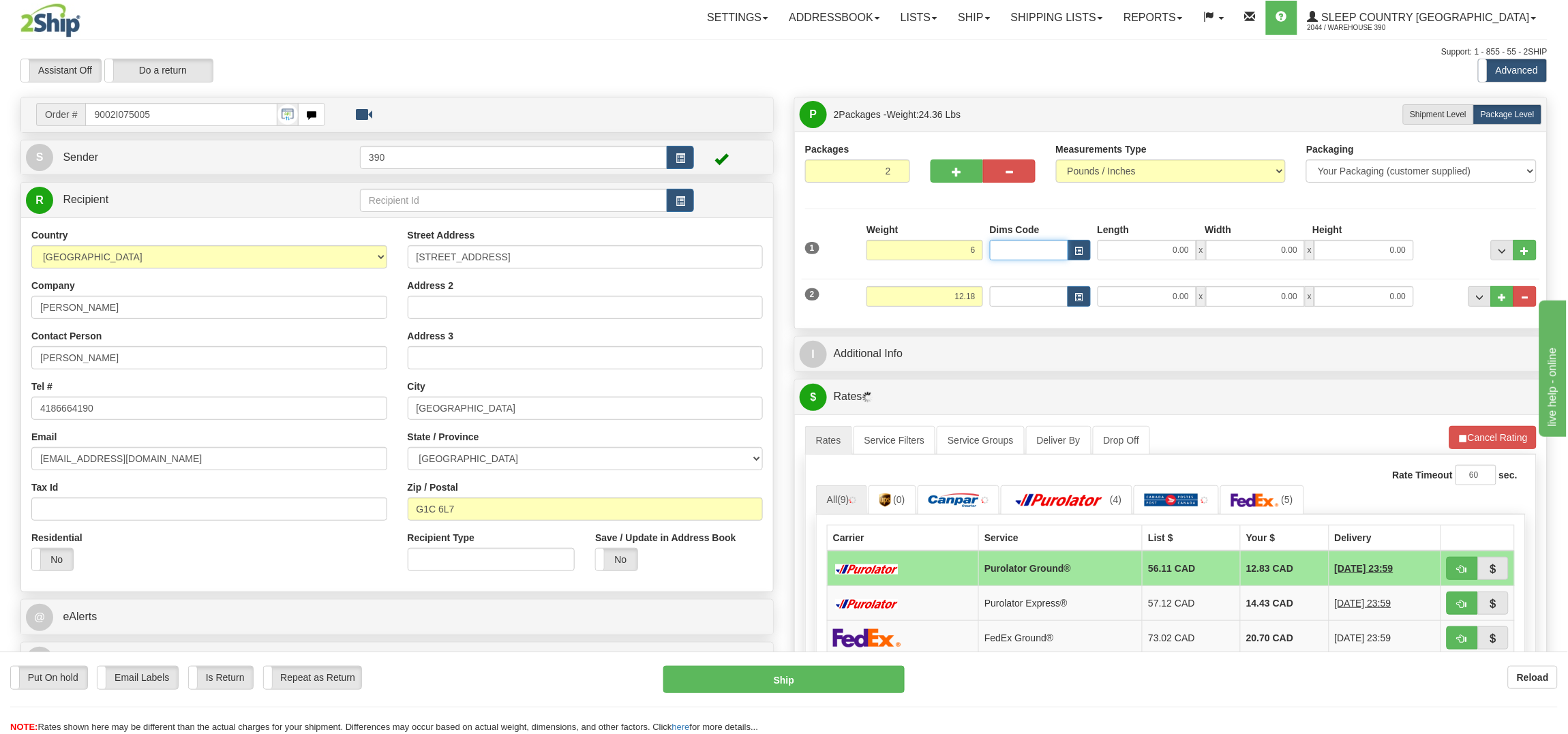
type input "6.00"
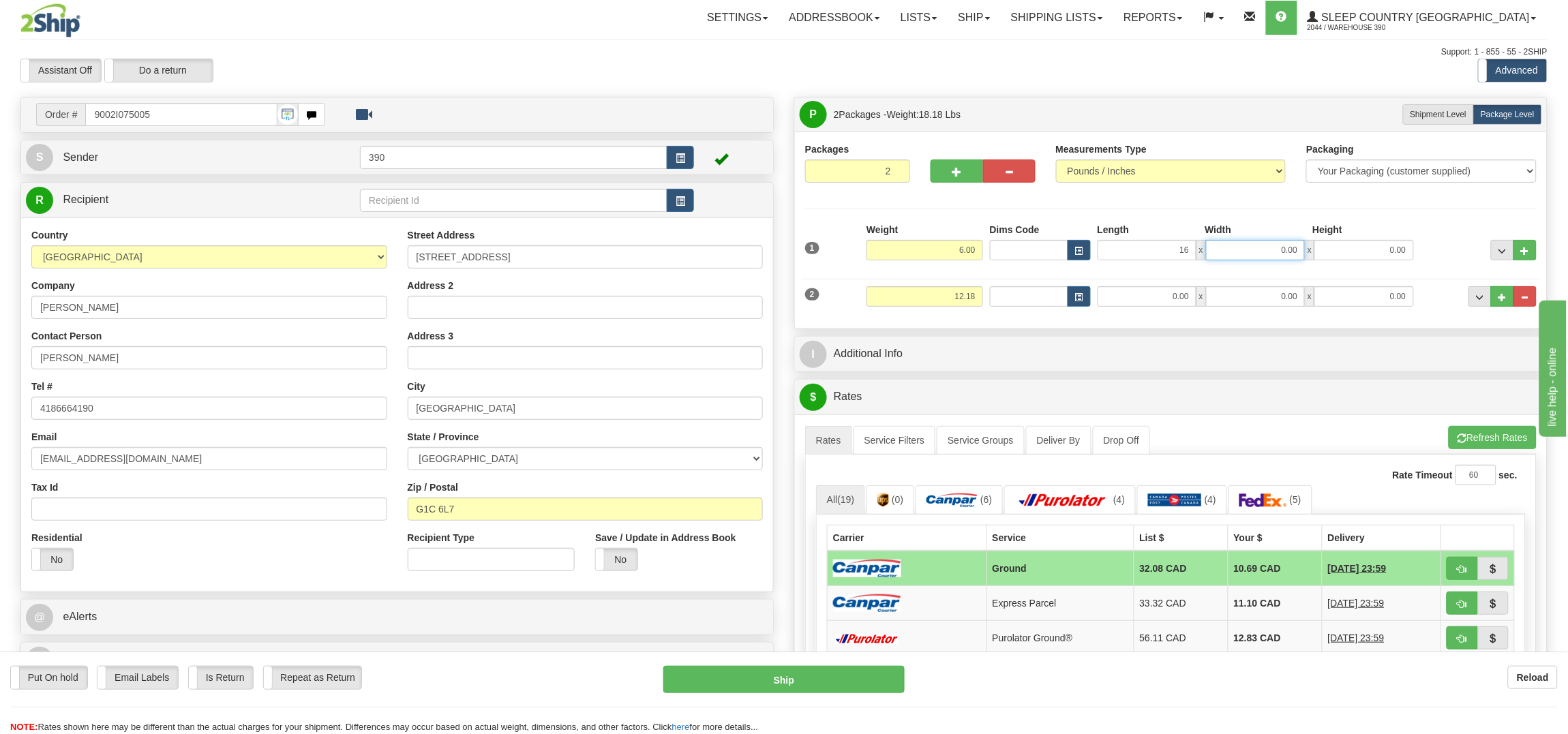
type input "16.00"
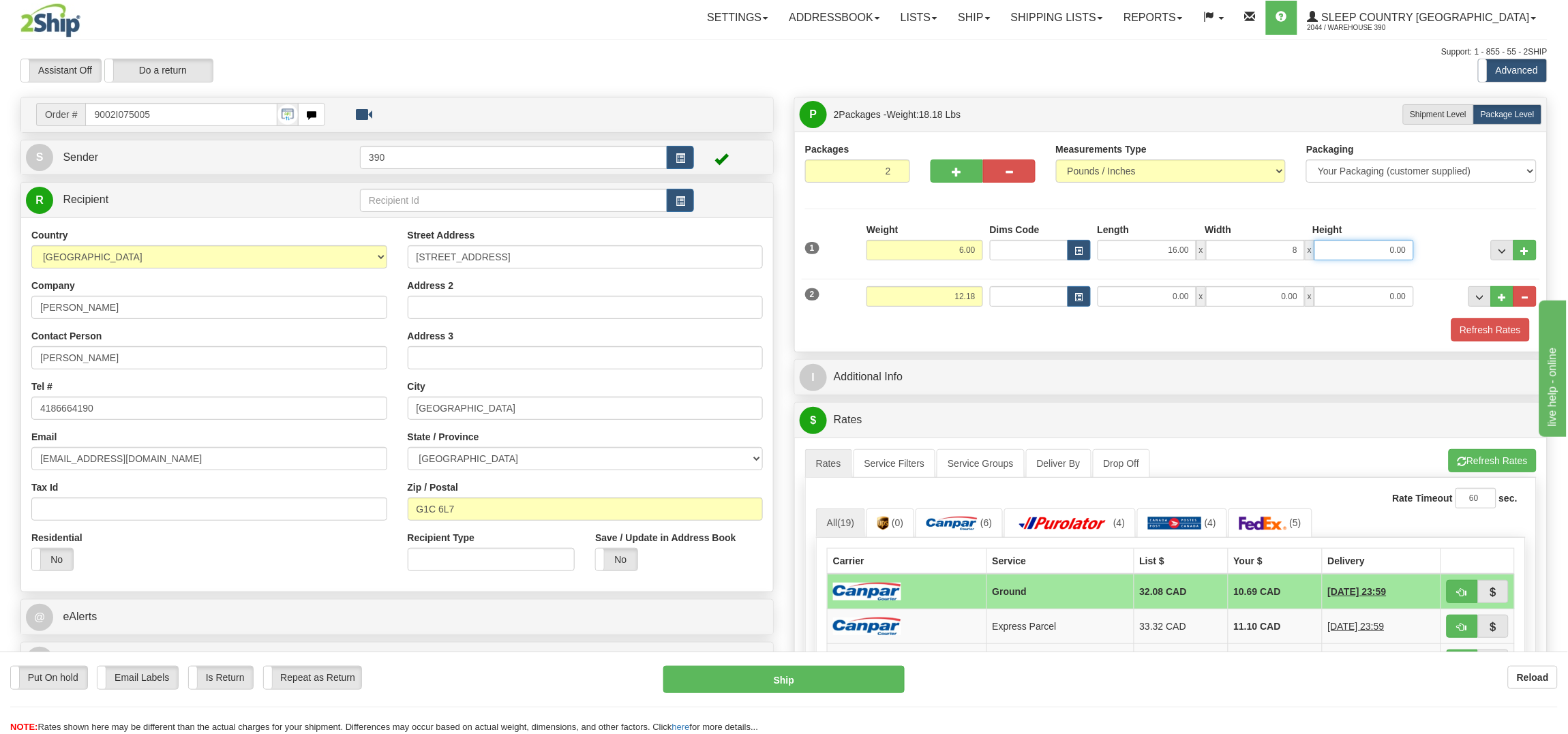
type input "8.00"
type input "14.00"
type input "4.00"
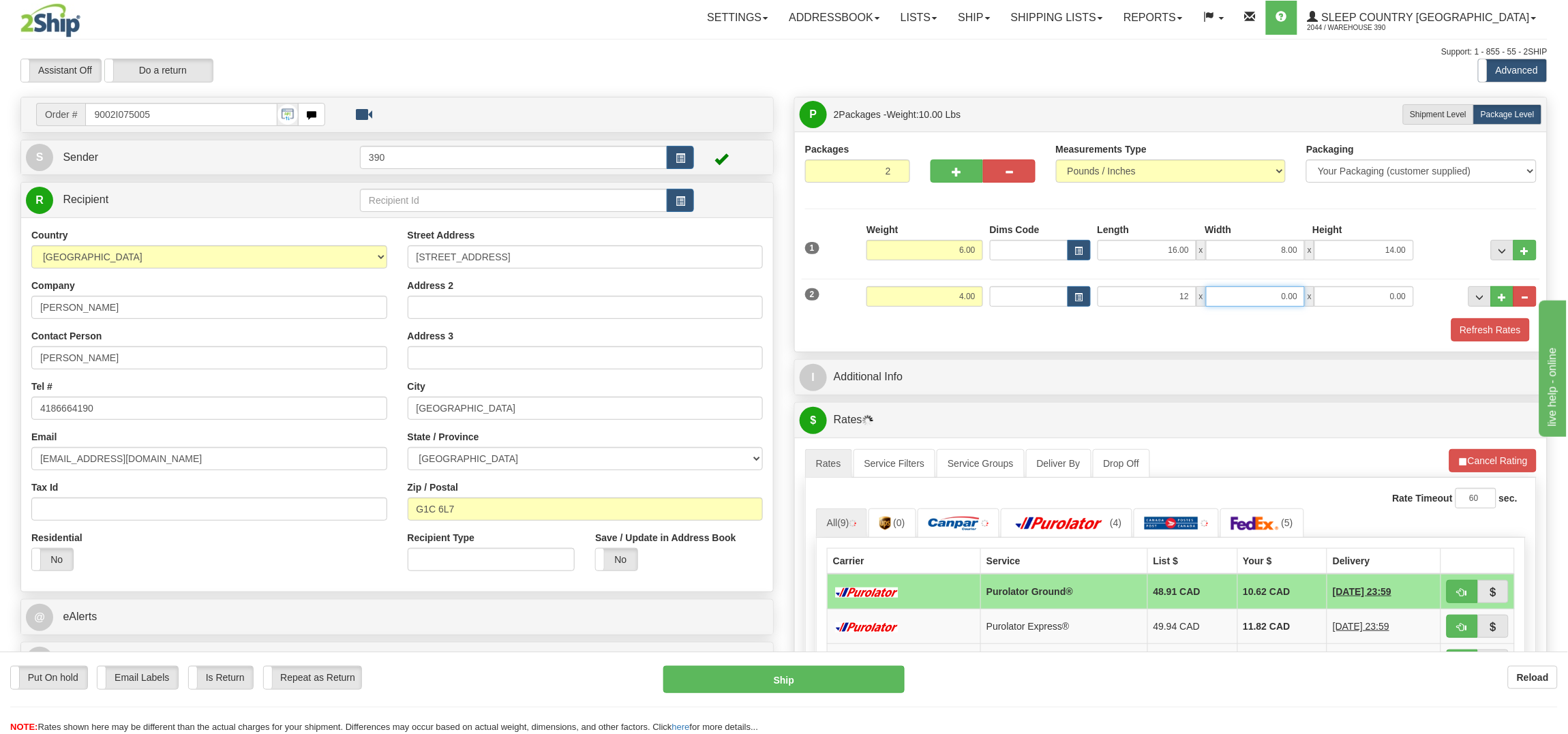
type input "12.00"
type input "9.00"
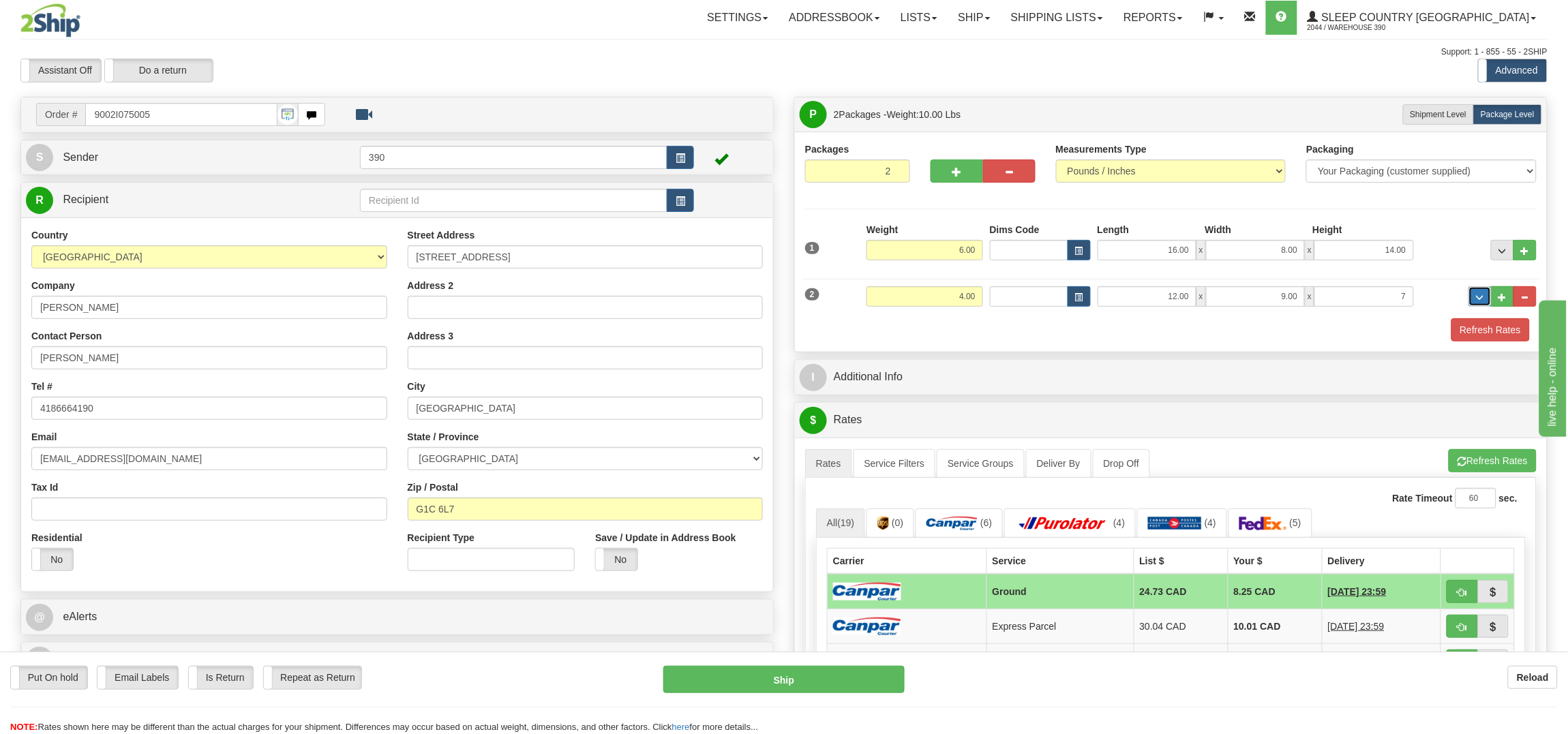
type input "7.00"
click at [1467, 323] on button "Refresh Rates" at bounding box center [1491, 330] width 78 height 23
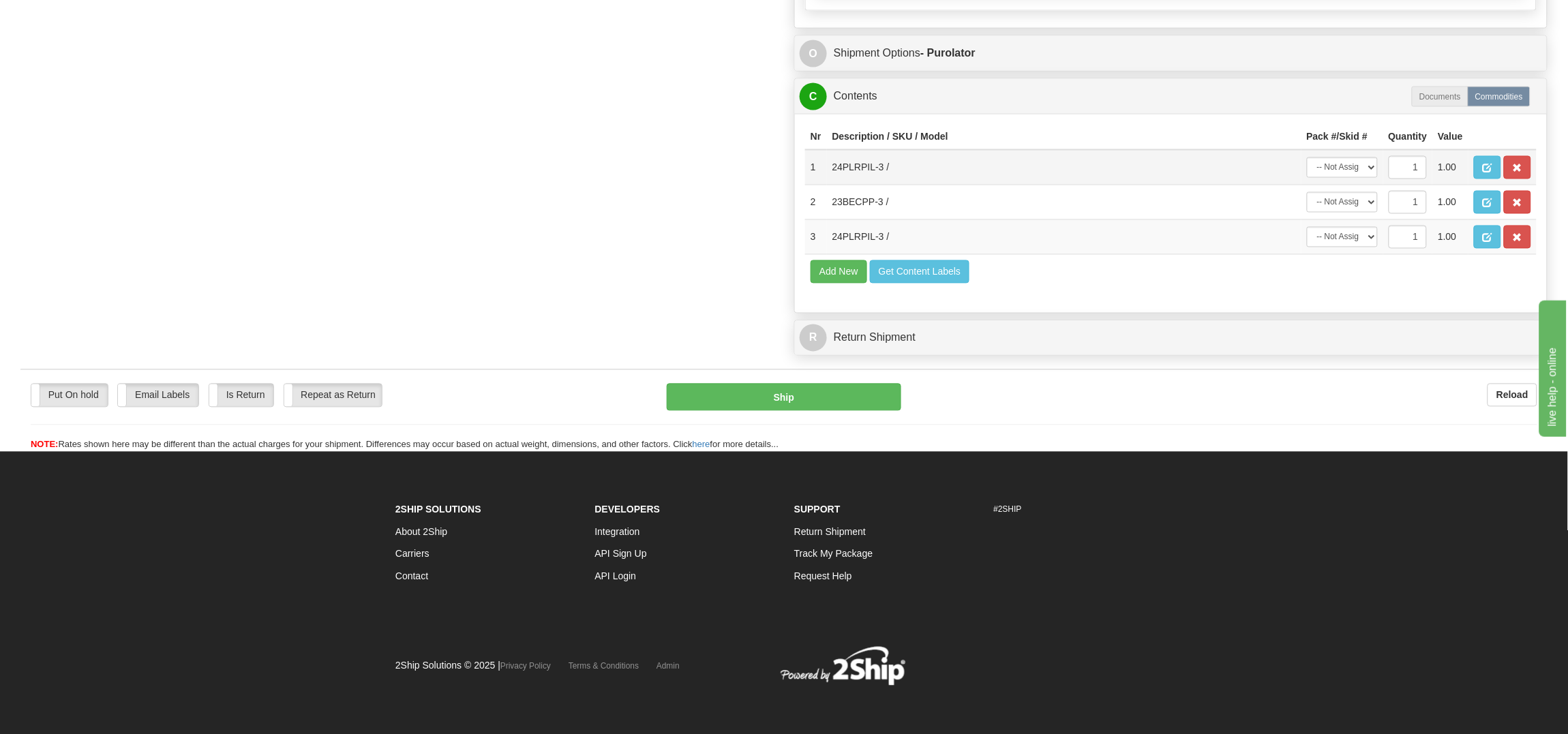
scroll to position [934, 0]
click at [1355, 158] on select "-- Not Assigned -- Package 1 Package 2" at bounding box center [1342, 168] width 71 height 20
select select "0"
click at [1307, 158] on select "-- Not Assigned -- Package 1 Package 2" at bounding box center [1342, 168] width 71 height 20
click at [1345, 227] on select "-- Not Assigned -- Package 1 Package 2" at bounding box center [1342, 237] width 71 height 20
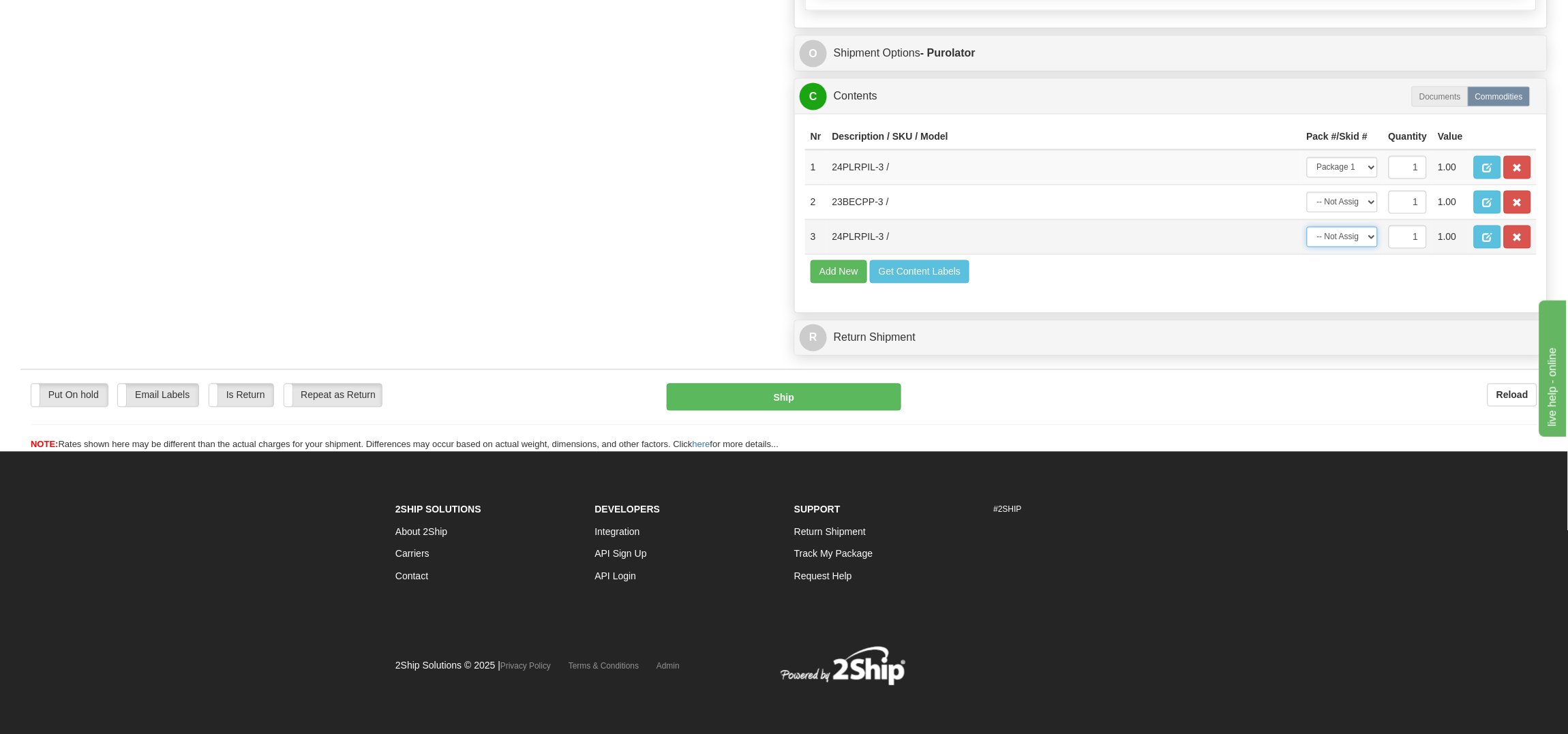
select select "0"
click at [1307, 227] on select "-- Not Assigned -- Package 1 Package 2" at bounding box center [1342, 237] width 71 height 20
click at [1342, 192] on select "-- Not Assigned -- Package 1 Package 2" at bounding box center [1342, 202] width 71 height 20
select select "1"
click at [1307, 192] on select "-- Not Assigned -- Package 1 Package 2" at bounding box center [1342, 202] width 71 height 20
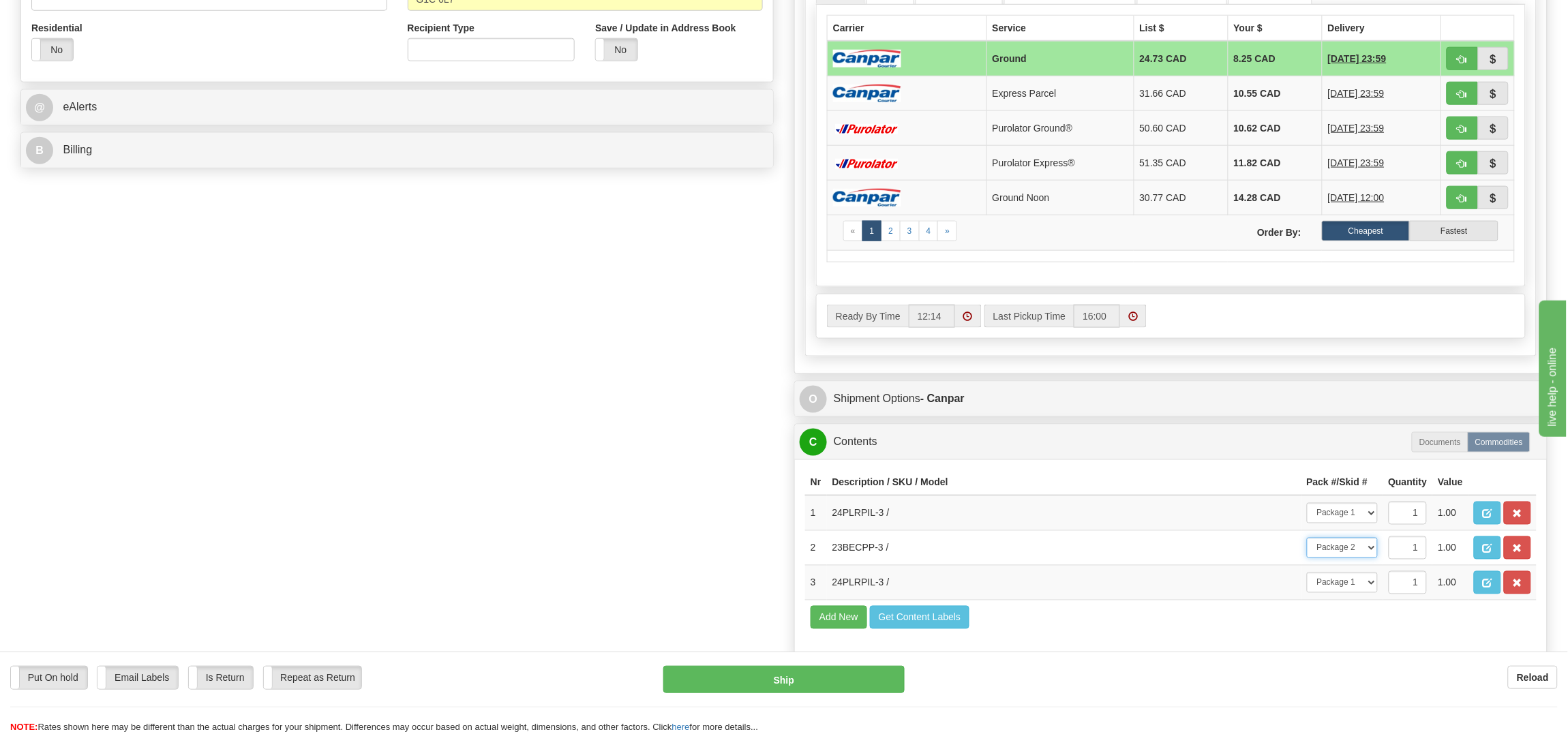
scroll to position [491, 0]
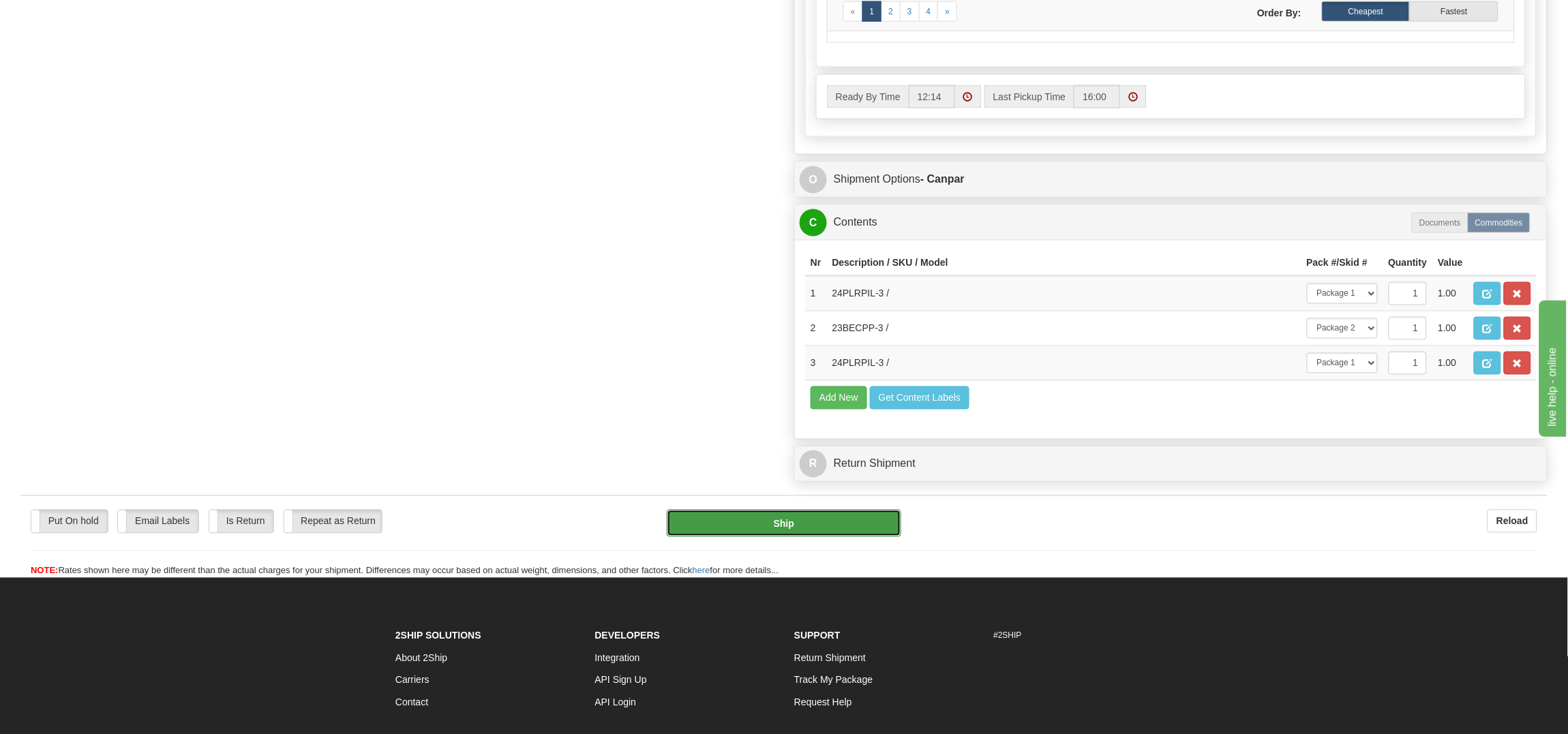
click at [827, 537] on button "Ship" at bounding box center [783, 524] width 234 height 27
type input "1"
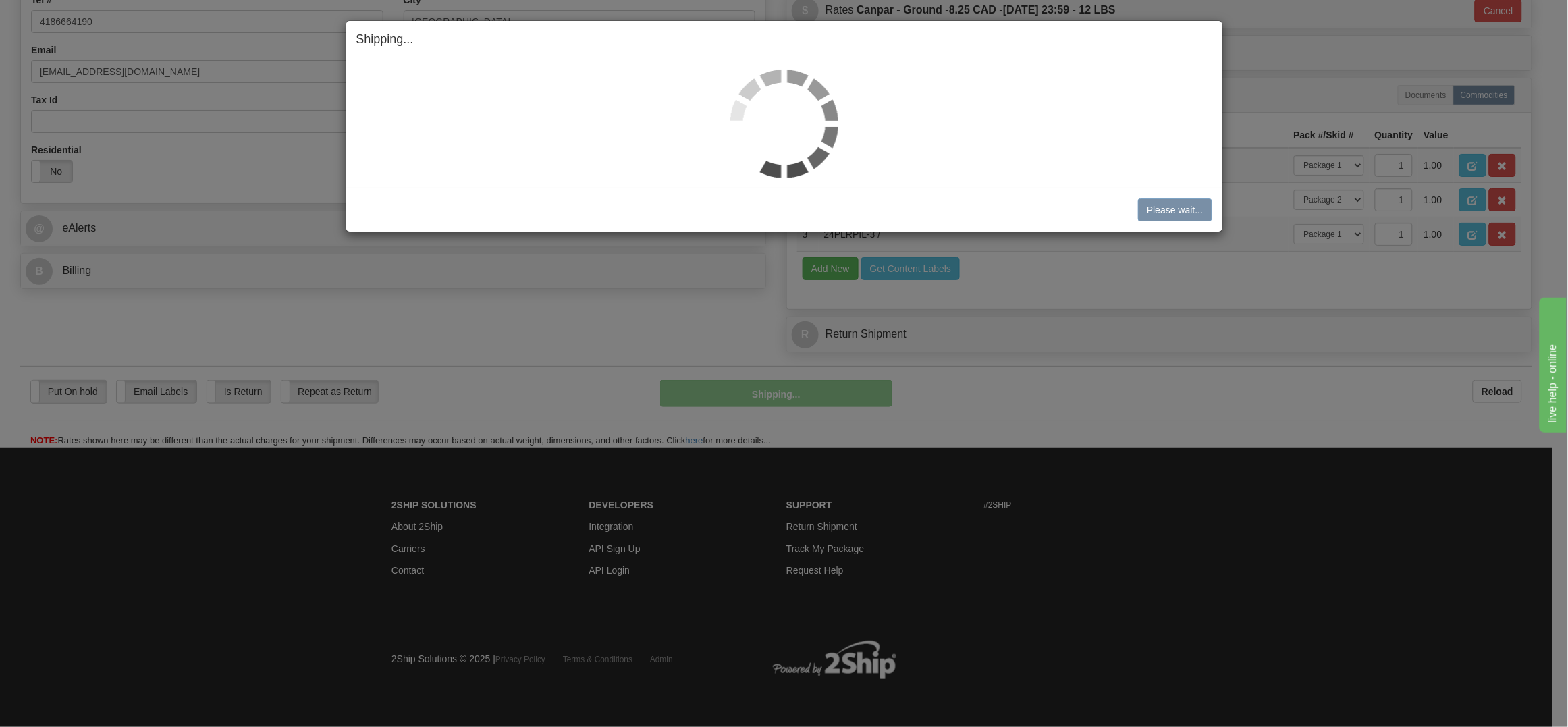
scroll to position [456, 0]
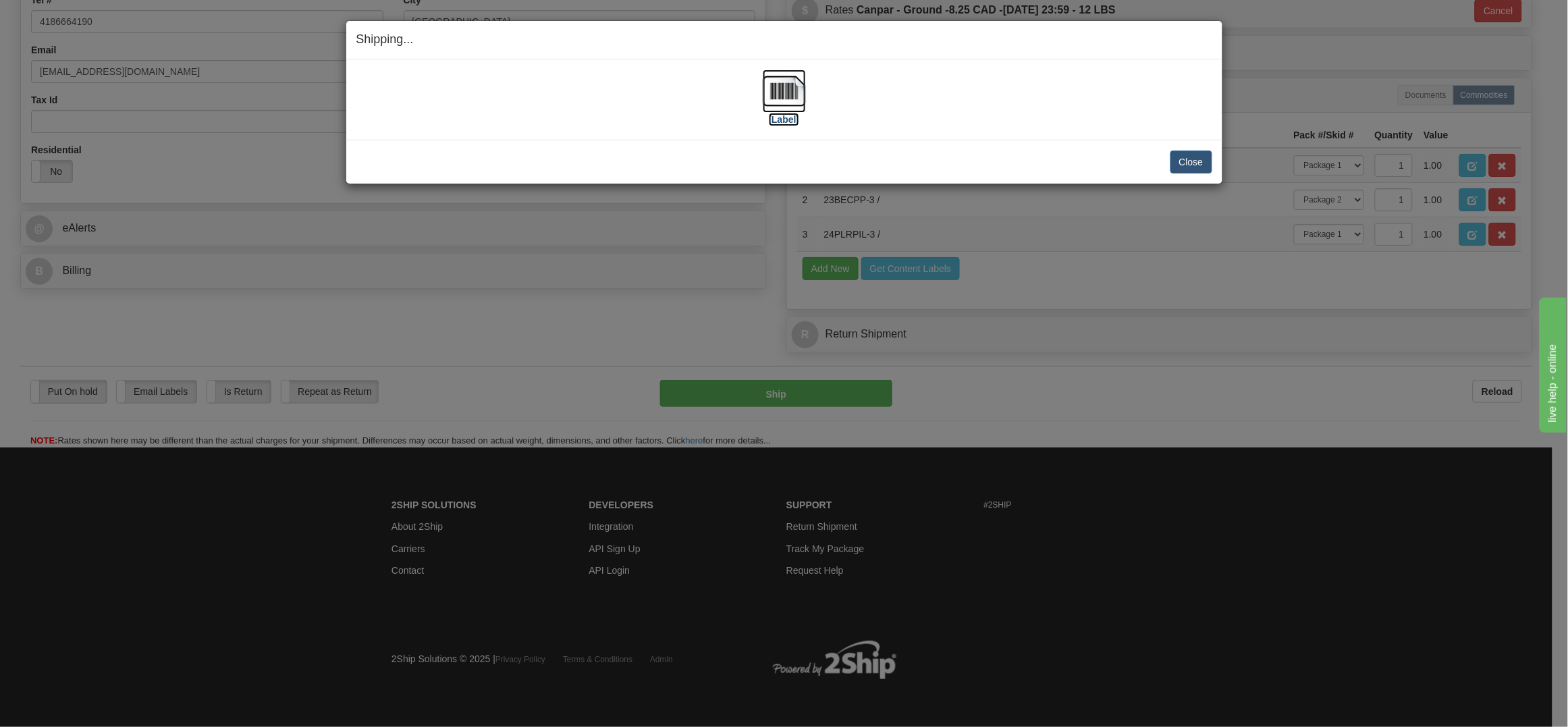
click at [797, 90] on img at bounding box center [784, 91] width 43 height 43
click at [1194, 165] on button "Close" at bounding box center [1191, 162] width 42 height 23
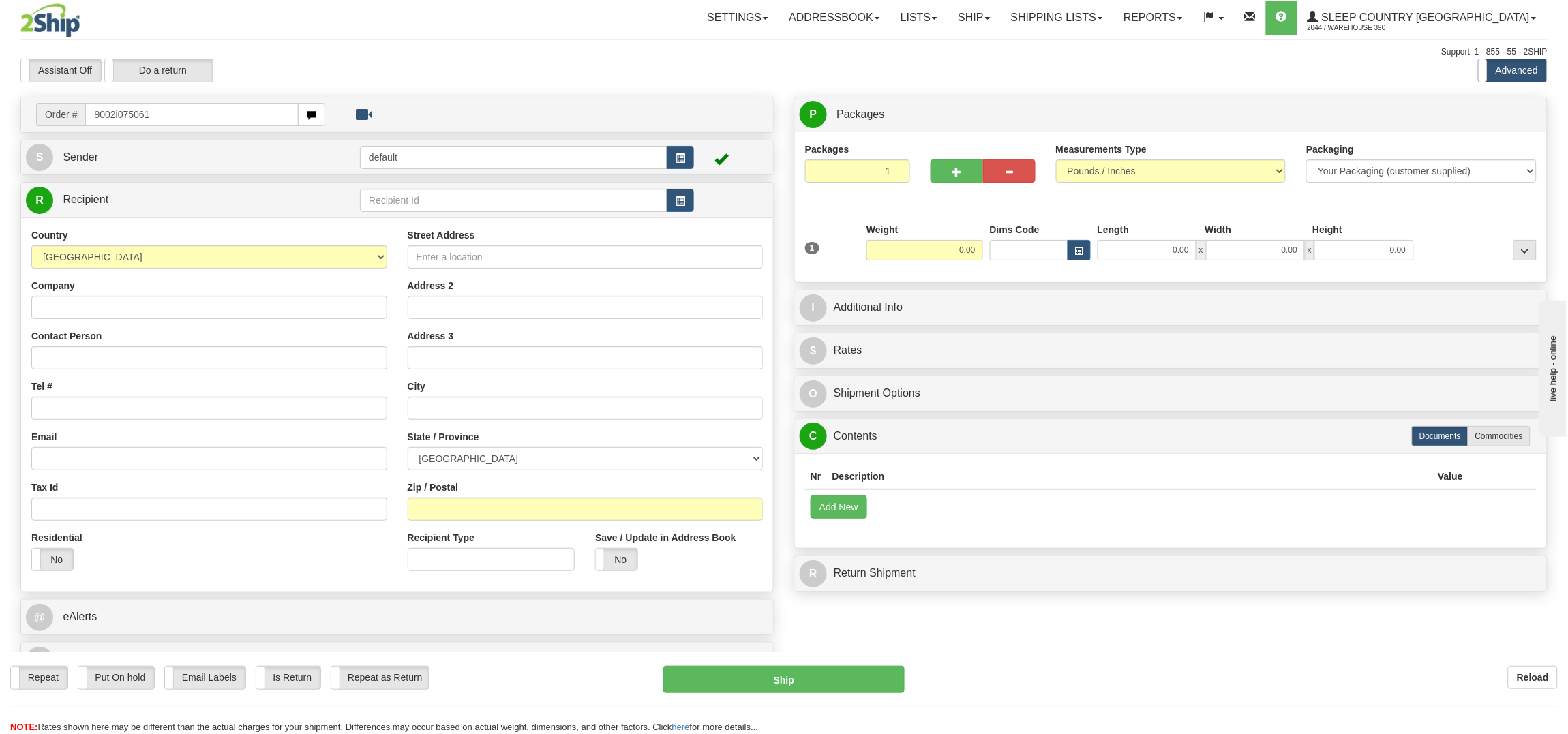
type input "9002i075061"
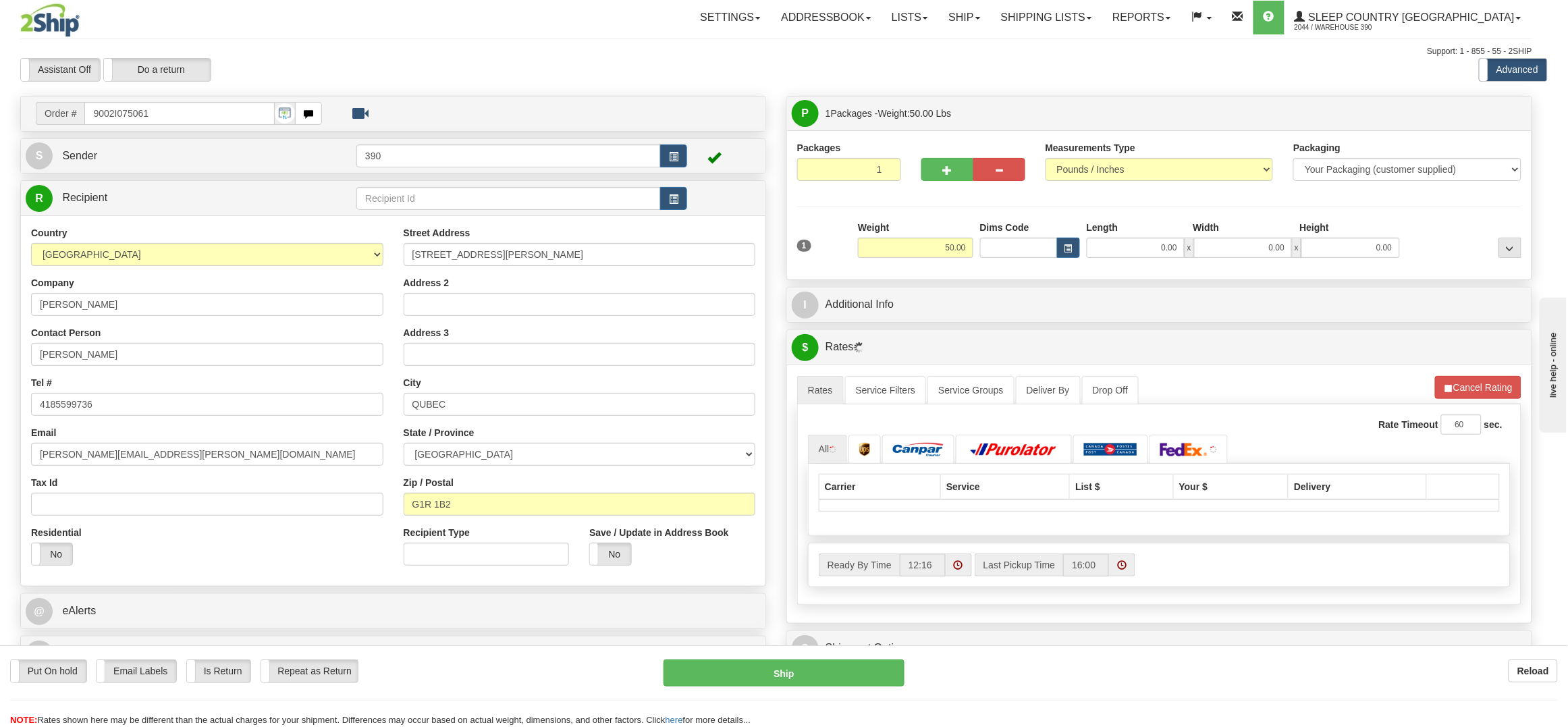
type input "[GEOGRAPHIC_DATA]"
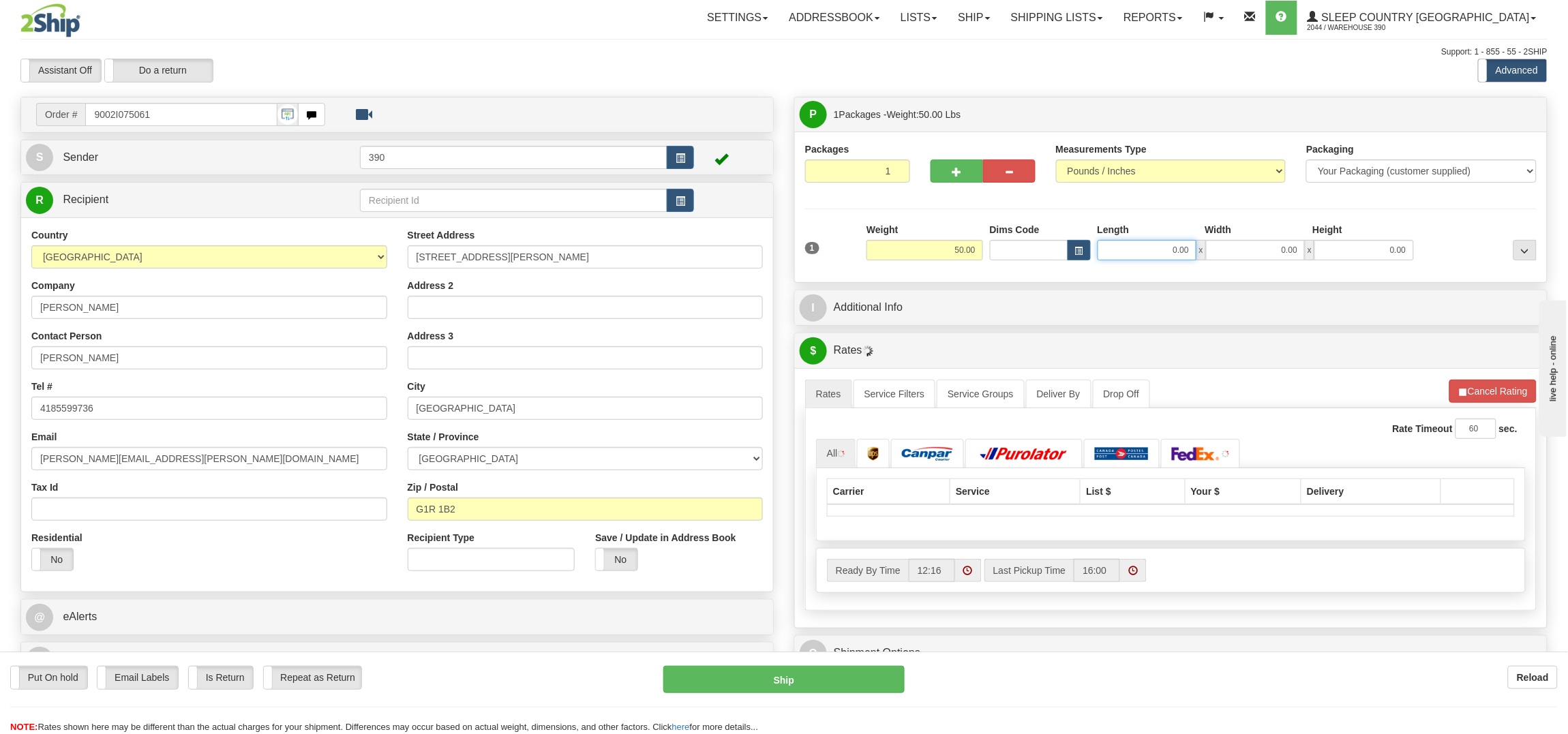
click at [1170, 248] on input "0.00" at bounding box center [1146, 250] width 99 height 20
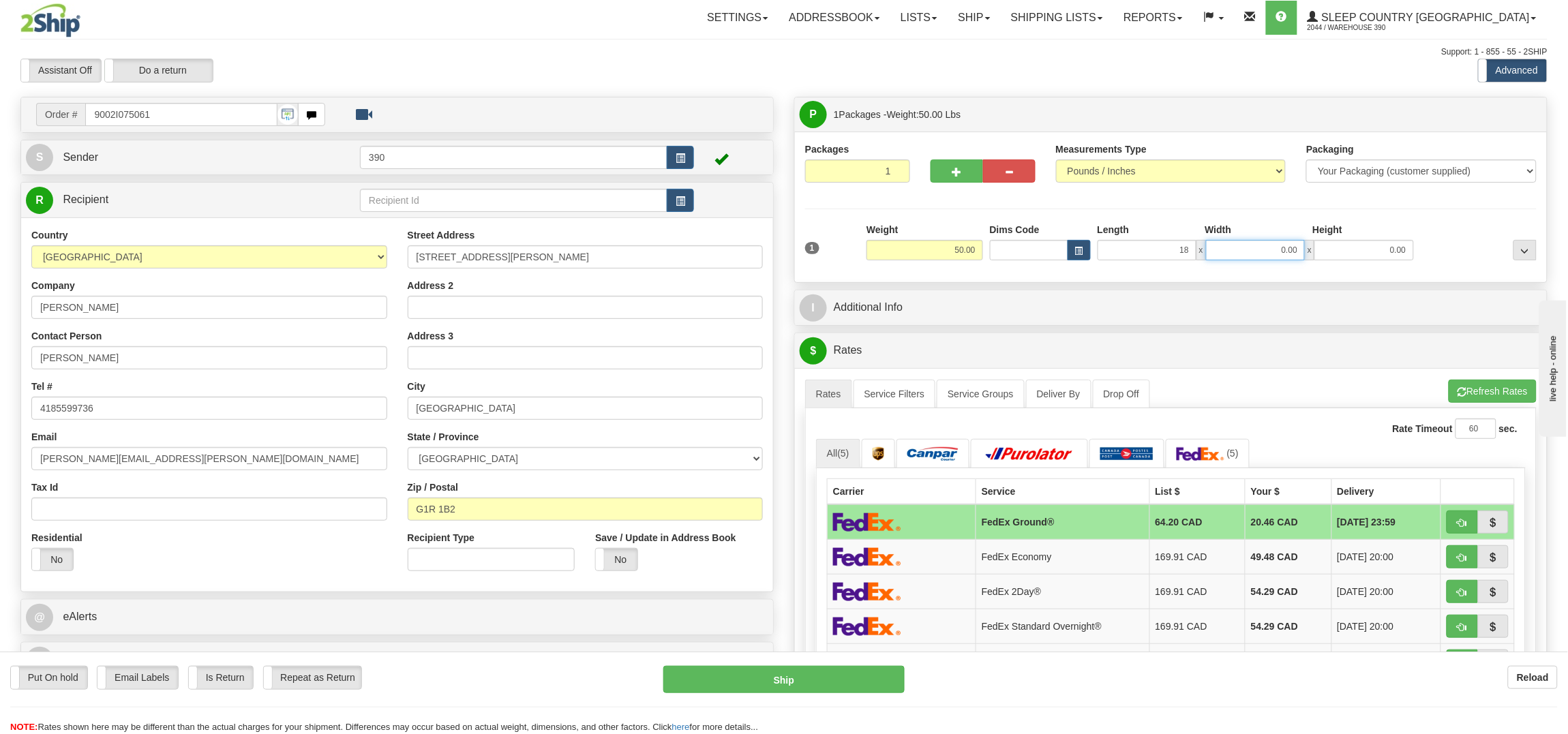
type input "18.00"
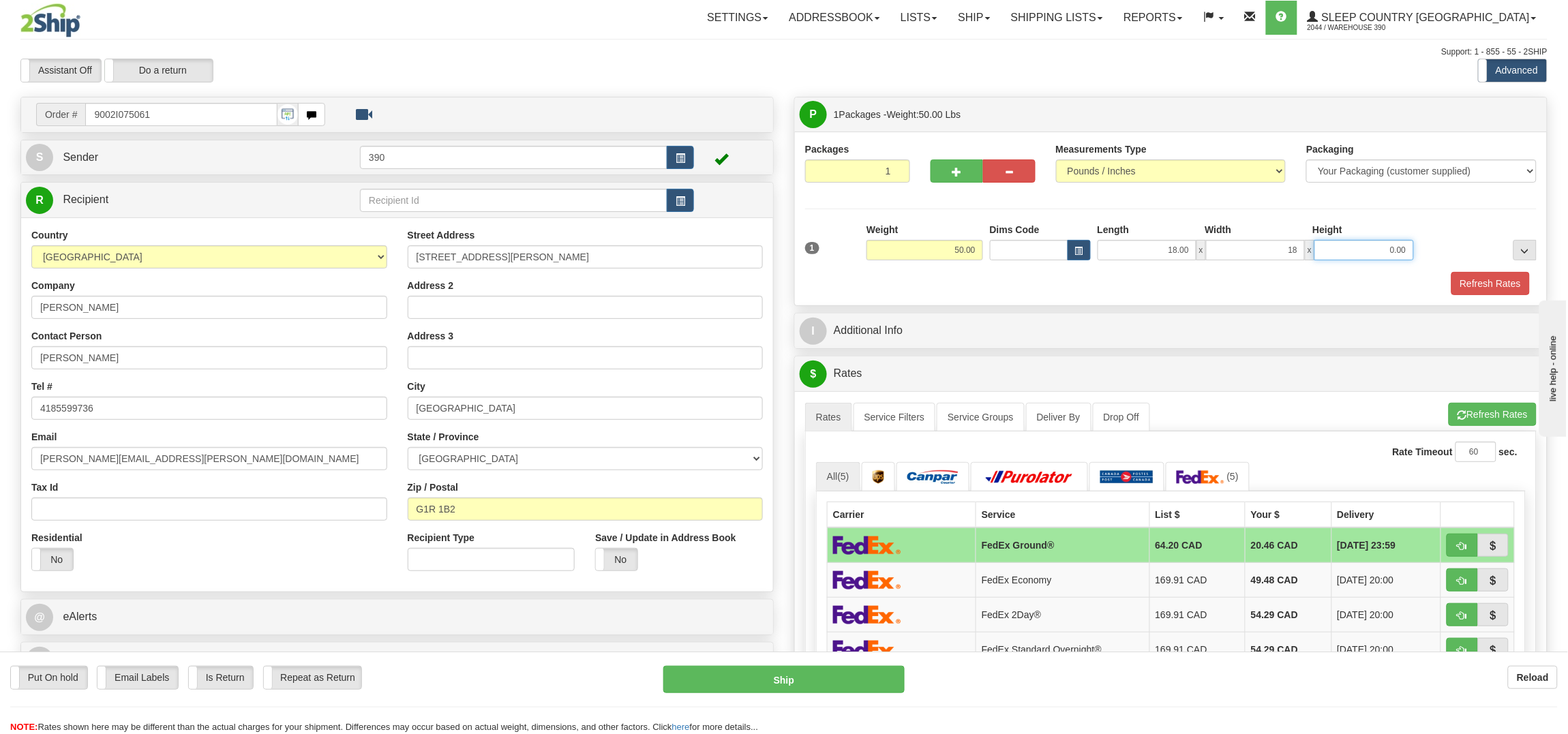
type input "18.00"
type input "1"
type input "20.00"
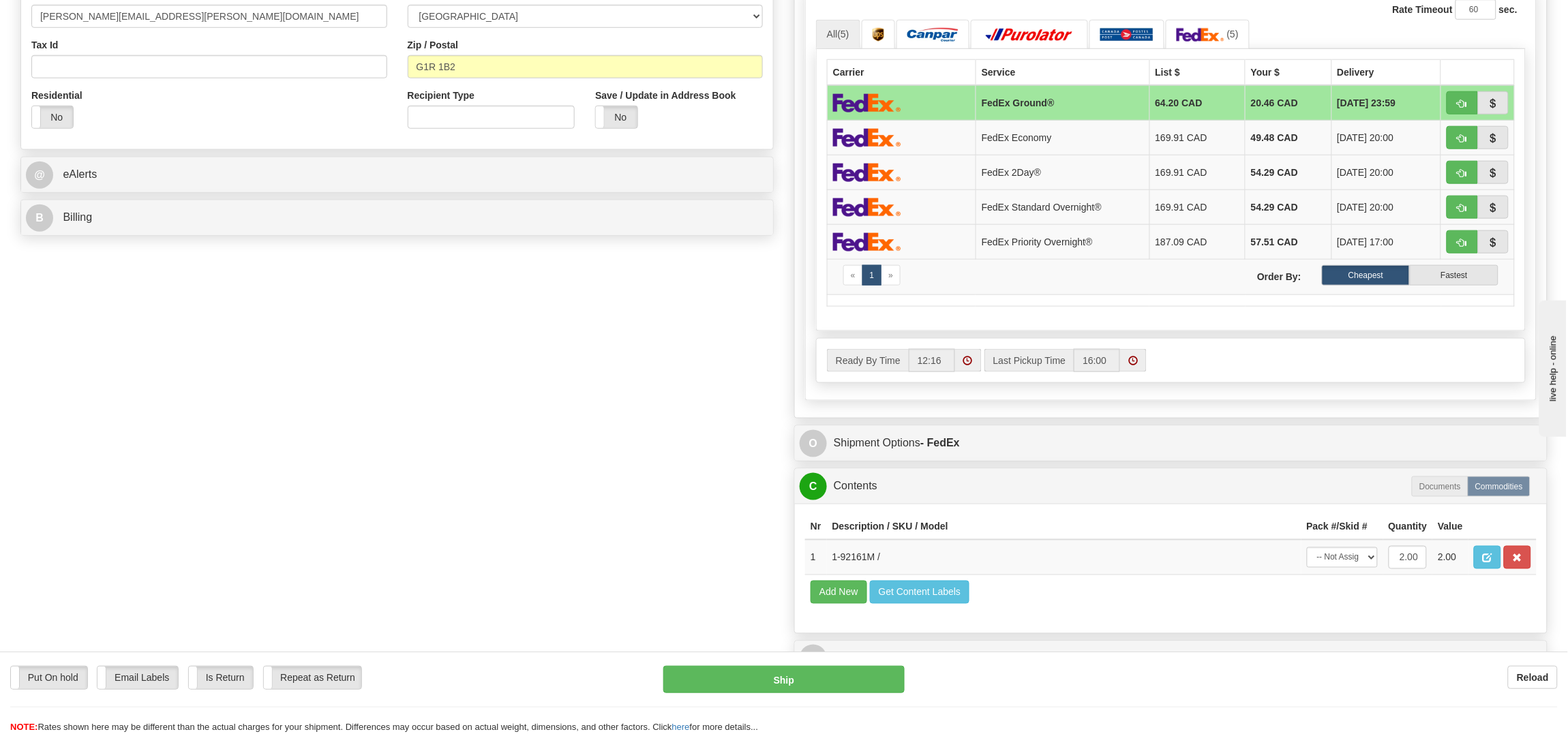
scroll to position [409, 0]
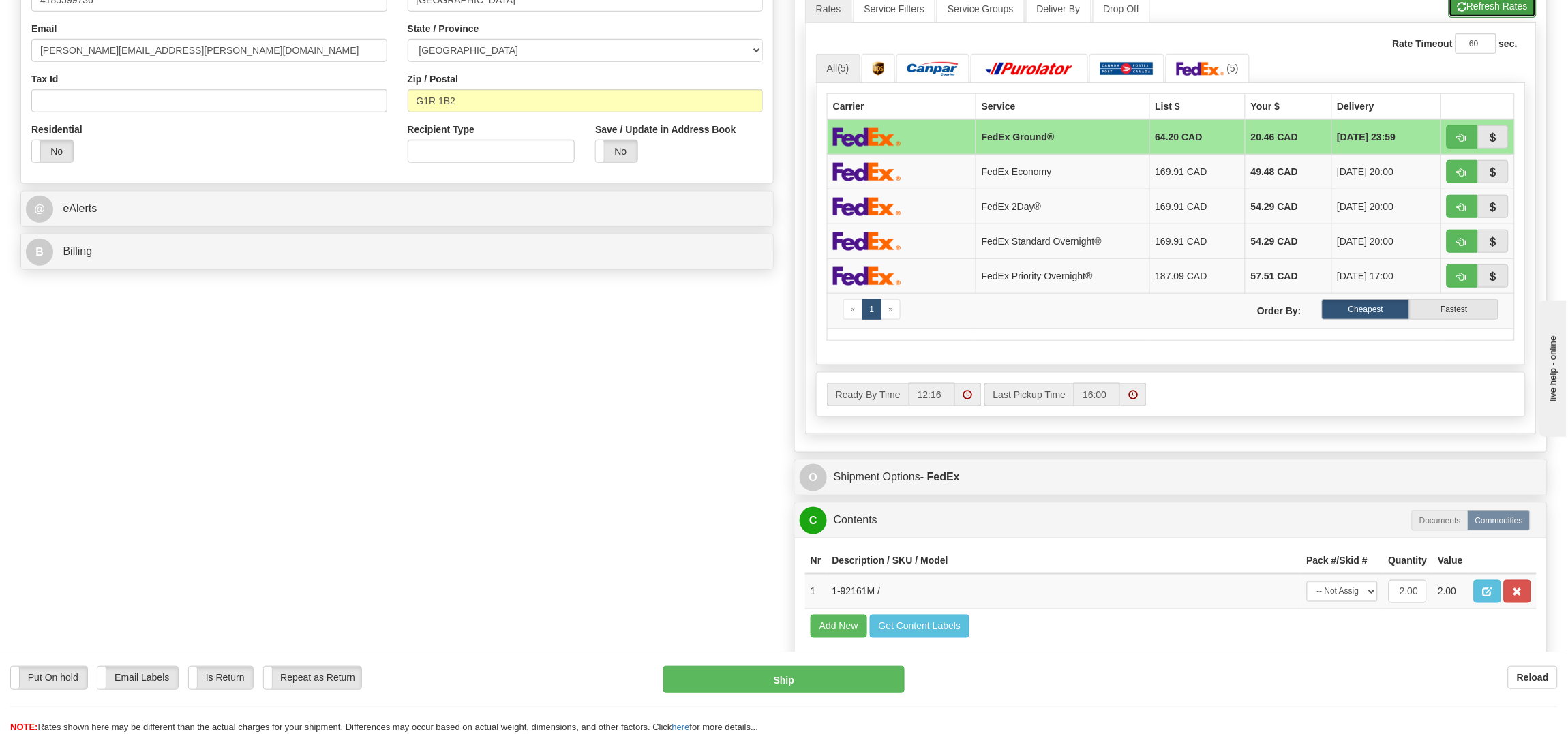
click at [1464, 6] on span "button" at bounding box center [1462, 7] width 9 height 9
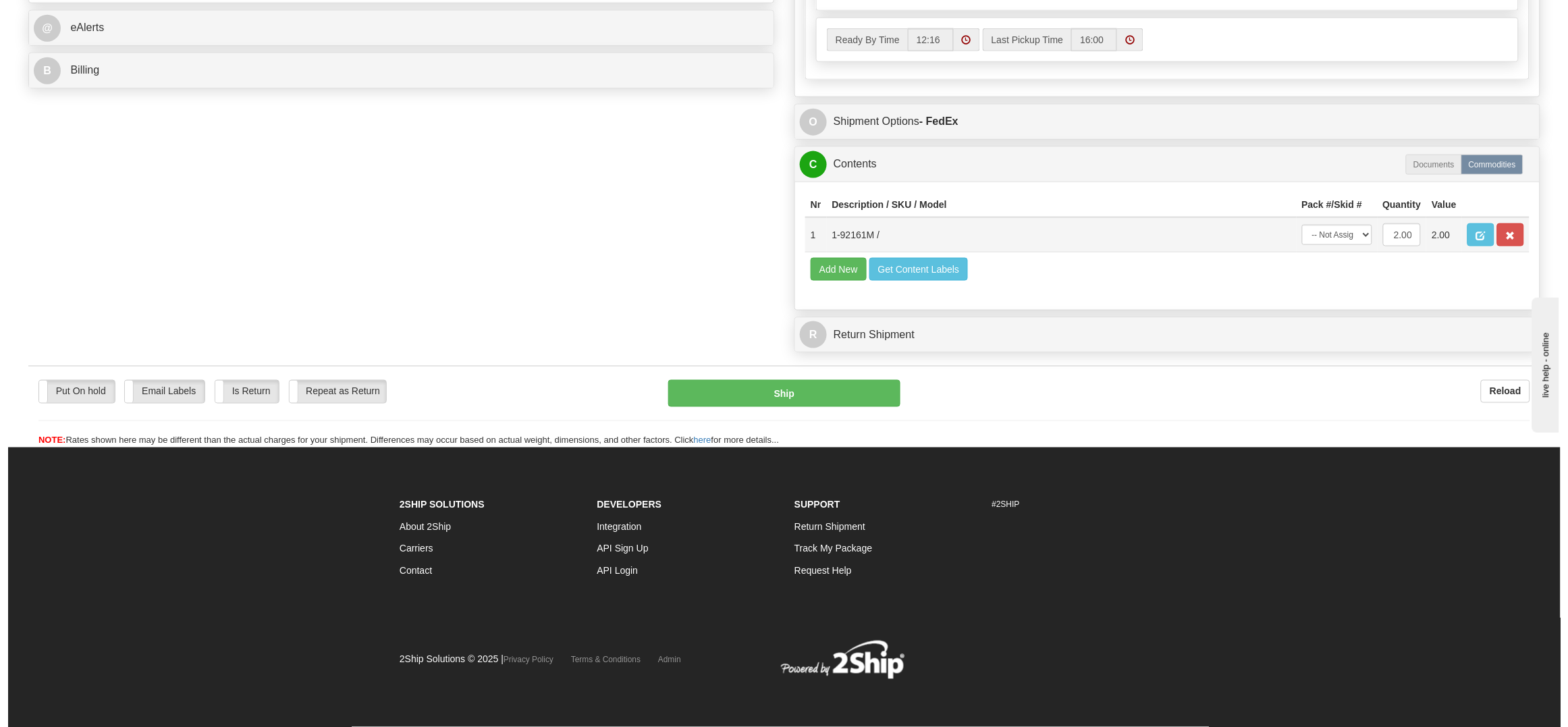
scroll to position [612, 0]
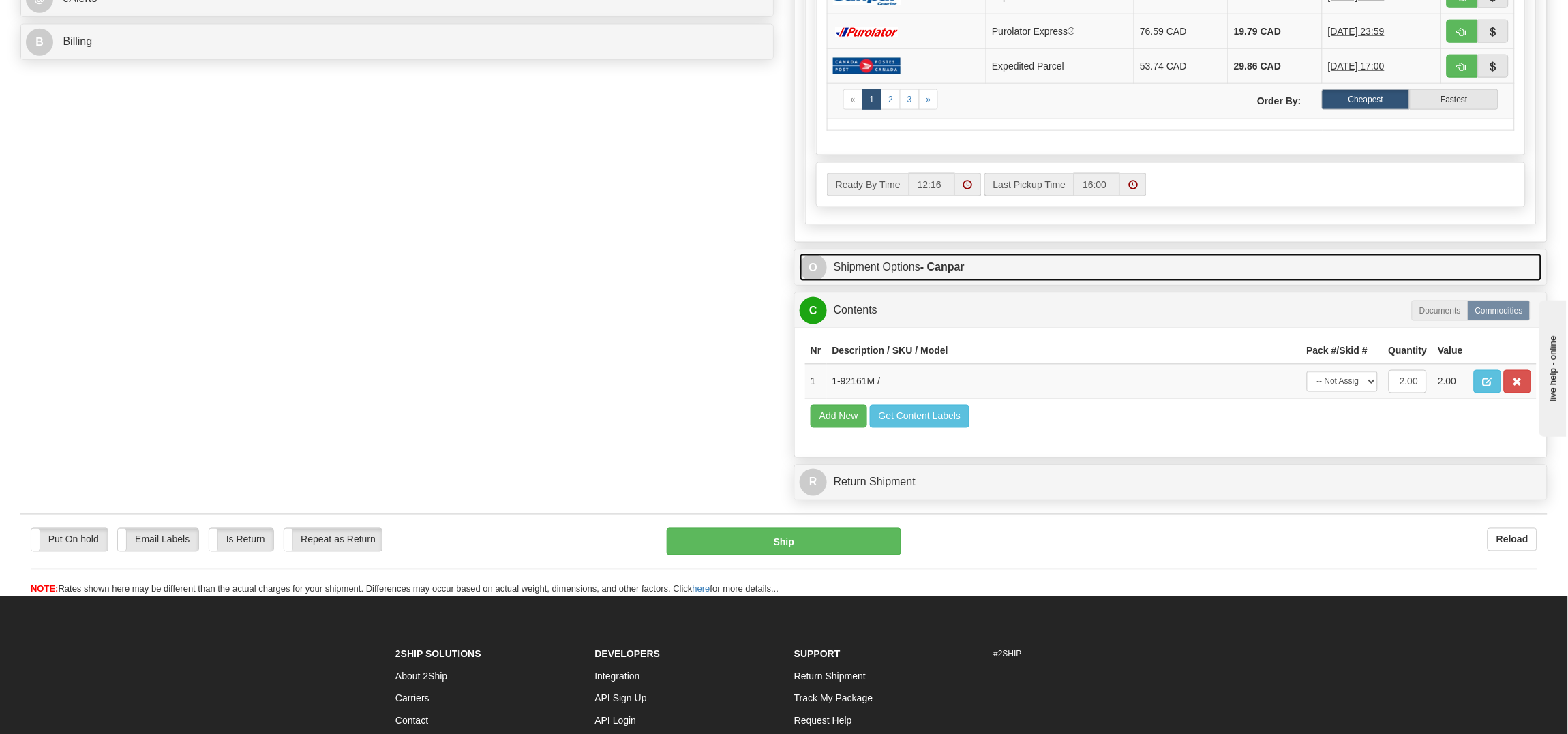
click at [1113, 270] on link "O Shipment Options - Canpar" at bounding box center [1171, 268] width 742 height 28
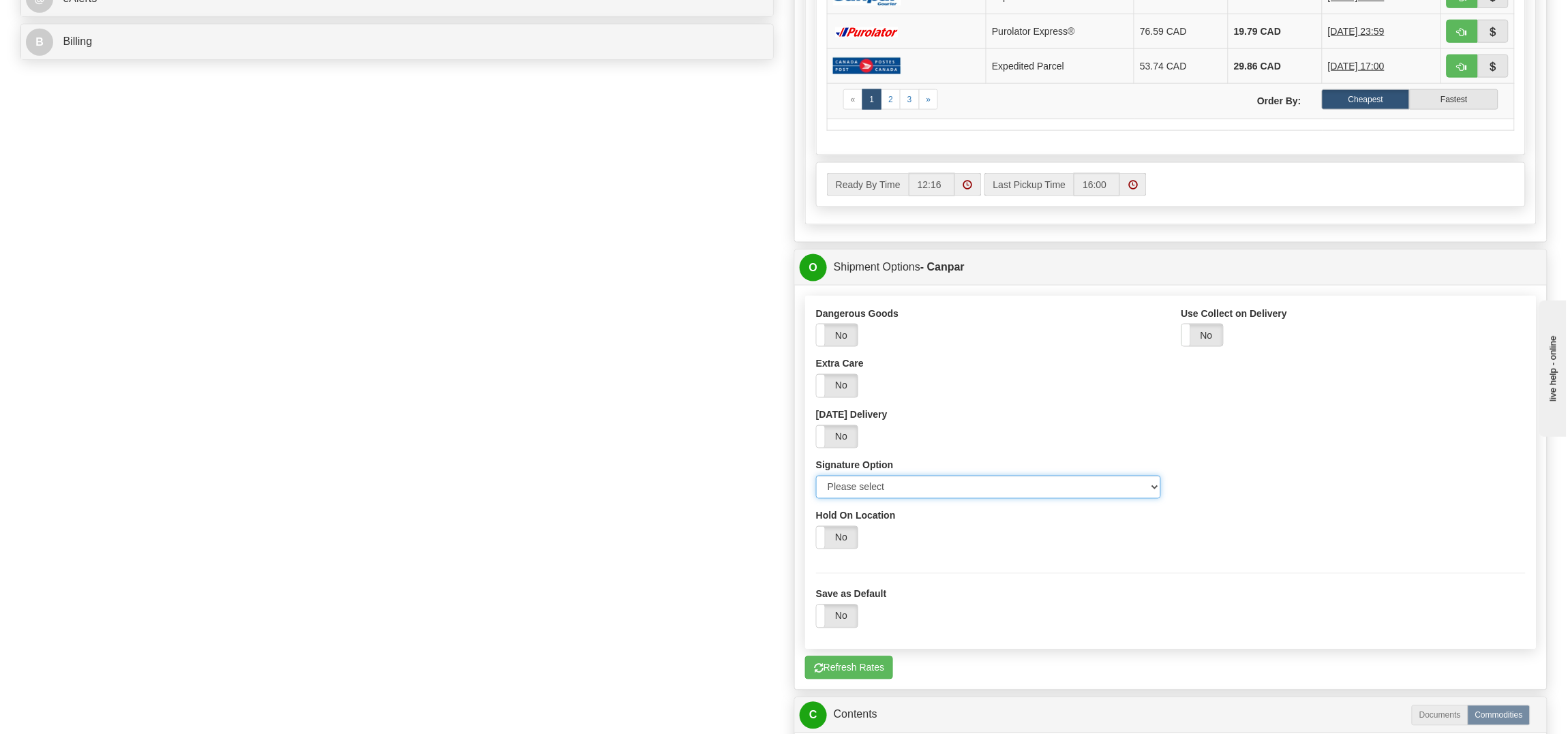
click at [940, 499] on select "Please select No Signature Required Signature Required Adult Signature" at bounding box center [988, 487] width 345 height 23
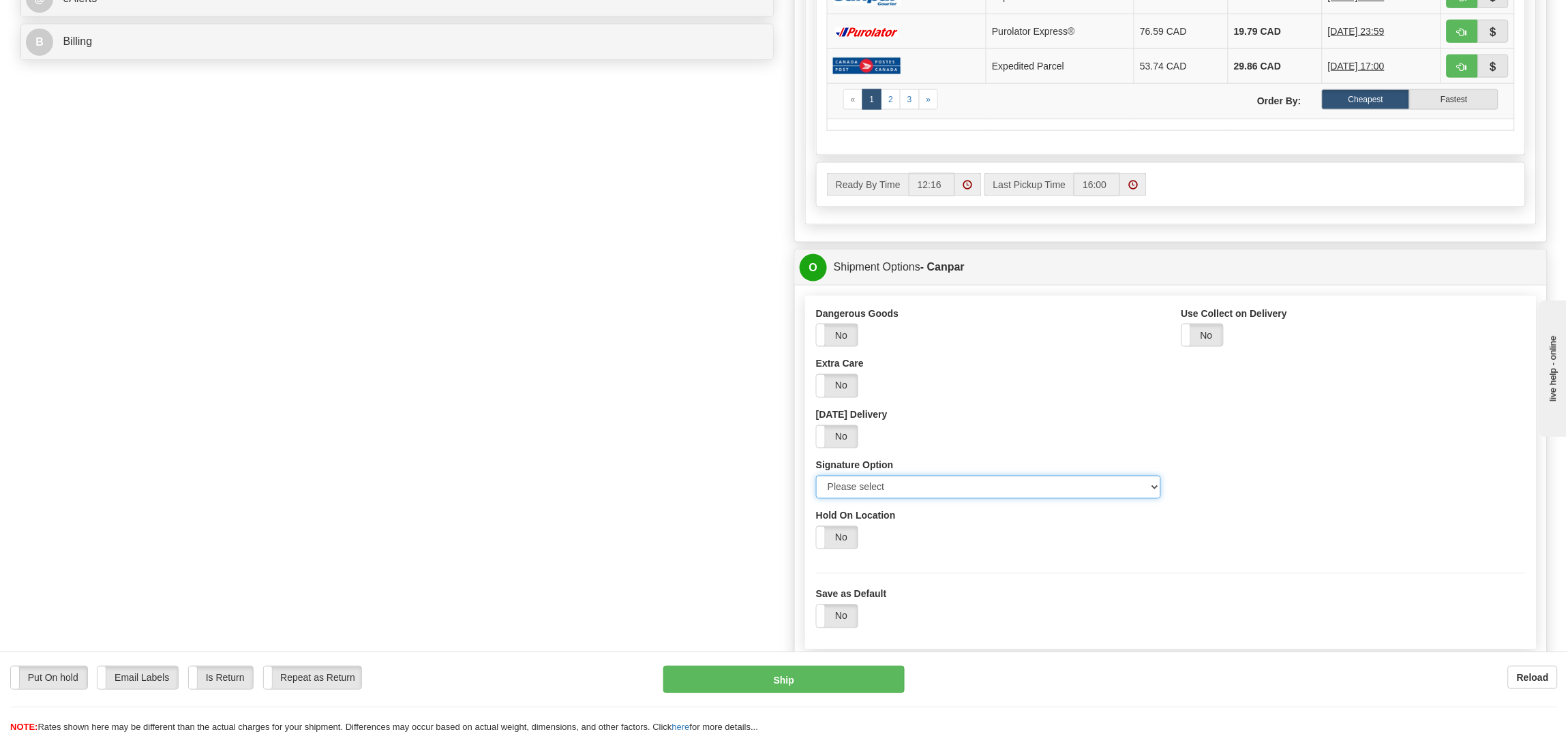
select select "2"
click at [816, 482] on select "Please select No Signature Required Signature Required Adult Signature" at bounding box center [988, 487] width 345 height 23
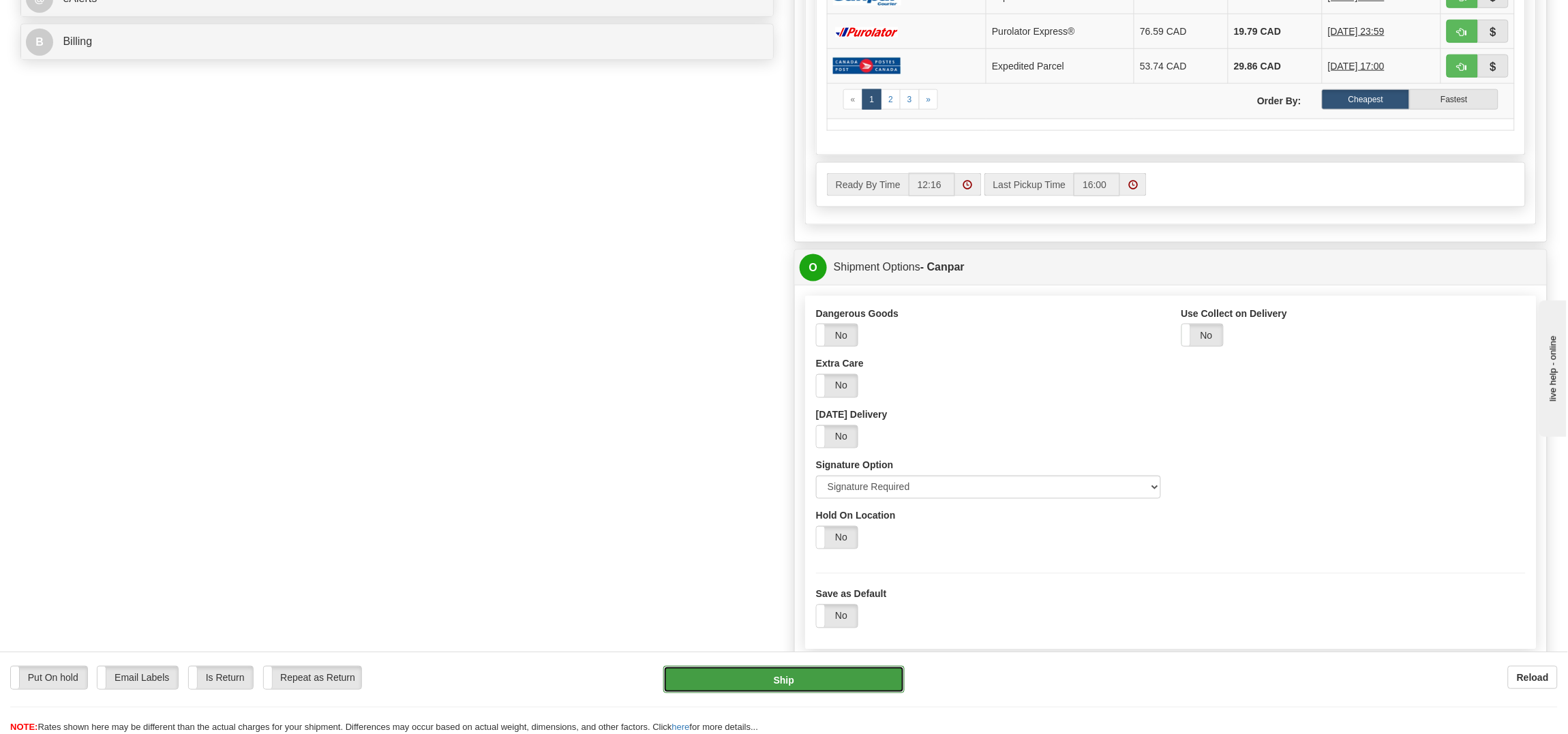
click at [798, 685] on button "Ship" at bounding box center [783, 680] width 241 height 27
type input "1"
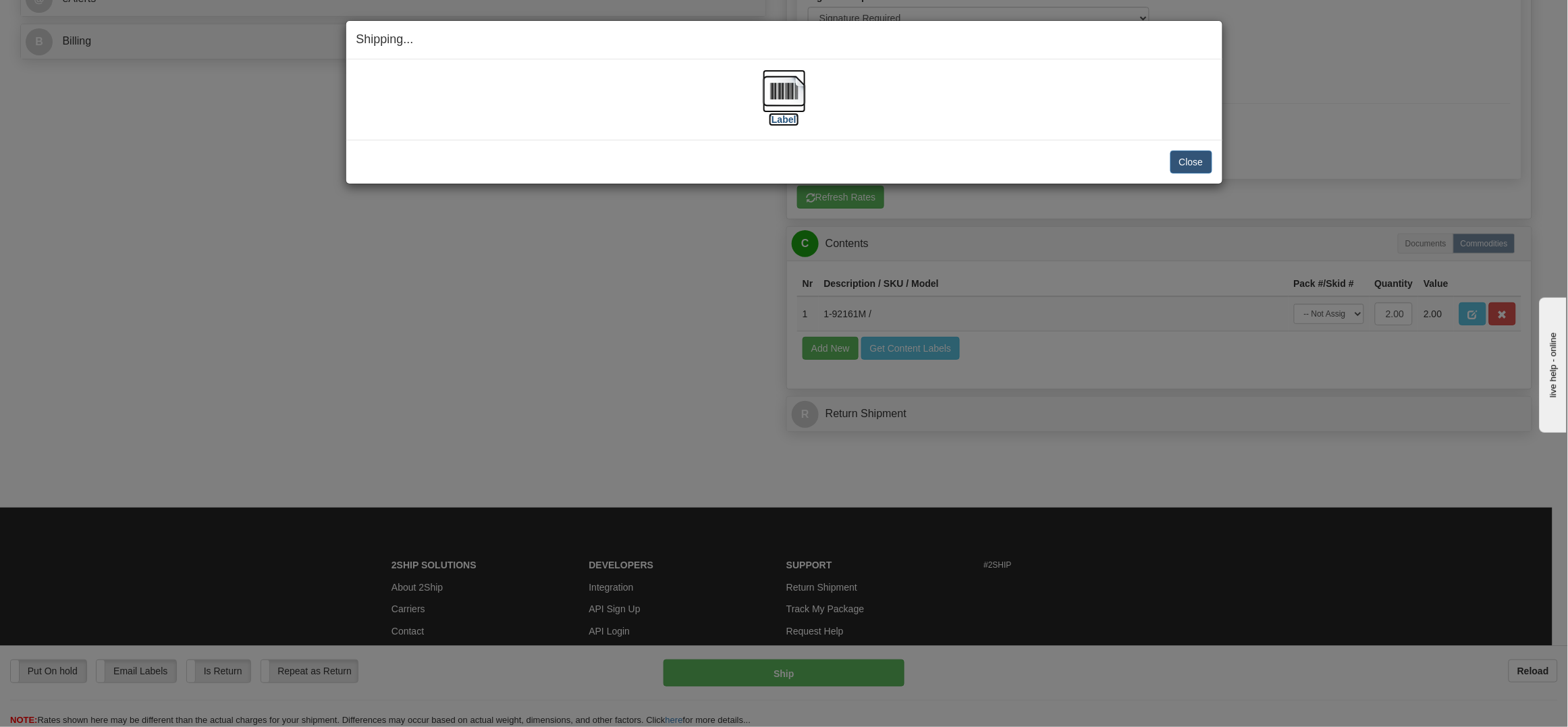
click at [774, 77] on img at bounding box center [784, 91] width 43 height 43
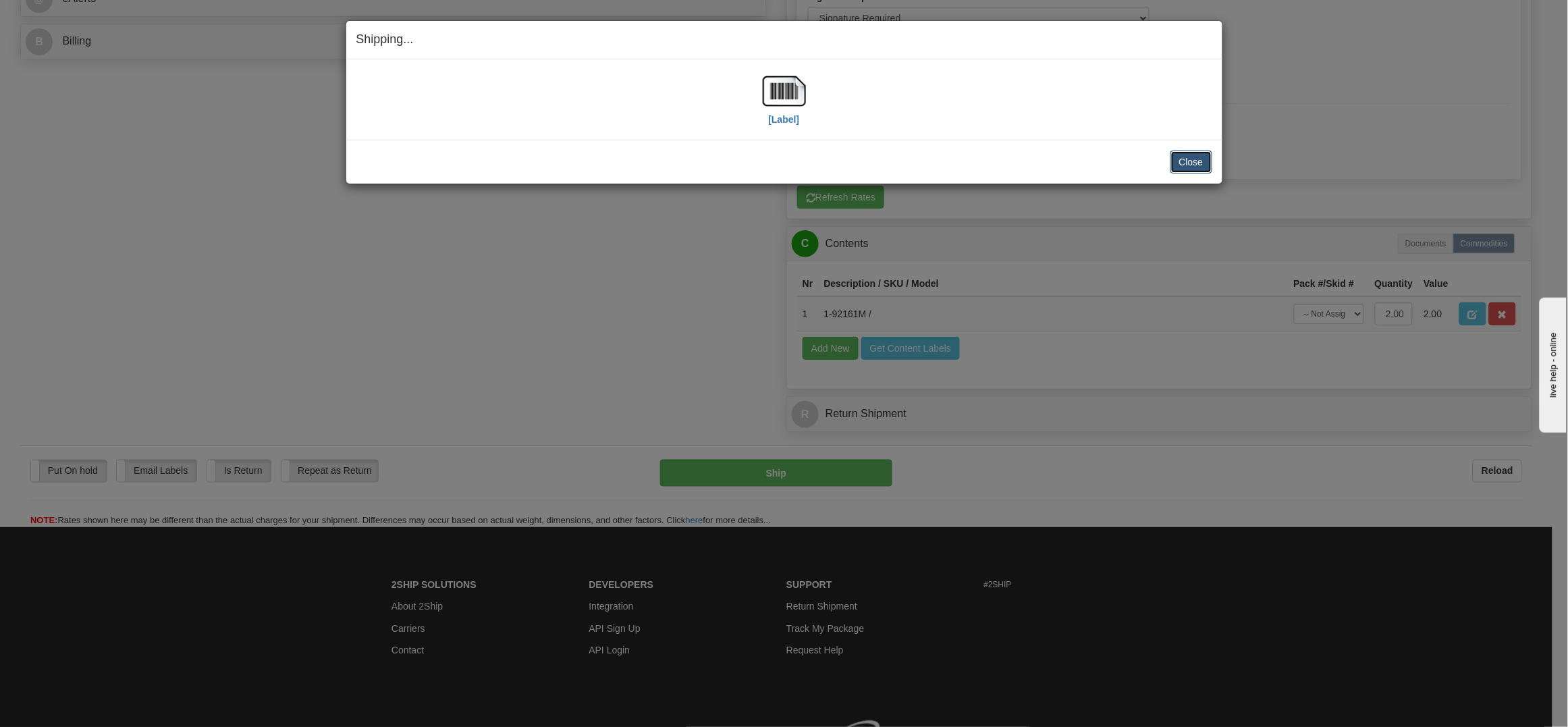
click at [1194, 161] on button "Close" at bounding box center [1191, 162] width 42 height 23
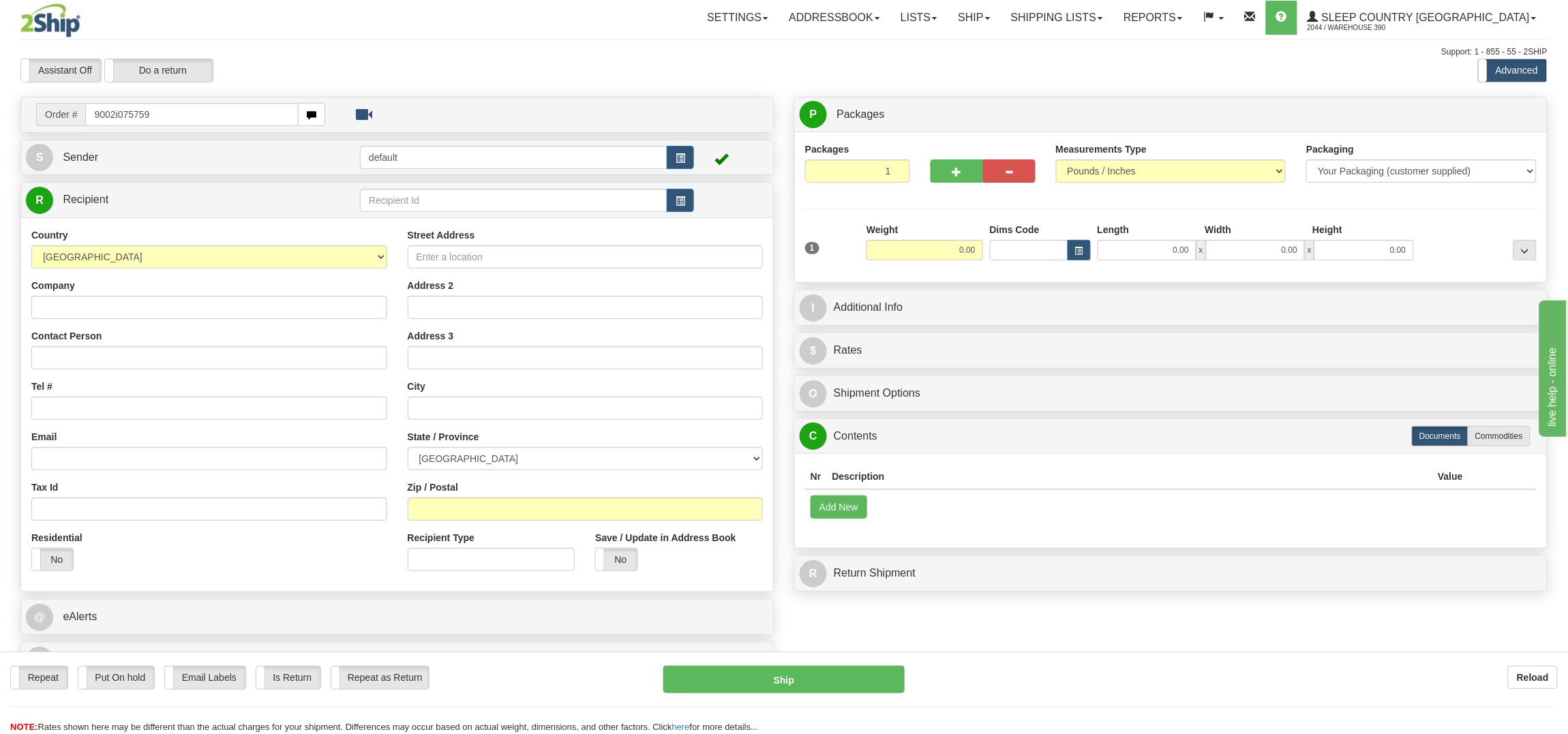
type input "9002i075759"
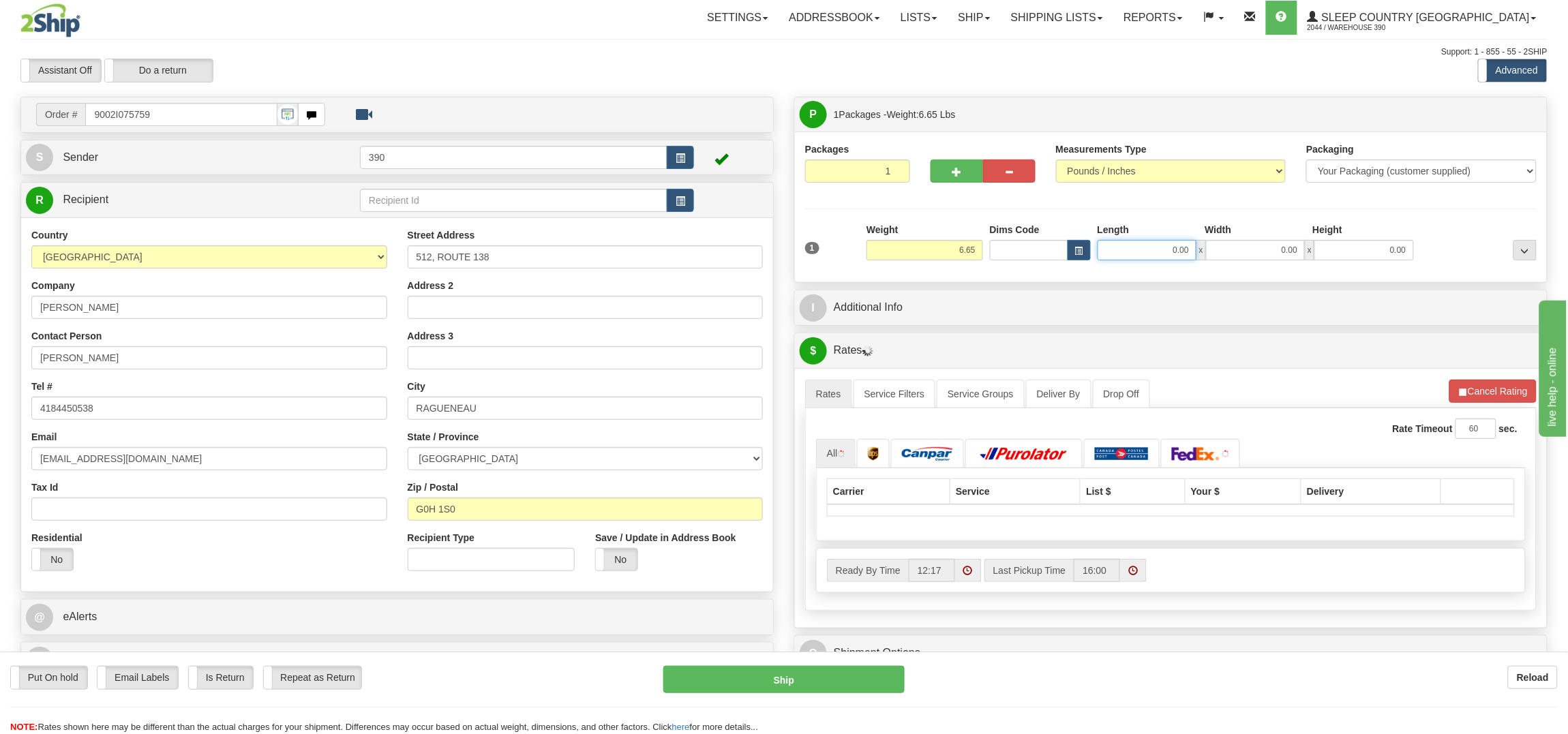
click at [1175, 252] on input "0.00" at bounding box center [1146, 250] width 99 height 20
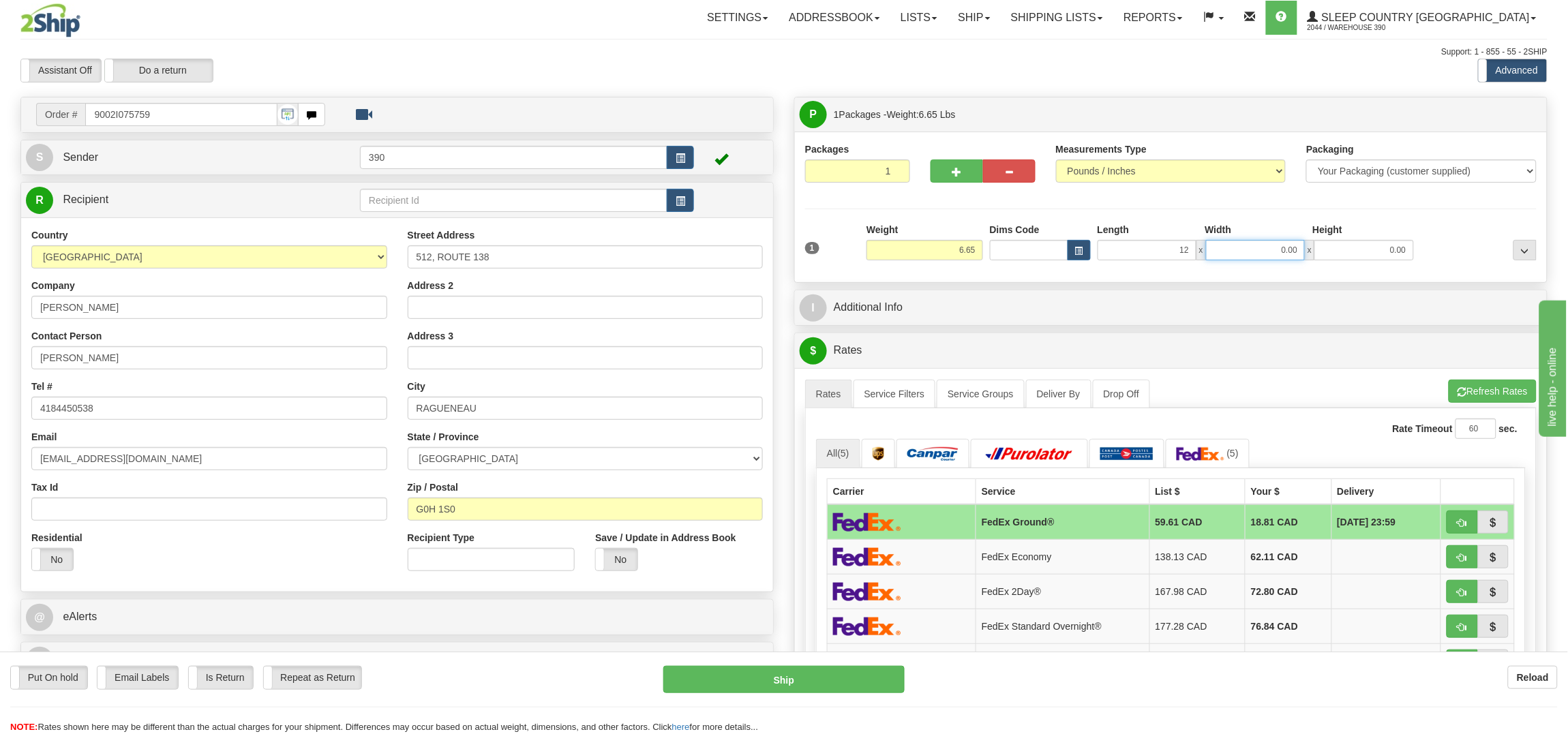
type input "12.00"
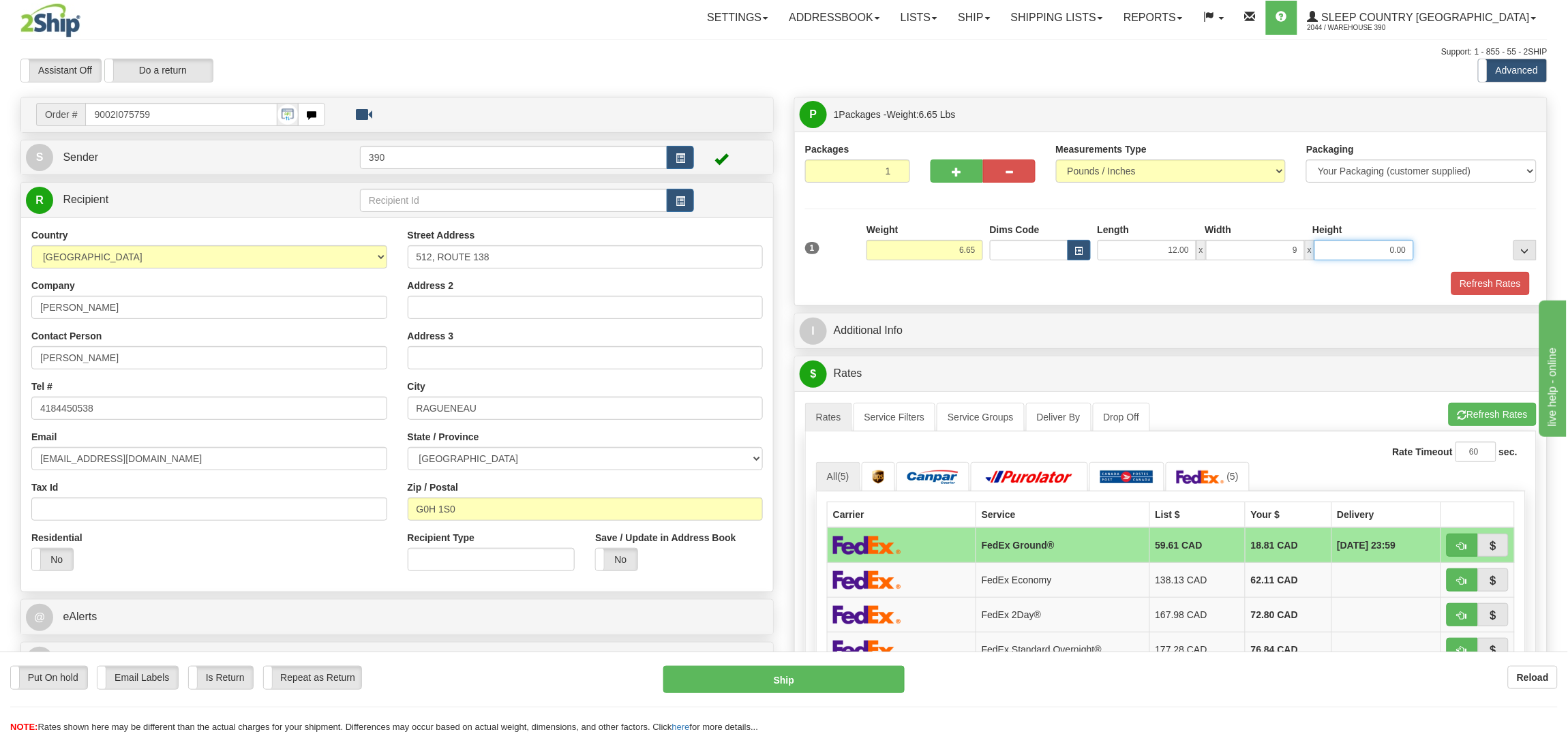
type input "9.00"
type input "4.00"
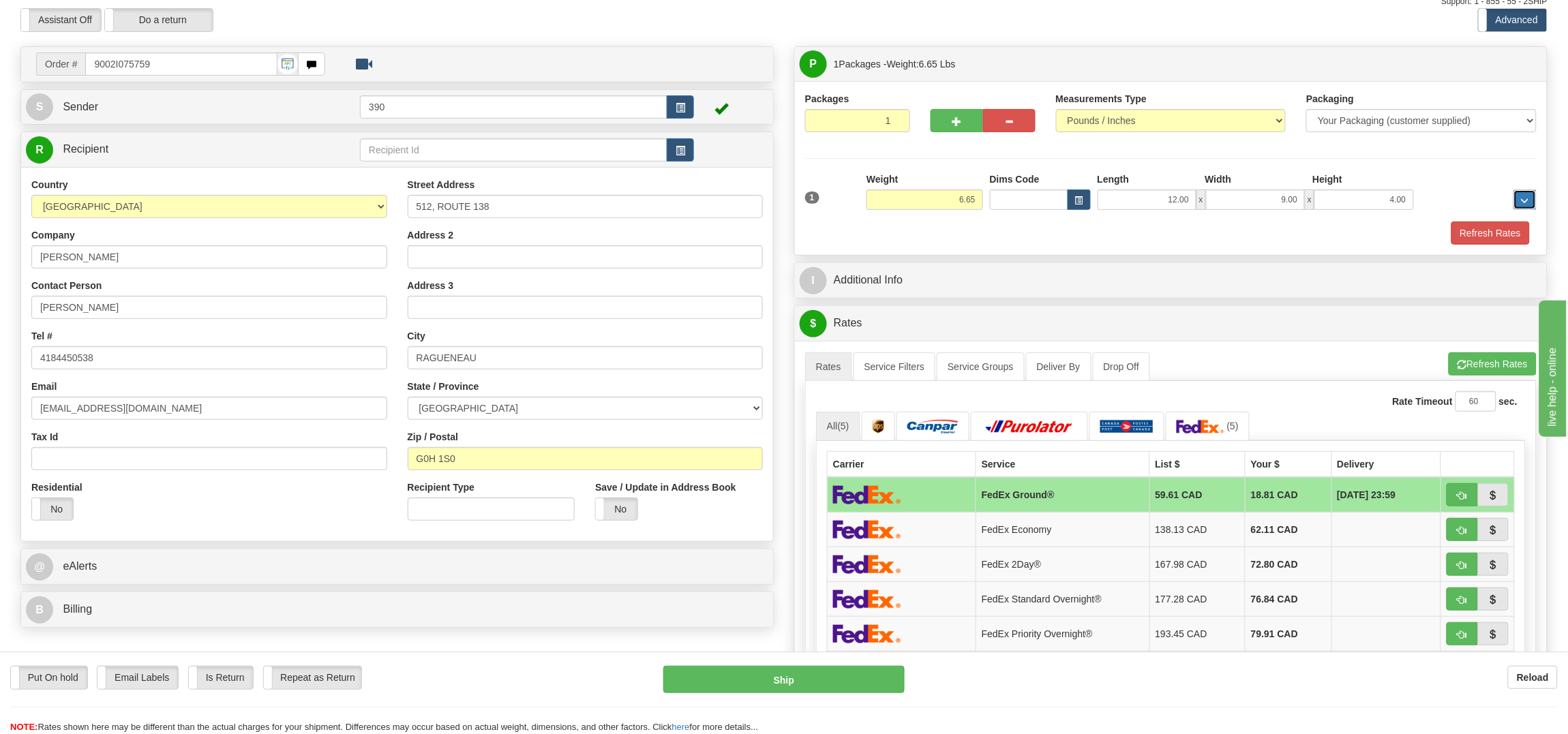
scroll to position [68, 0]
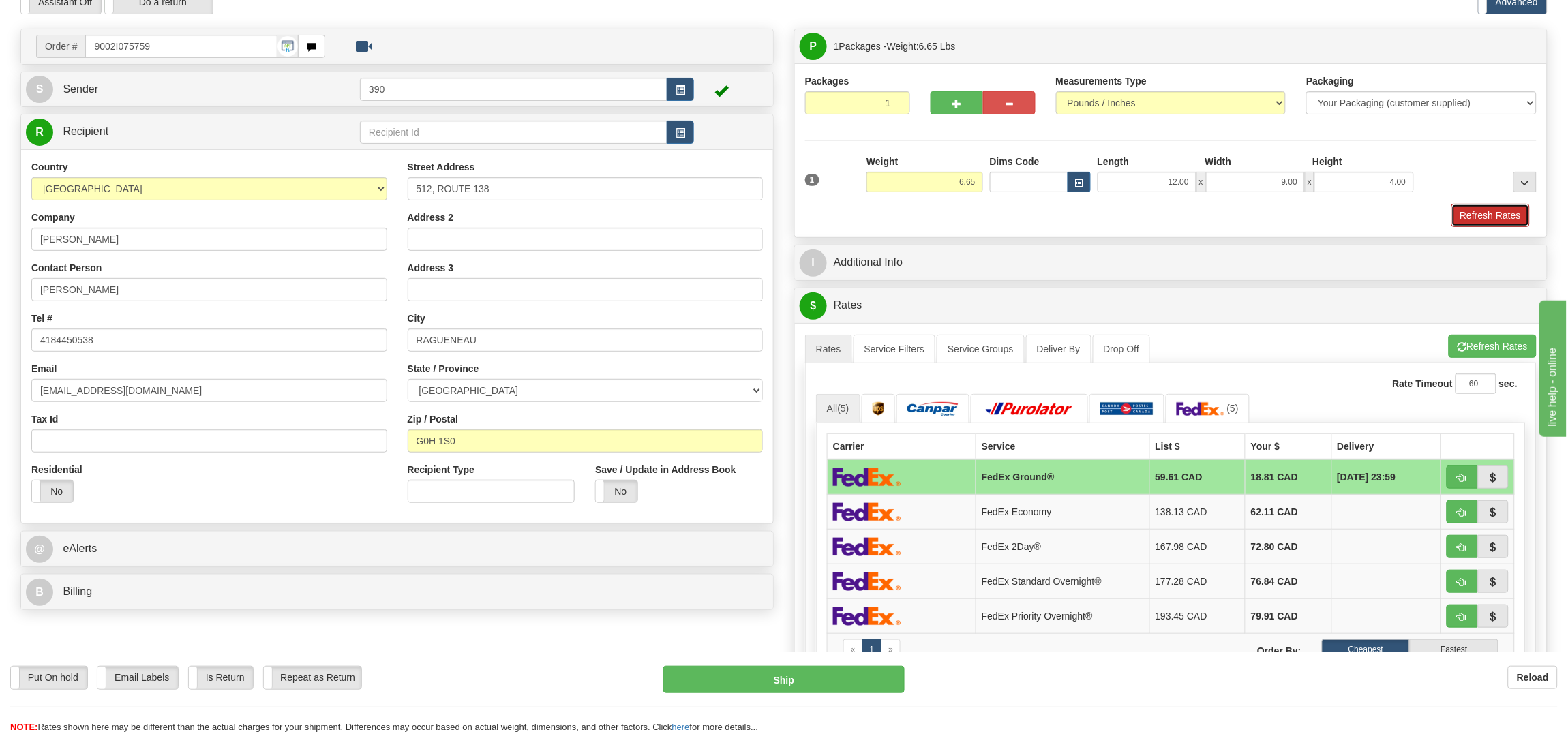
click at [1478, 213] on button "Refresh Rates" at bounding box center [1491, 215] width 78 height 23
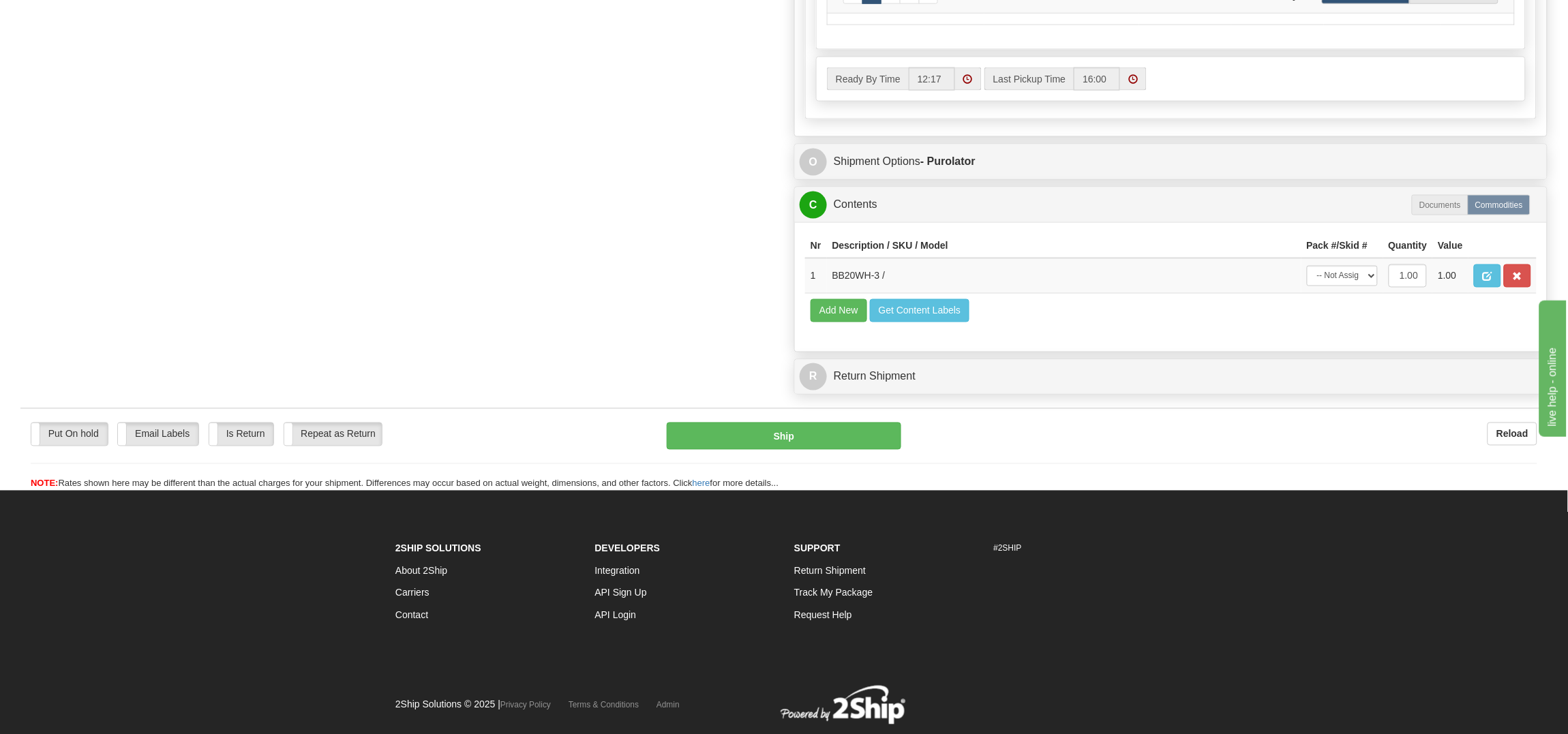
scroll to position [769, 0]
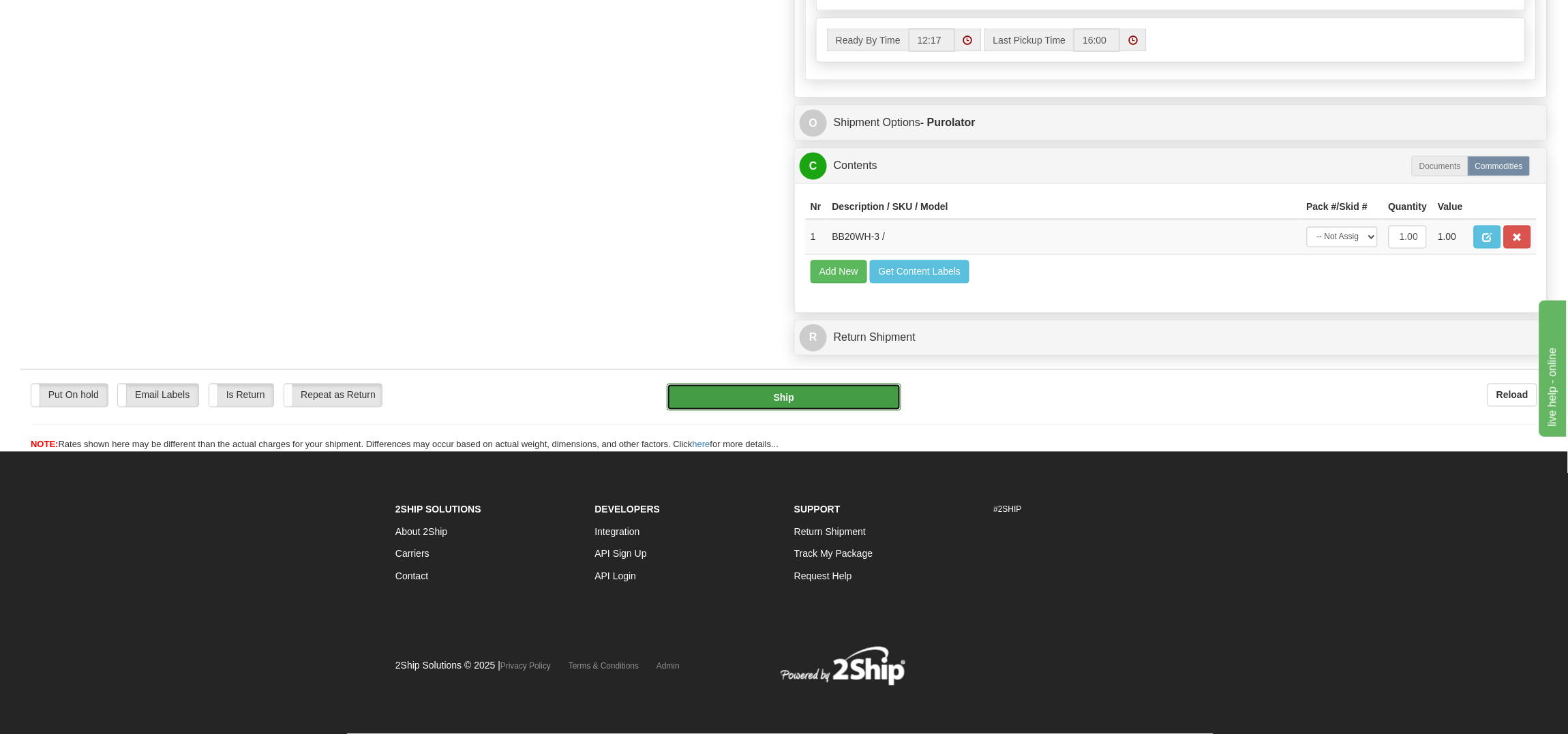
click at [775, 397] on button "Ship" at bounding box center [783, 398] width 234 height 27
type input "260"
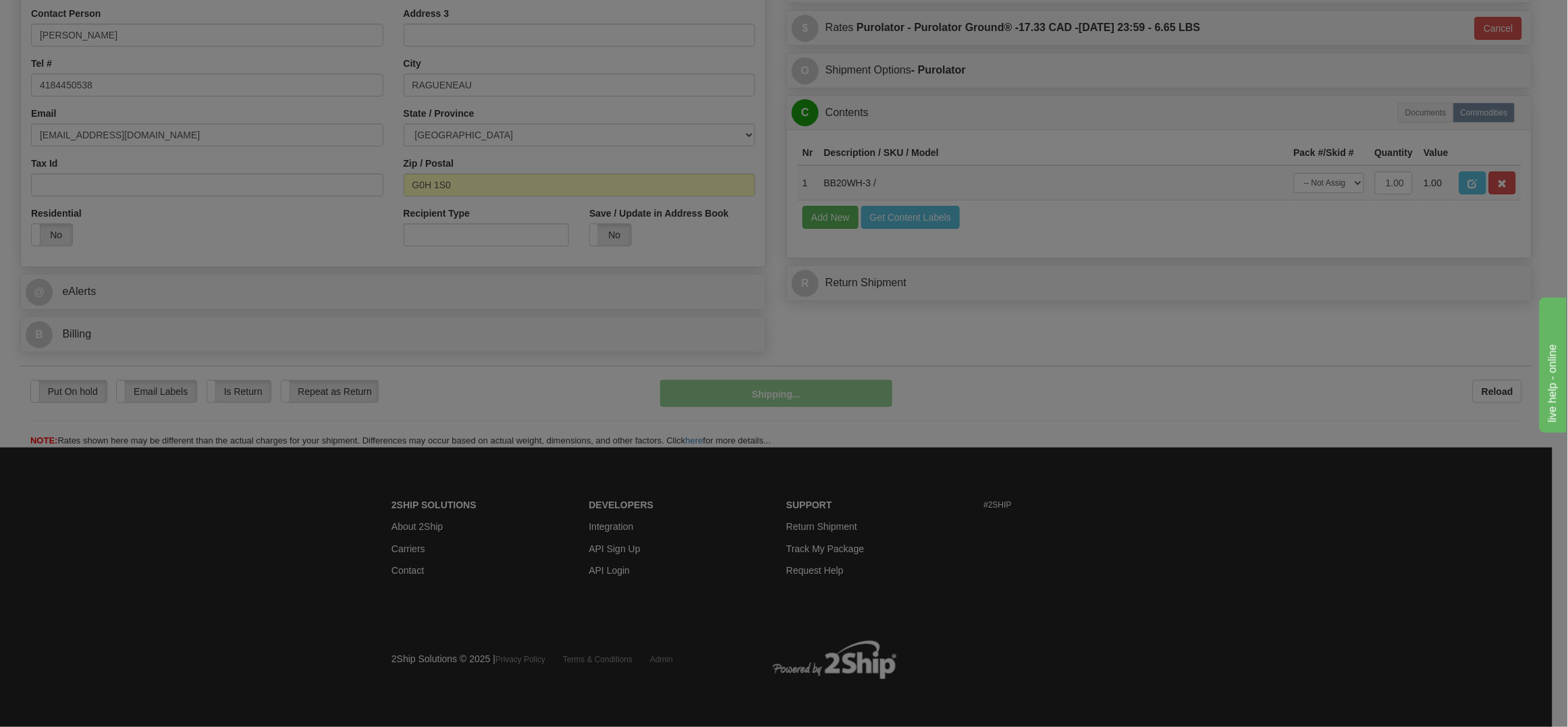
scroll to position [321, 0]
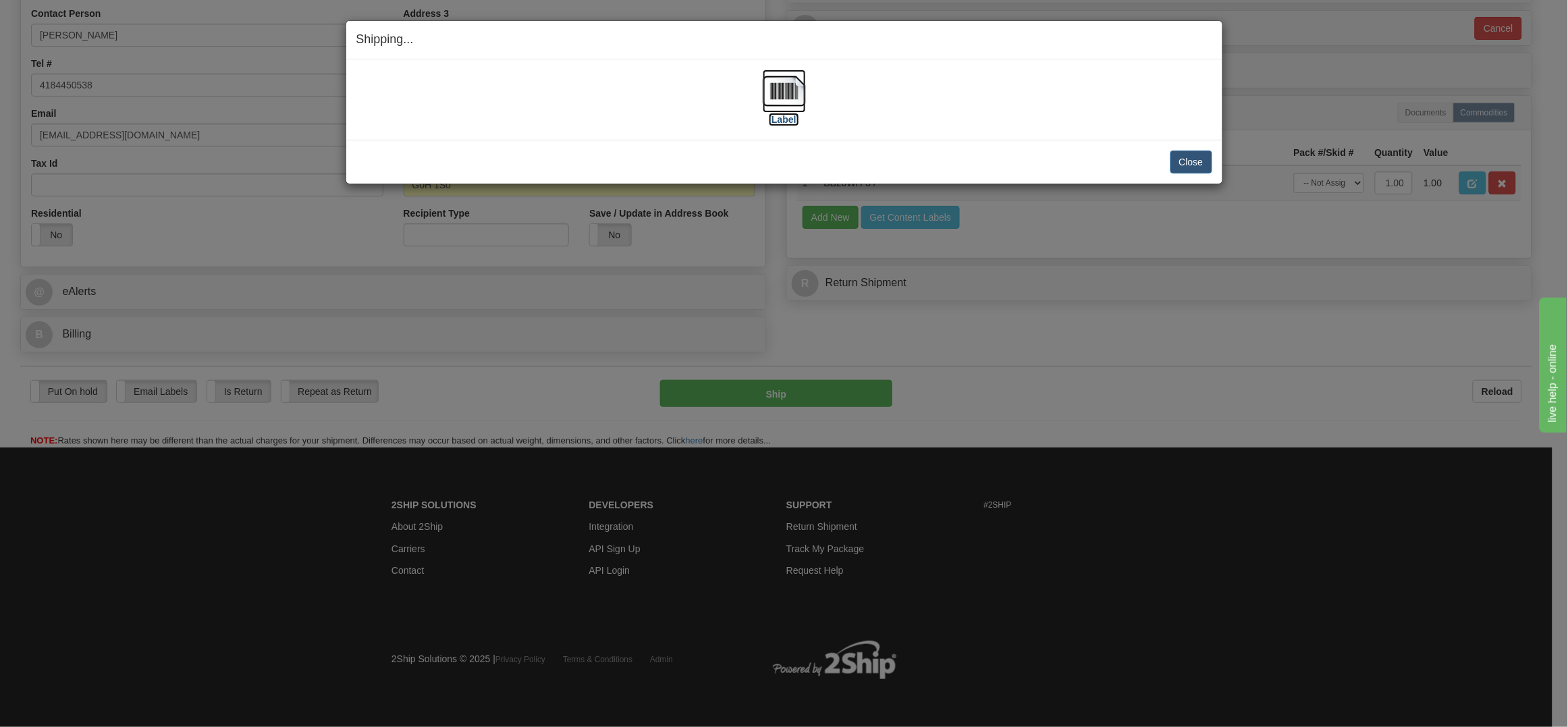
click at [781, 83] on img at bounding box center [784, 91] width 43 height 43
click at [1178, 155] on button "Close" at bounding box center [1191, 162] width 42 height 23
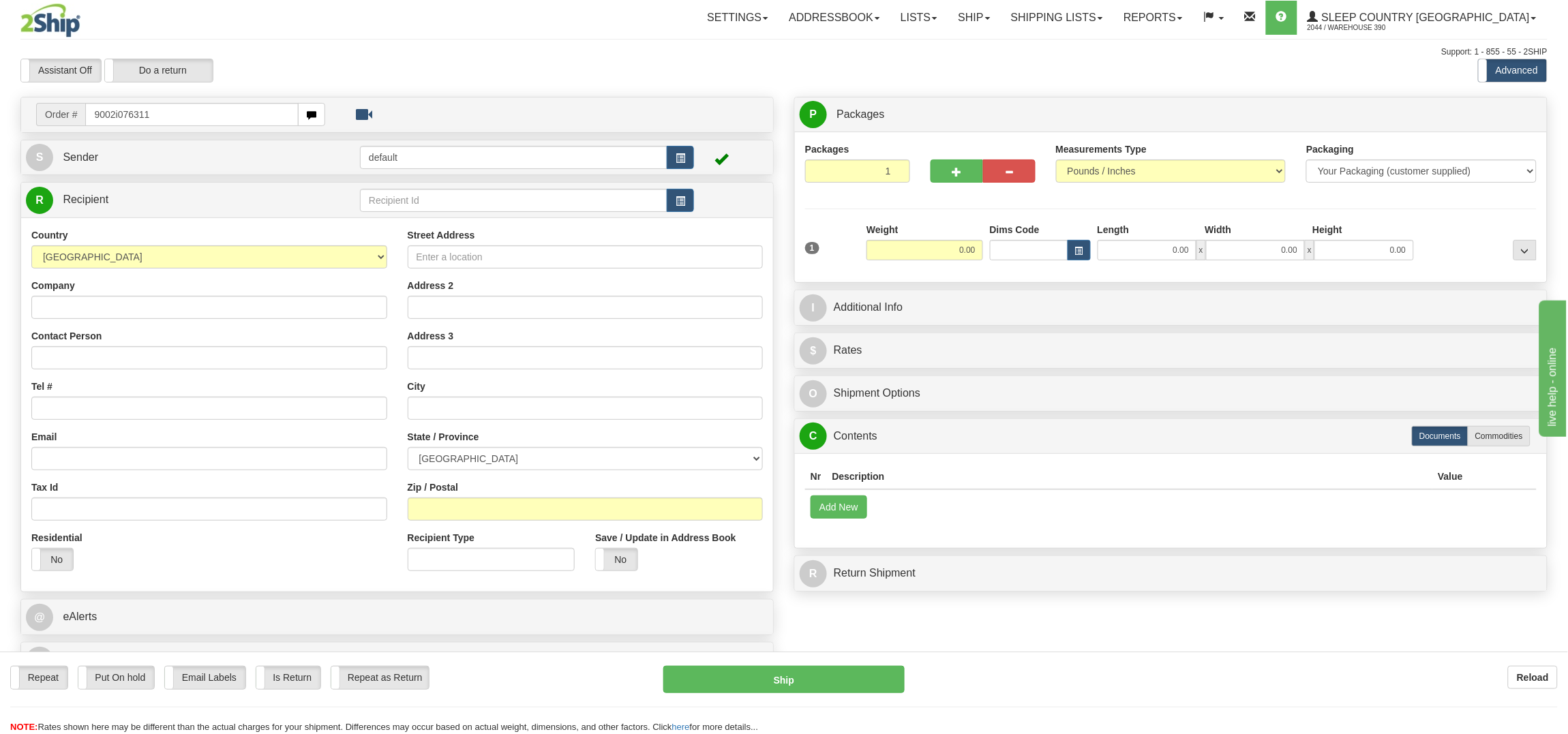
type input "9002i076311"
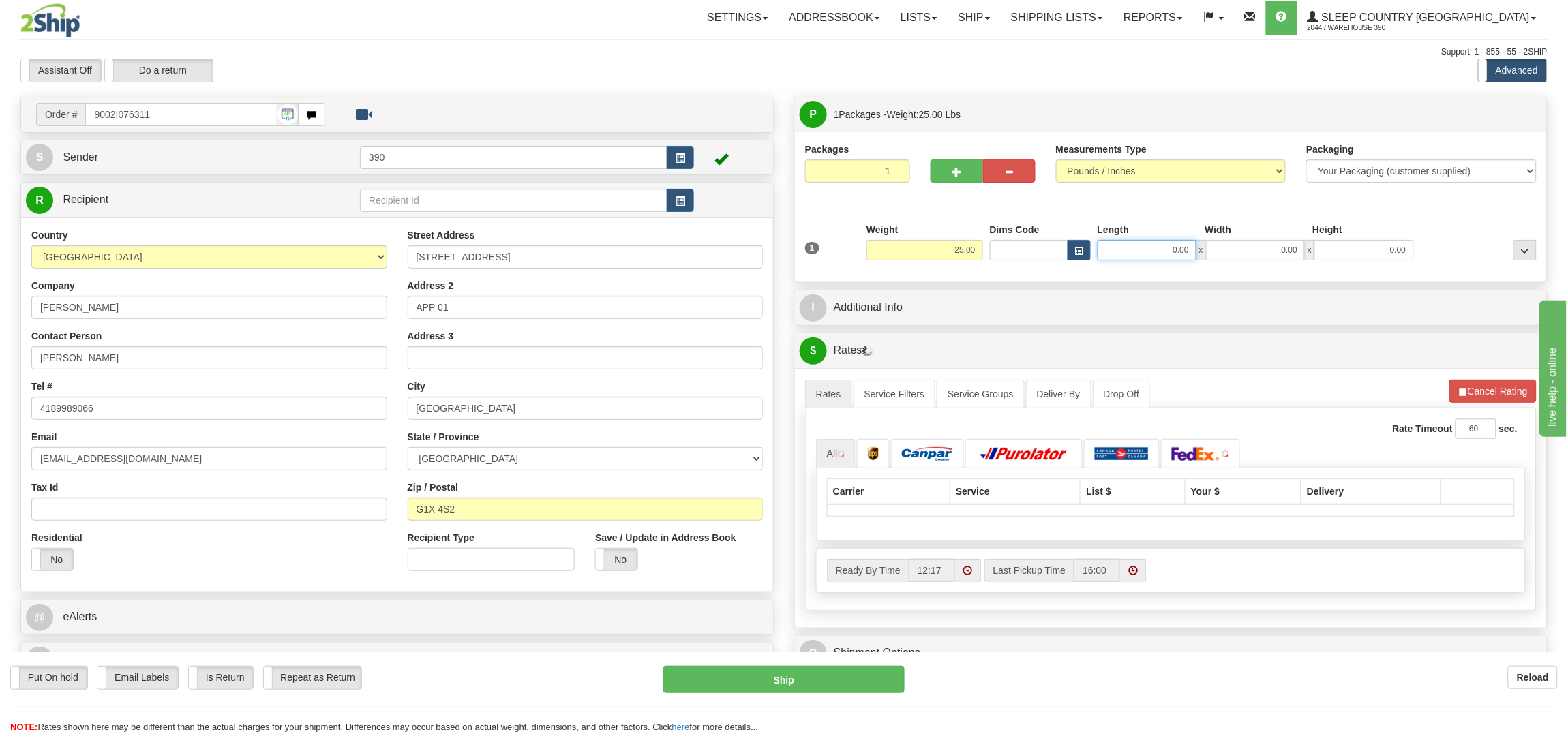
click at [1141, 247] on input "0.00" at bounding box center [1146, 250] width 99 height 20
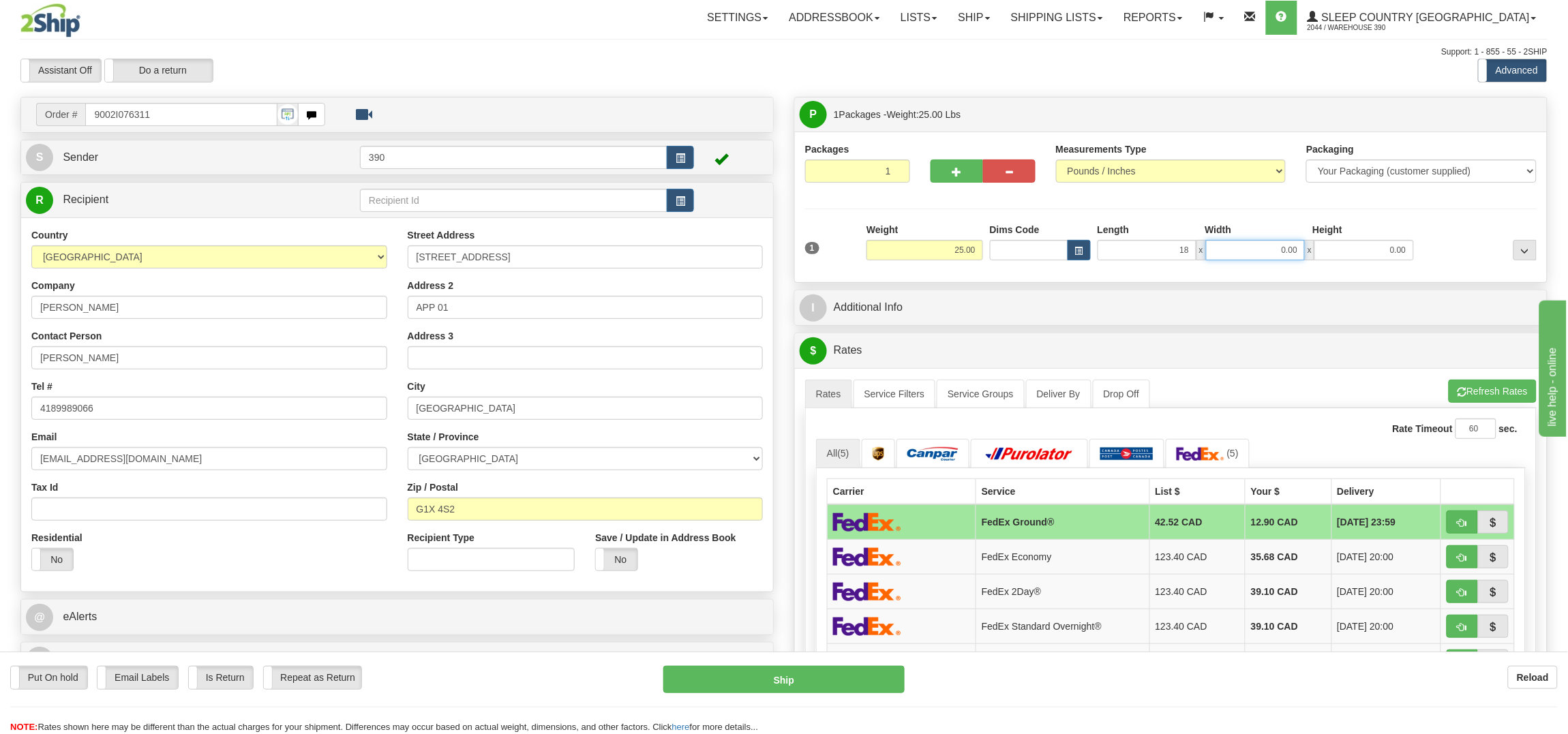
type input "18.00"
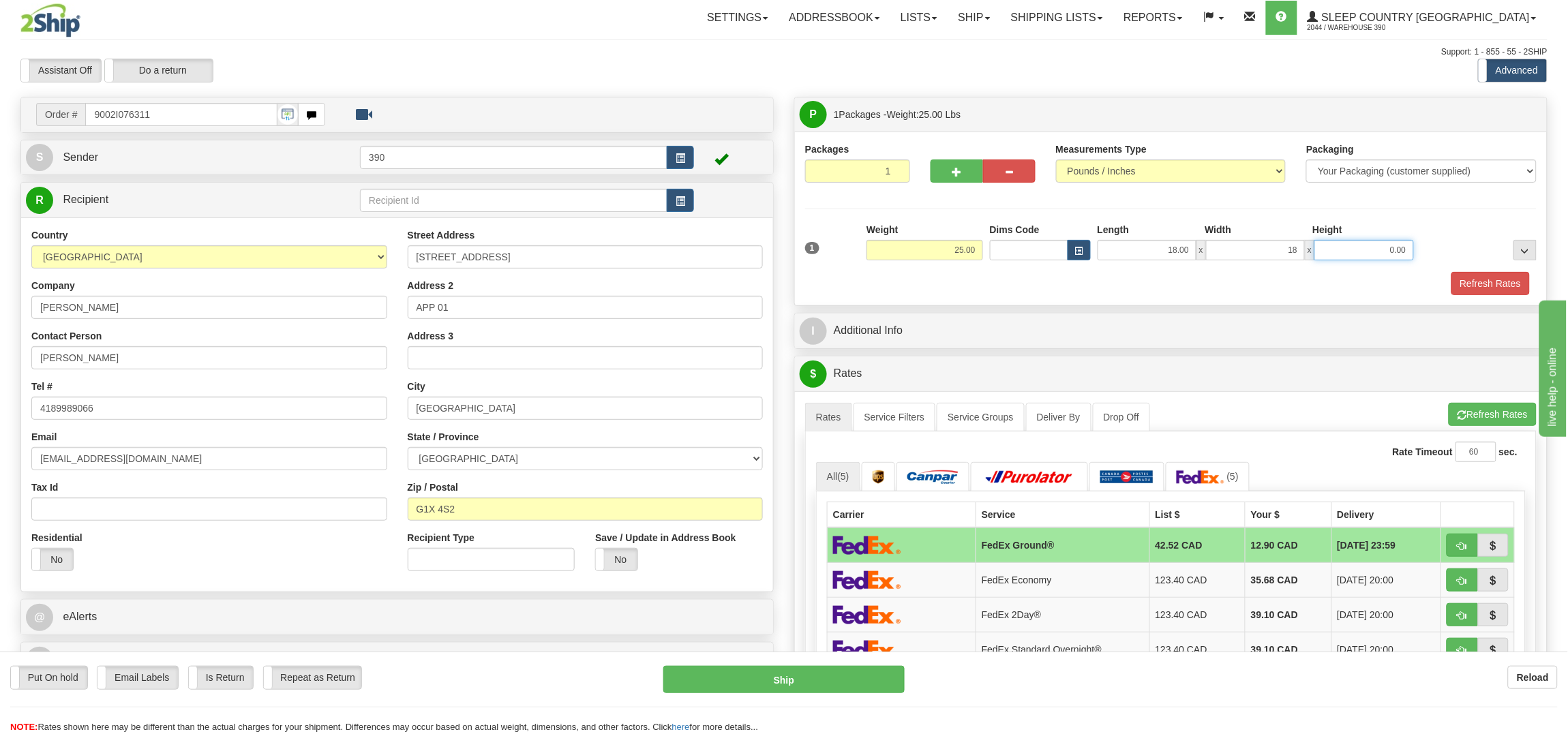
type input "18.00"
type input "40.00"
click at [1492, 278] on button "Refresh Rates" at bounding box center [1491, 283] width 78 height 23
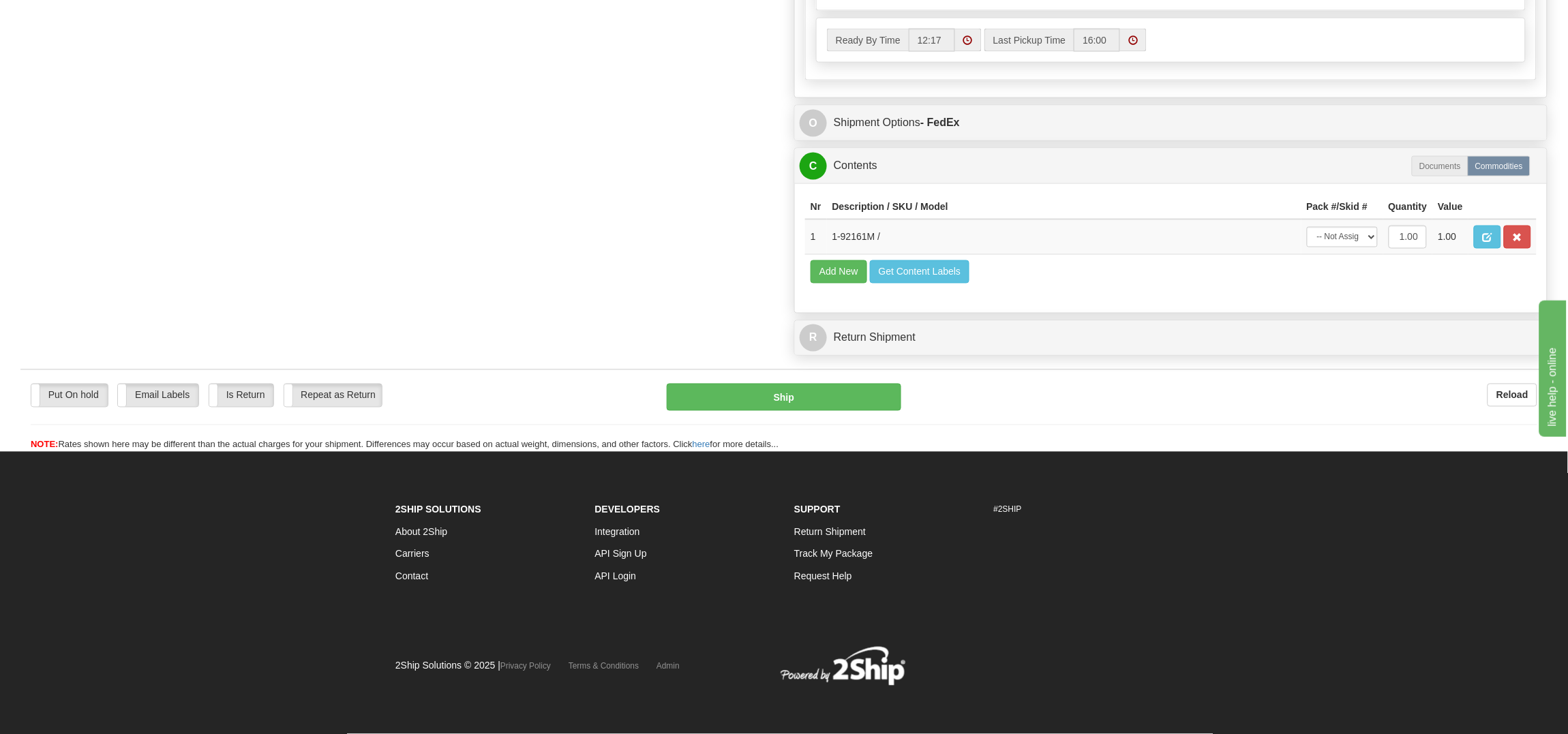
scroll to position [769, 0]
click at [753, 398] on button "Ship" at bounding box center [783, 398] width 234 height 27
type input "92"
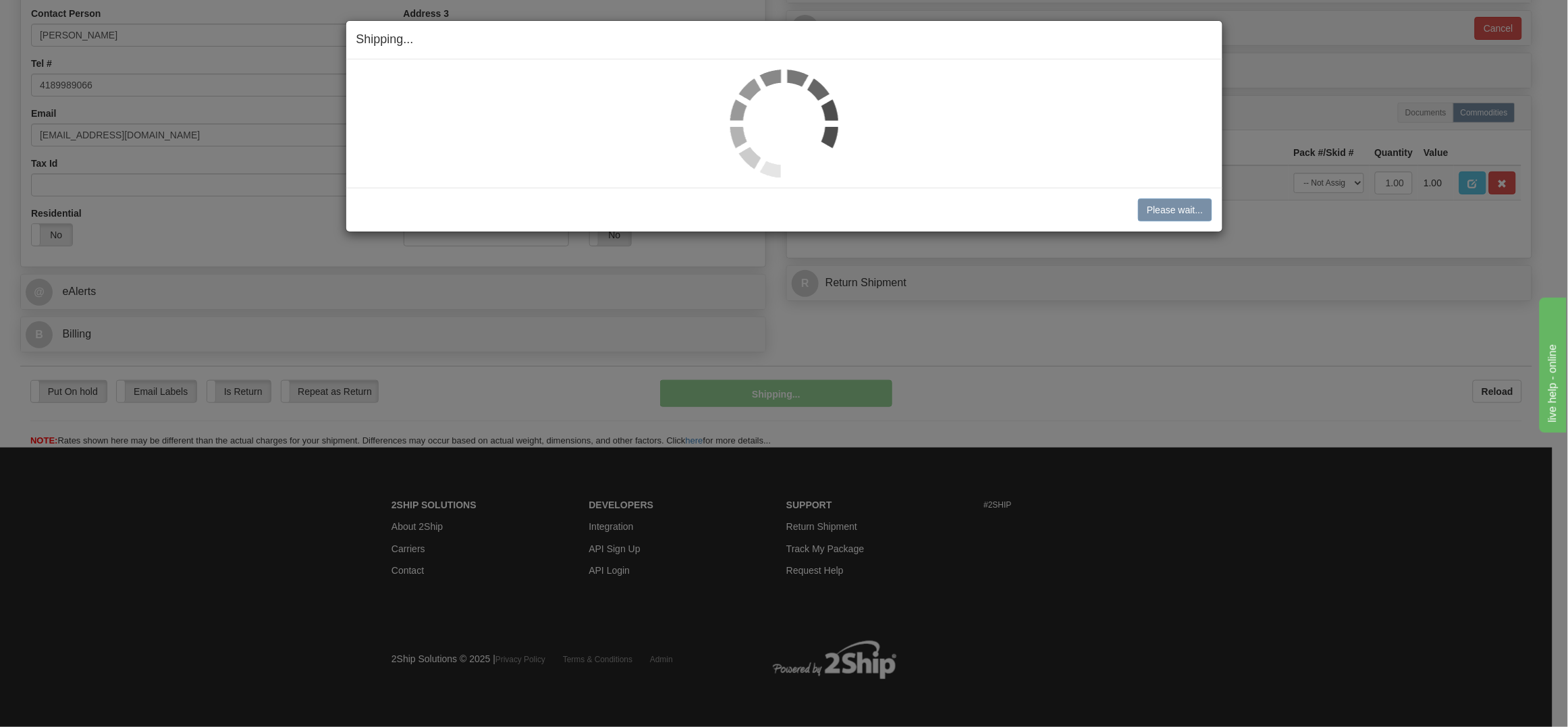
scroll to position [321, 0]
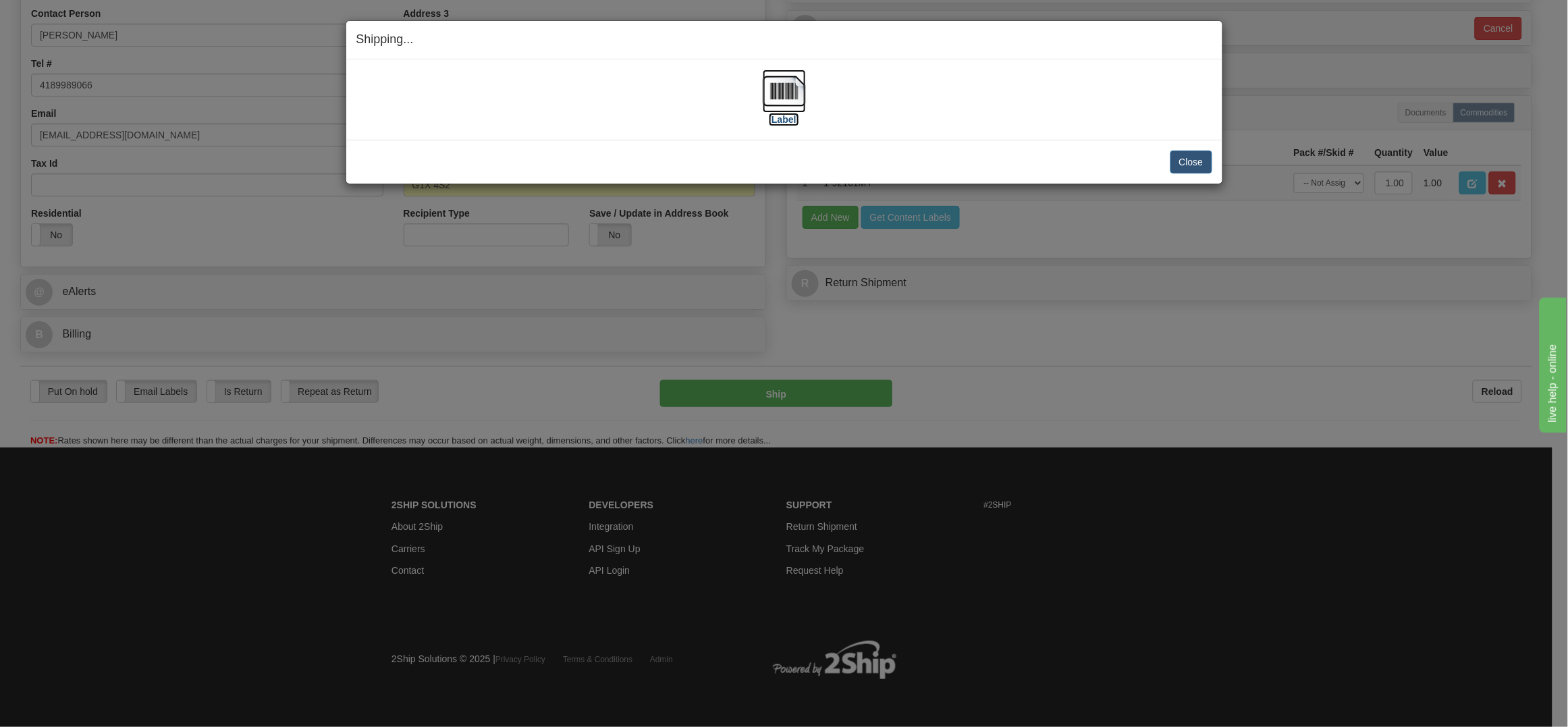
click at [783, 88] on img at bounding box center [784, 91] width 43 height 43
click at [1192, 160] on button "Close" at bounding box center [1191, 162] width 42 height 23
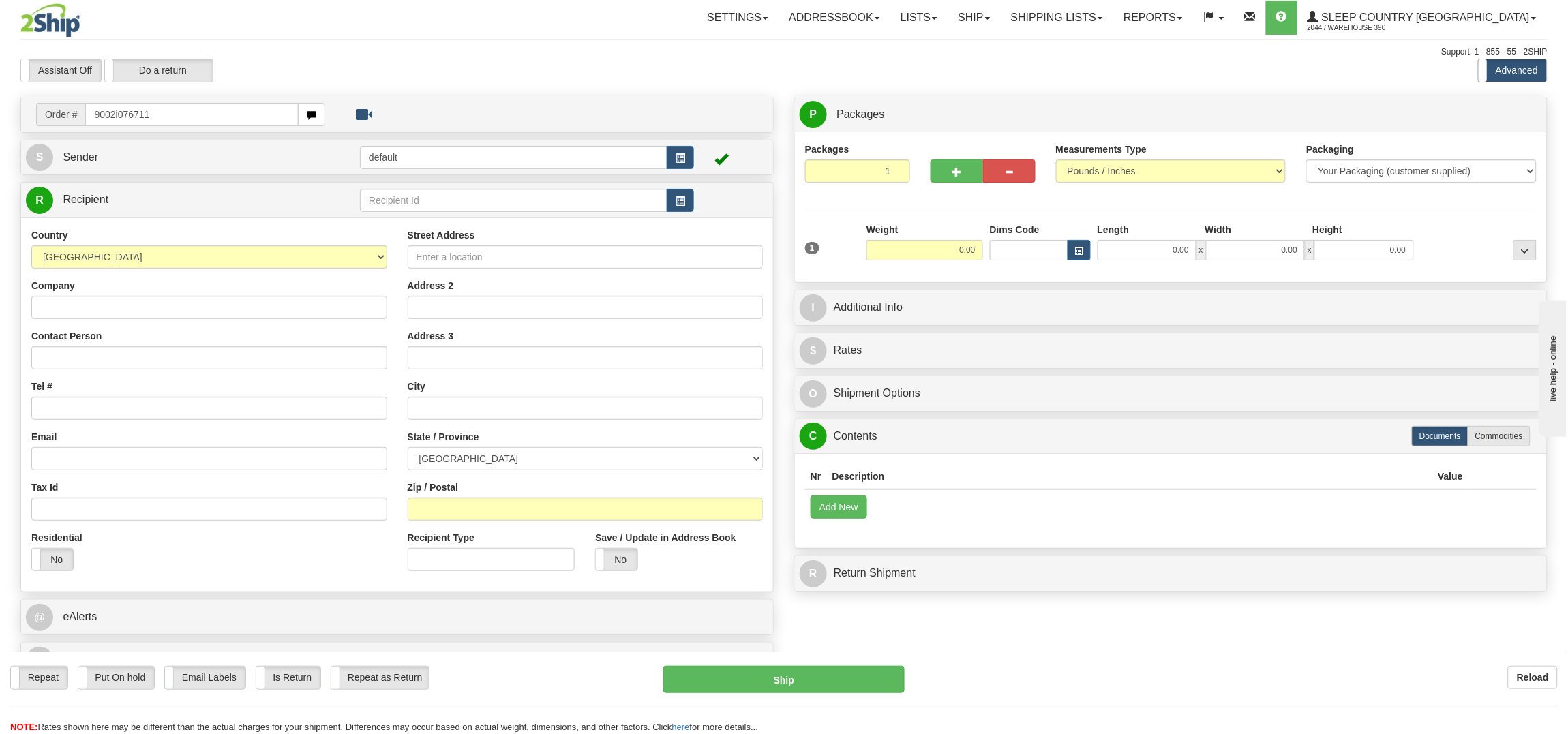
type input "9002i076711"
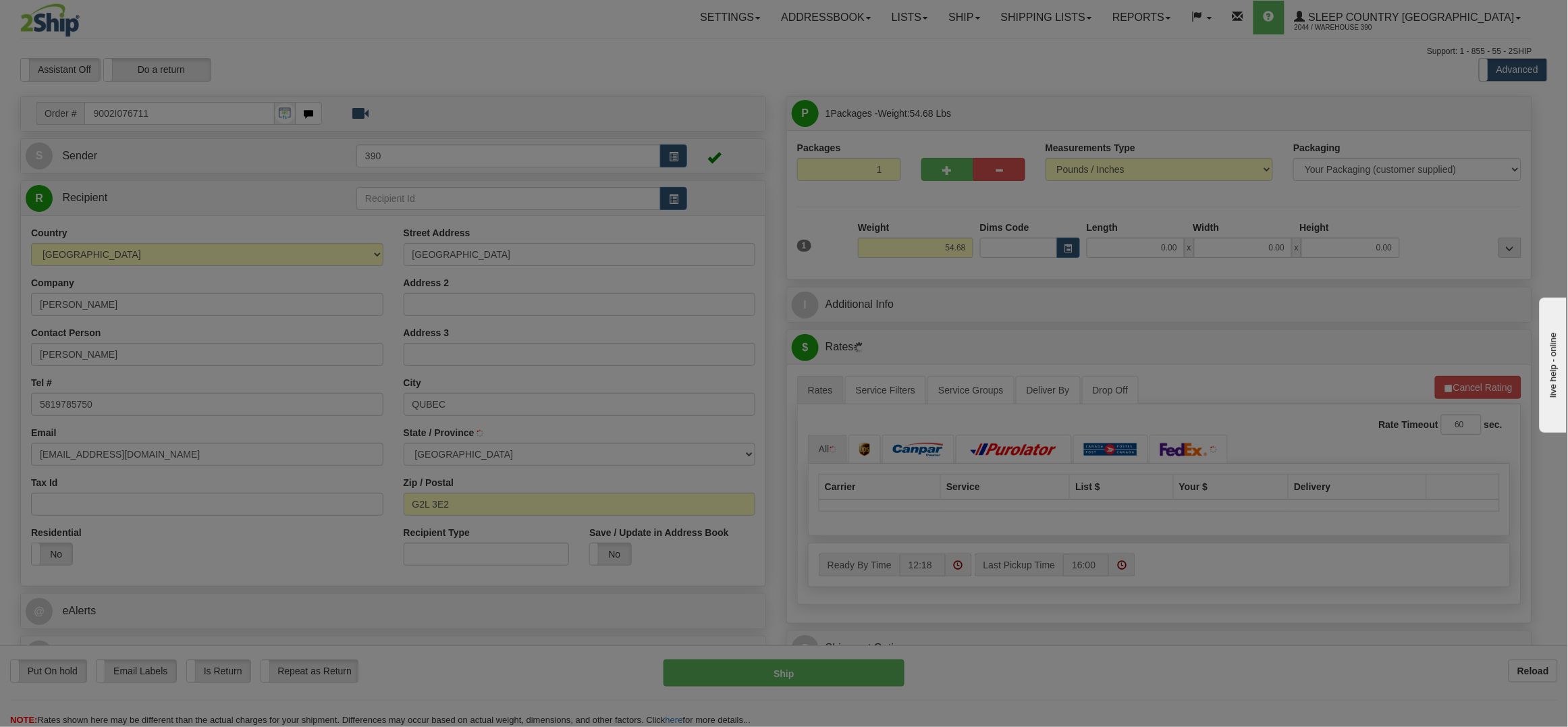
type input "[GEOGRAPHIC_DATA]"
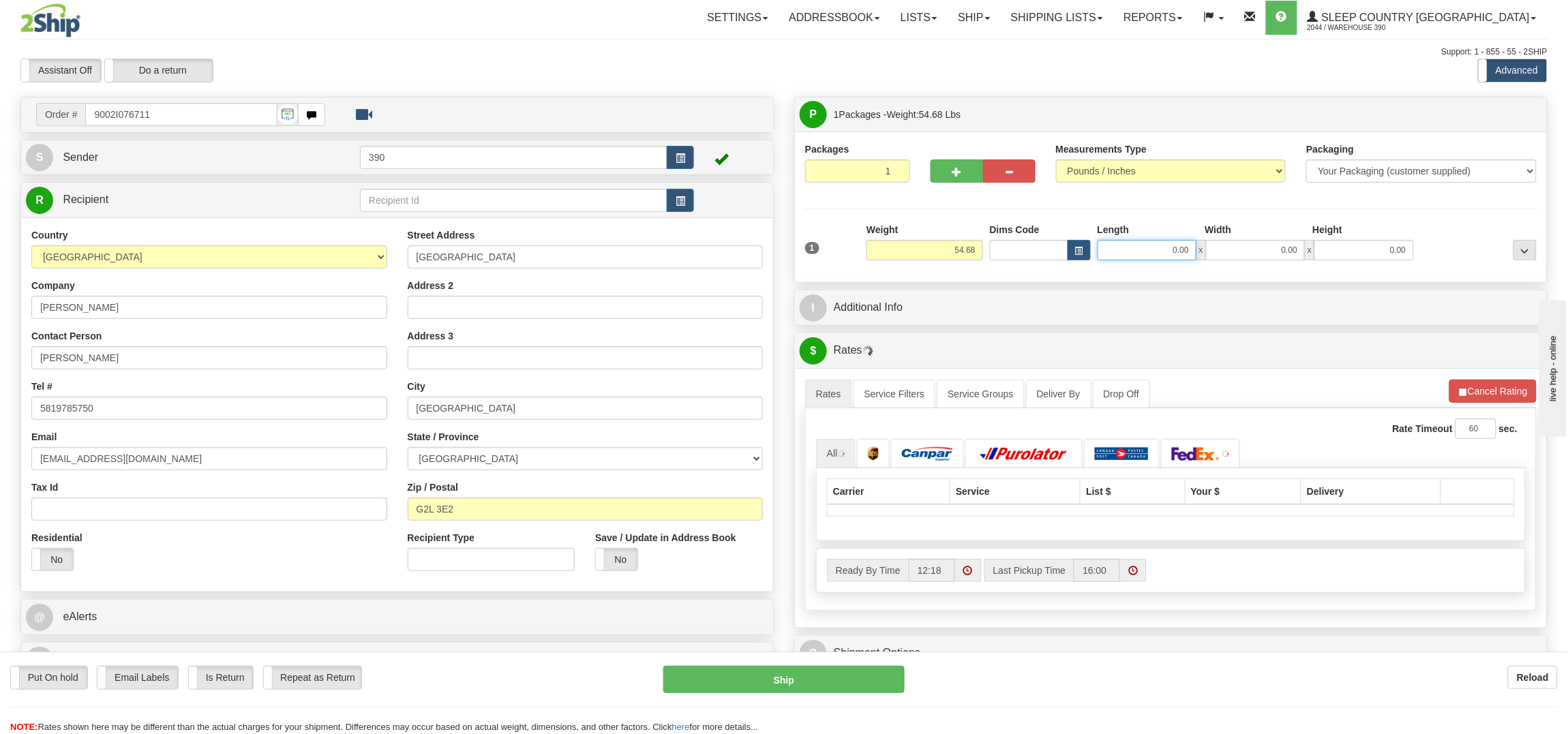
click at [1153, 247] on input "0.00" at bounding box center [1146, 250] width 99 height 20
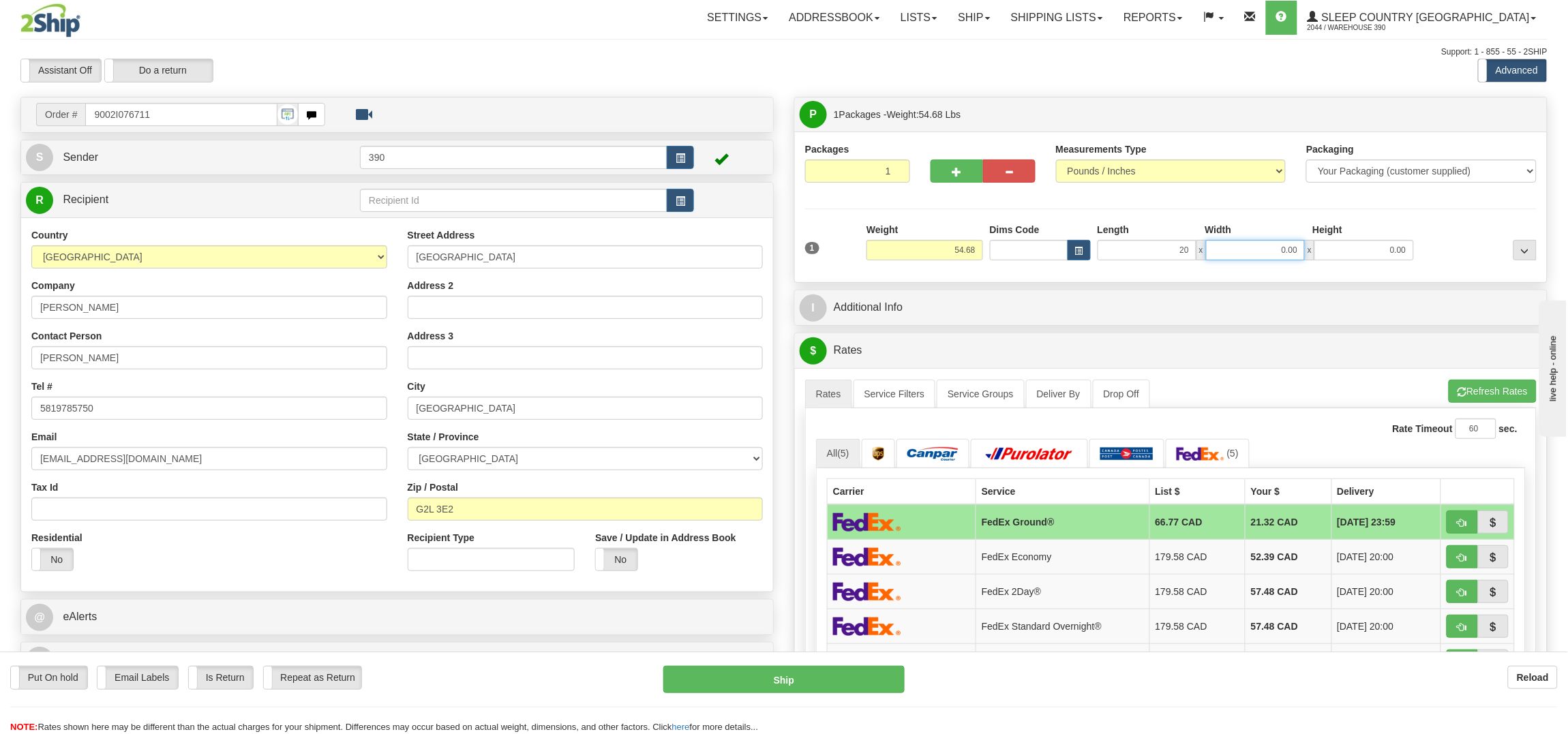
type input "20.00"
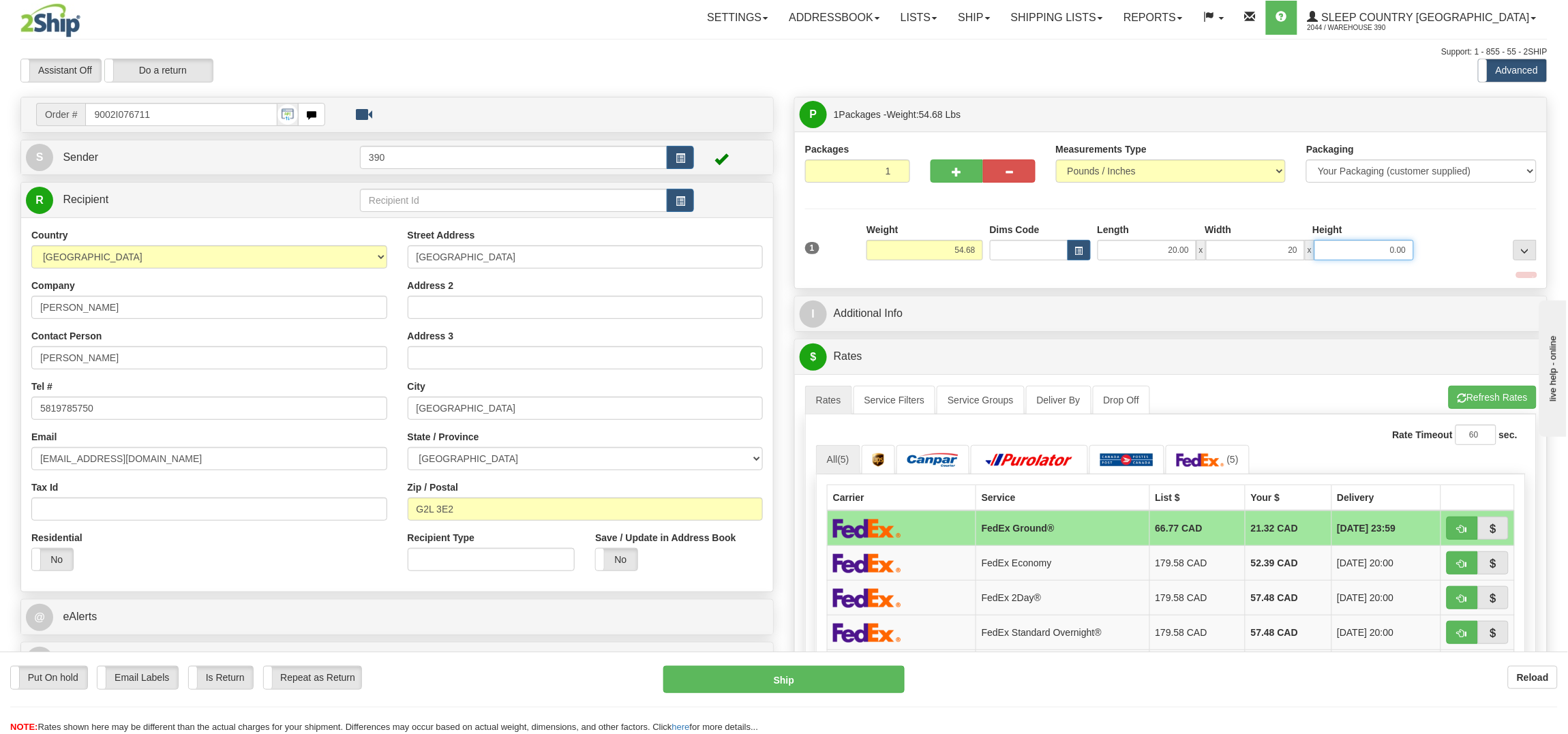
type input "20.00"
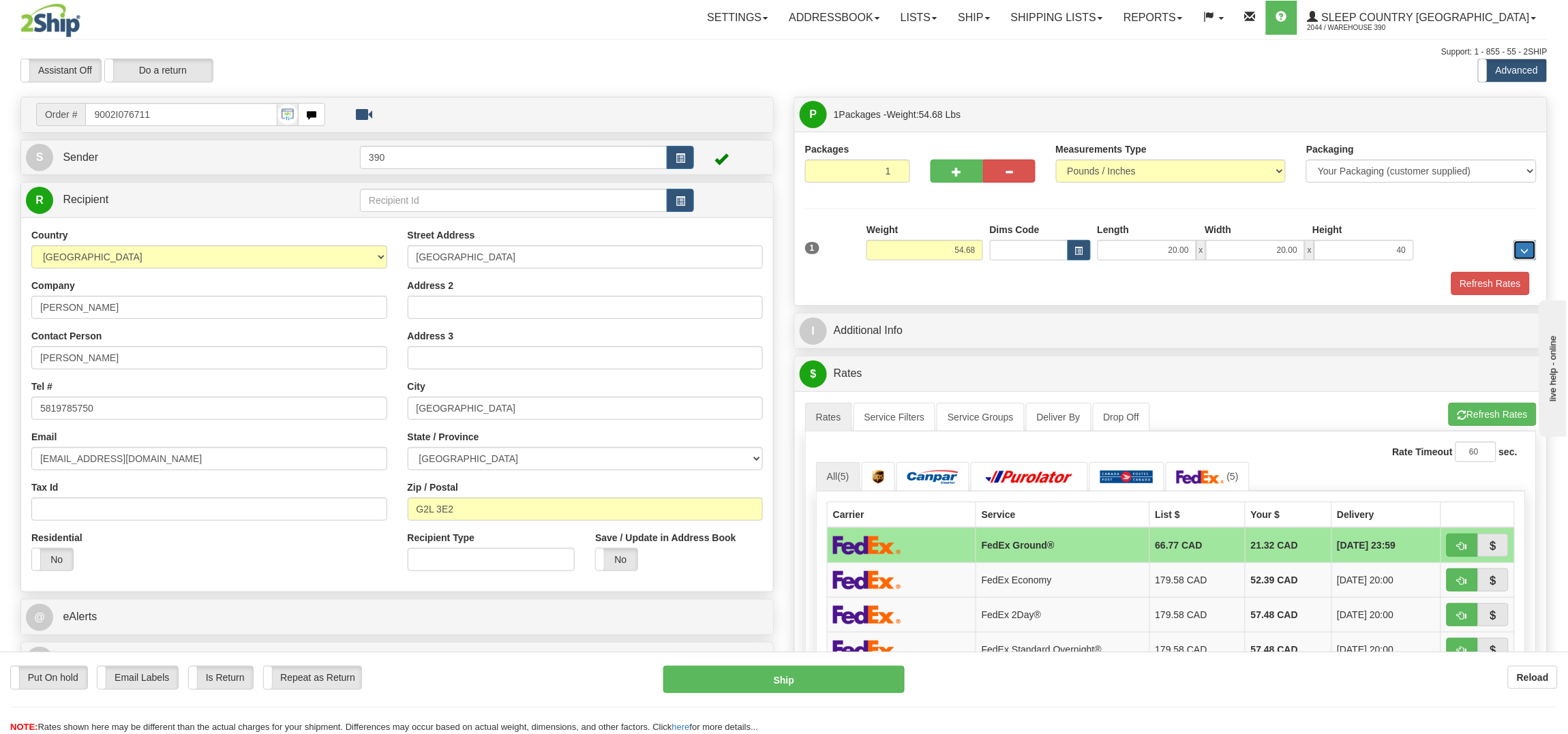
type input "40.00"
click at [1484, 273] on div "1 Weight 54.68 Dims Code" at bounding box center [1170, 259] width 731 height 72
click at [1480, 278] on button "Refresh Rates" at bounding box center [1491, 283] width 78 height 23
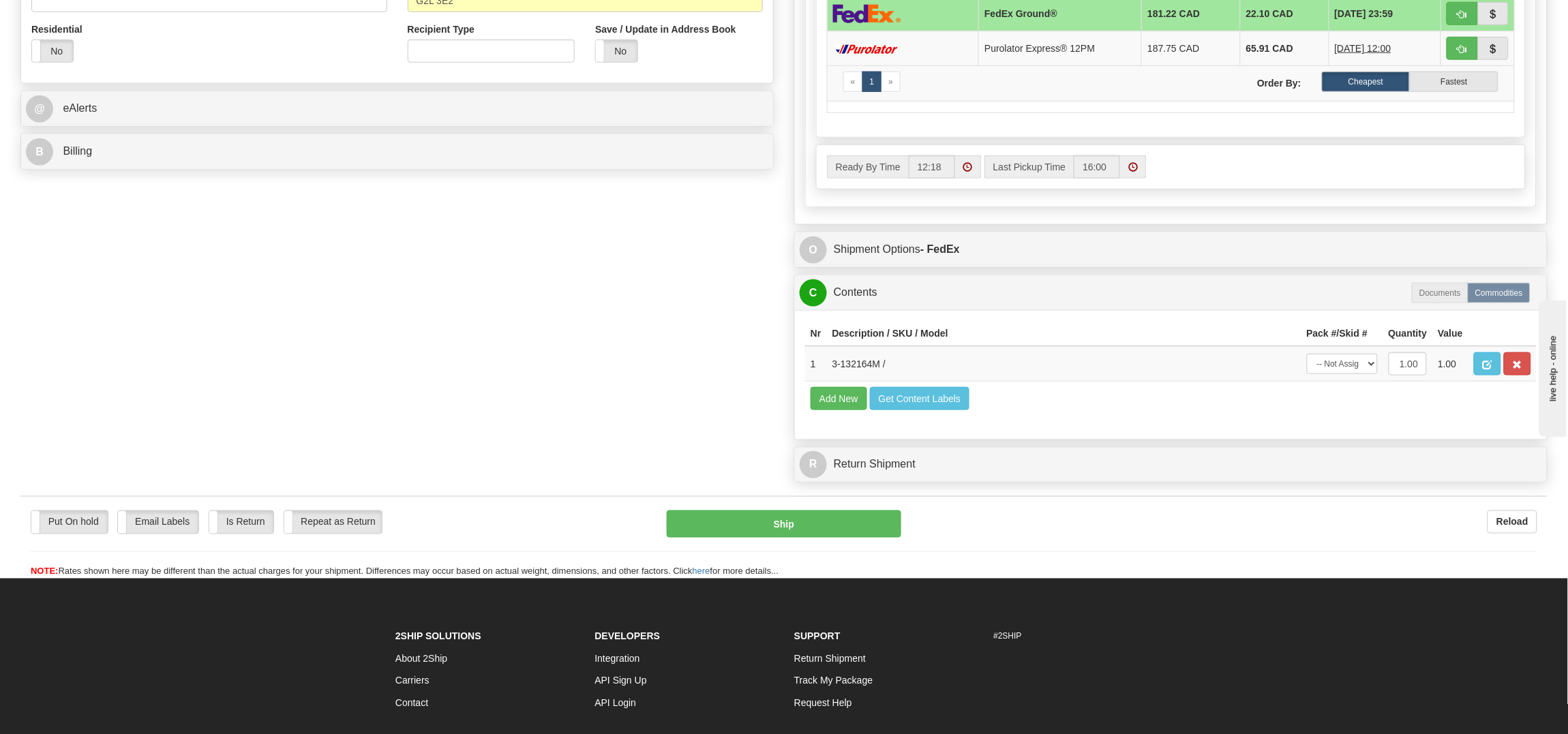
scroll to position [511, 0]
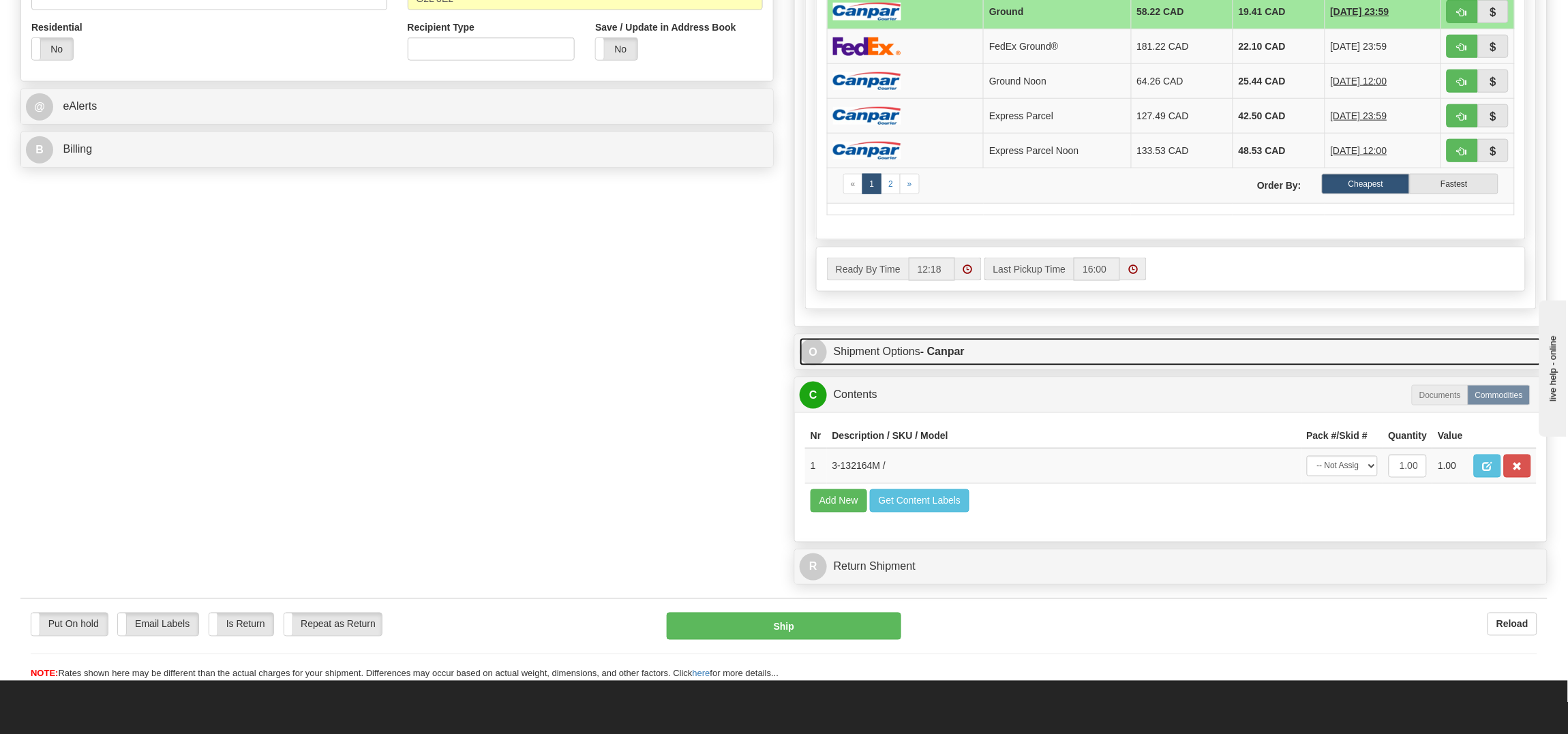
click at [989, 346] on link "O Shipment Options - Canpar" at bounding box center [1171, 351] width 742 height 28
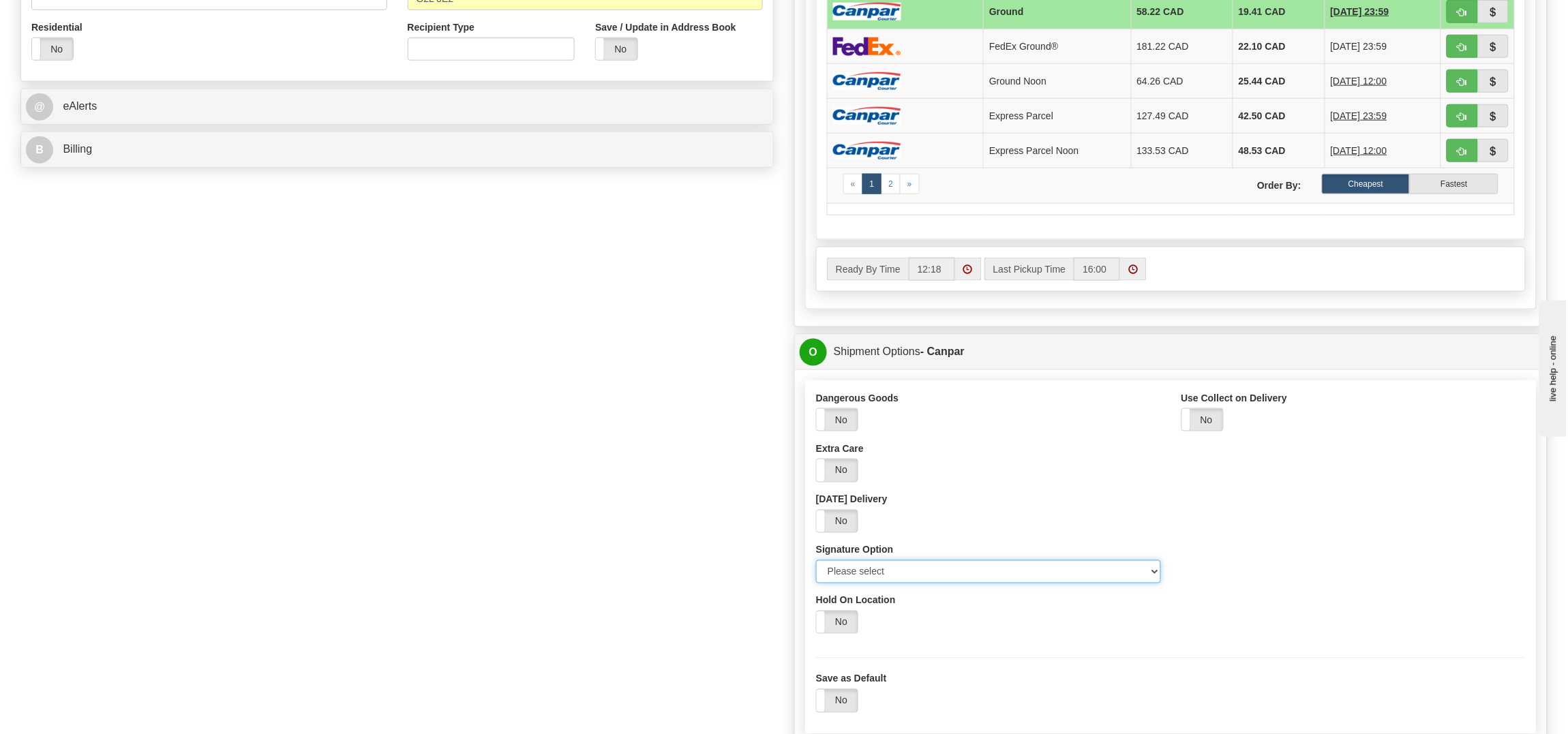
click at [889, 583] on select "Please select No Signature Required Signature Required Adult Signature" at bounding box center [988, 572] width 345 height 23
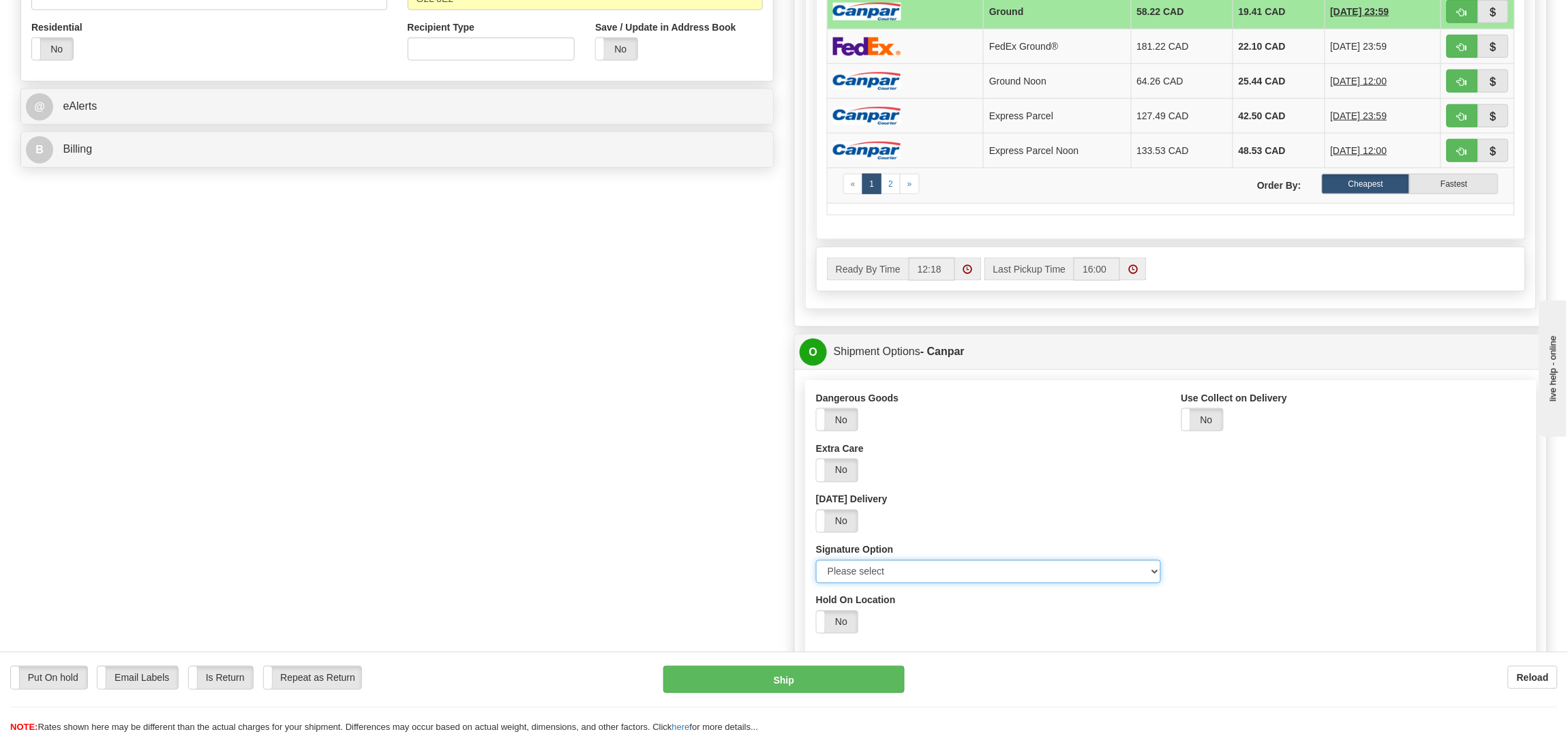
select select "2"
click at [816, 566] on select "Please select No Signature Required Signature Required Adult Signature" at bounding box center [988, 572] width 345 height 23
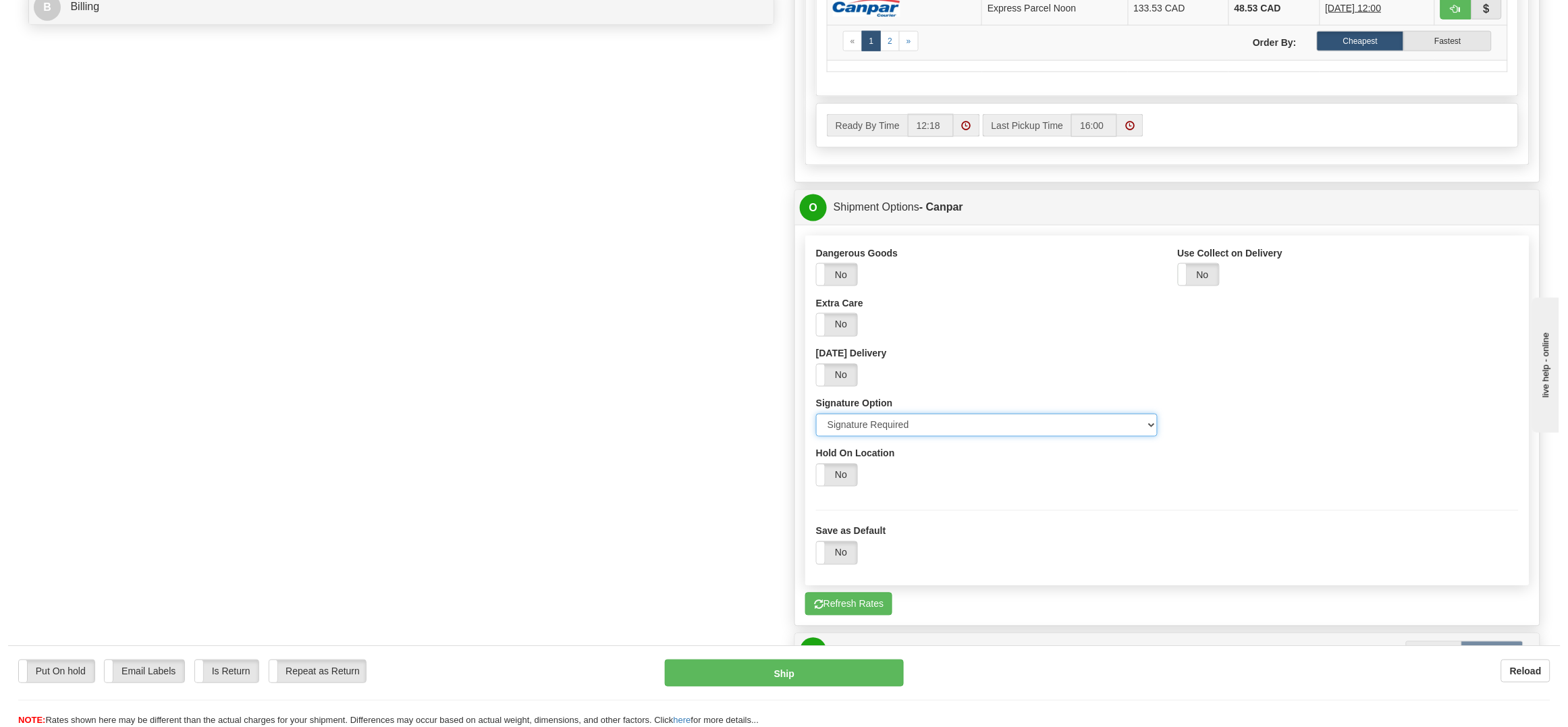
scroll to position [675, 0]
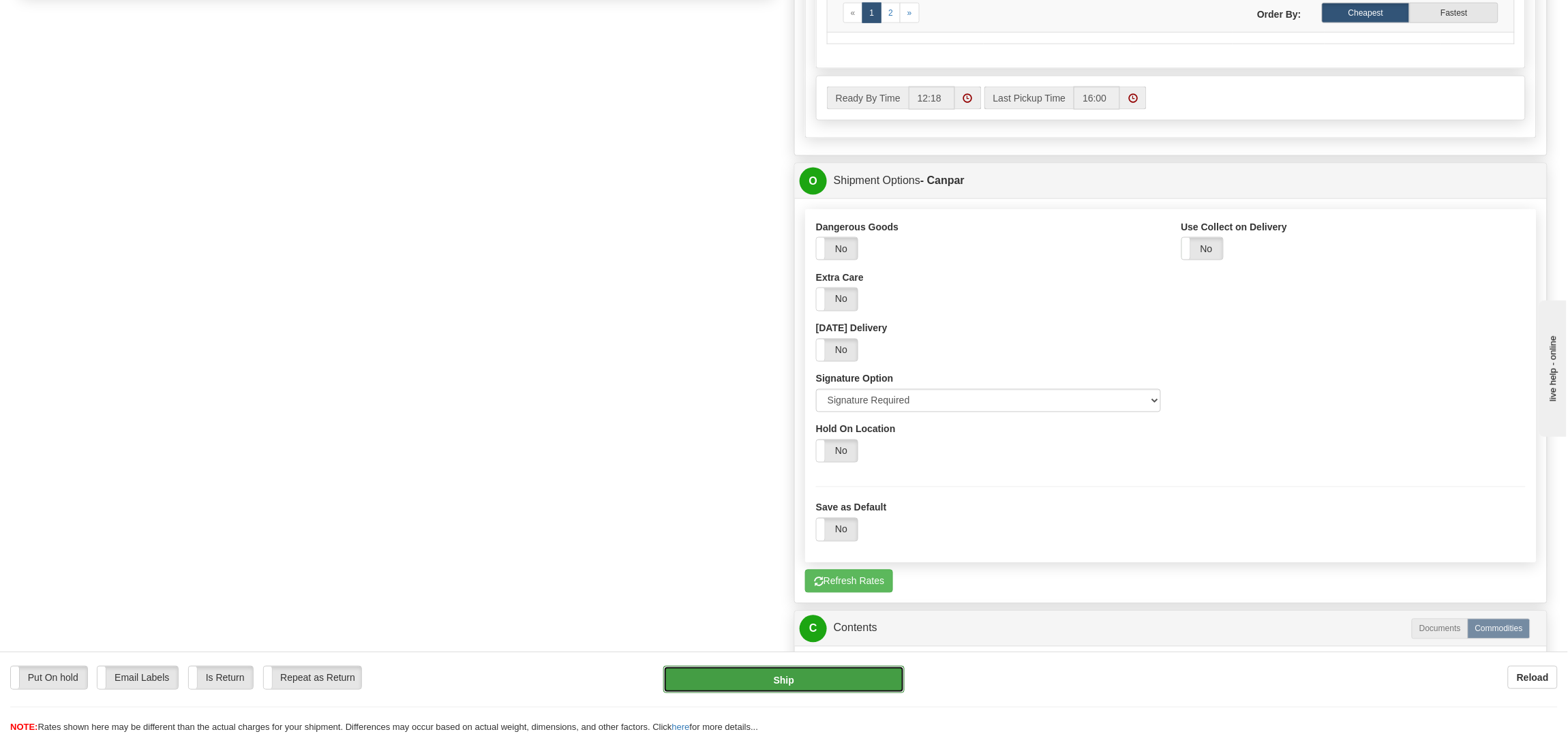
click at [788, 675] on button "Ship" at bounding box center [783, 680] width 241 height 27
type input "1"
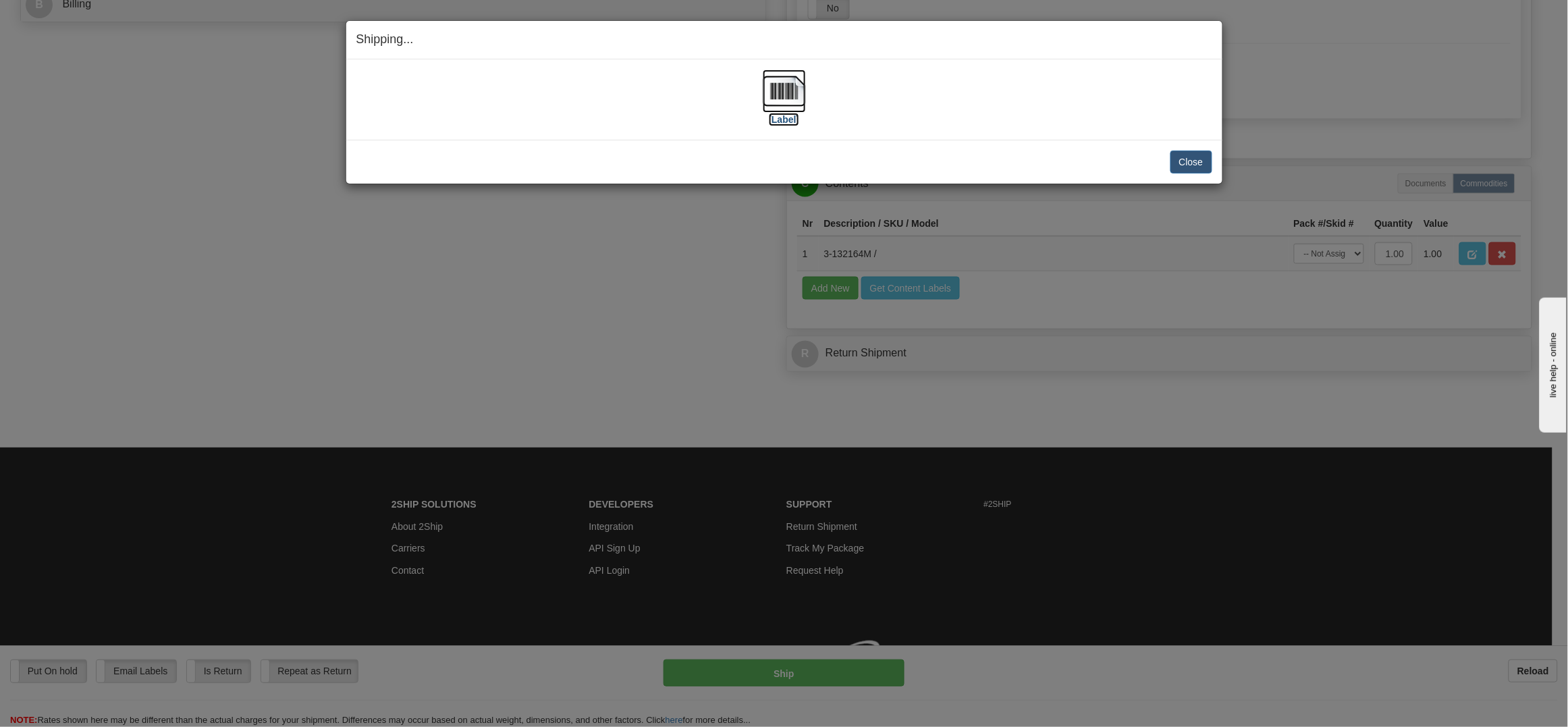
click at [792, 91] on img at bounding box center [784, 91] width 43 height 43
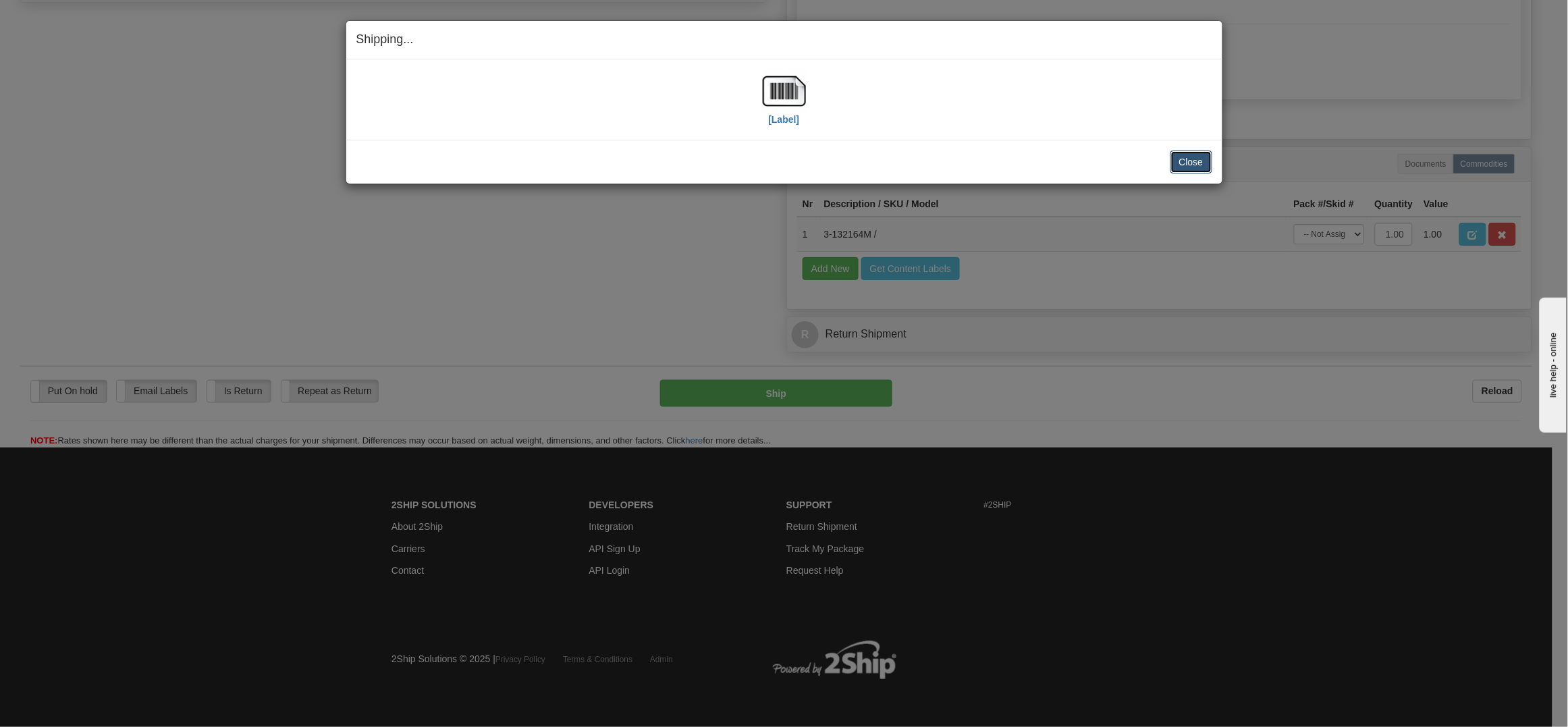
click at [1182, 155] on button "Close" at bounding box center [1191, 162] width 42 height 23
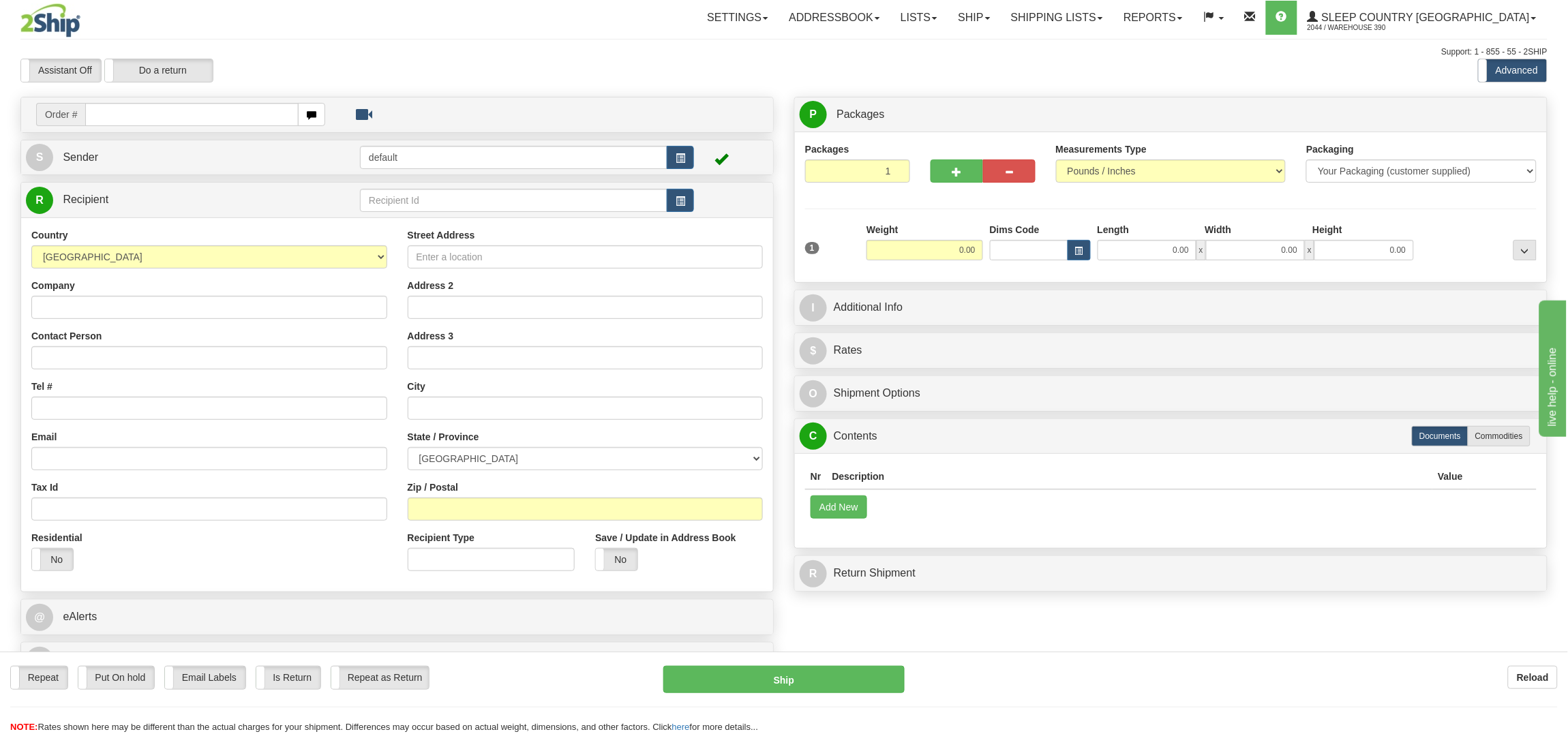
drag, startPoint x: 263, startPoint y: 145, endPoint x: 413, endPoint y: 150, distance: 150.1
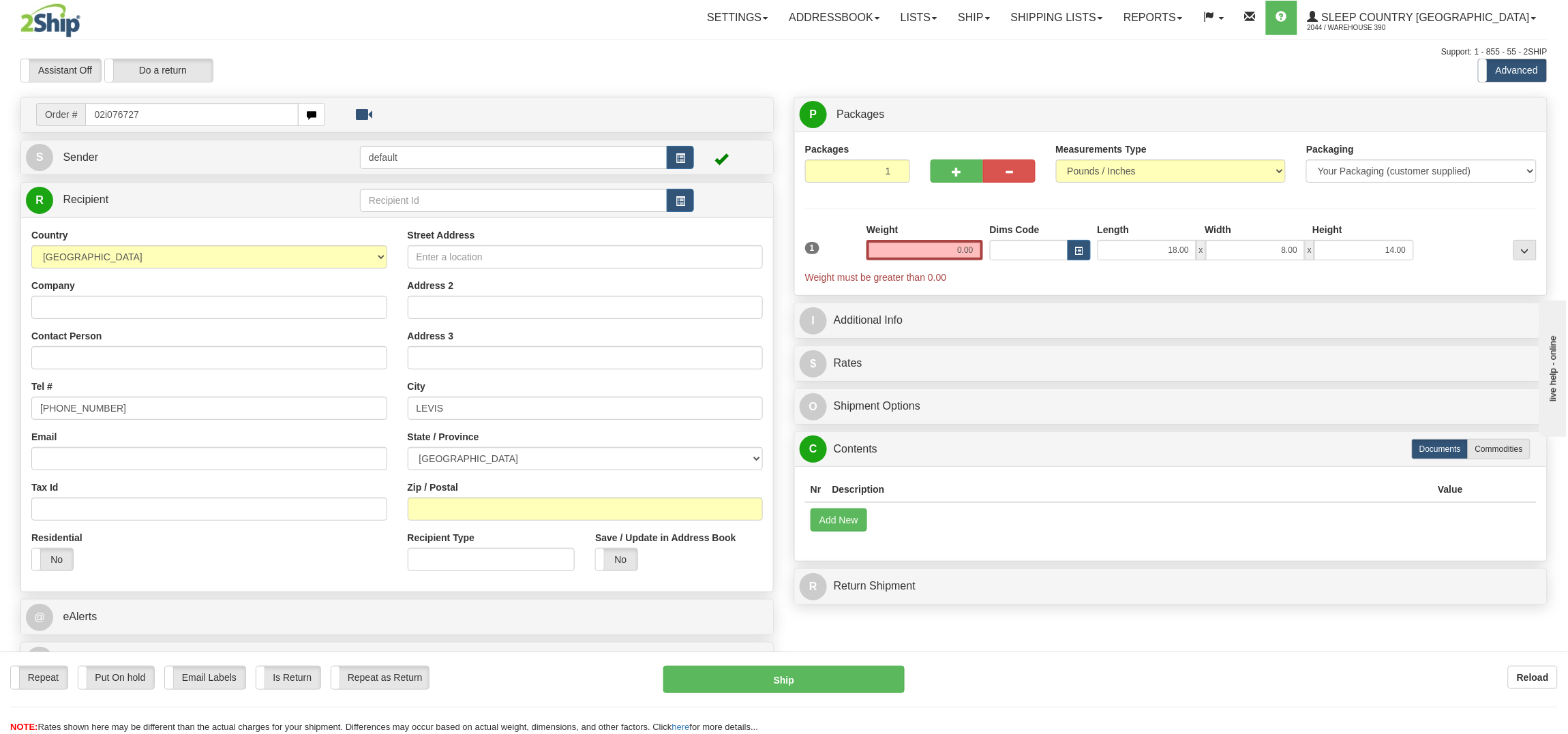
type input "02i076727"
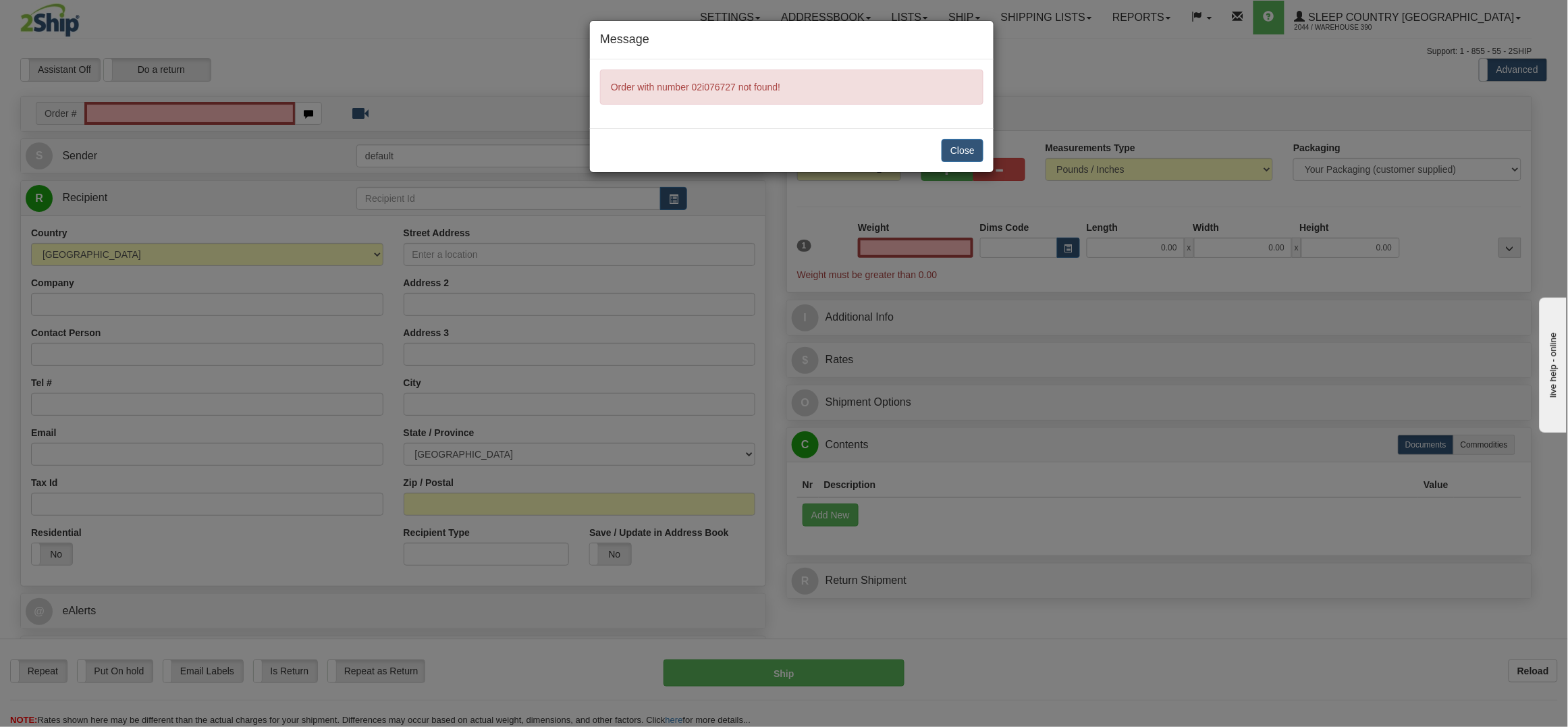
type input "0.00"
click at [948, 165] on div "Close" at bounding box center [792, 150] width 404 height 44
click at [958, 151] on button "Close" at bounding box center [963, 150] width 42 height 23
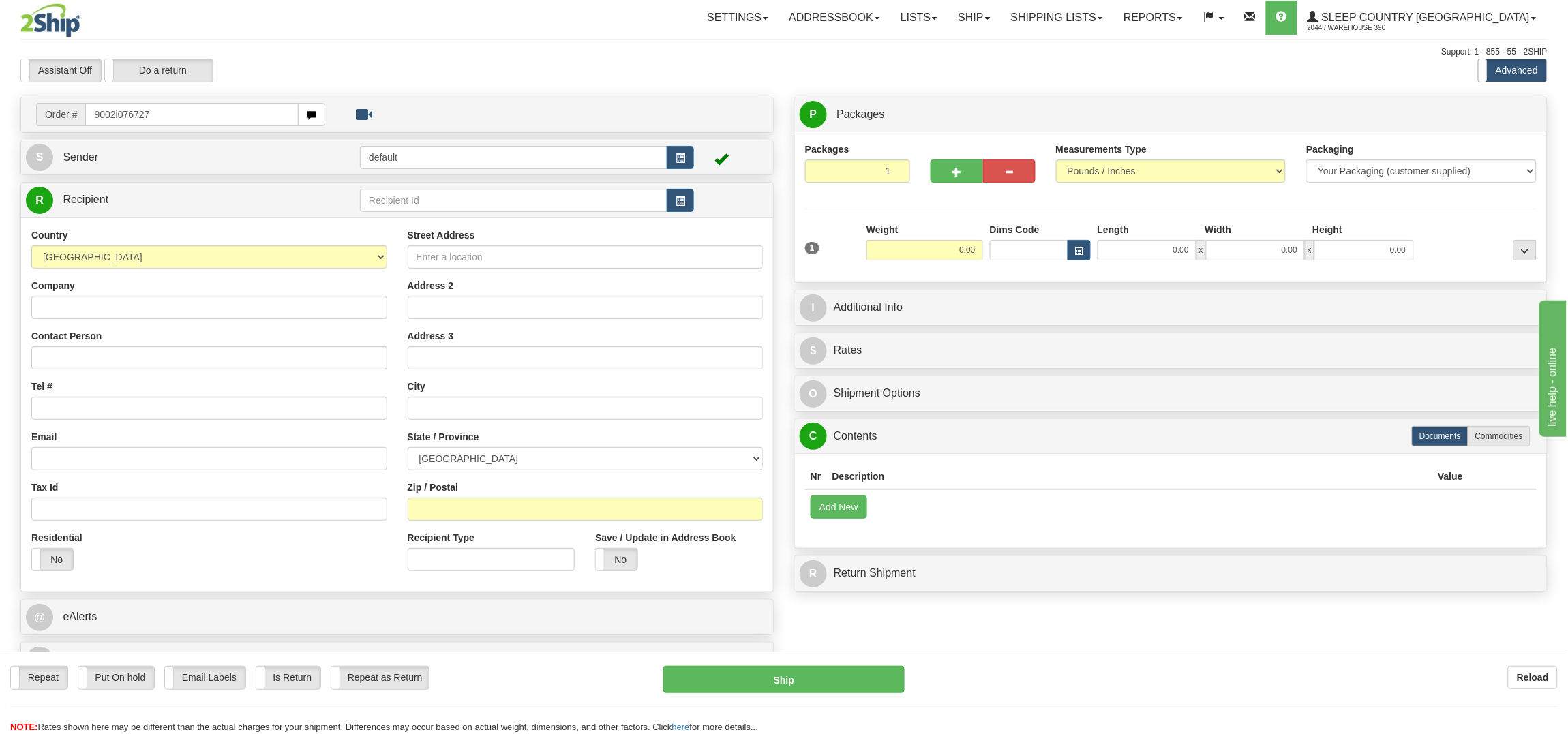
type input "9002i076727"
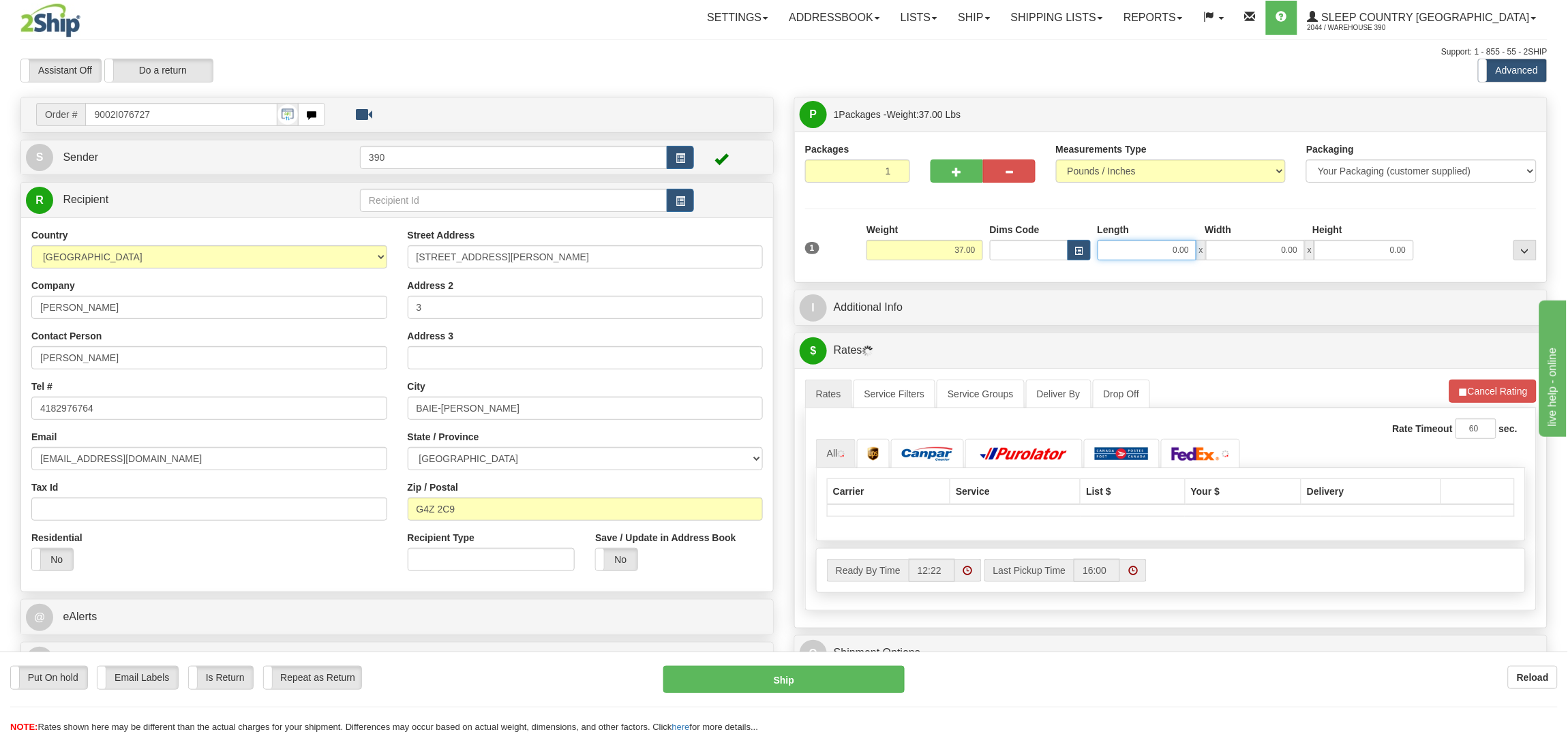
click at [1156, 257] on input "0.00" at bounding box center [1146, 250] width 99 height 20
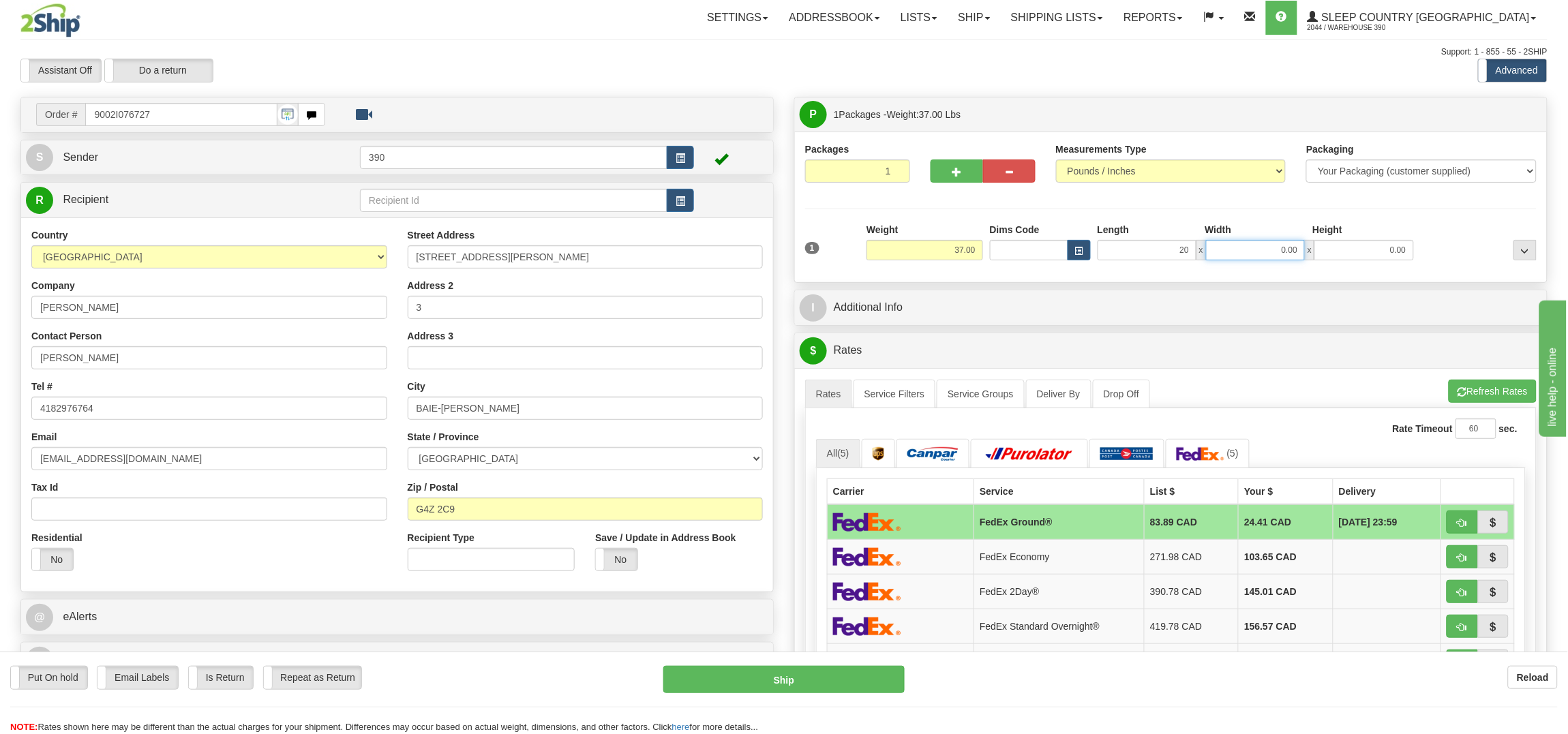
type input "20.00"
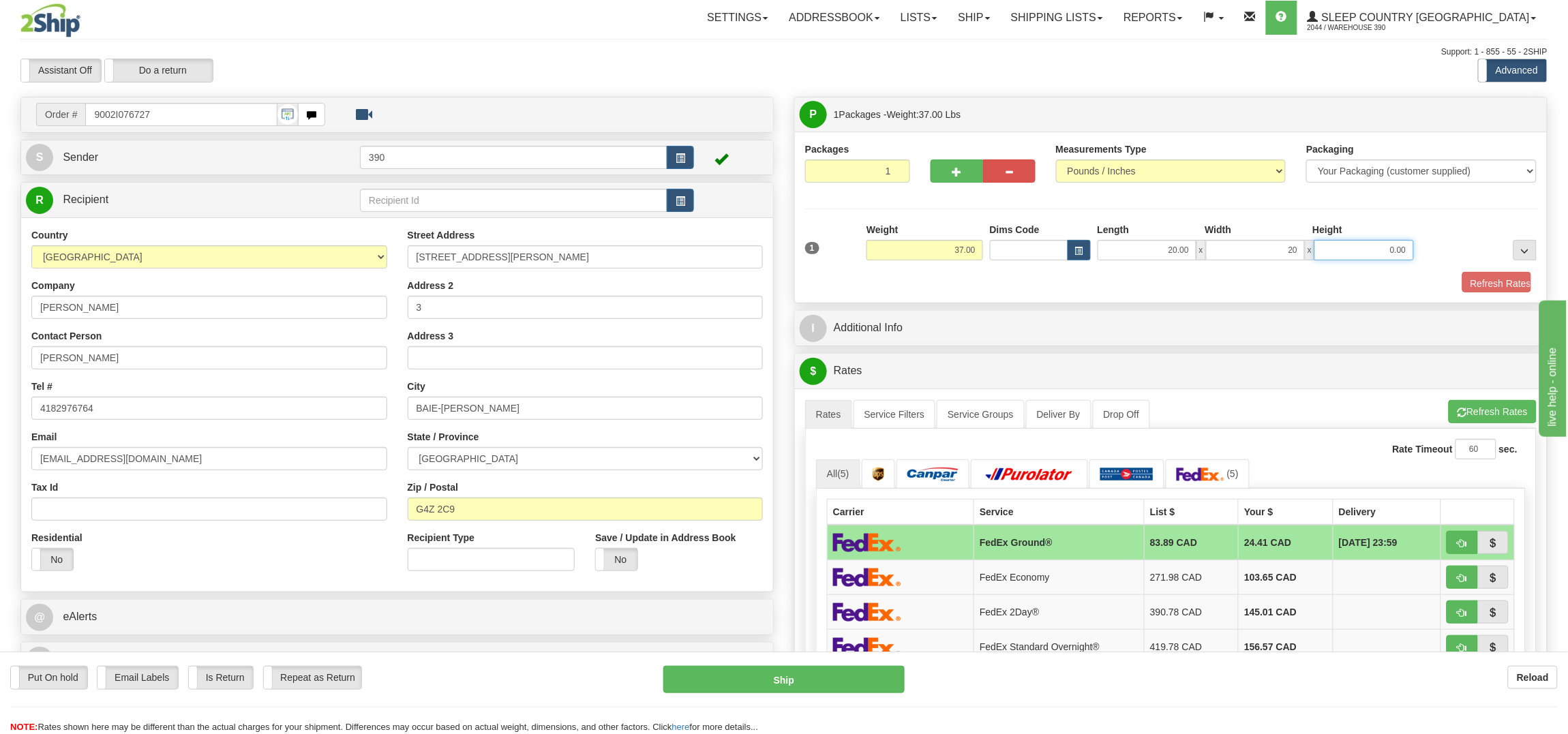
type input "20.00"
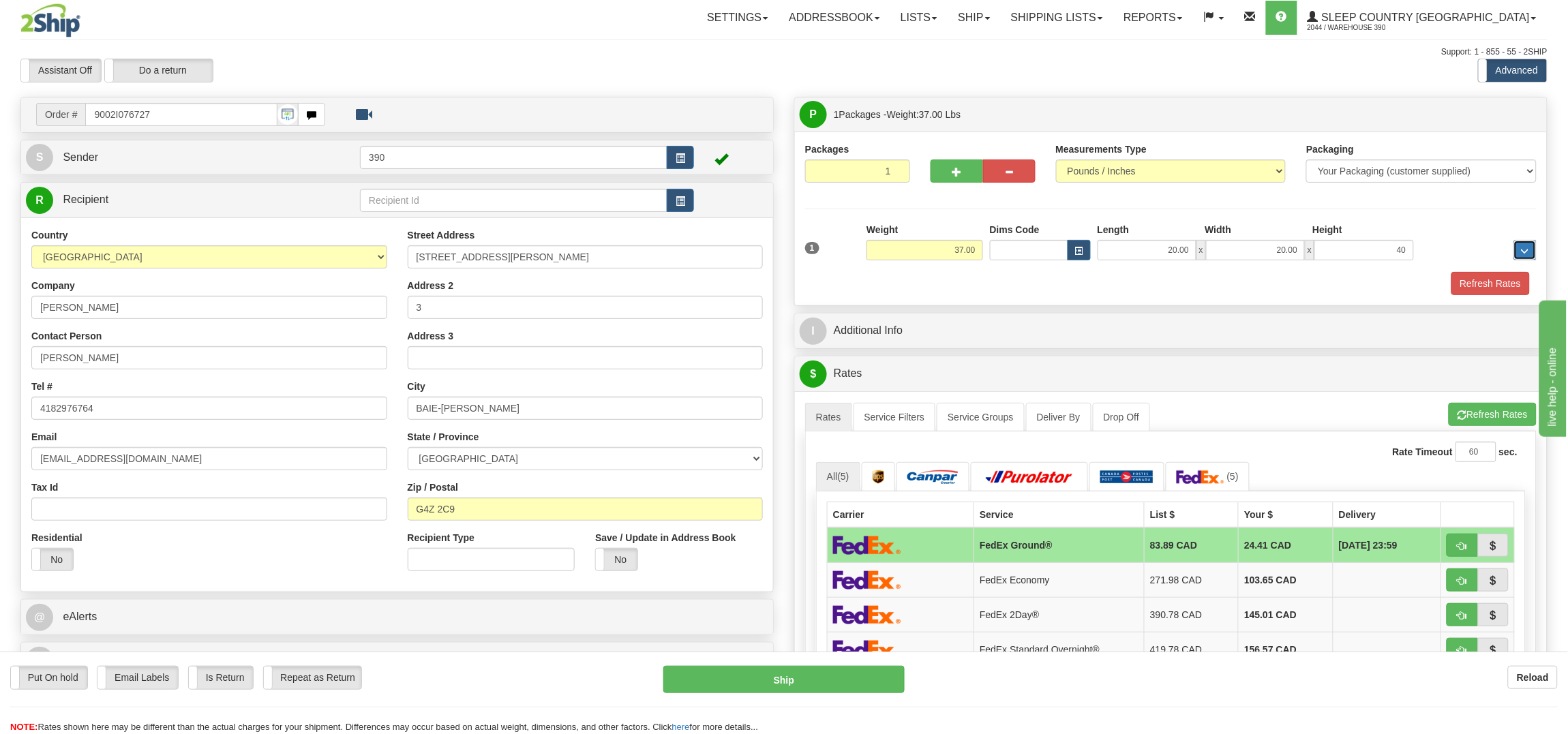
type input "40.00"
click at [1503, 286] on button "Refresh Rates" at bounding box center [1491, 283] width 78 height 23
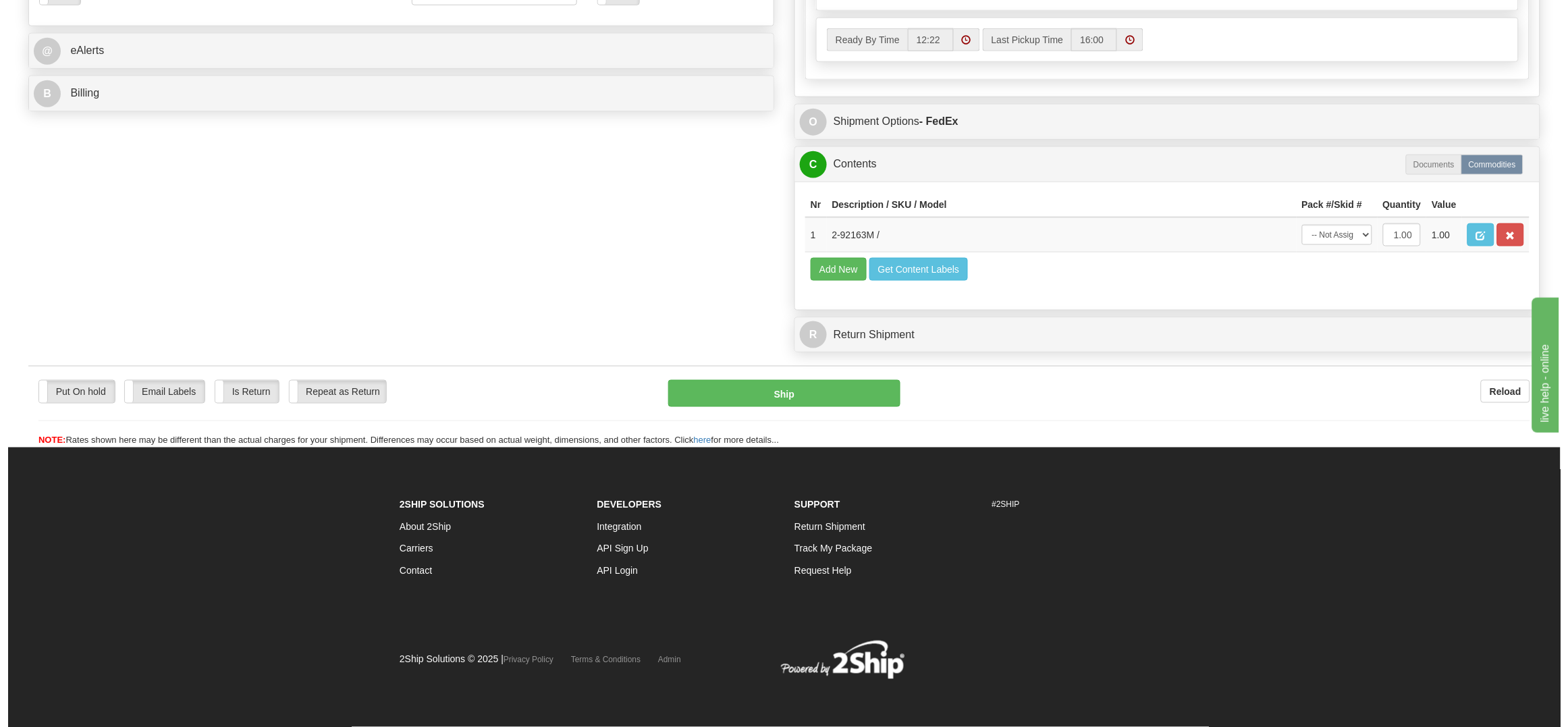
scroll to position [589, 0]
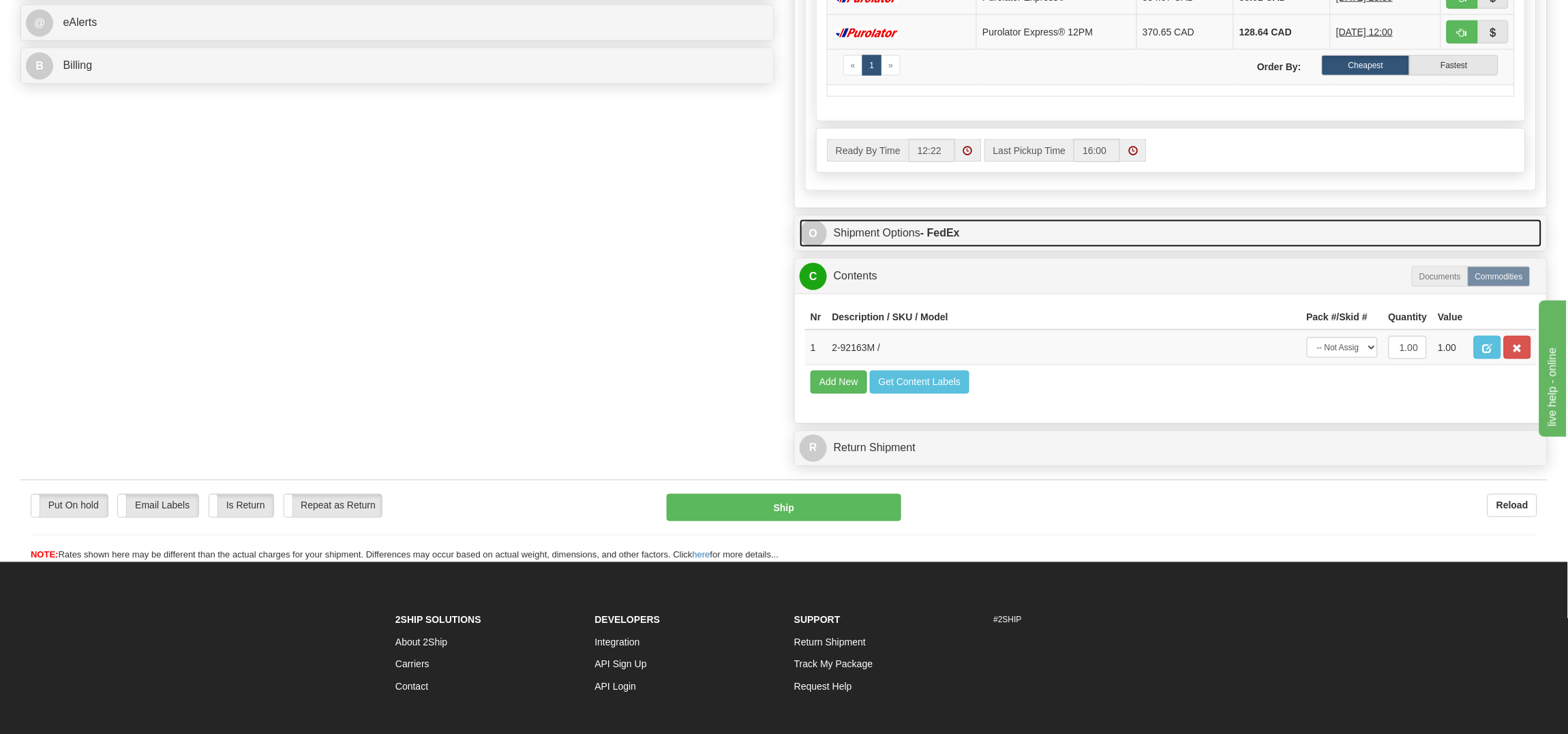
click at [966, 241] on link "O Shipment Options - FedEx" at bounding box center [1171, 233] width 742 height 28
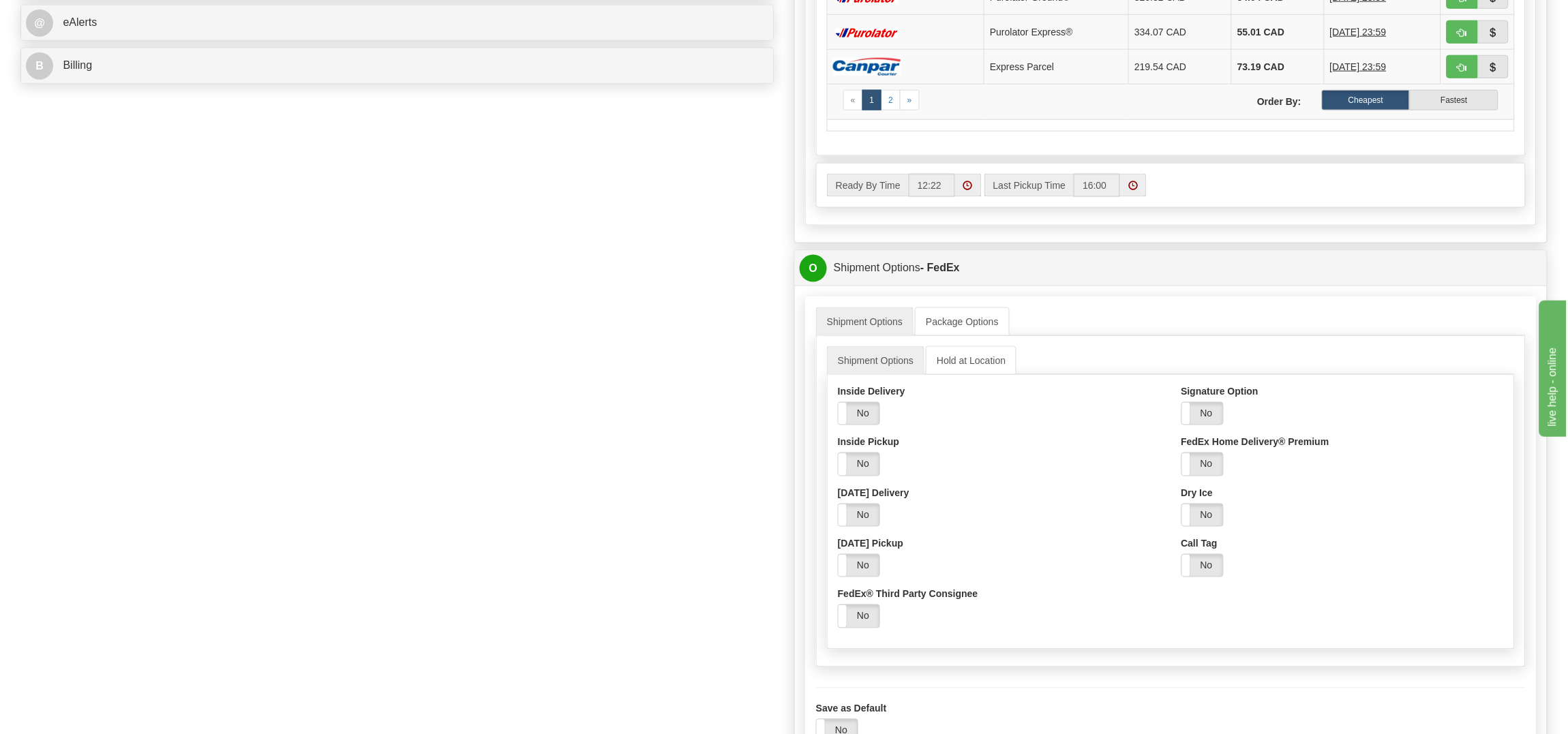
click at [1226, 417] on div "Yes No" at bounding box center [1342, 414] width 323 height 23
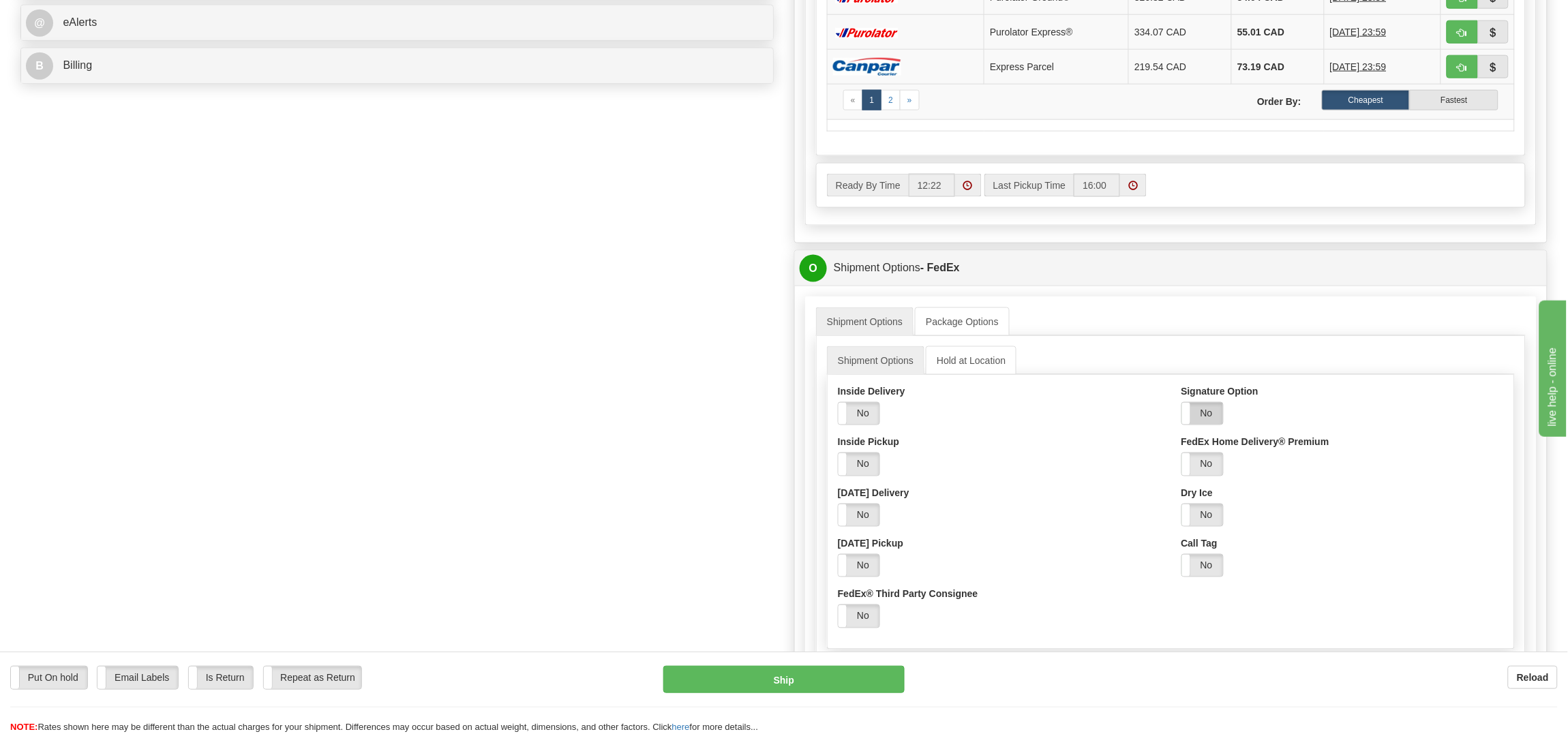
click at [1201, 421] on label "No" at bounding box center [1202, 414] width 41 height 22
click at [1226, 476] on select "Adult Direct Indirect No Signature Required Service Default" at bounding box center [1256, 464] width 151 height 23
select select "2"
click at [1181, 460] on select "Adult Direct Indirect No Signature Required Service Default" at bounding box center [1256, 464] width 151 height 23
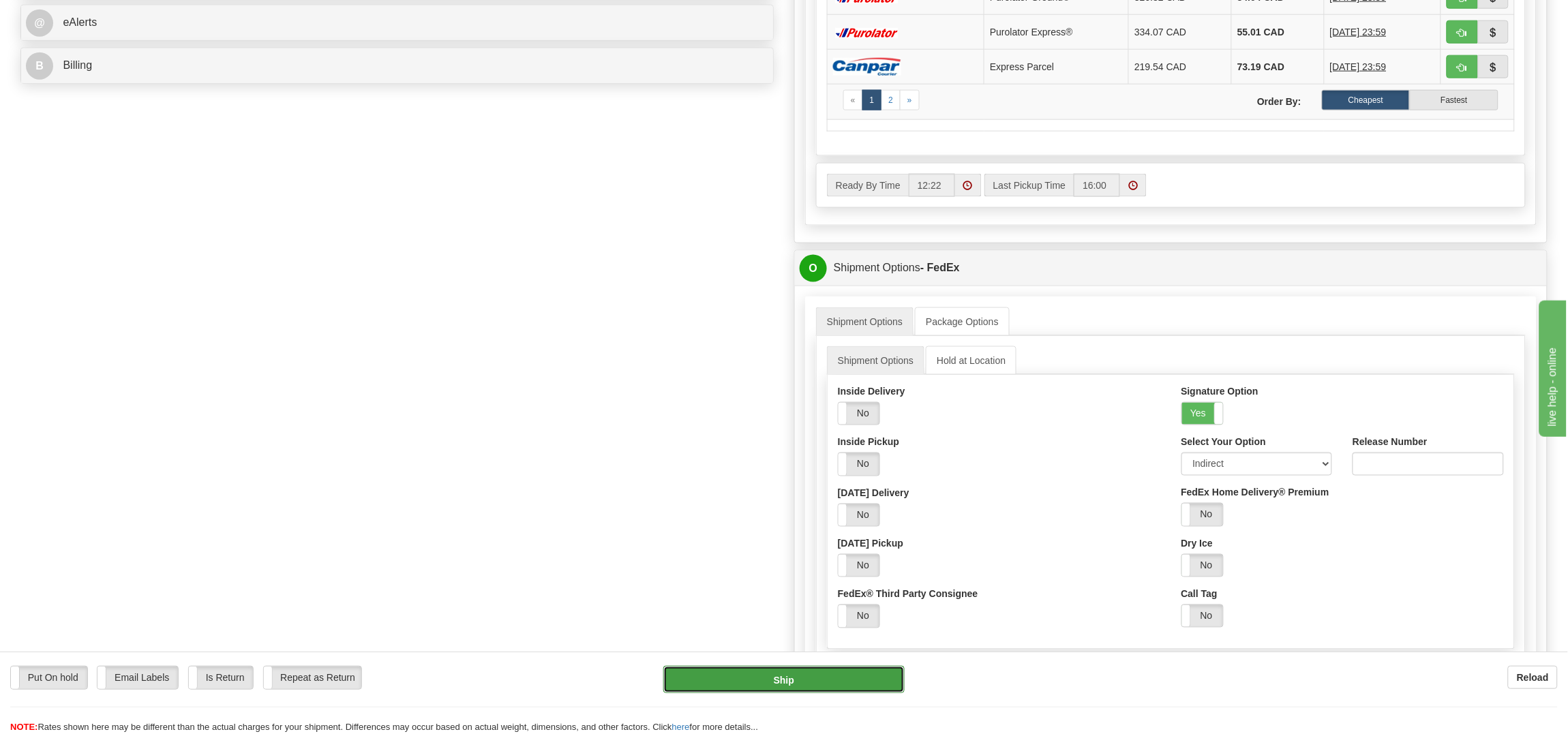
click at [808, 686] on button "Ship" at bounding box center [783, 680] width 241 height 27
type input "92"
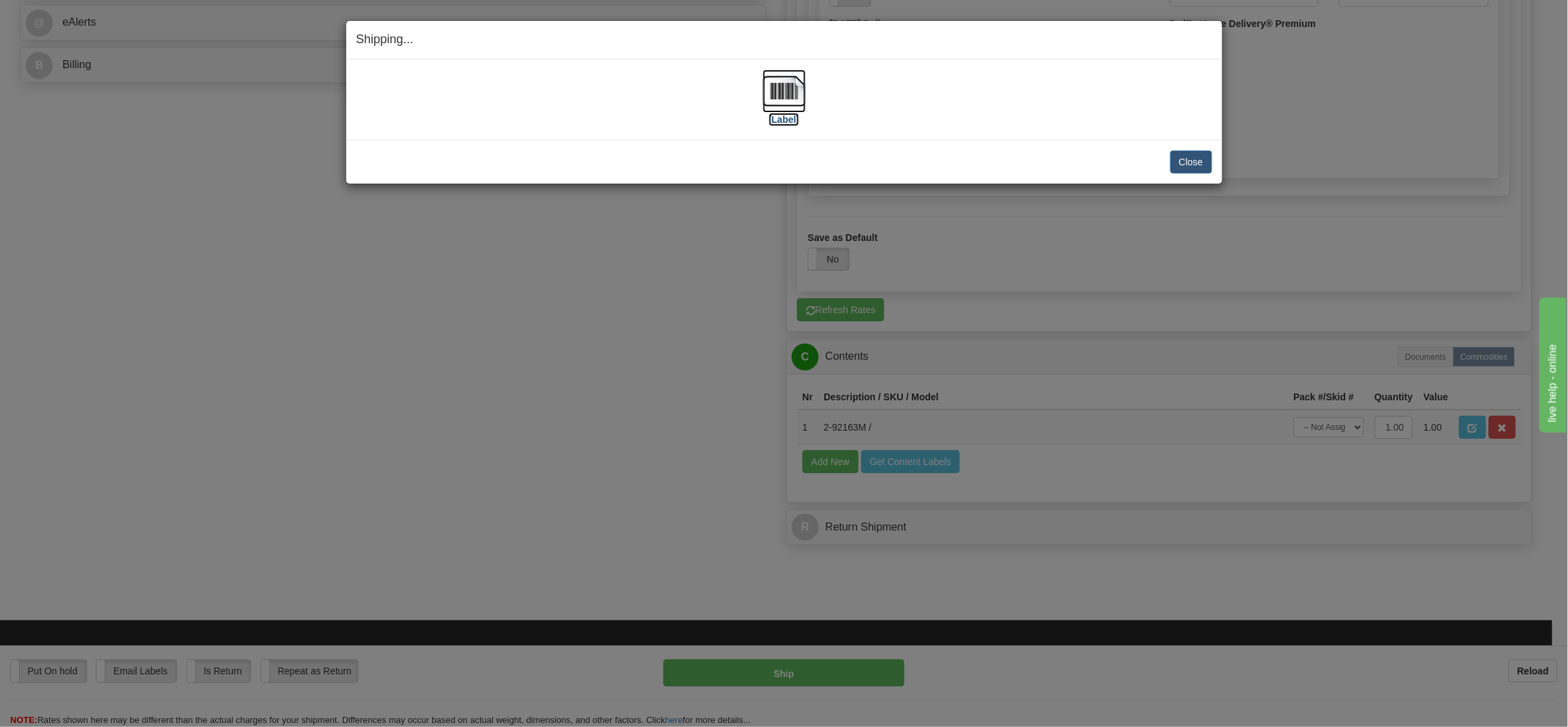
click at [787, 85] on img at bounding box center [784, 91] width 43 height 43
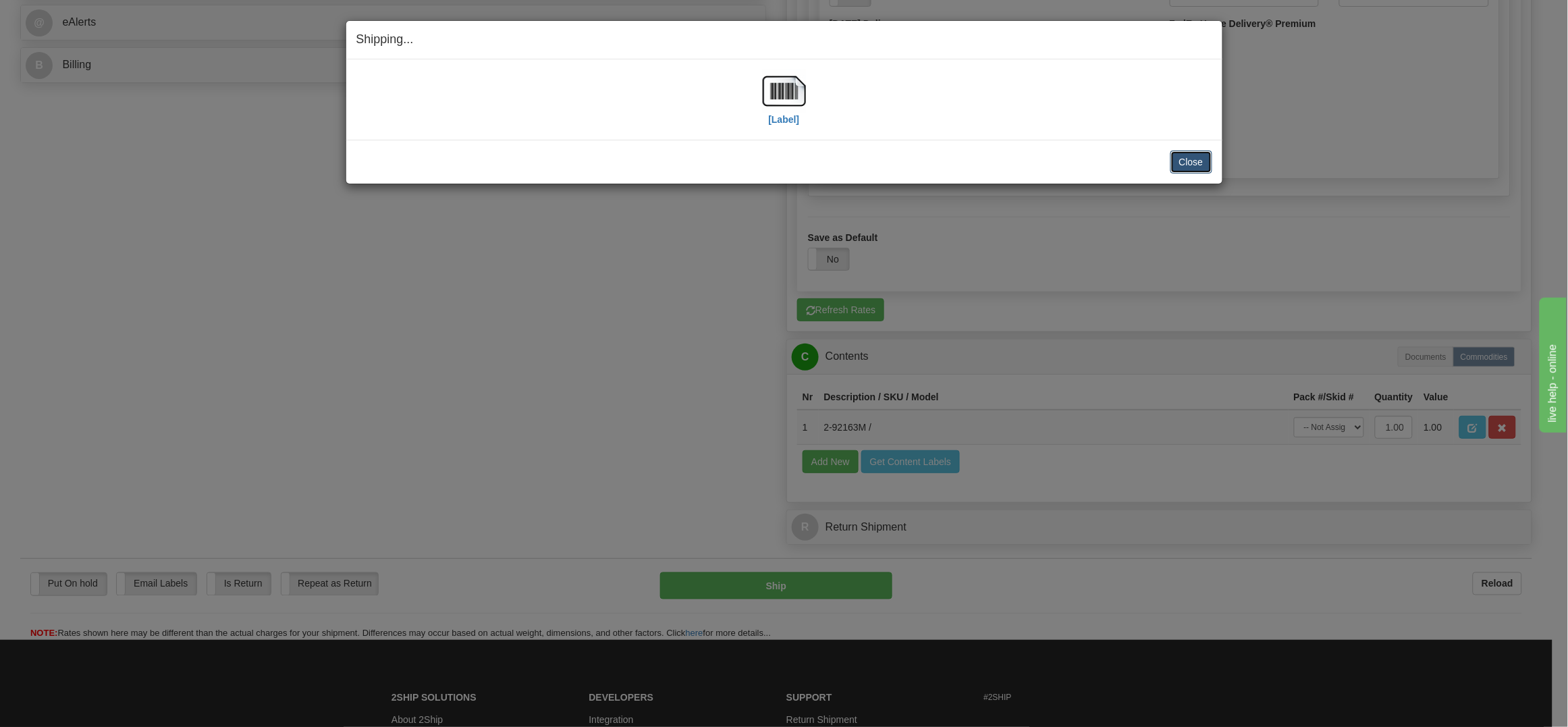
click at [1184, 158] on button "Close" at bounding box center [1191, 162] width 42 height 23
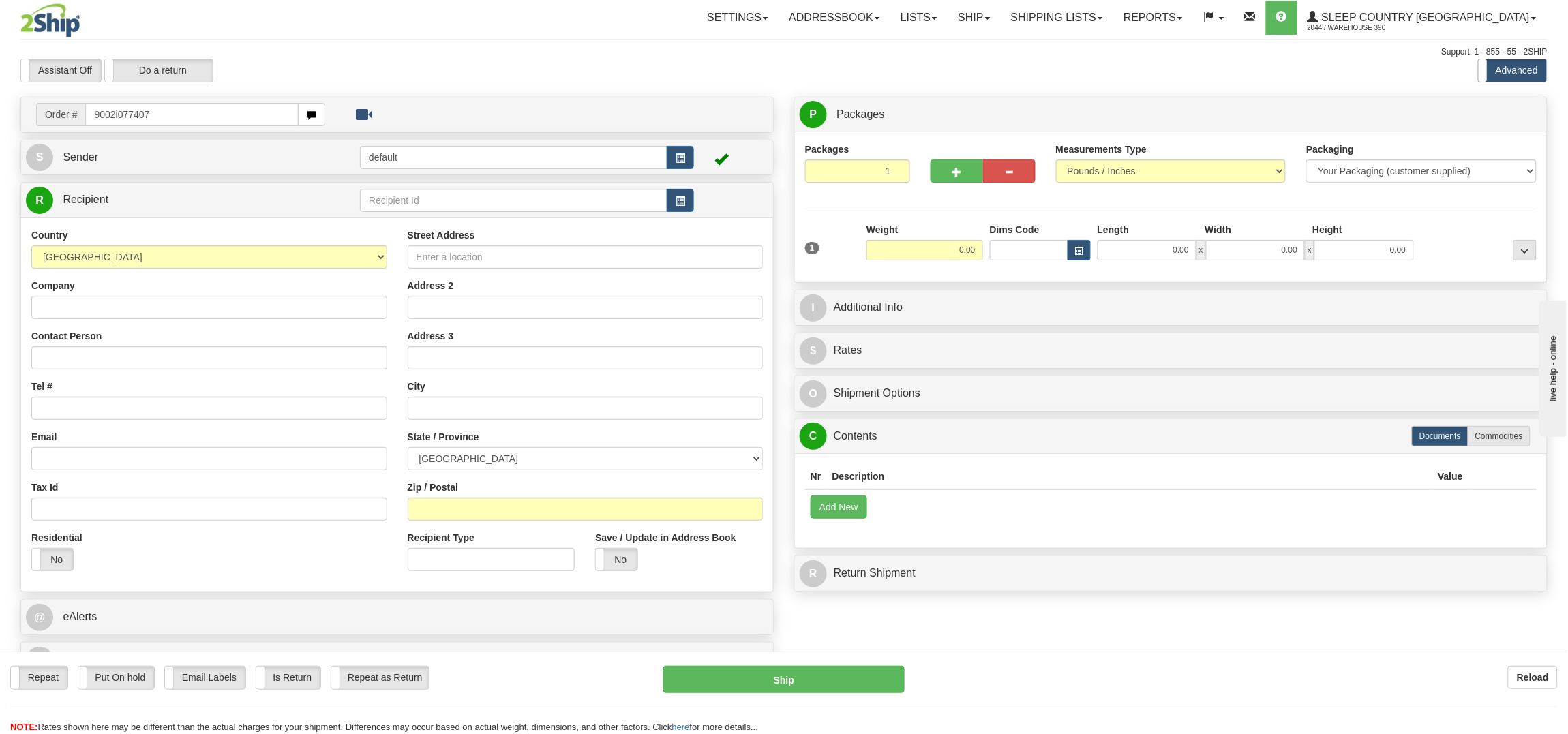
type input "9002i077407"
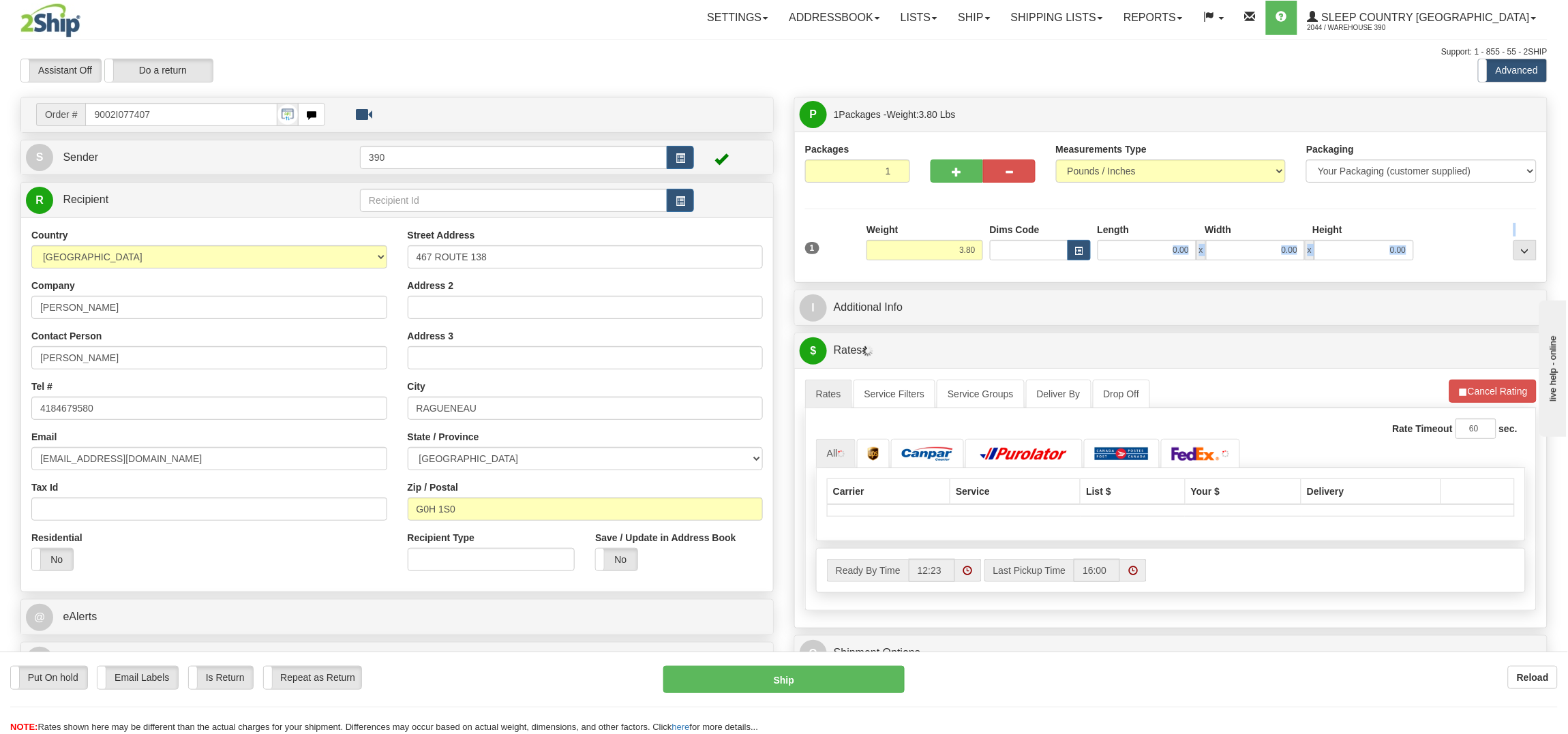
click at [1156, 262] on div "1 Weight 3.80 Dims Code 0.00" at bounding box center [1170, 247] width 738 height 48
click at [1146, 267] on div "1 Weight 3.80 Dims Code 0.00" at bounding box center [1170, 247] width 738 height 48
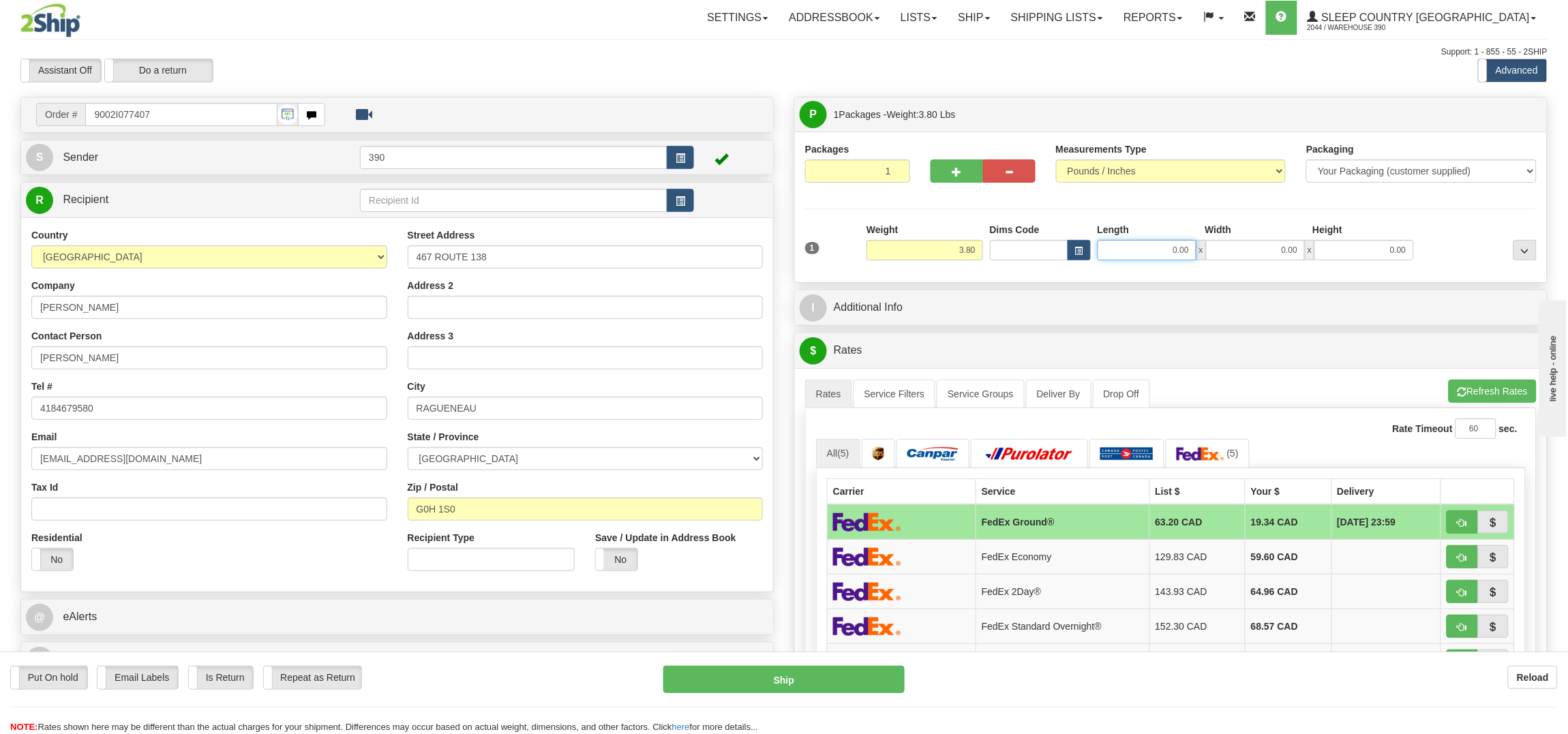
drag, startPoint x: 1151, startPoint y: 252, endPoint x: 1224, endPoint y: 275, distance: 76.5
click at [1185, 260] on input "0.00" at bounding box center [1146, 250] width 99 height 20
type input "12.00"
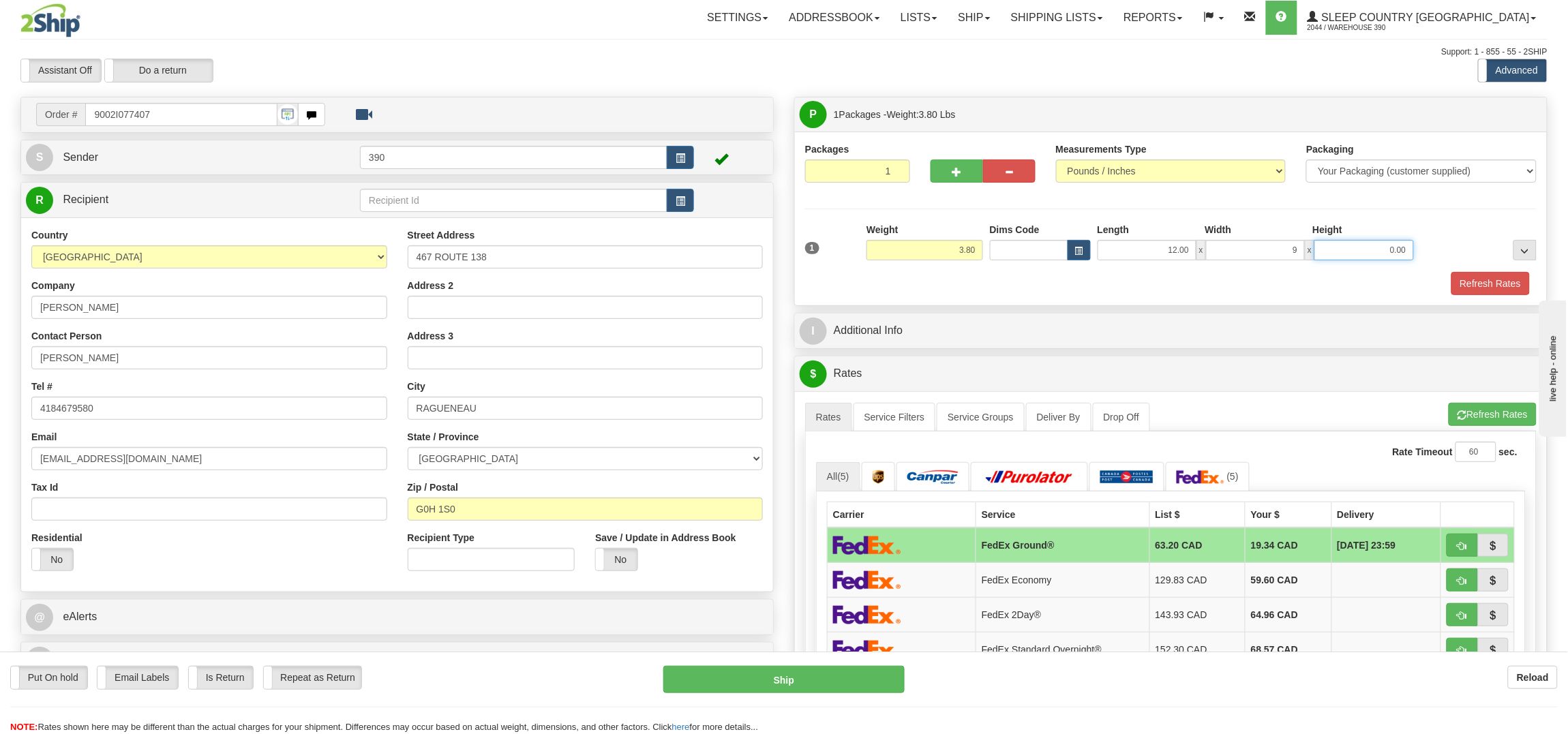
type input "9.00"
type input "3.00"
click at [1481, 282] on button "Refresh Rates" at bounding box center [1491, 283] width 78 height 23
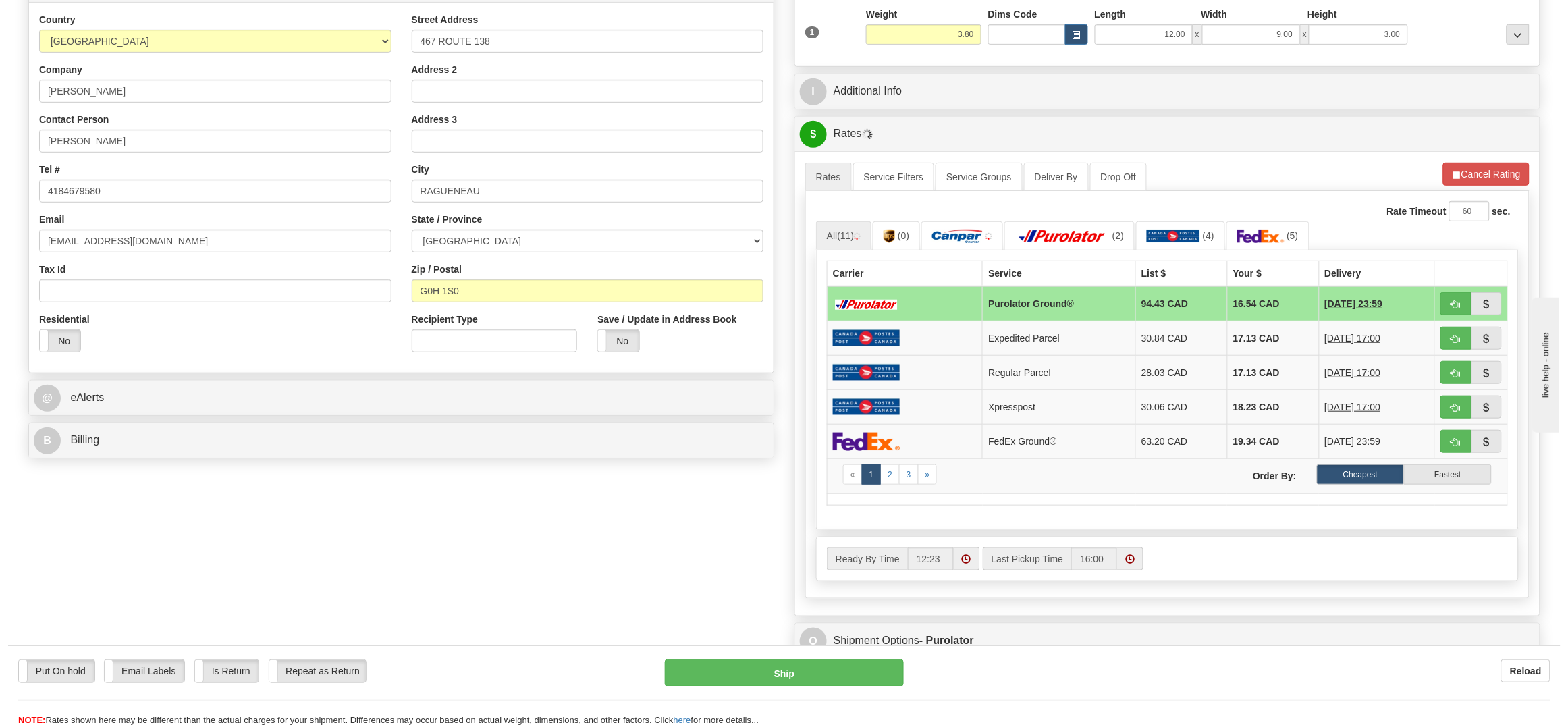
scroll to position [188, 0]
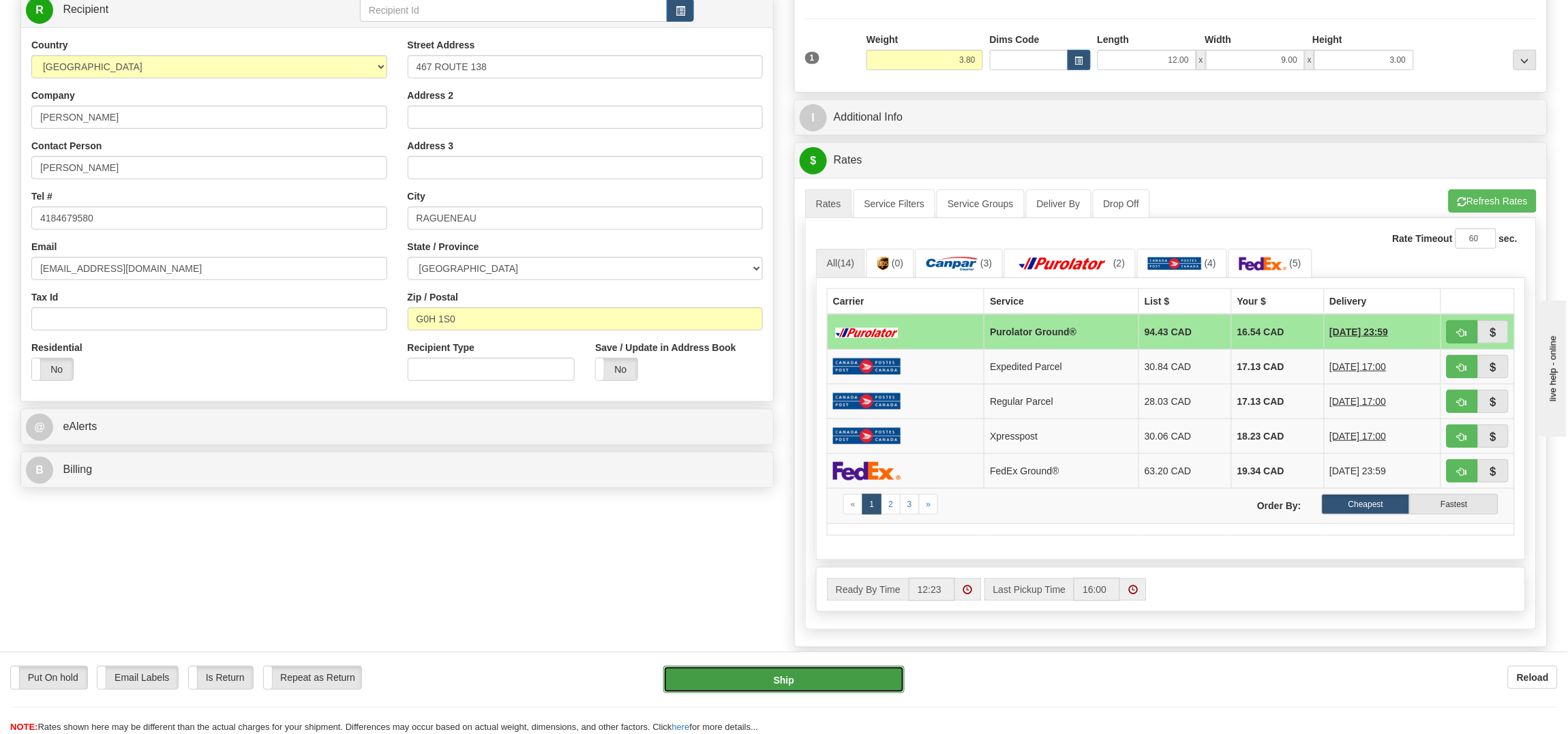
click at [785, 678] on button "Ship" at bounding box center [783, 680] width 241 height 27
type input "260"
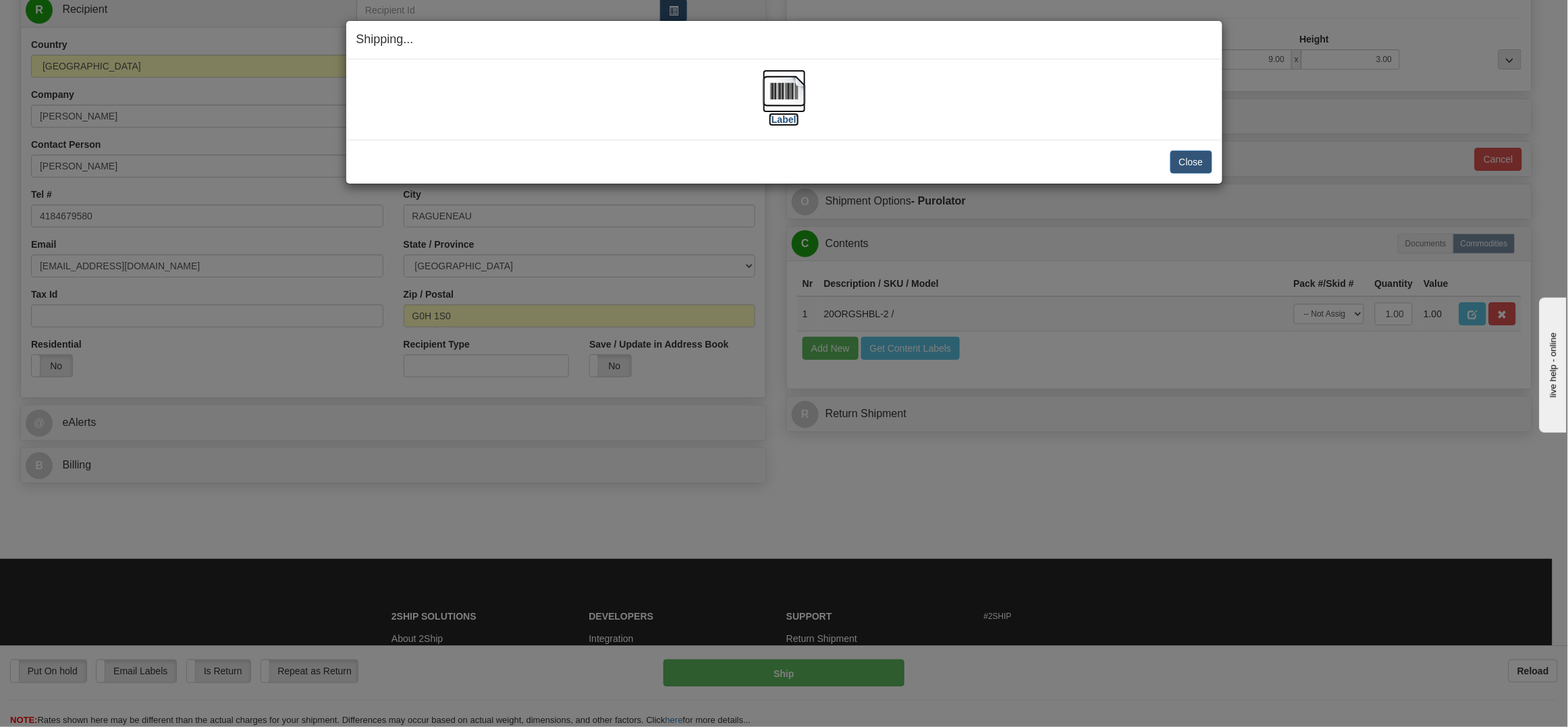
click at [792, 88] on img at bounding box center [784, 91] width 43 height 43
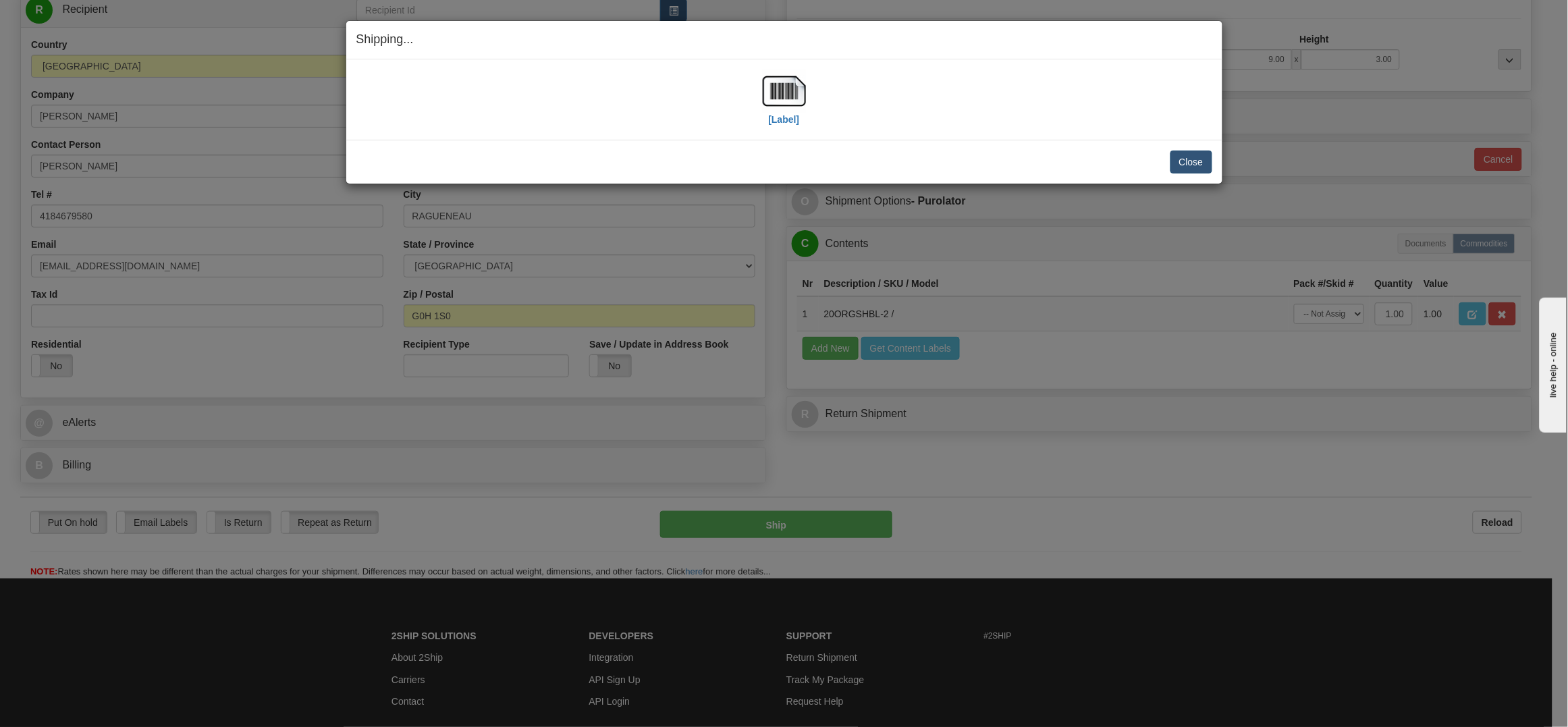
click at [1192, 158] on button "Close" at bounding box center [1191, 162] width 42 height 23
click at [1191, 157] on button "Close" at bounding box center [1191, 162] width 42 height 23
